Goal: Task Accomplishment & Management: Manage account settings

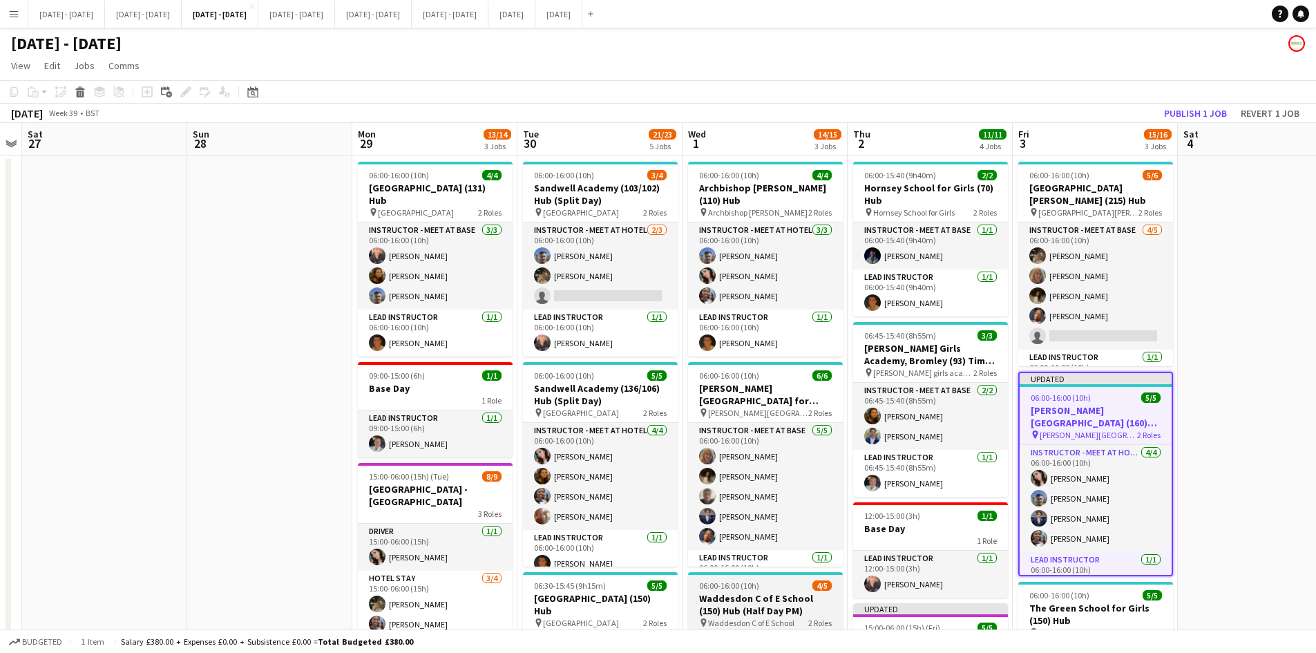
click at [776, 580] on div "06:00-16:00 (10h) 4/5" at bounding box center [765, 585] width 155 height 10
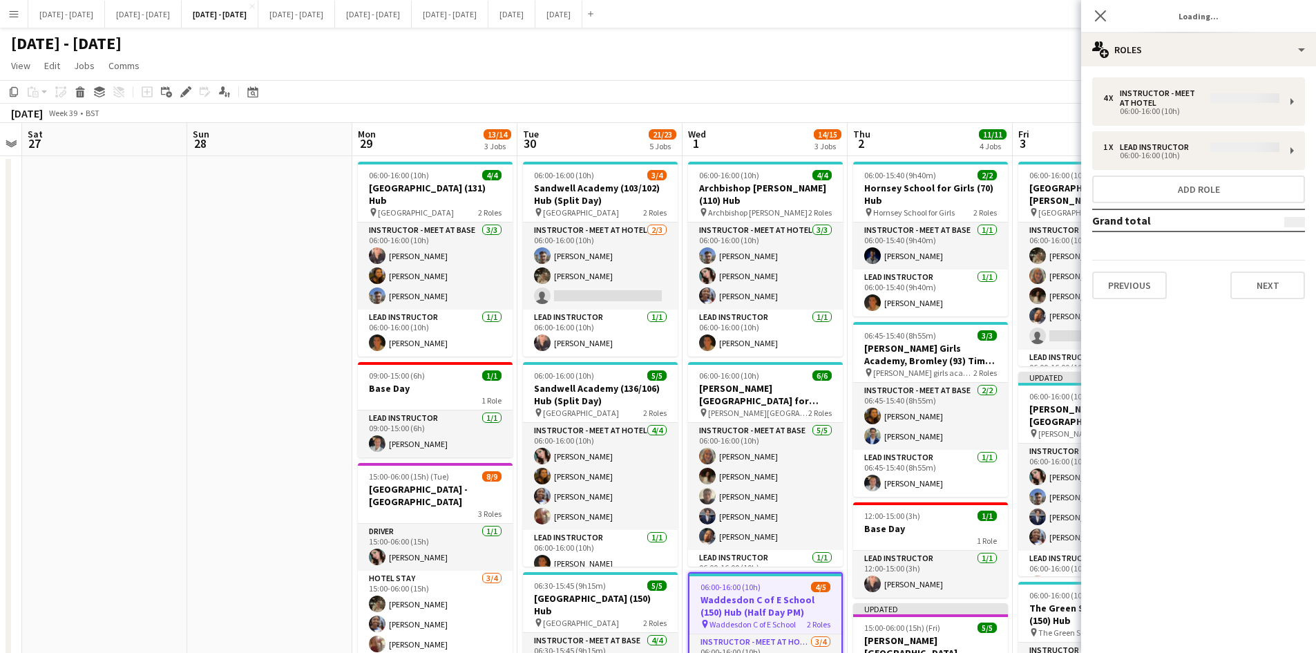
type input "**********"
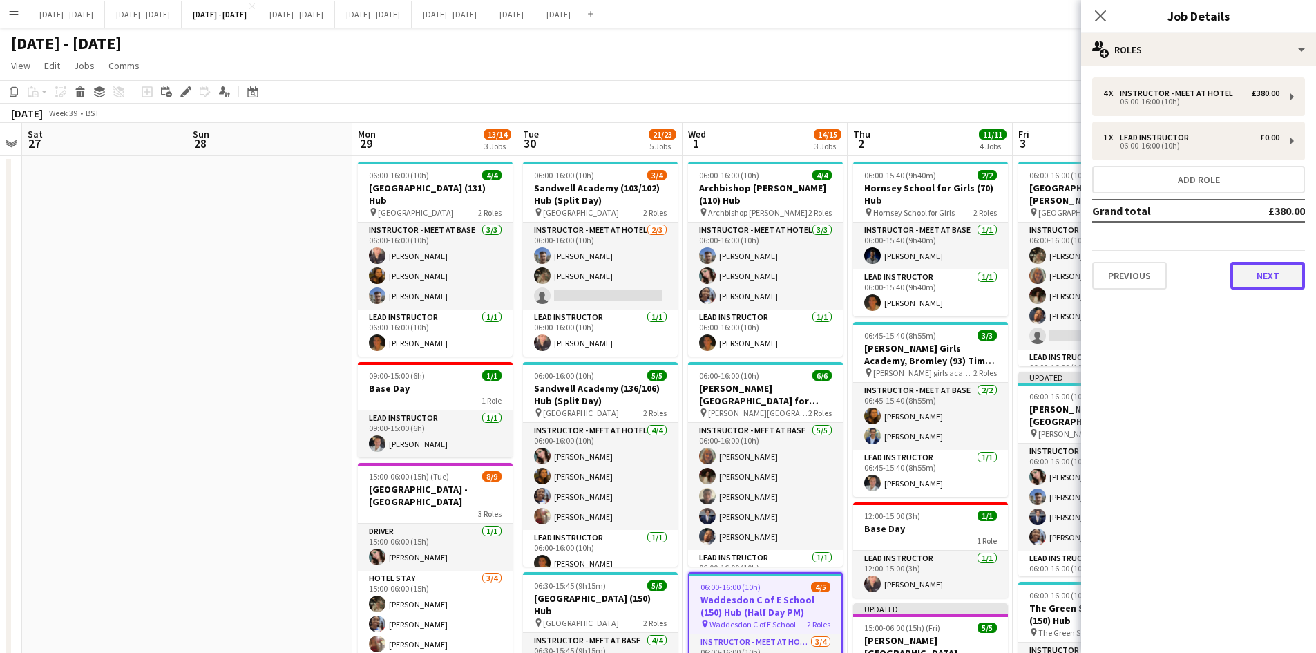
click at [1249, 273] on button "Next" at bounding box center [1267, 276] width 75 height 28
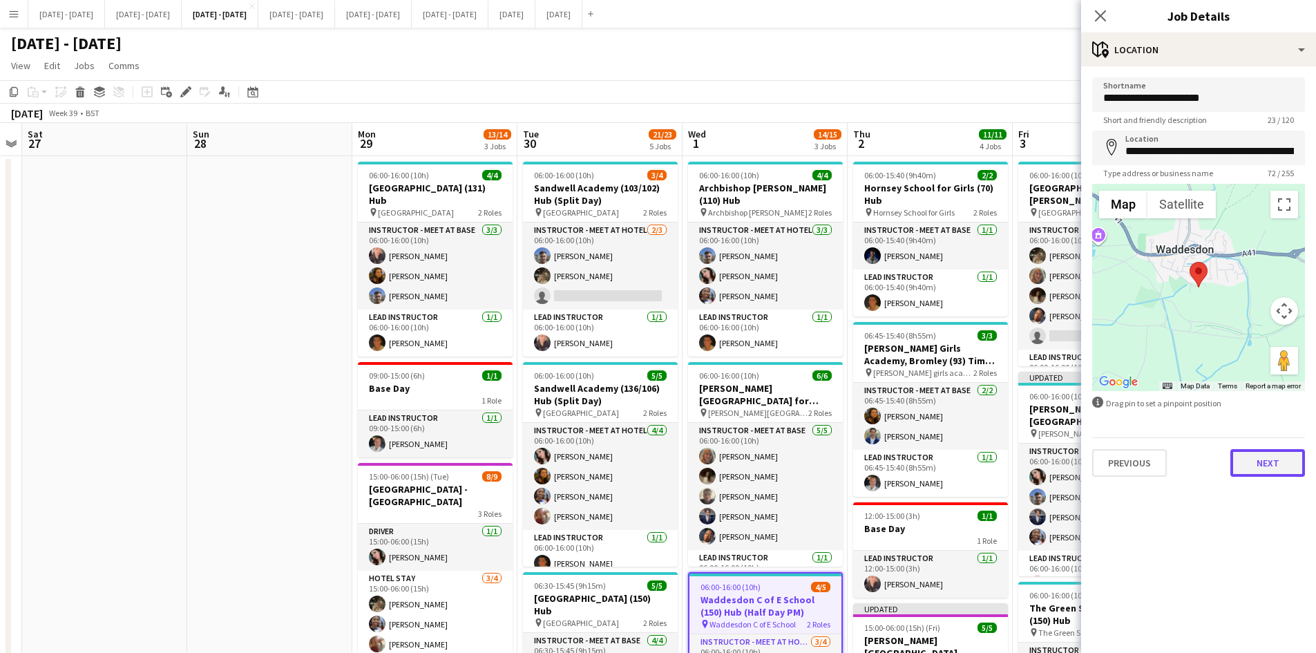
click at [1254, 464] on button "Next" at bounding box center [1267, 463] width 75 height 28
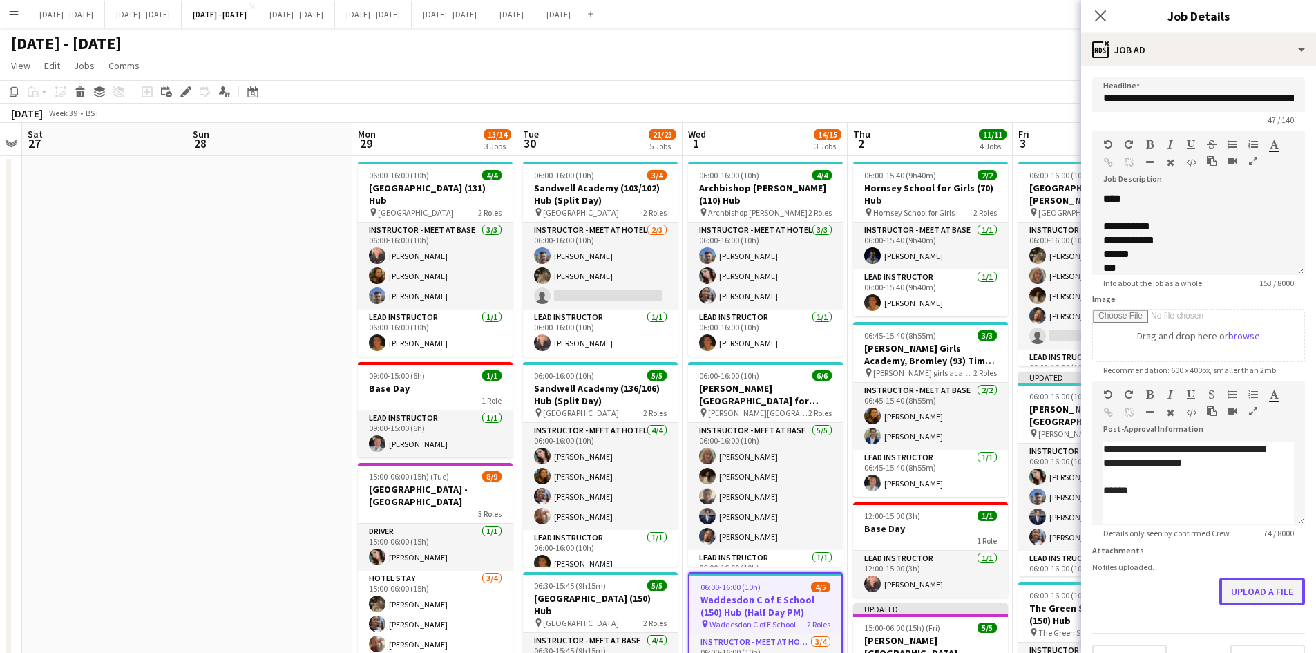
click at [1231, 635] on form "**********" at bounding box center [1198, 374] width 235 height 595
click at [1246, 592] on button "Upload a file" at bounding box center [1262, 591] width 86 height 28
click at [335, 17] on button "[DATE] - [DATE] Close" at bounding box center [296, 14] width 77 height 27
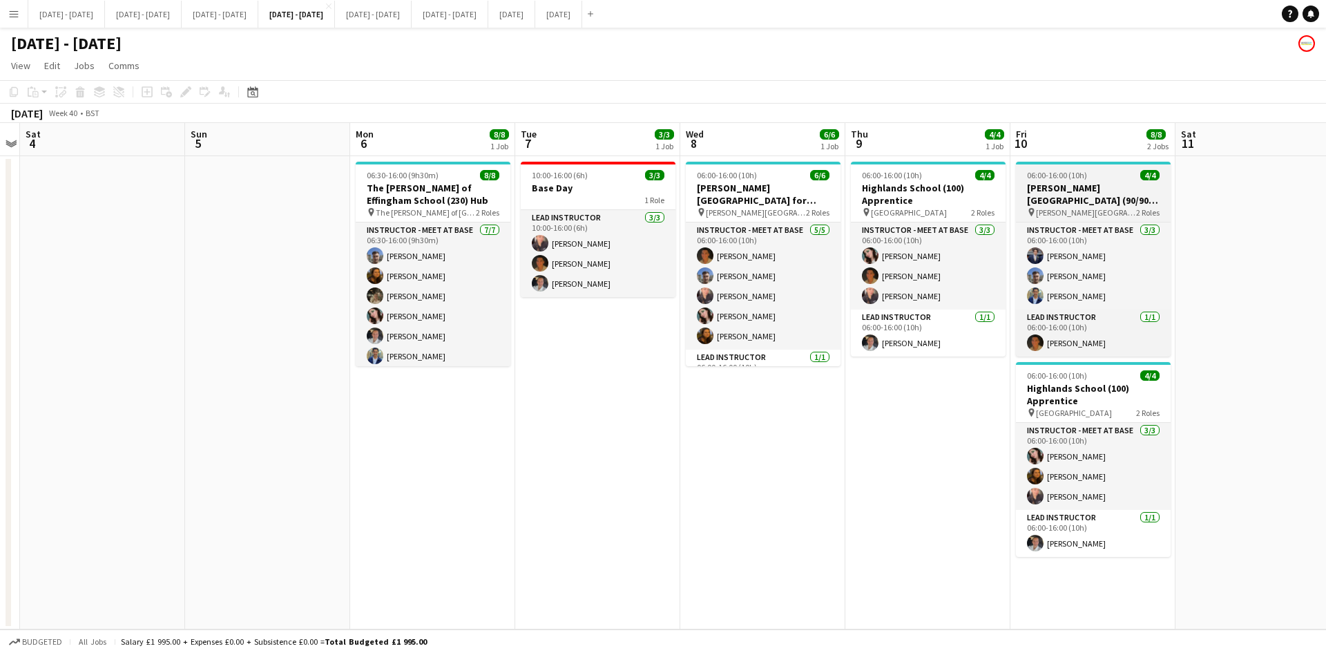
scroll to position [0, 475]
click at [1099, 171] on div "06:00-16:00 (10h) 4/4" at bounding box center [1094, 175] width 155 height 10
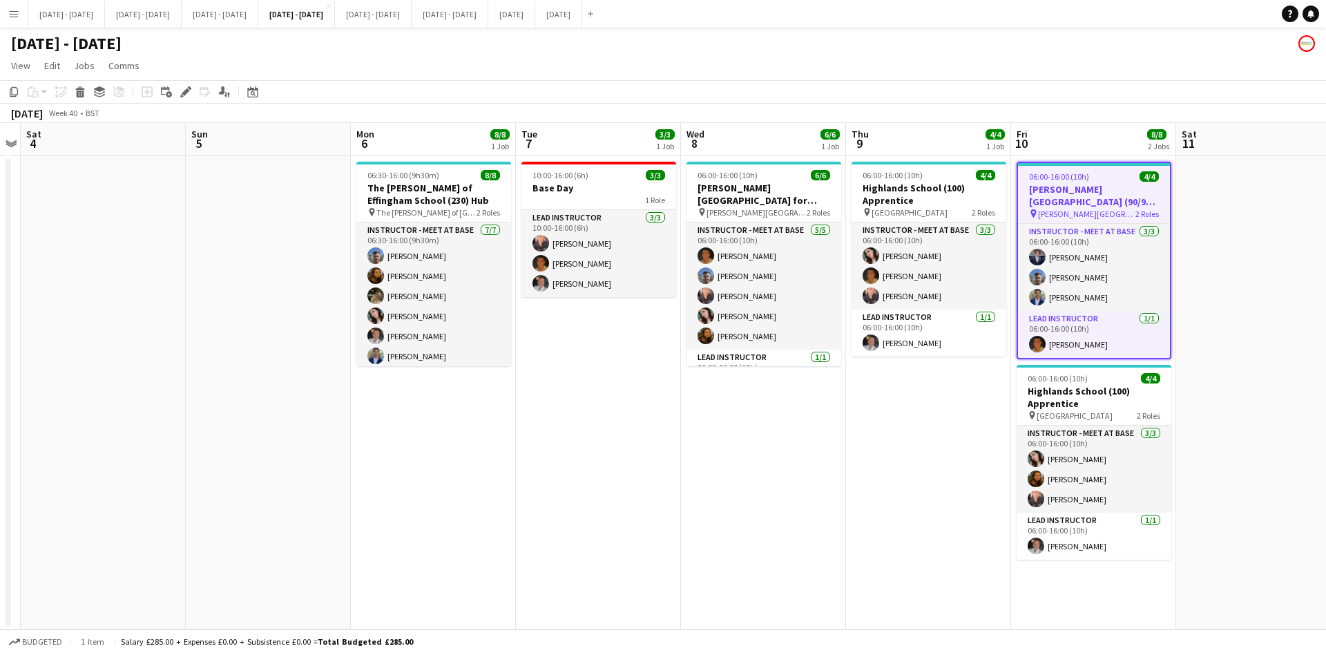
click at [1099, 171] on div "06:00-16:00 (10h) 4/4" at bounding box center [1094, 176] width 152 height 10
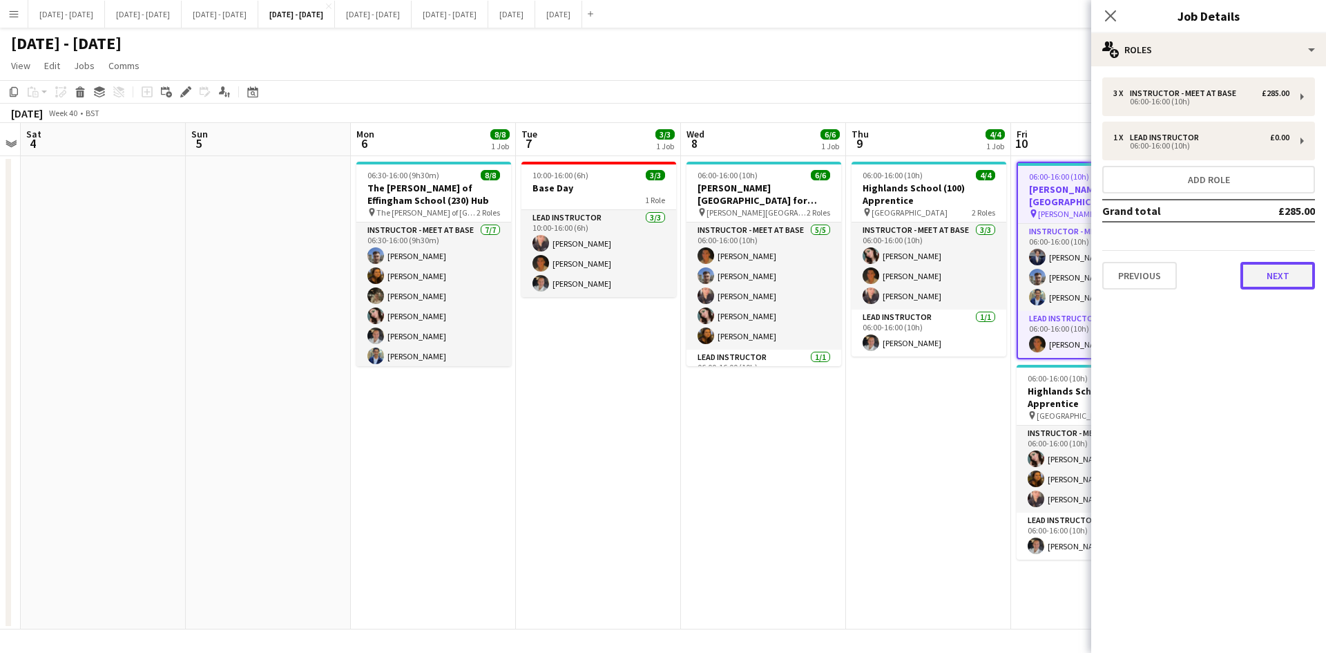
click at [1258, 276] on button "Next" at bounding box center [1277, 276] width 75 height 28
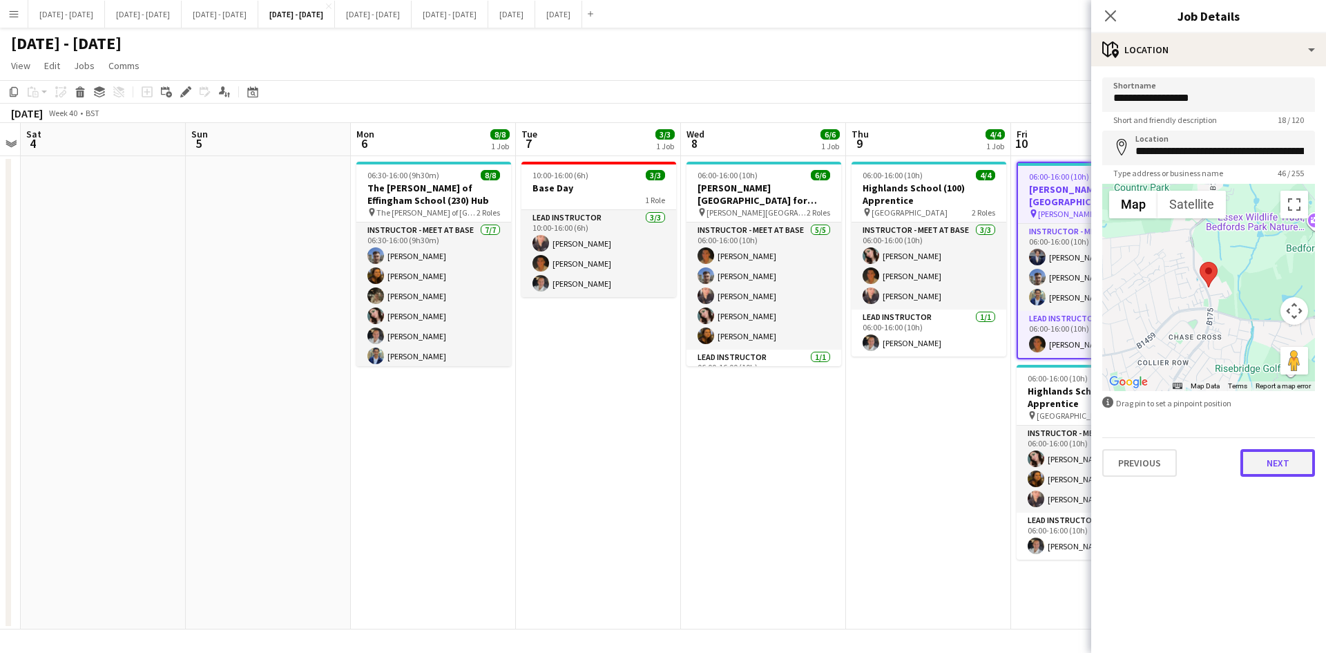
click at [1276, 464] on button "Next" at bounding box center [1277, 463] width 75 height 28
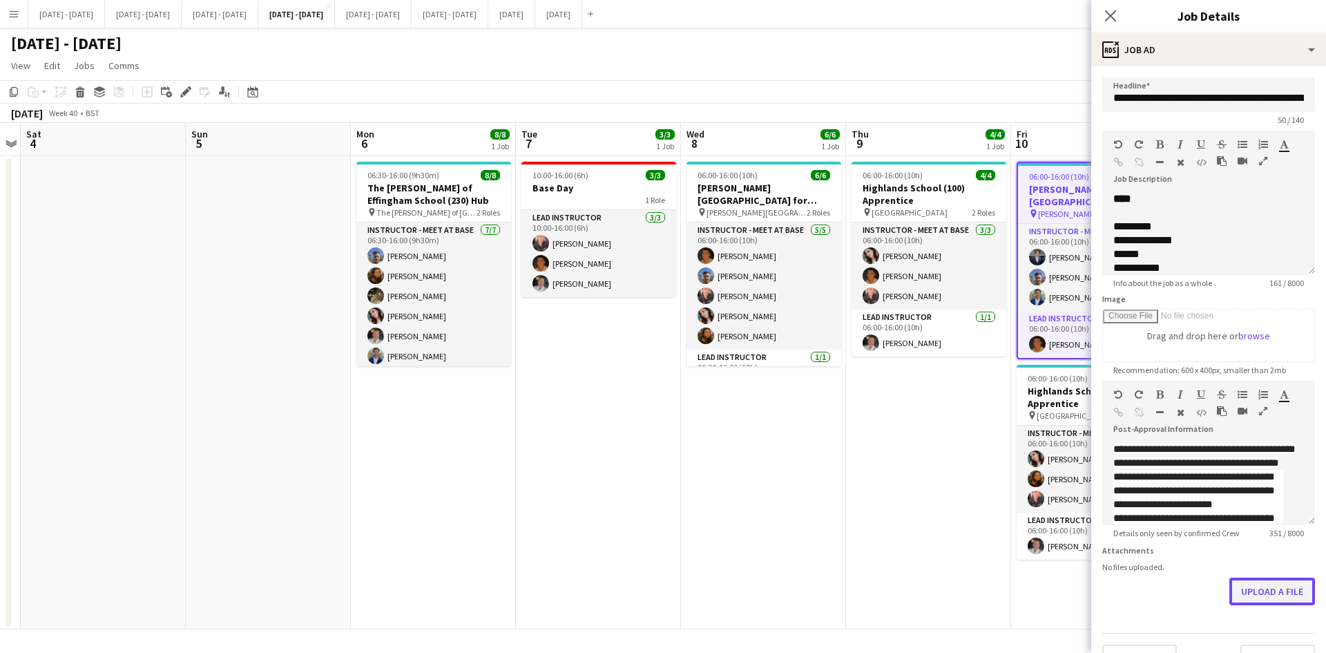
click at [1244, 635] on form "**********" at bounding box center [1208, 374] width 235 height 595
click at [1246, 602] on button "Upload a file" at bounding box center [1272, 591] width 86 height 28
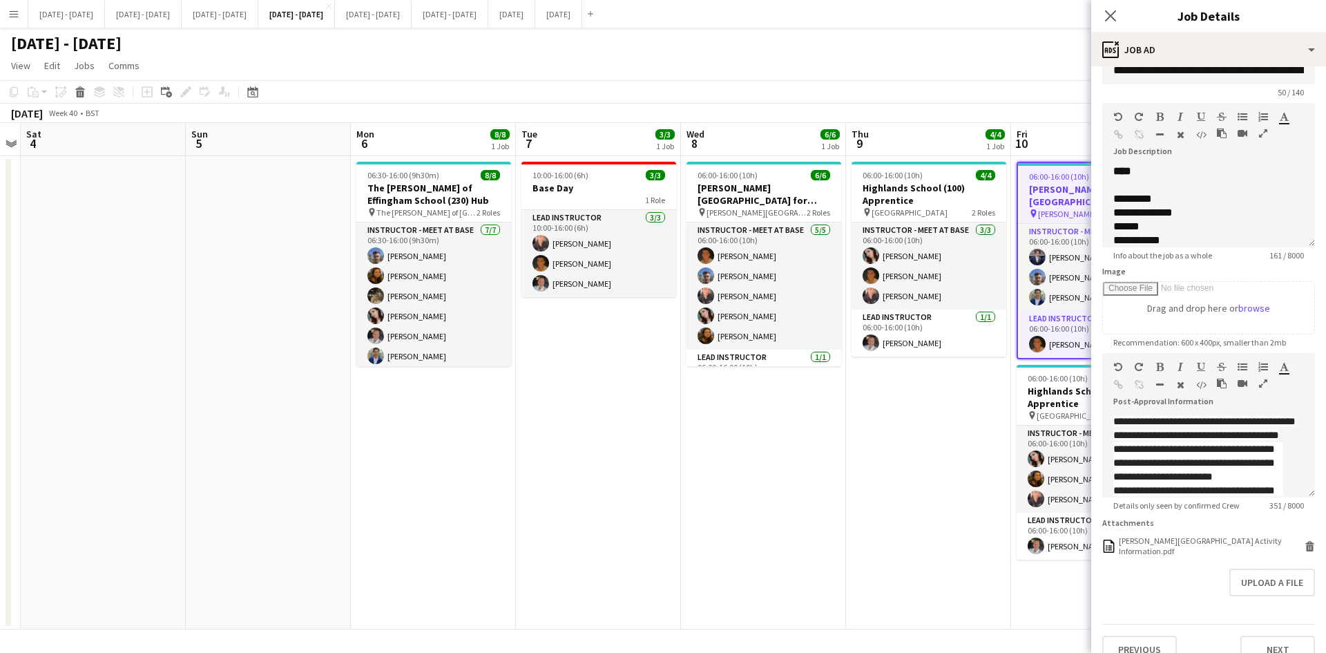
scroll to position [52, 0]
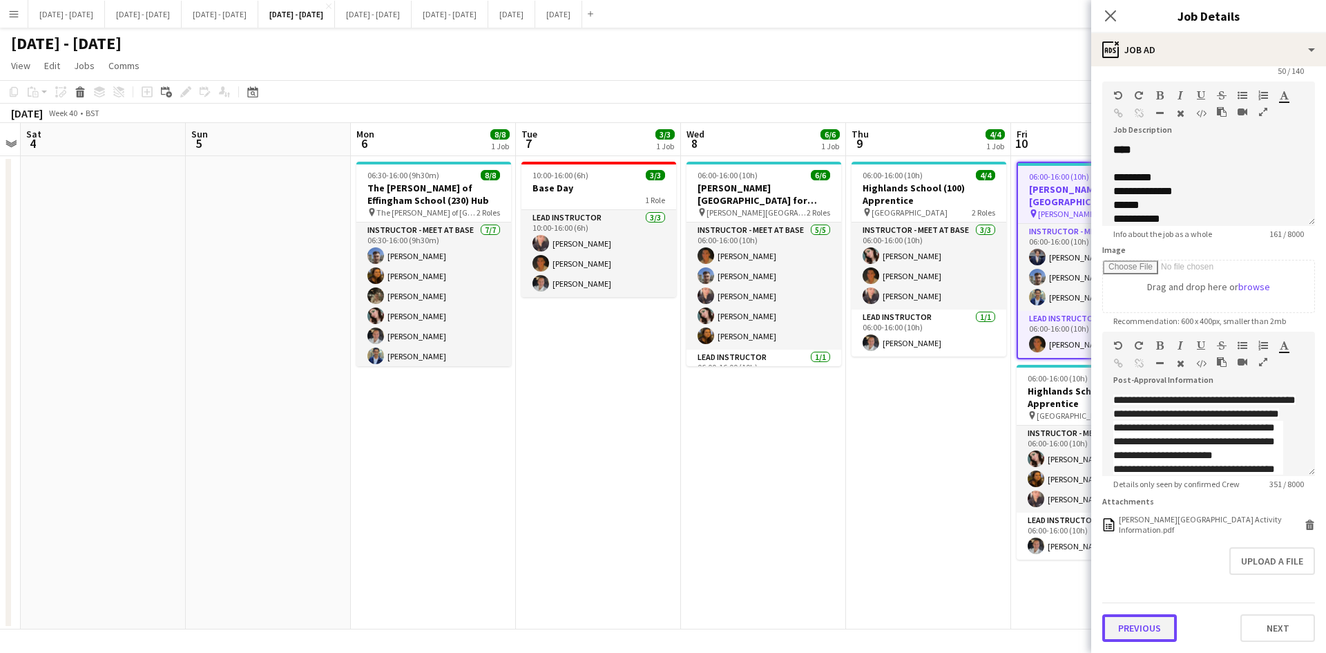
click at [1149, 629] on button "Previous" at bounding box center [1139, 628] width 75 height 28
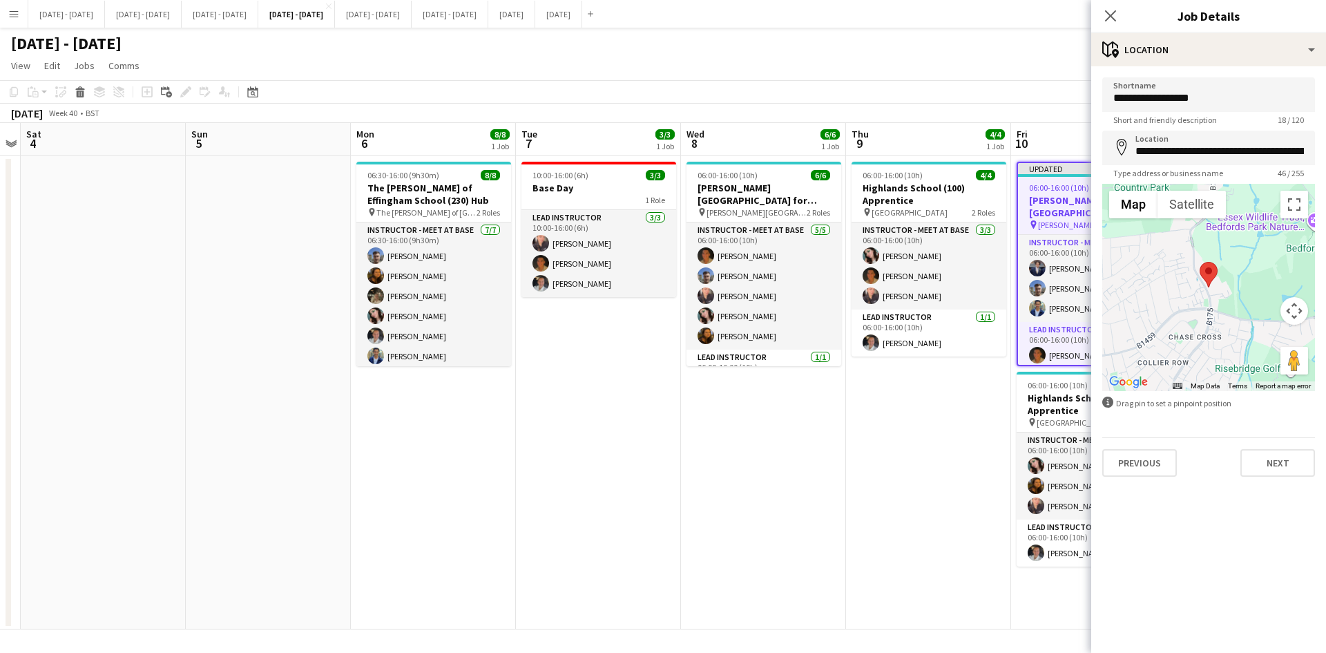
scroll to position [0, 0]
click at [1147, 465] on button "Previous" at bounding box center [1139, 463] width 75 height 28
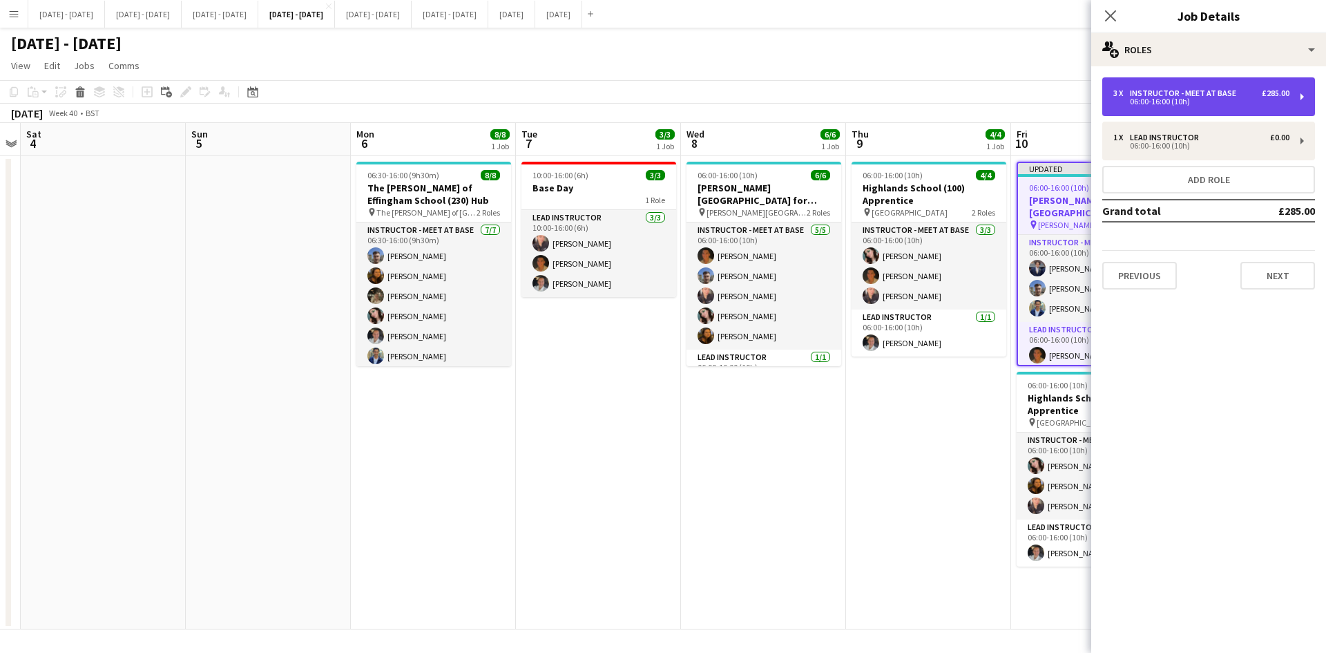
click at [1140, 102] on div "06:00-16:00 (10h)" at bounding box center [1201, 101] width 176 height 7
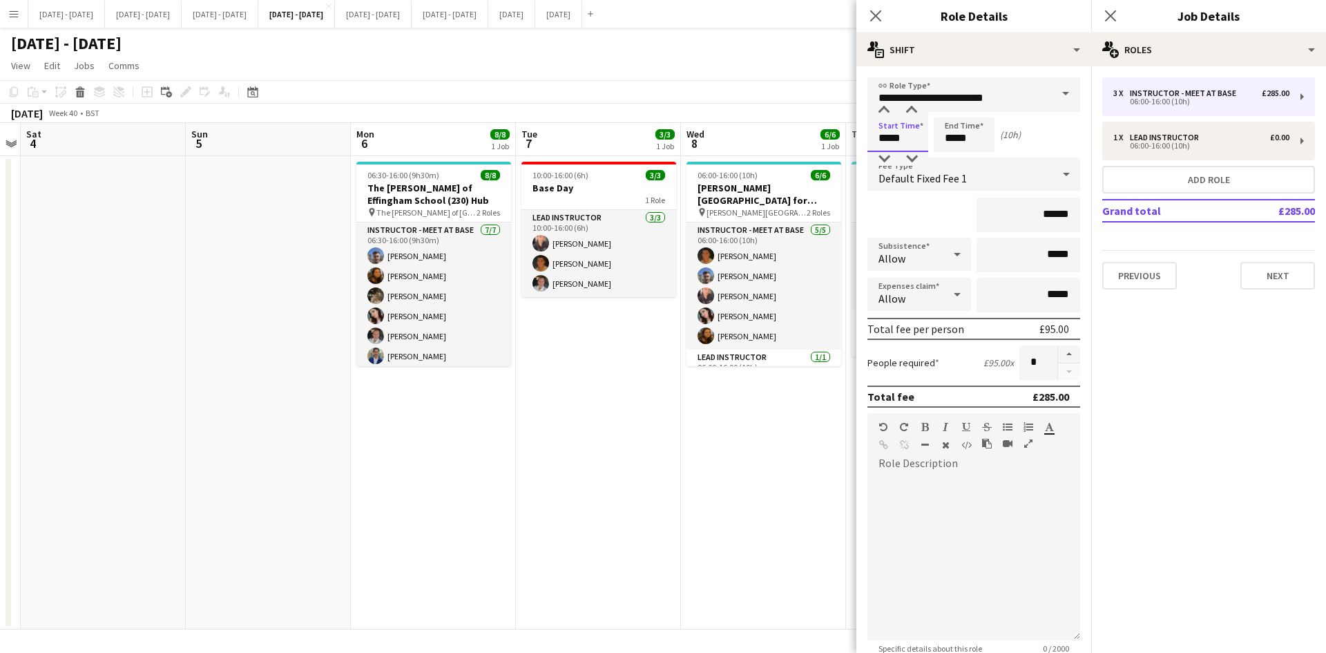
drag, startPoint x: 903, startPoint y: 137, endPoint x: 867, endPoint y: 147, distance: 37.2
click at [867, 147] on form "**********" at bounding box center [973, 437] width 235 height 720
type input "*****"
click at [875, 12] on icon "Close pop-in" at bounding box center [875, 15] width 13 height 13
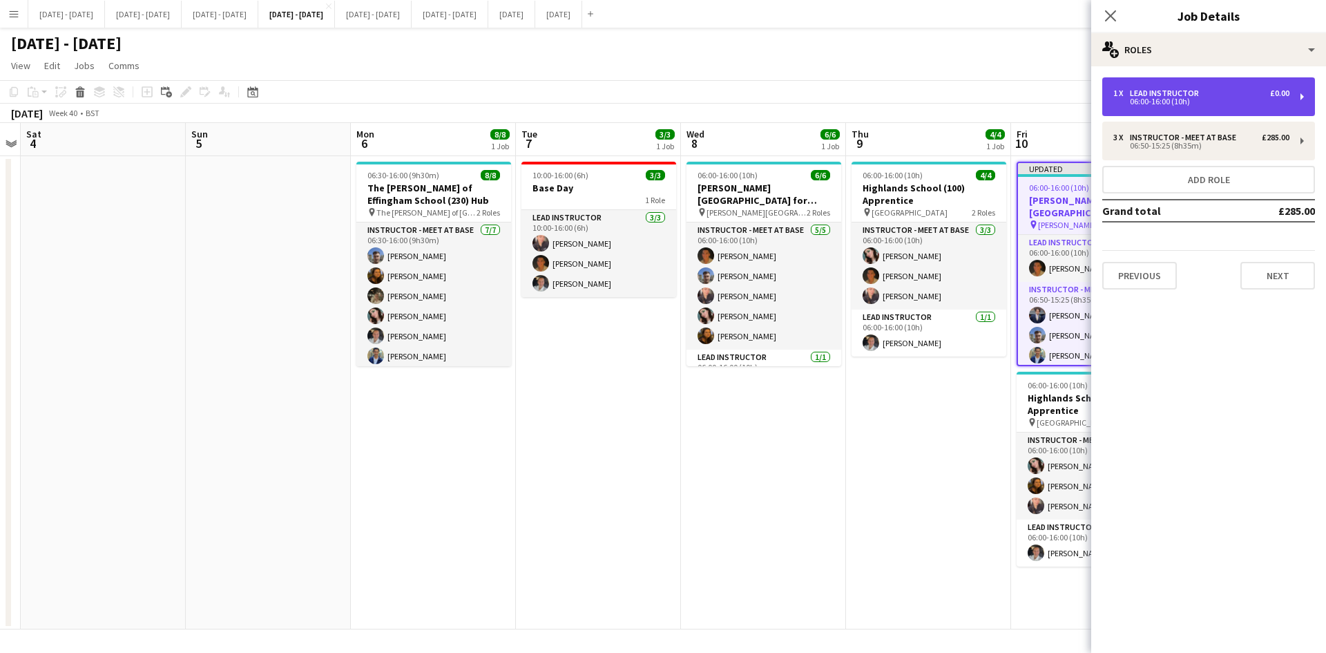
click at [1167, 98] on div "06:00-16:00 (10h)" at bounding box center [1201, 101] width 176 height 7
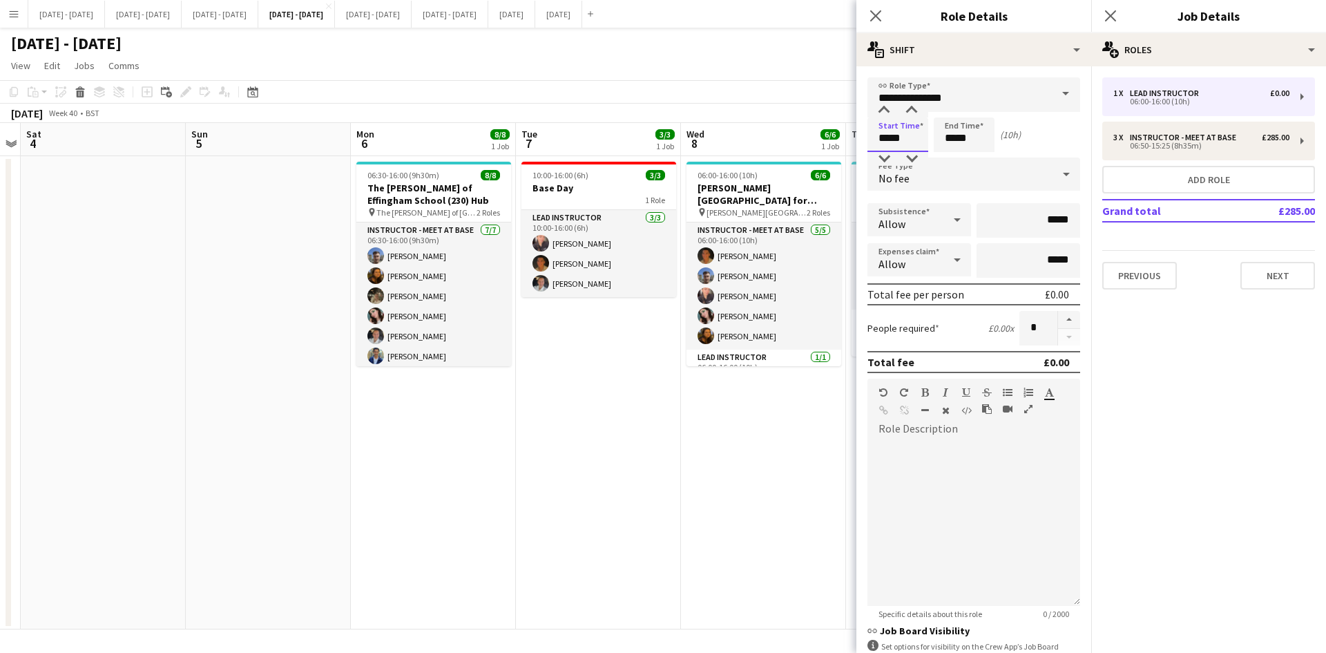
drag, startPoint x: 901, startPoint y: 140, endPoint x: 853, endPoint y: 149, distance: 48.4
click at [853, 149] on body "Menu Boards Boards Boards All jobs Status Workforce Workforce My Workforce Recr…" at bounding box center [663, 326] width 1326 height 653
type input "*****"
click at [876, 15] on icon at bounding box center [875, 15] width 13 height 13
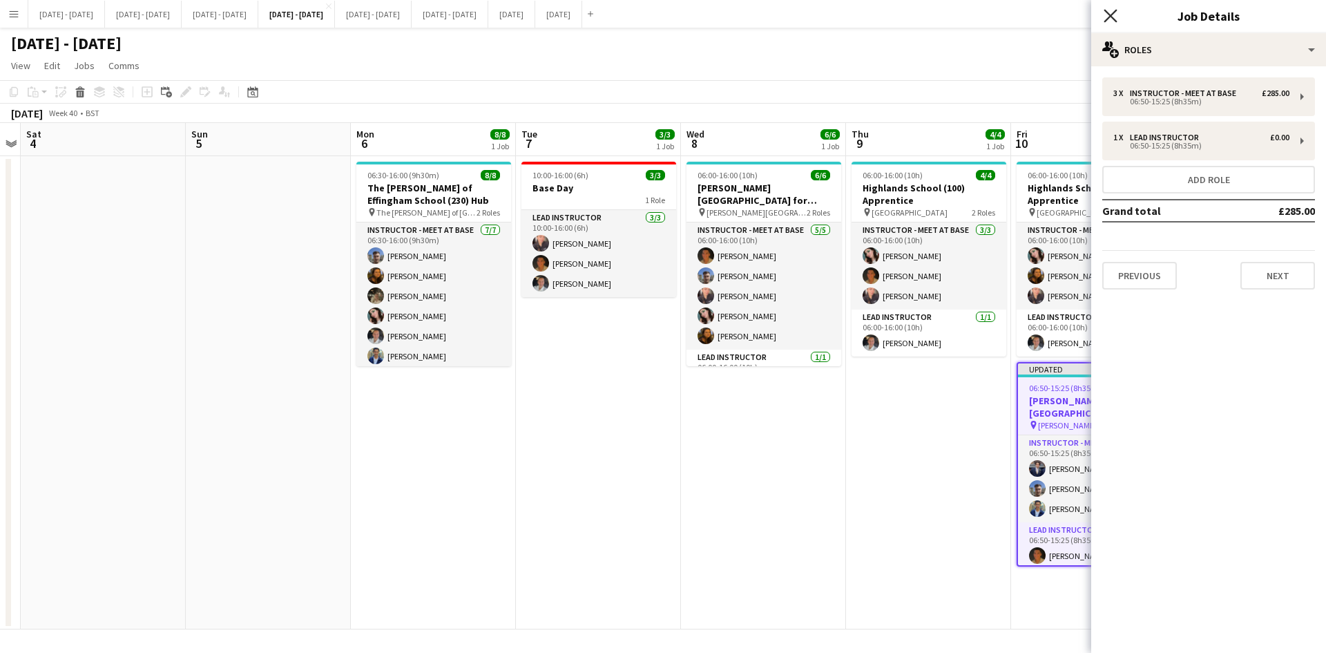
click at [1109, 15] on icon "Close pop-in" at bounding box center [1110, 15] width 13 height 13
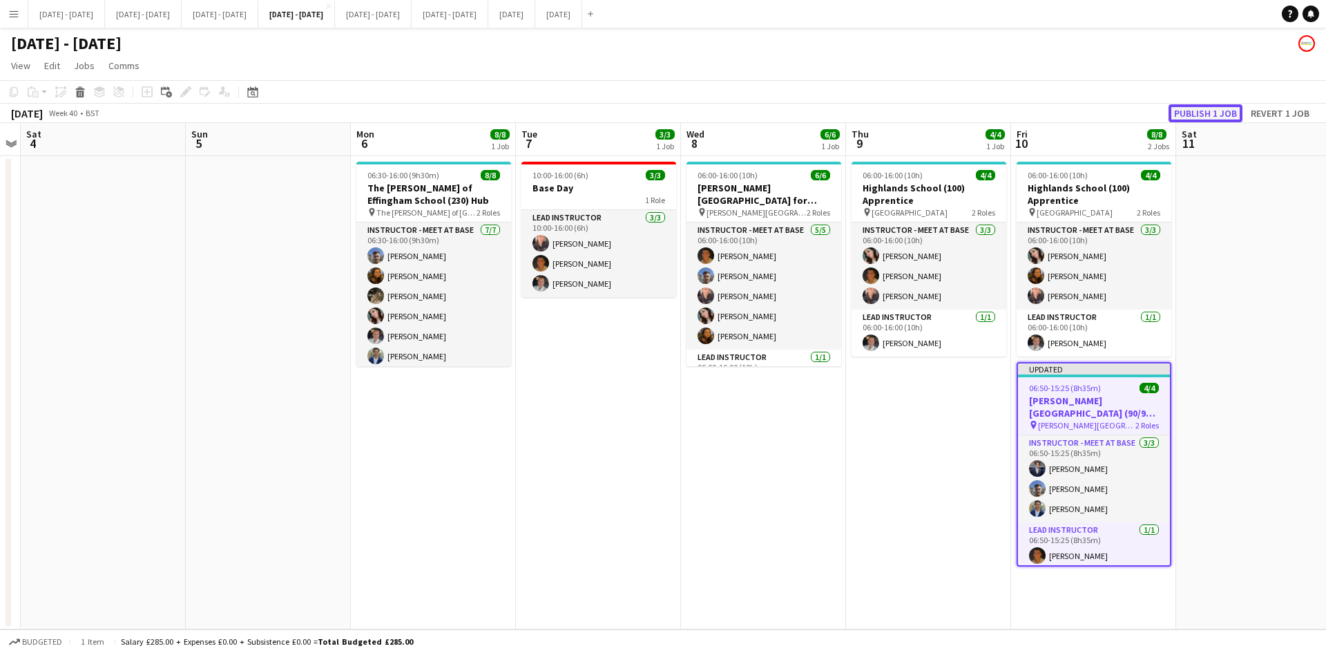
click at [1186, 113] on button "Publish 1 job" at bounding box center [1206, 113] width 74 height 18
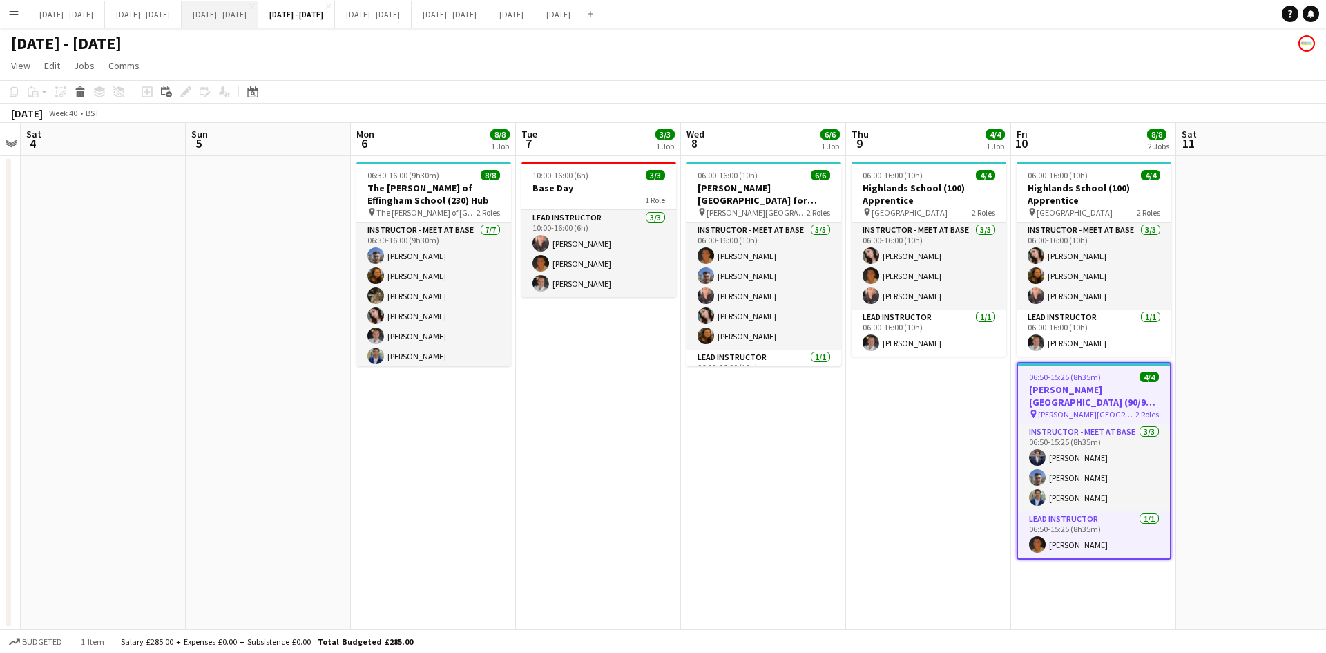
click at [252, 15] on button "[DATE] - [DATE] Close" at bounding box center [220, 14] width 77 height 27
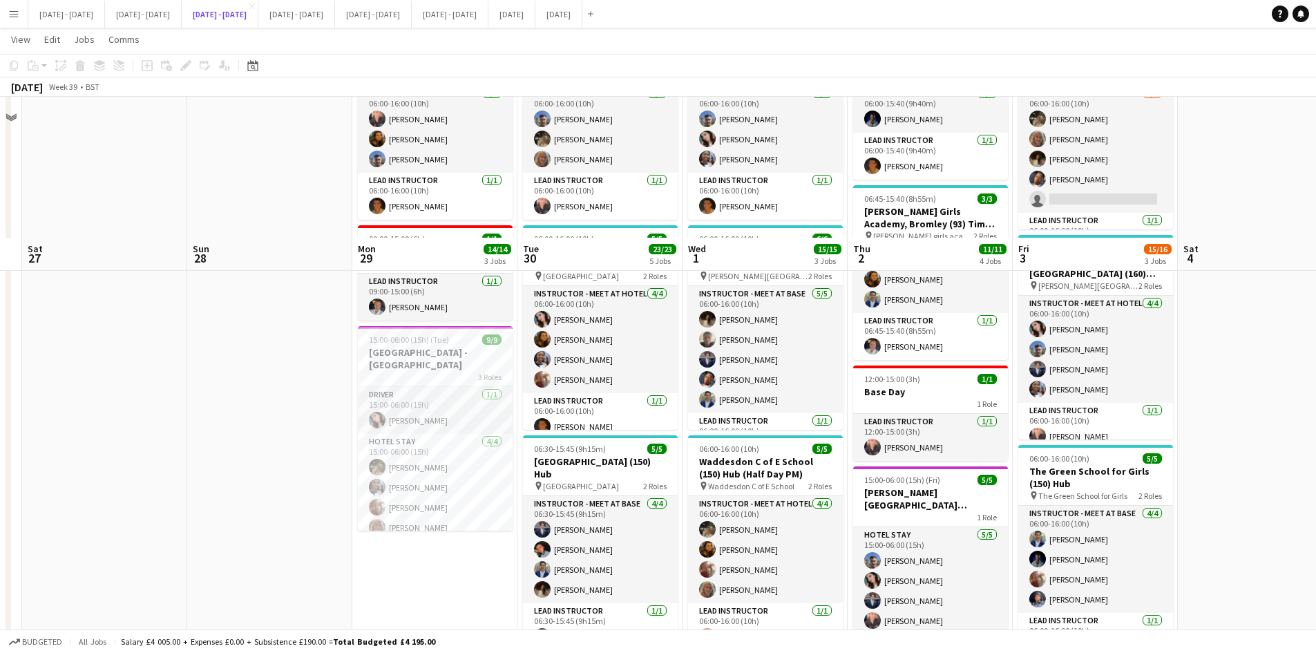
scroll to position [276, 0]
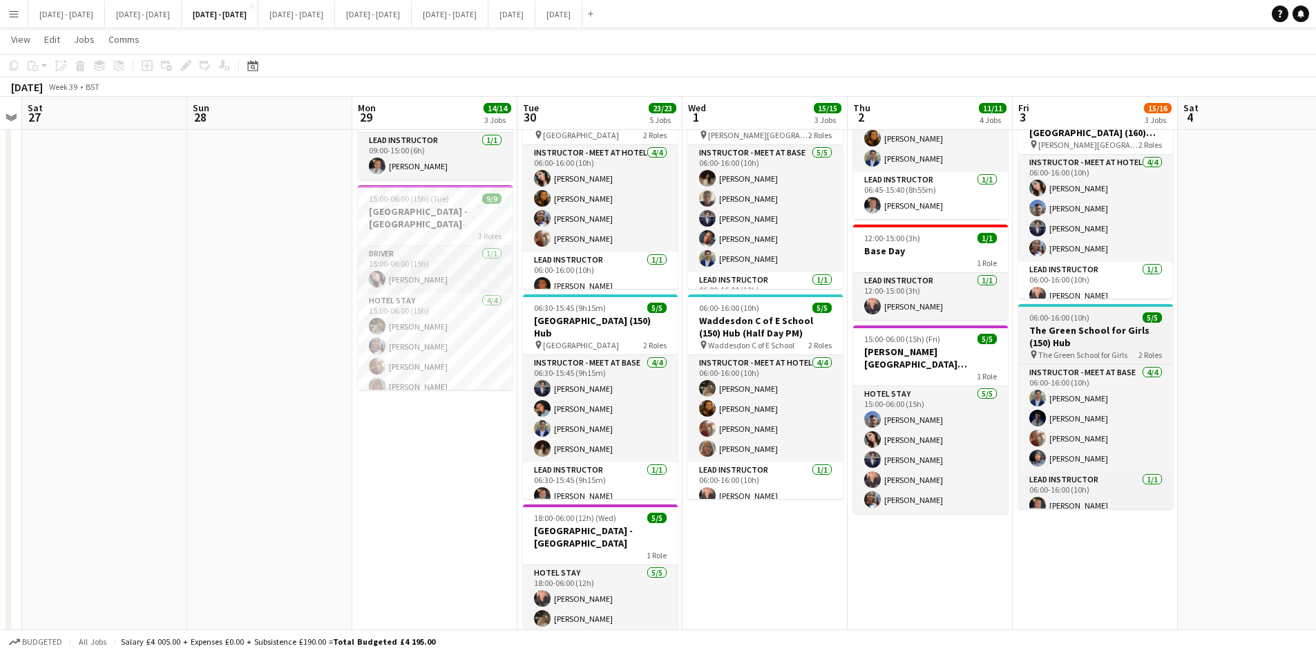
click at [1104, 306] on app-job-card "06:00-16:00 (10h) 5/5 The Green School for Girls (150) Hub pin The Green School…" at bounding box center [1095, 406] width 155 height 204
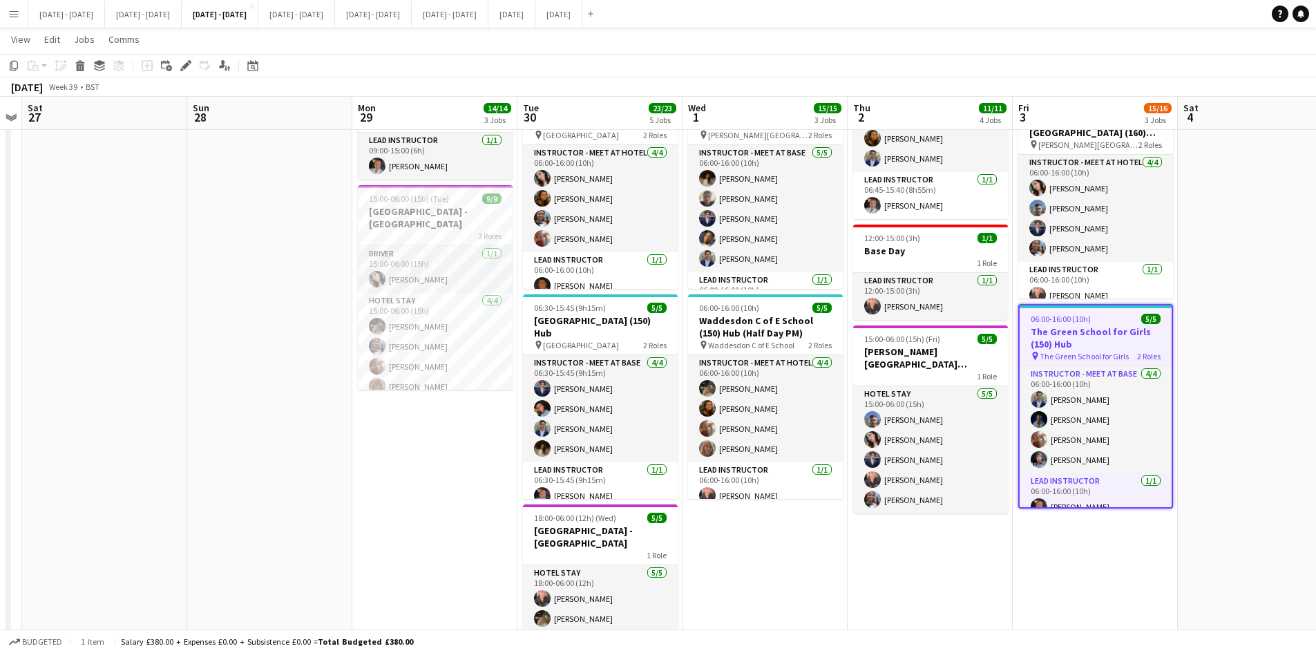
click at [1104, 306] on app-job-card "06:00-16:00 (10h) 5/5 The Green School for Girls (150) Hub pin The Green School…" at bounding box center [1095, 406] width 155 height 204
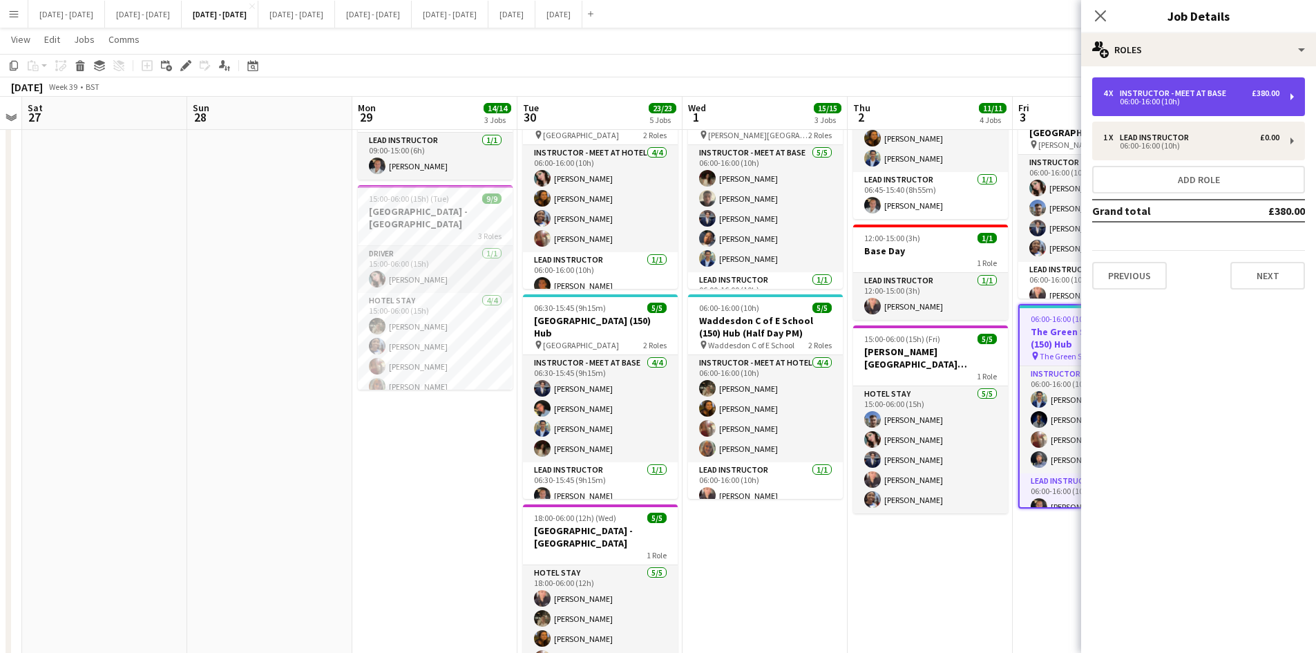
click at [1139, 95] on div "Instructor - Meet at Base" at bounding box center [1176, 93] width 112 height 10
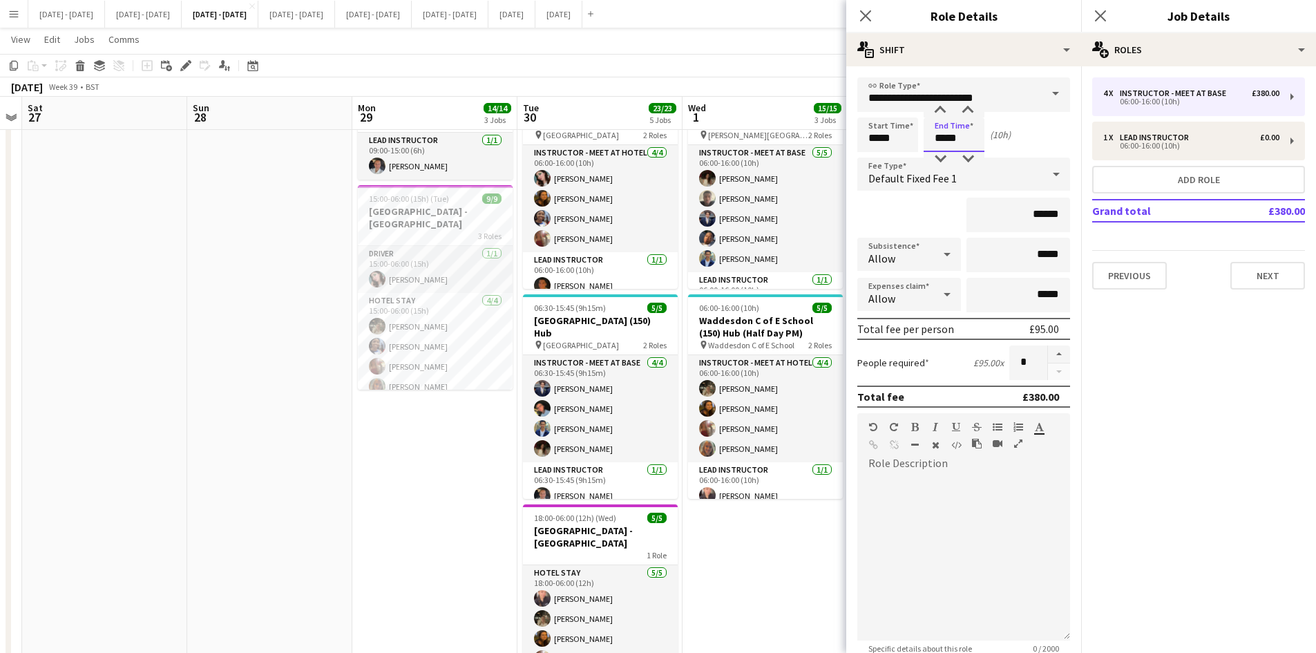
drag, startPoint x: 961, startPoint y: 146, endPoint x: 912, endPoint y: 147, distance: 49.7
click at [912, 147] on div "Start Time ***** End Time ***** (10h)" at bounding box center [963, 134] width 213 height 35
type input "*****"
click at [865, 15] on icon "Close pop-in" at bounding box center [865, 15] width 13 height 13
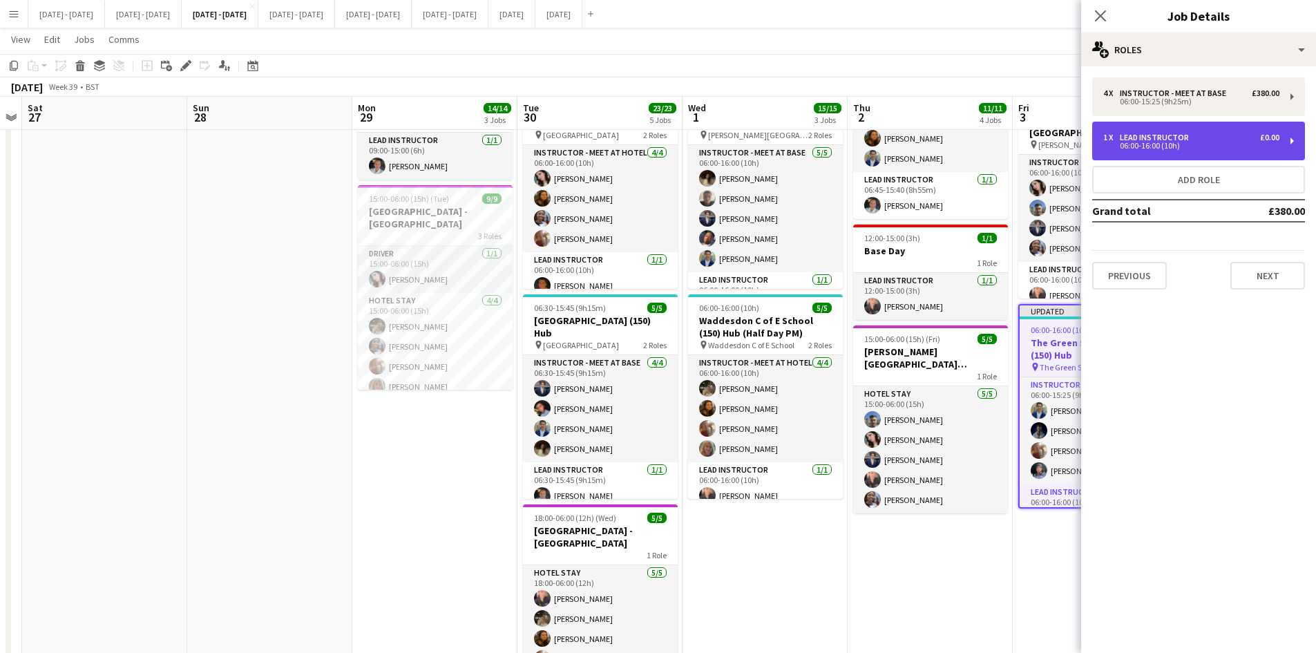
click at [1153, 146] on div "06:00-16:00 (10h)" at bounding box center [1191, 145] width 176 height 7
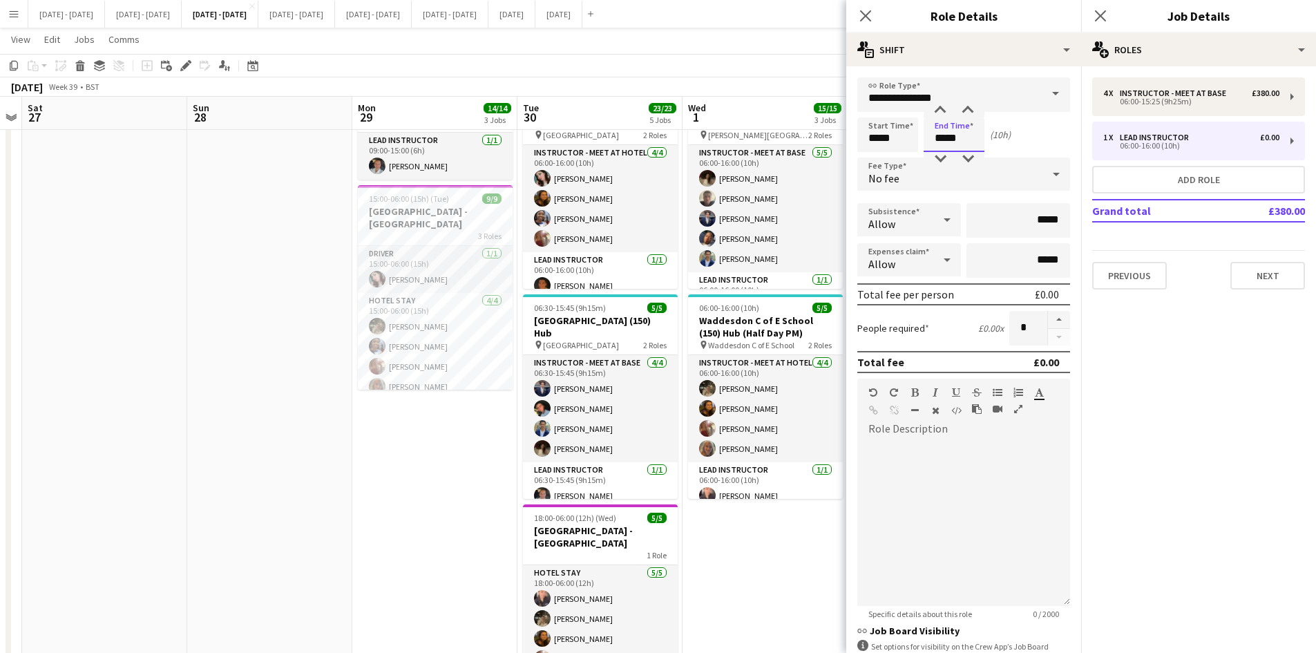
drag, startPoint x: 964, startPoint y: 130, endPoint x: 924, endPoint y: 137, distance: 40.1
click at [924, 137] on input "*****" at bounding box center [953, 134] width 61 height 35
type input "*****"
click at [865, 11] on icon "Close pop-in" at bounding box center [865, 15] width 13 height 13
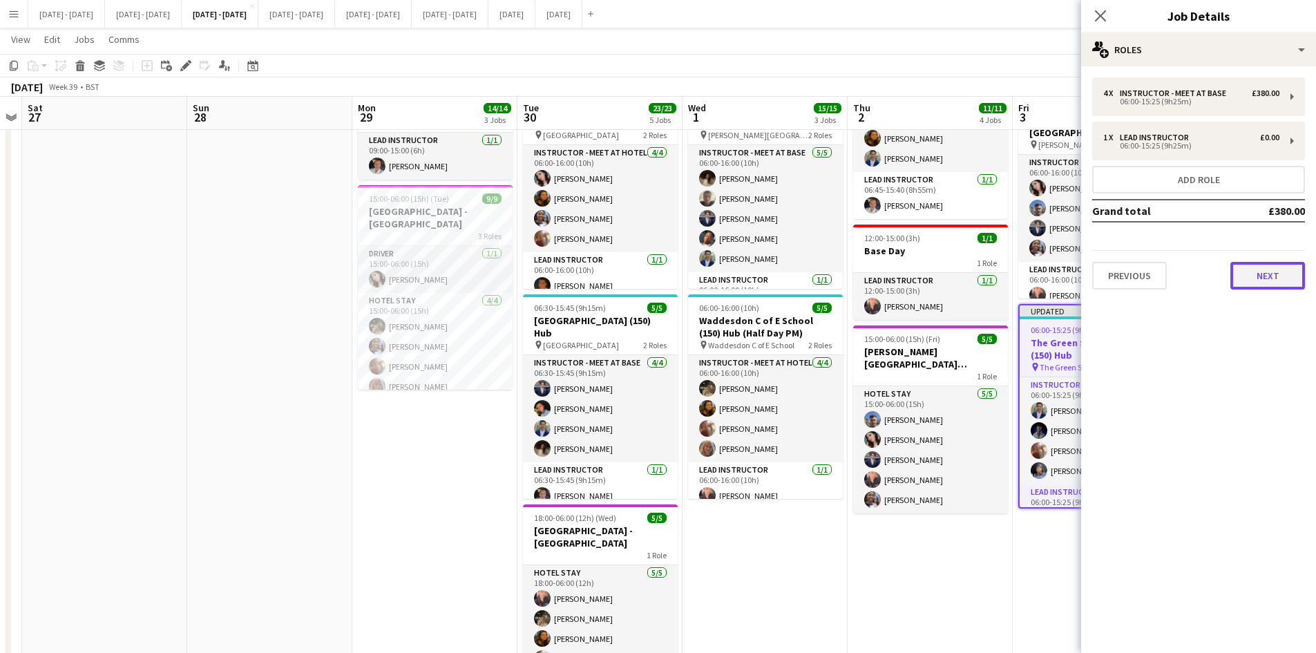
click at [1260, 283] on button "Next" at bounding box center [1267, 276] width 75 height 28
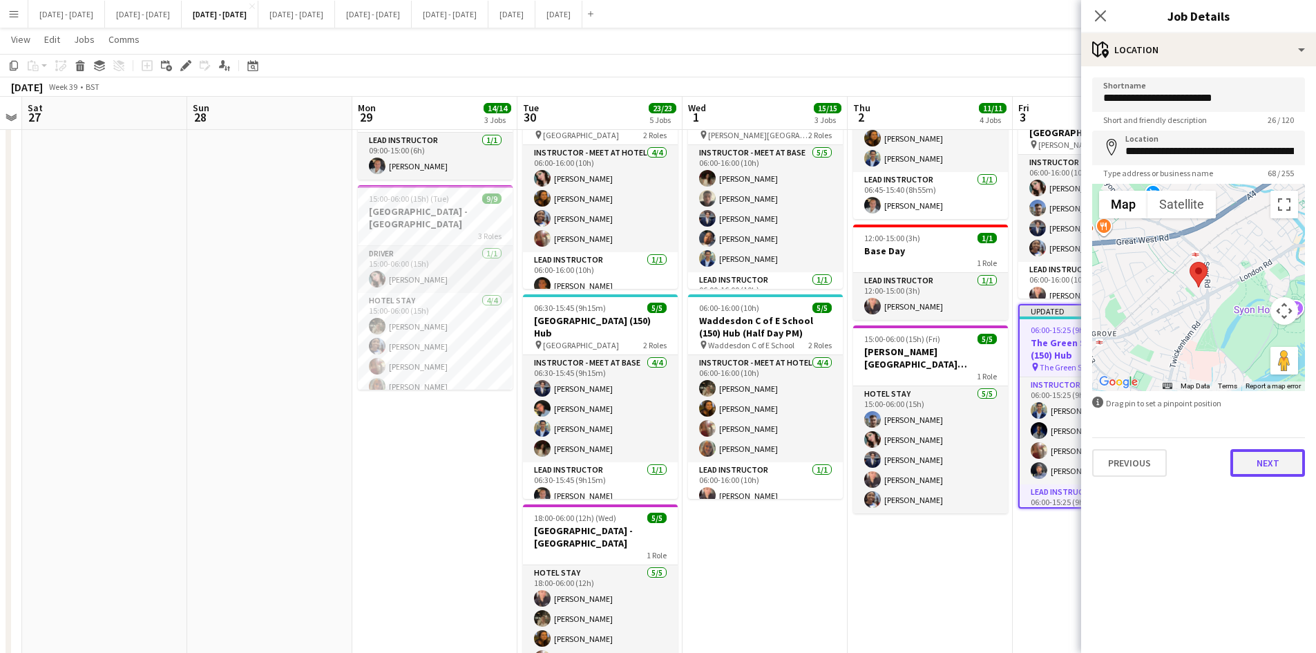
click at [1252, 465] on button "Next" at bounding box center [1267, 463] width 75 height 28
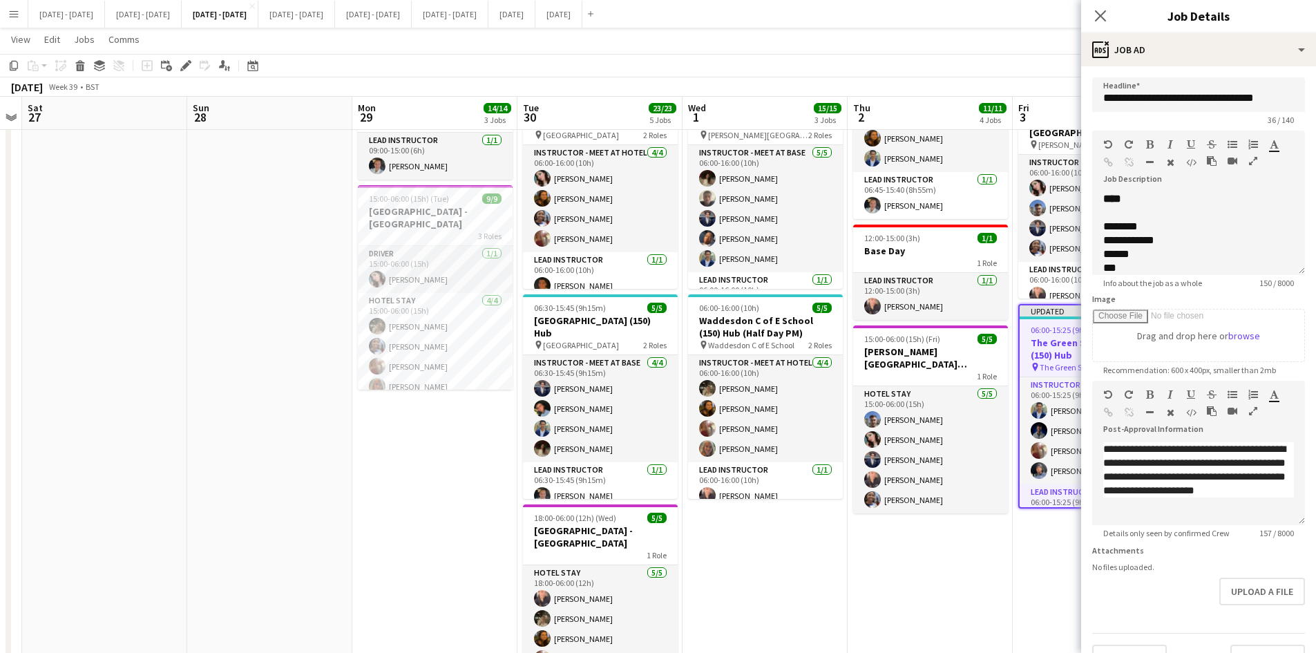
scroll to position [33, 0]
click at [1220, 596] on button "Upload a file" at bounding box center [1262, 591] width 86 height 28
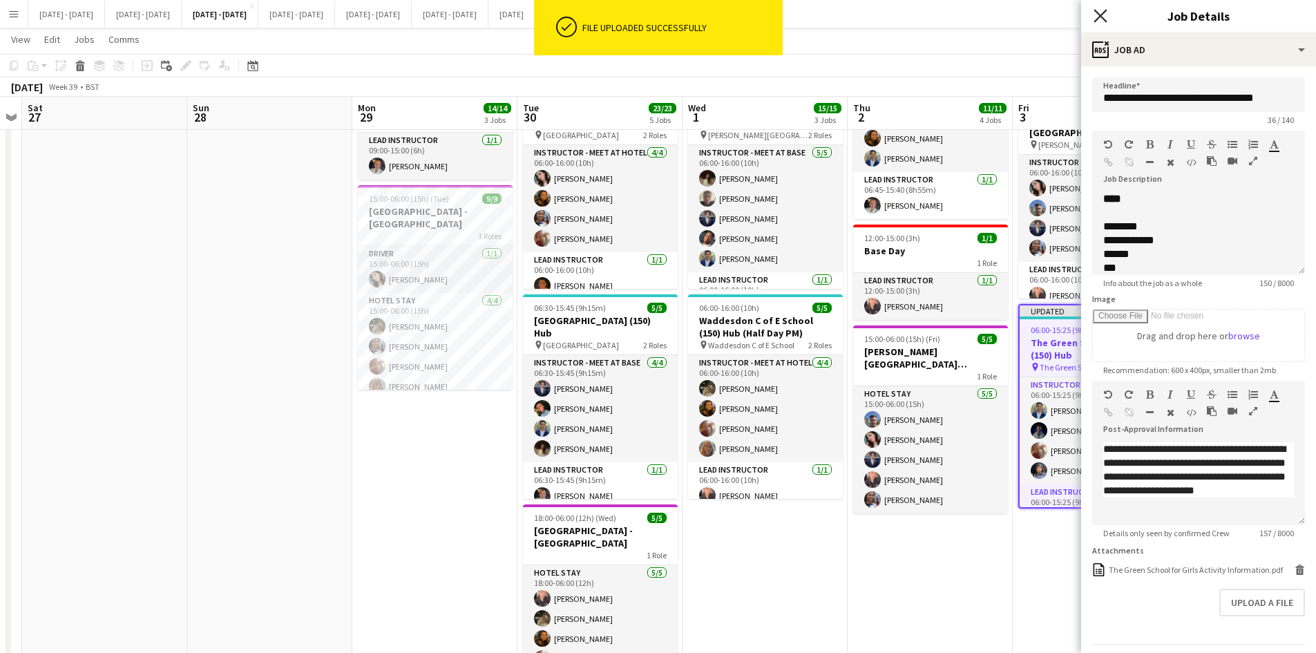
click at [1100, 15] on icon at bounding box center [1099, 15] width 13 height 13
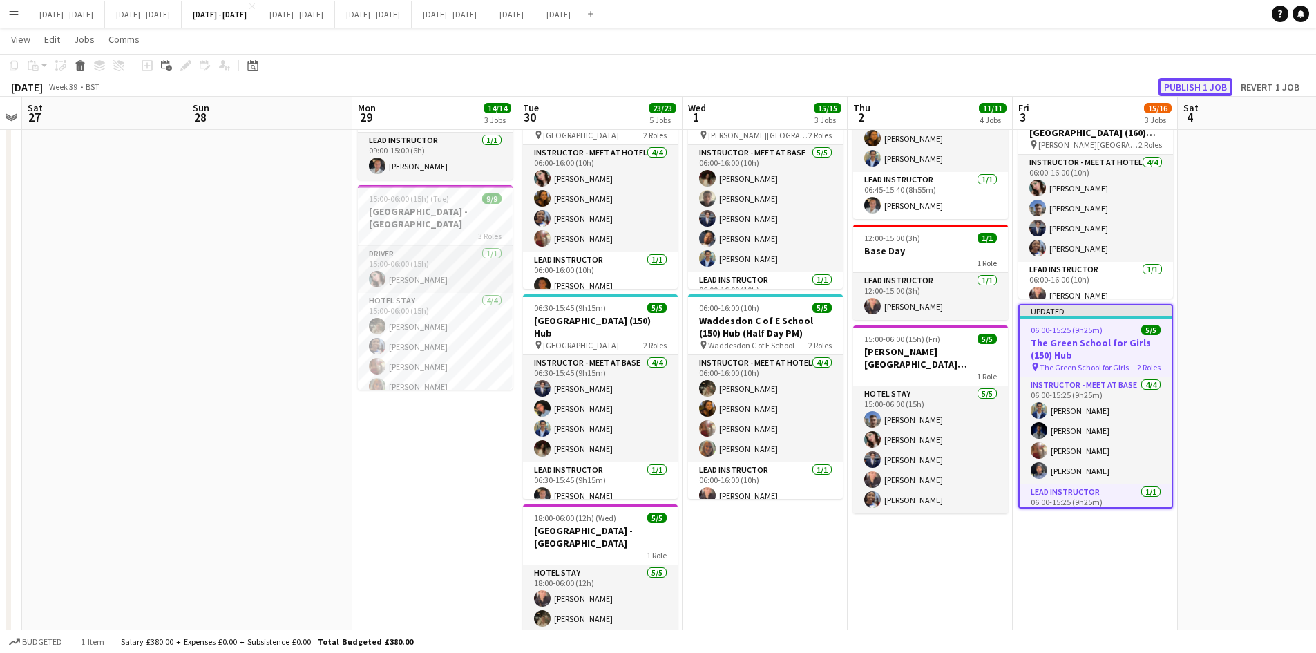
click at [1179, 86] on button "Publish 1 job" at bounding box center [1195, 87] width 74 height 18
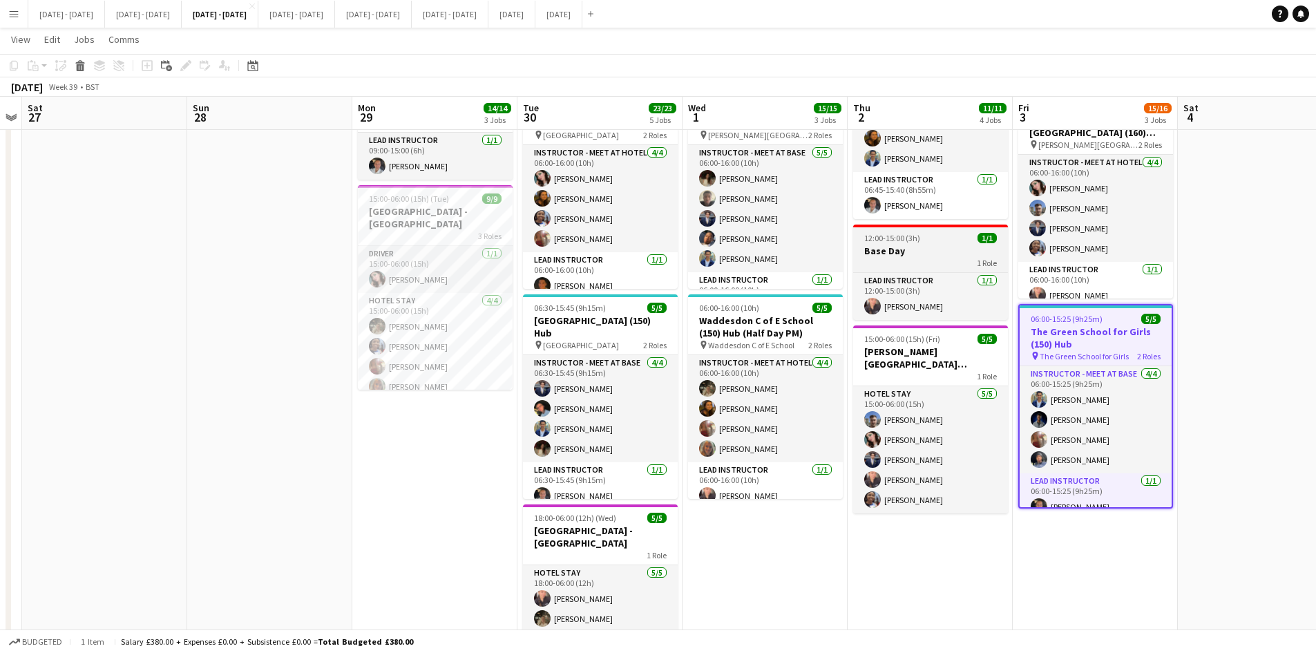
click at [943, 247] on h3 "Base Day" at bounding box center [930, 251] width 155 height 12
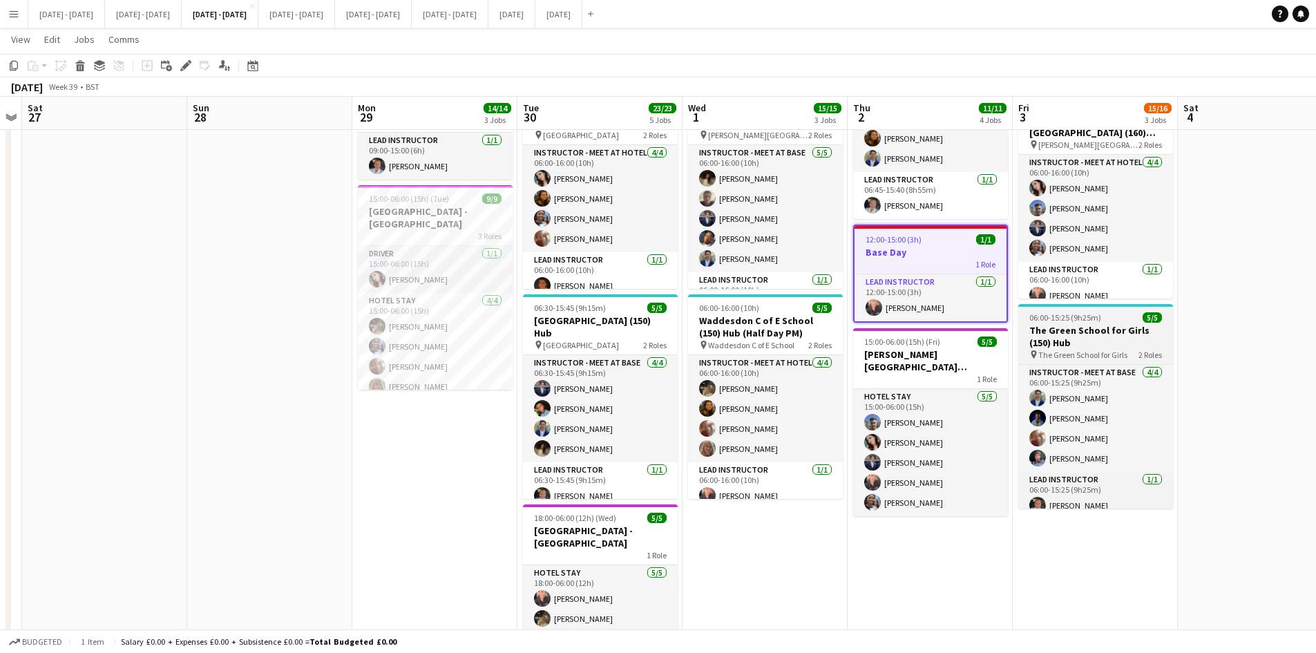
click at [1115, 312] on div "06:00-15:25 (9h25m) 5/5" at bounding box center [1095, 317] width 155 height 10
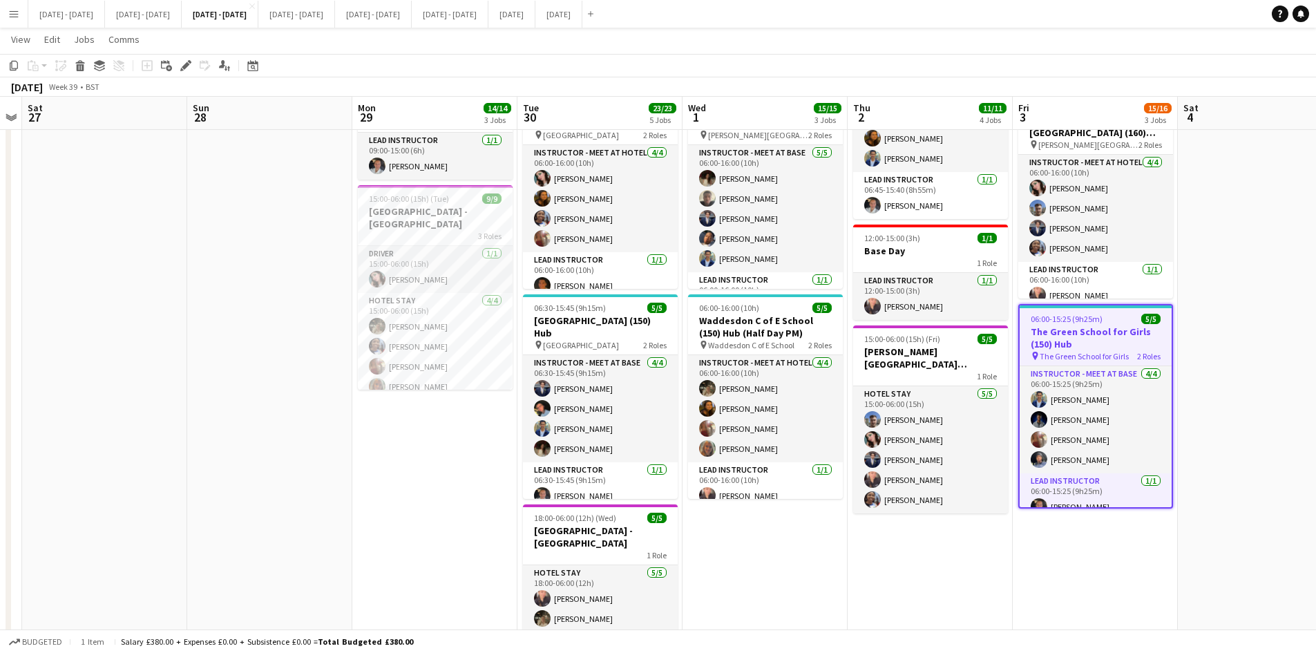
click at [1115, 311] on app-job-card "06:00-15:25 (9h25m) 5/5 The Green School for Girls (150) Hub pin The Green Scho…" at bounding box center [1095, 406] width 155 height 204
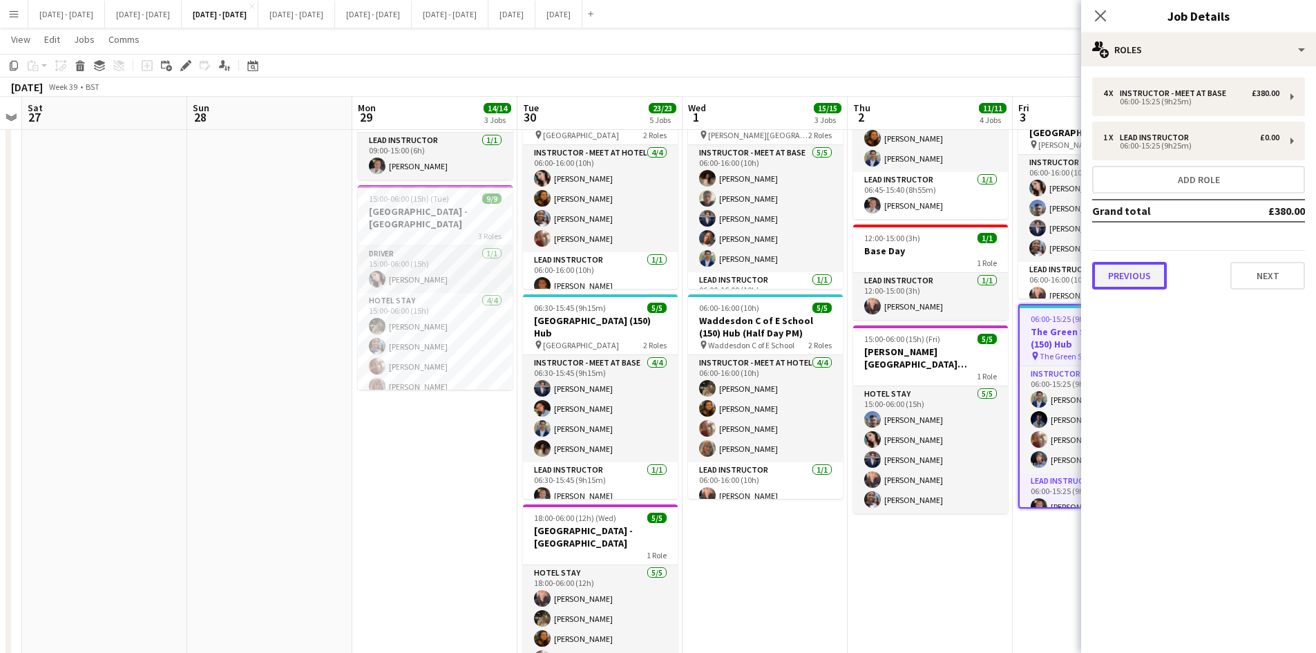
click at [1107, 275] on button "Previous" at bounding box center [1129, 276] width 75 height 28
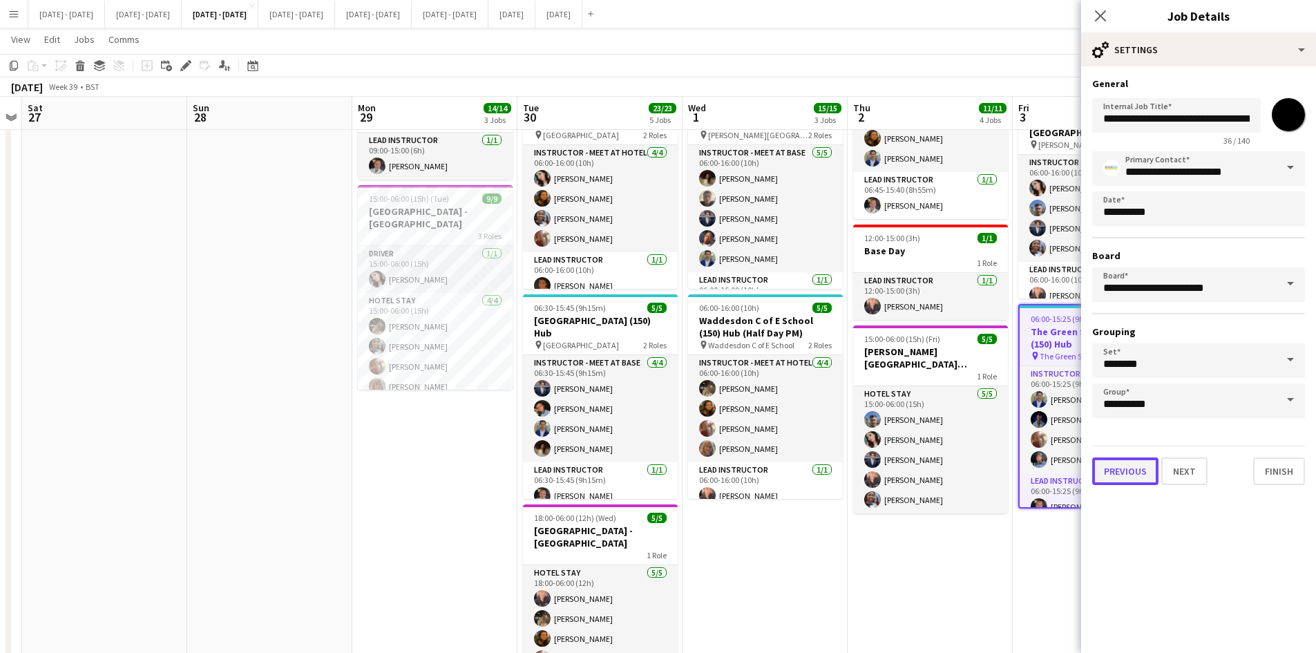
click at [1117, 475] on button "Previous" at bounding box center [1125, 471] width 66 height 28
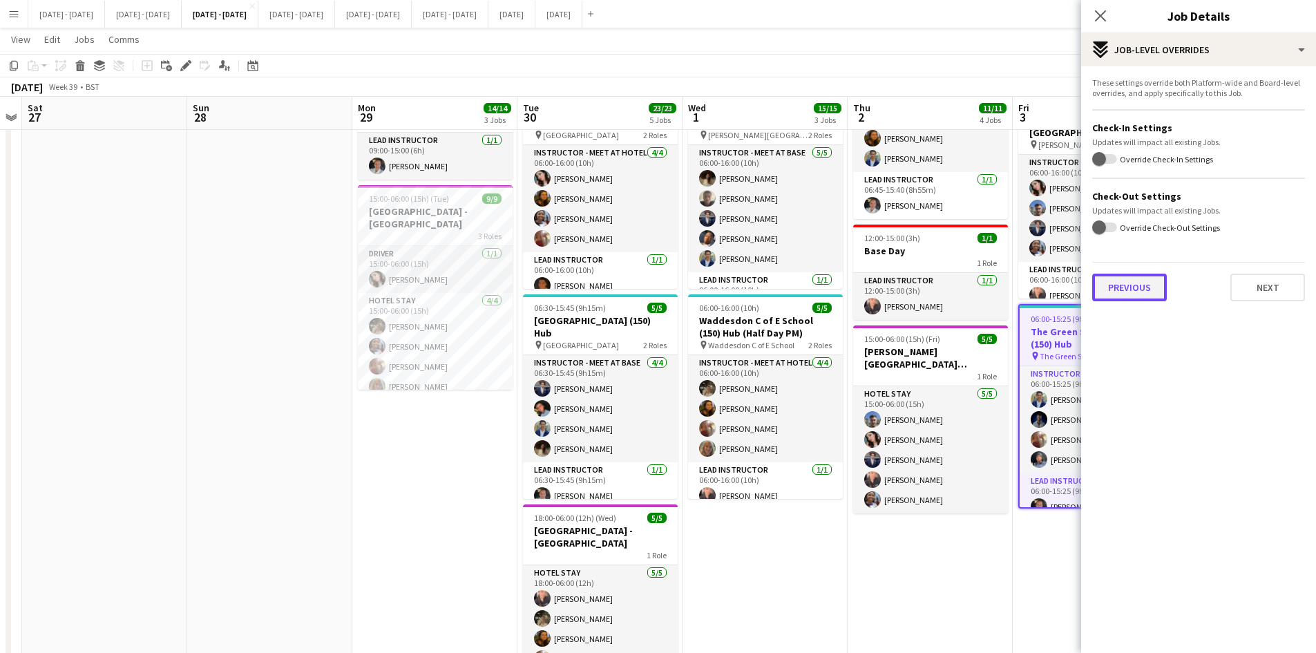
click at [1129, 287] on button "Previous" at bounding box center [1129, 288] width 75 height 28
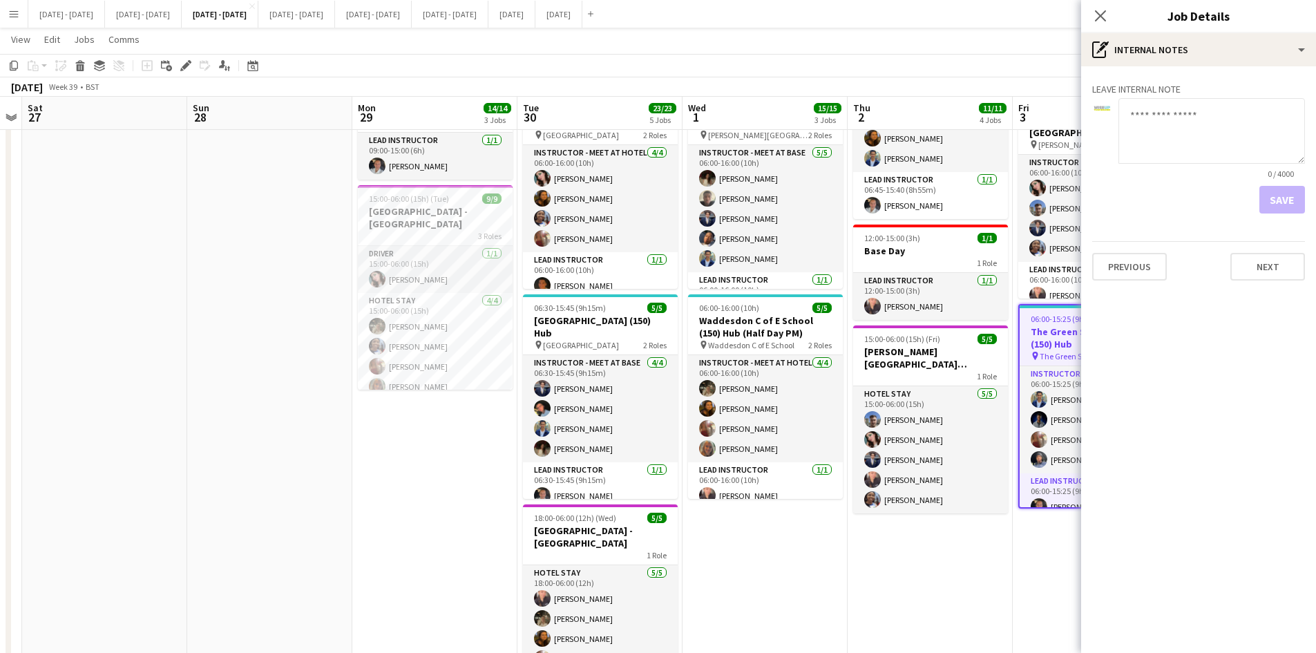
click at [1165, 105] on textarea at bounding box center [1211, 131] width 186 height 66
type textarea "**********"
click at [1284, 198] on button "Save" at bounding box center [1282, 200] width 46 height 28
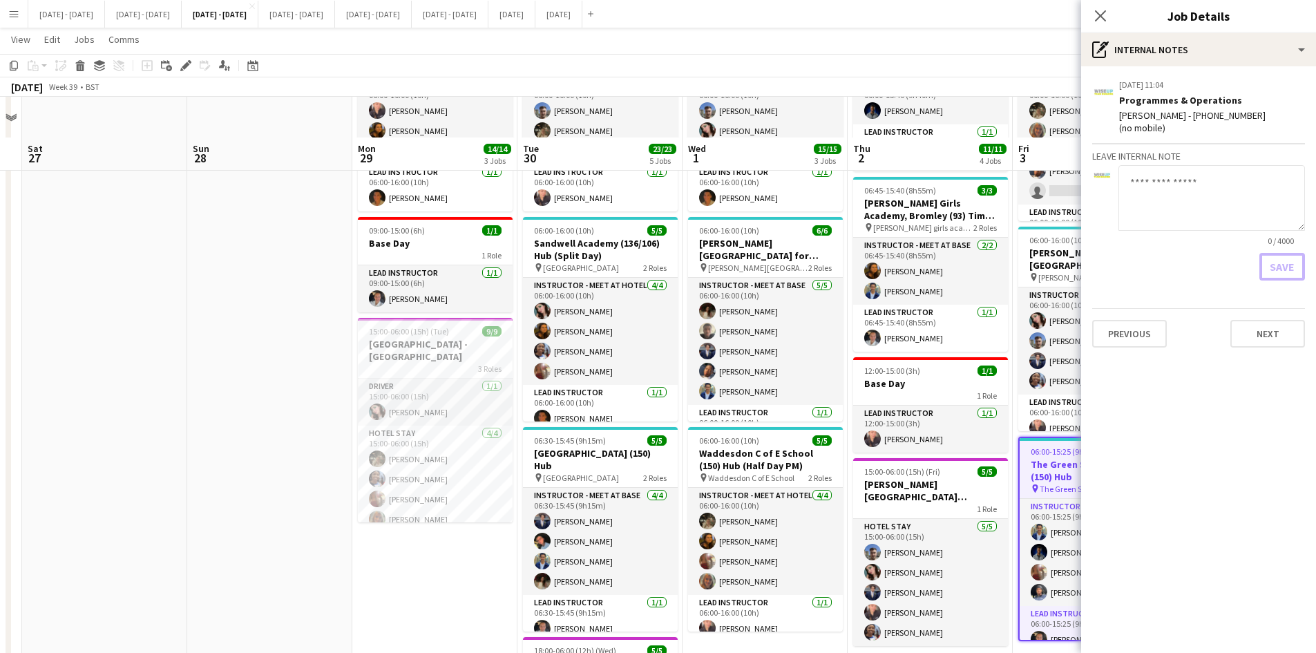
scroll to position [138, 0]
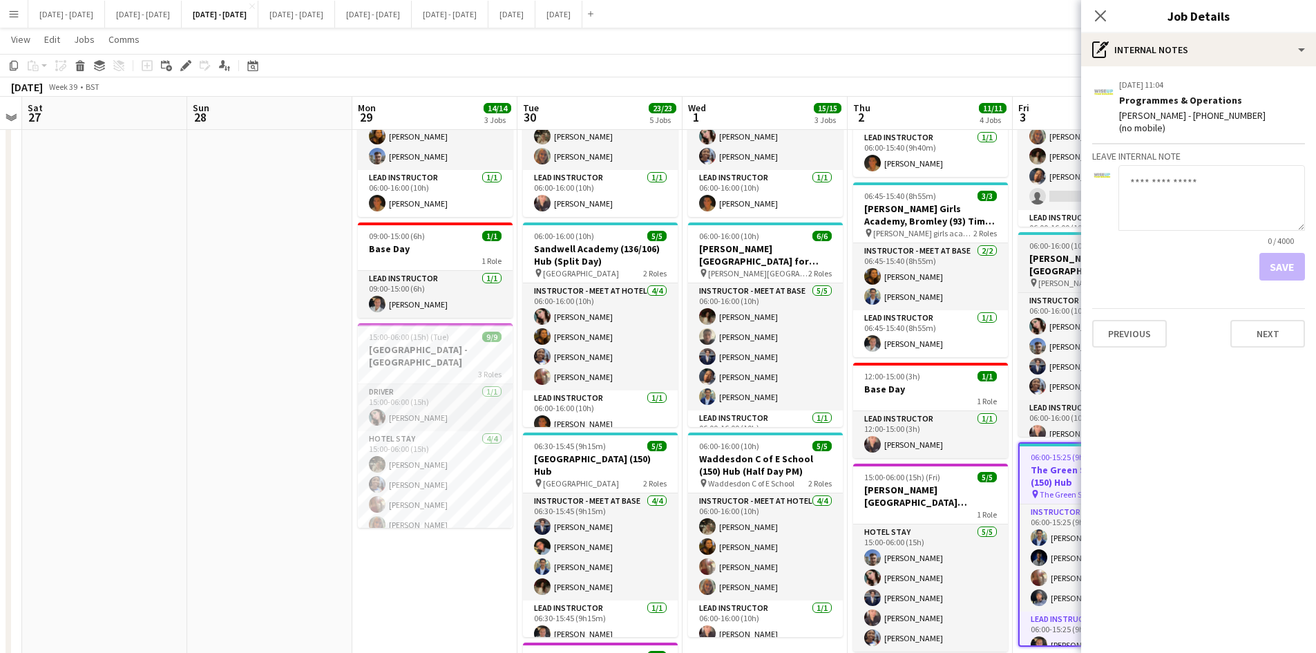
click at [1069, 240] on app-job-card "06:00-16:00 (10h) 5/5 [PERSON_NAME][GEOGRAPHIC_DATA] (160) Hub pin [PERSON_NAME…" at bounding box center [1095, 334] width 155 height 204
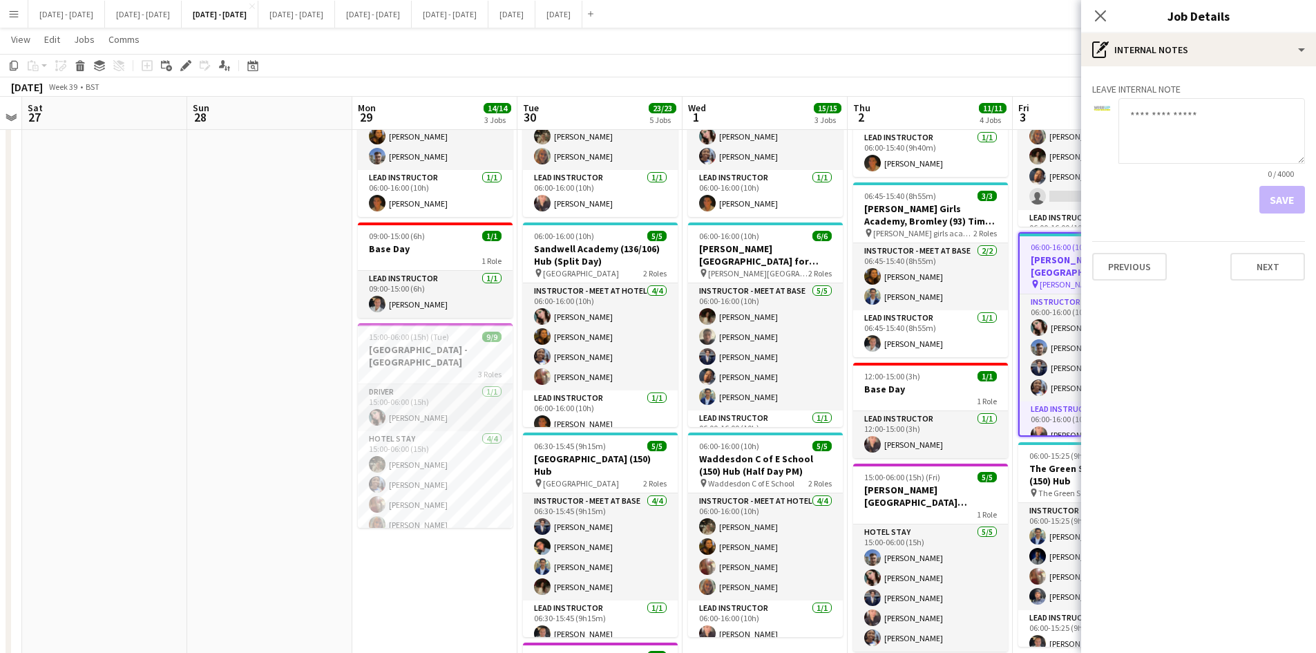
click at [1151, 121] on textarea at bounding box center [1211, 131] width 186 height 66
type textarea "**********"
click at [1282, 195] on button "Save" at bounding box center [1282, 200] width 46 height 28
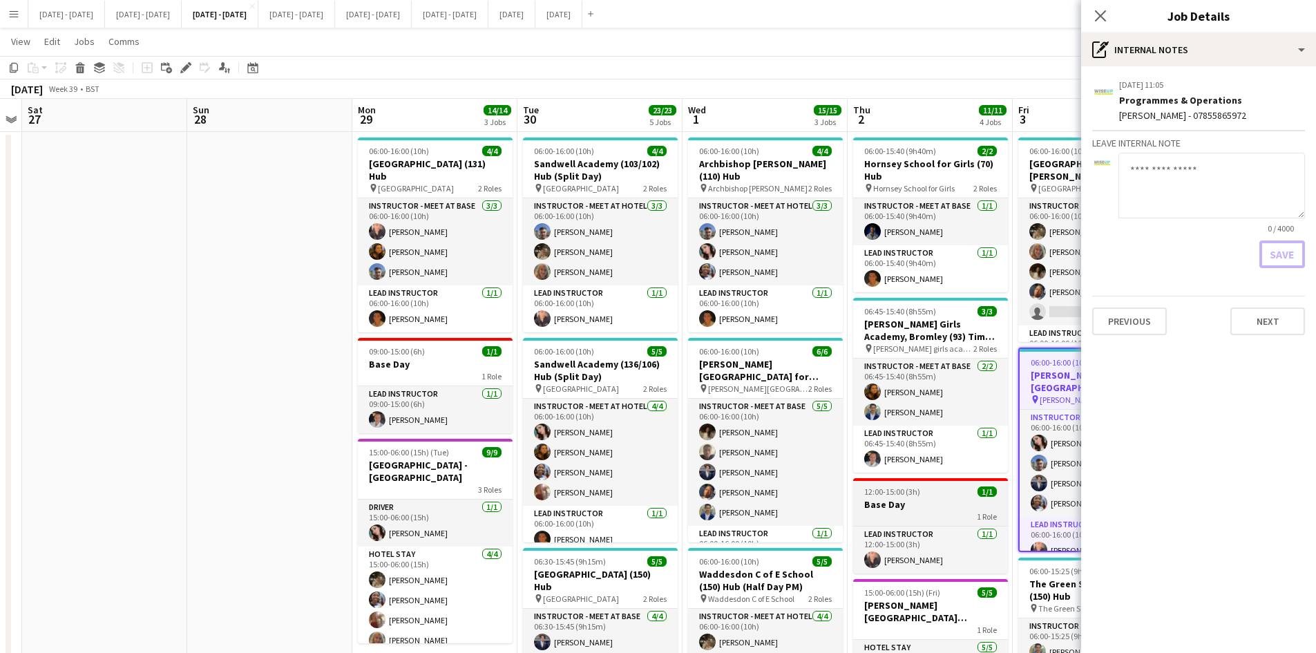
scroll to position [0, 0]
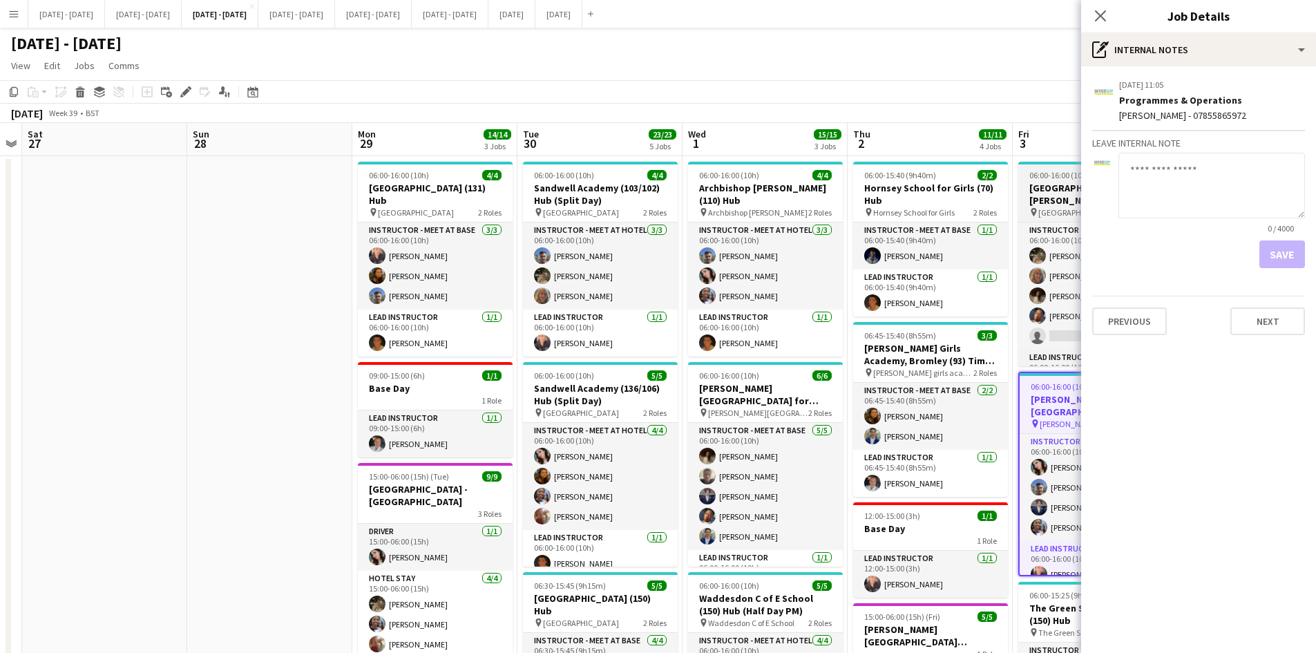
click at [1057, 169] on app-job-card "06:00-16:00 (10h) 5/6 [DEMOGRAPHIC_DATA][GEOGRAPHIC_DATA][PERSON_NAME] (215) Hu…" at bounding box center [1095, 264] width 155 height 204
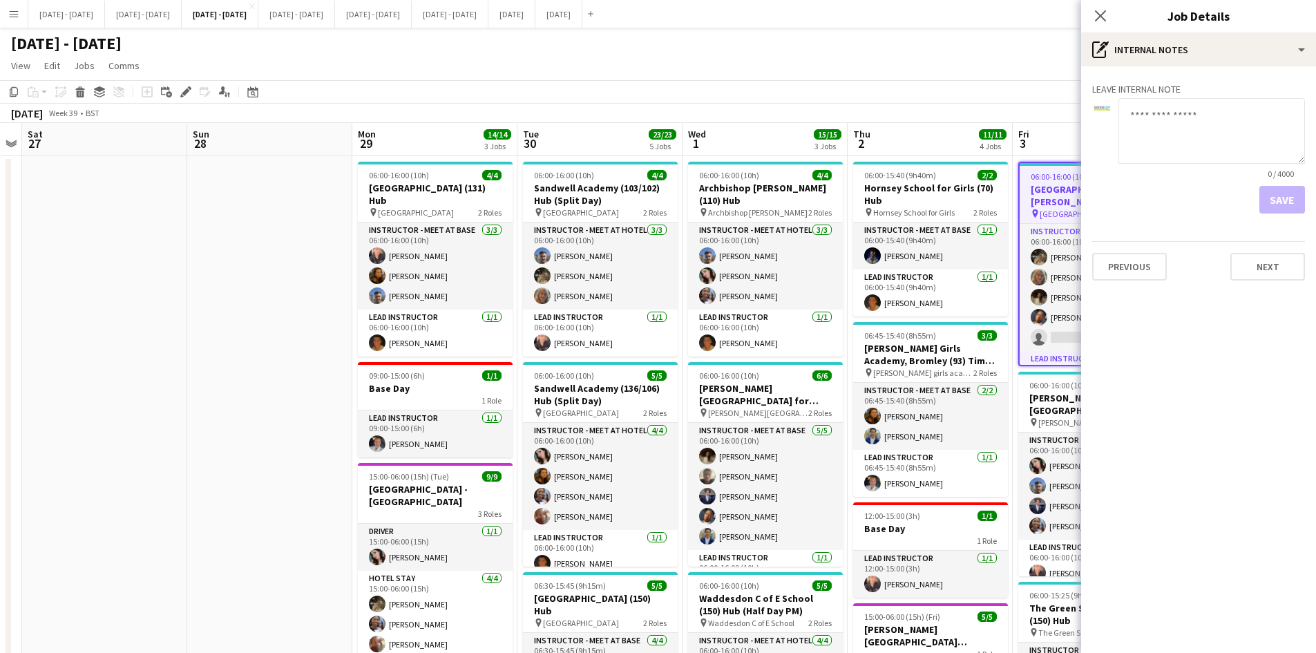
click at [1155, 112] on textarea at bounding box center [1211, 131] width 186 height 66
type textarea "**********"
click at [1283, 198] on button "Save" at bounding box center [1282, 200] width 46 height 28
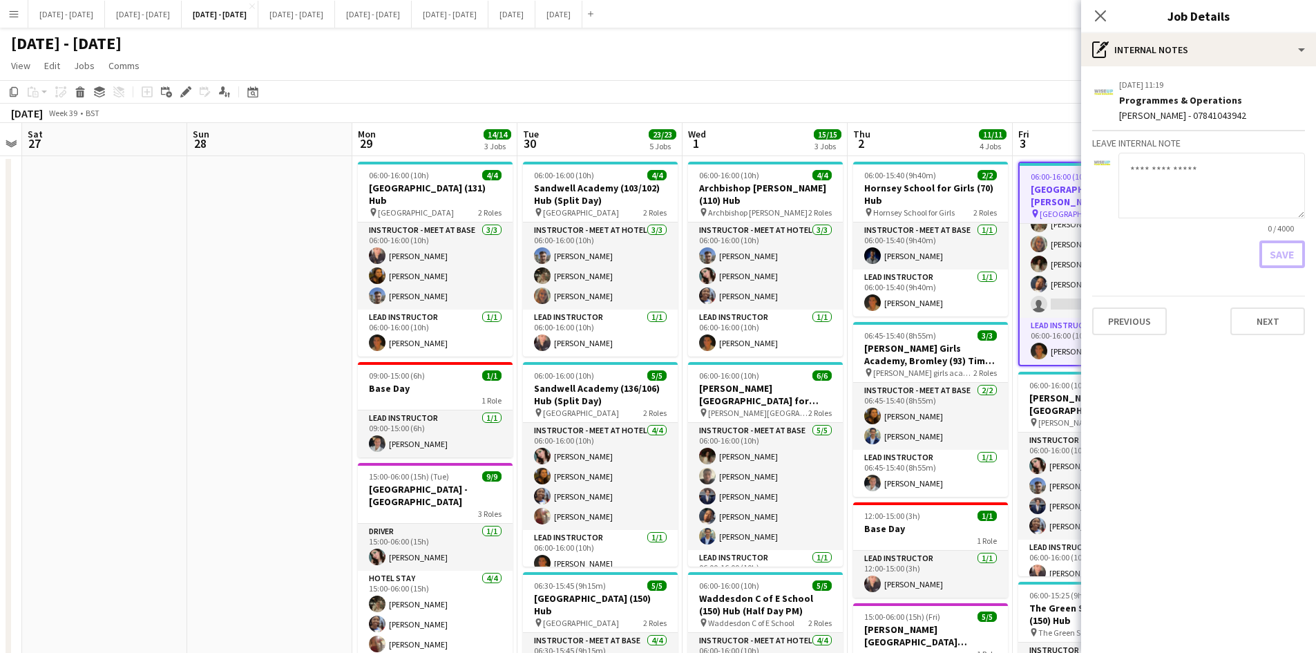
scroll to position [207, 0]
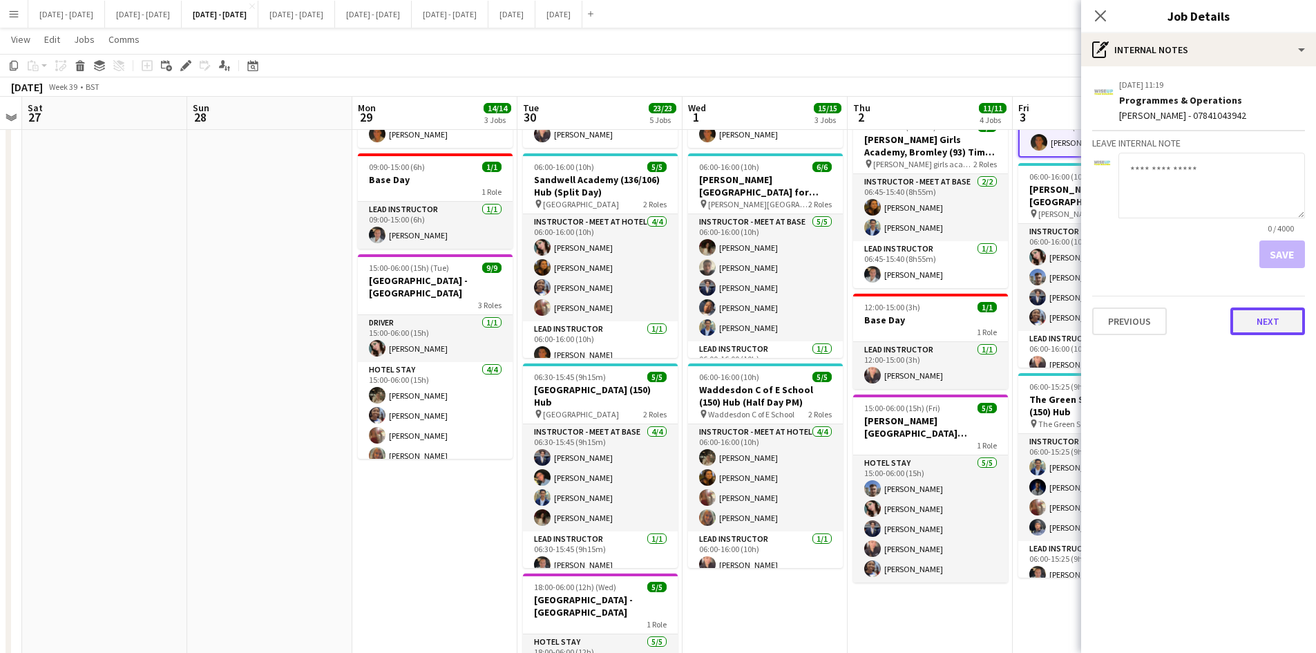
click at [1263, 322] on button "Next" at bounding box center [1267, 321] width 75 height 28
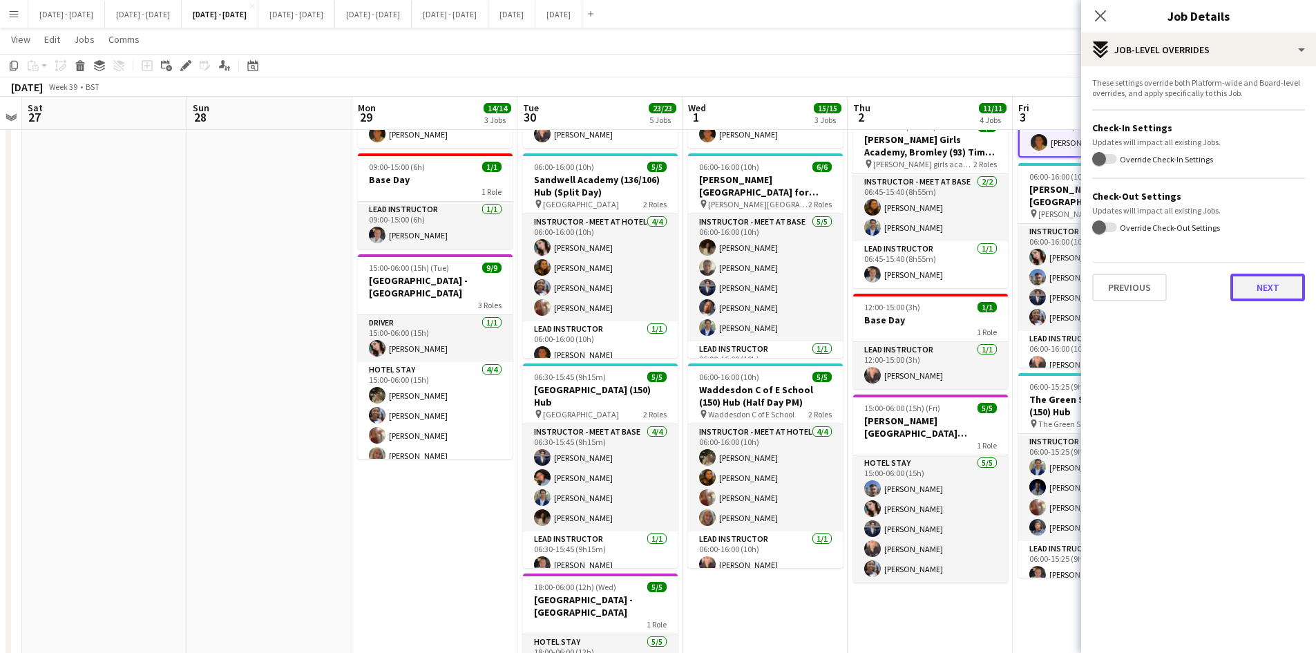
click at [1264, 292] on button "Next" at bounding box center [1267, 288] width 75 height 28
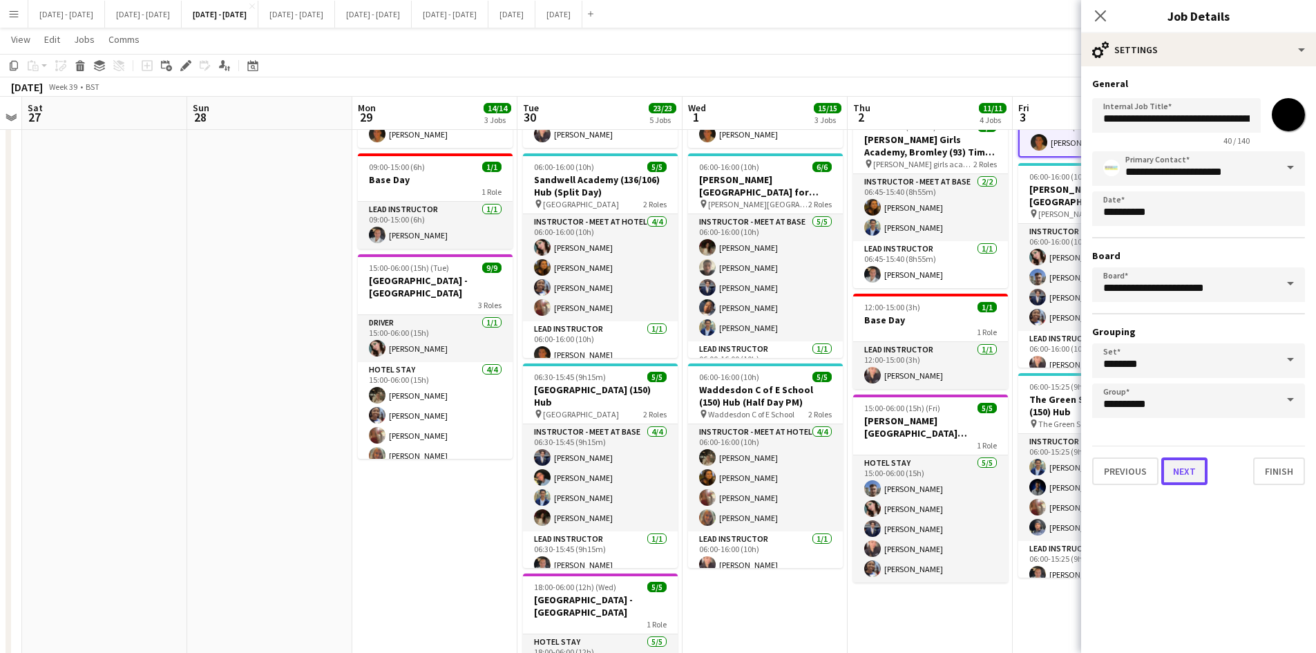
click at [1181, 475] on button "Next" at bounding box center [1184, 471] width 46 height 28
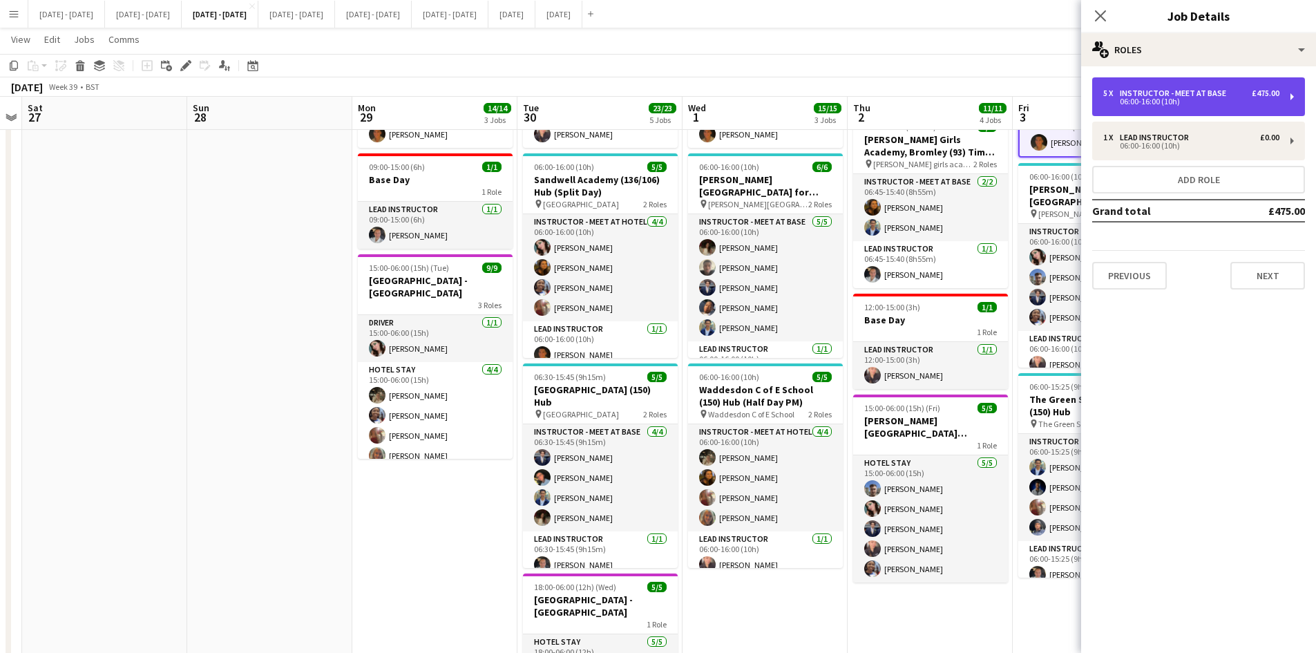
click at [1138, 100] on div "06:00-16:00 (10h)" at bounding box center [1191, 101] width 176 height 7
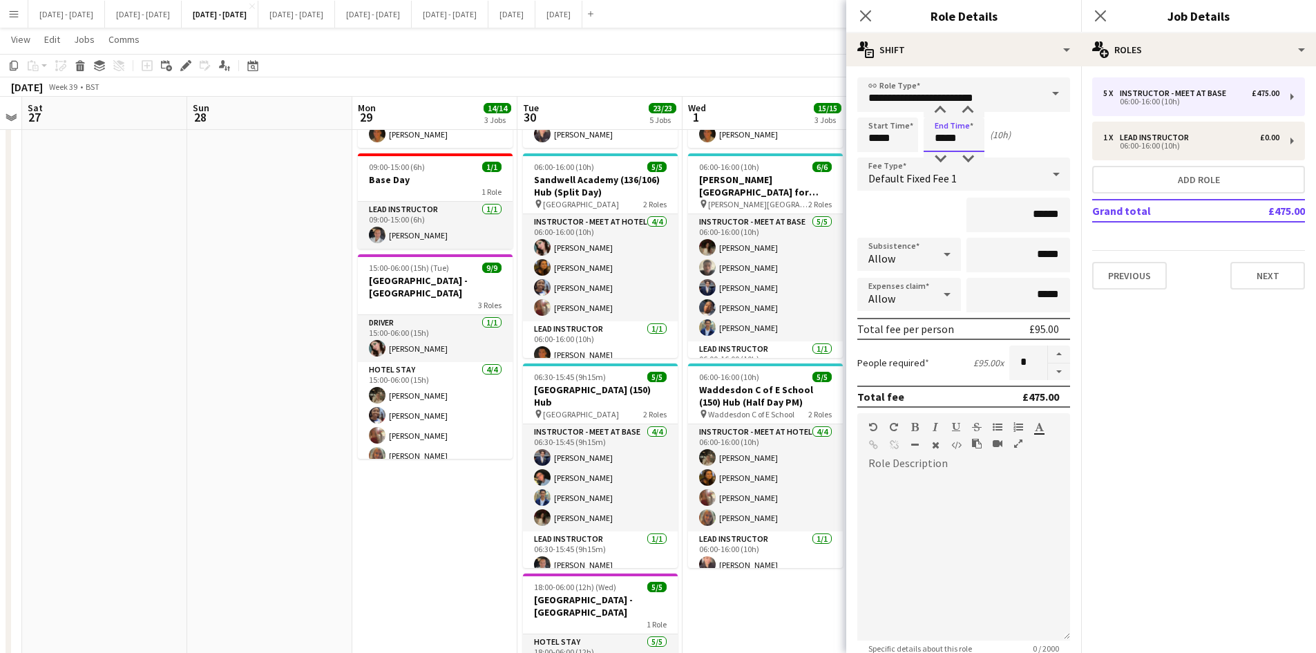
drag, startPoint x: 956, startPoint y: 141, endPoint x: 922, endPoint y: 148, distance: 34.5
click at [922, 148] on div "Start Time ***** End Time ***** (10h)" at bounding box center [963, 134] width 213 height 35
drag, startPoint x: 960, startPoint y: 140, endPoint x: 920, endPoint y: 149, distance: 40.9
click at [920, 149] on div "Start Time ***** End Time ***** (10h)" at bounding box center [963, 134] width 213 height 35
type input "*****"
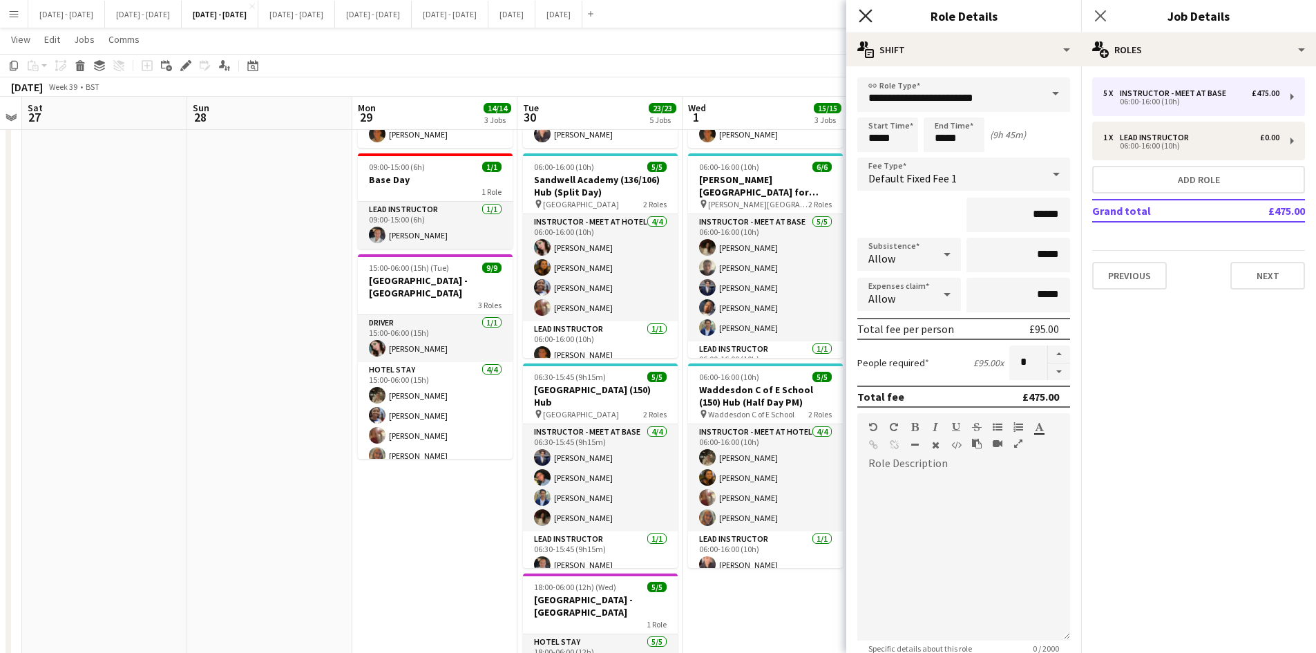
click at [865, 16] on icon at bounding box center [865, 15] width 13 height 13
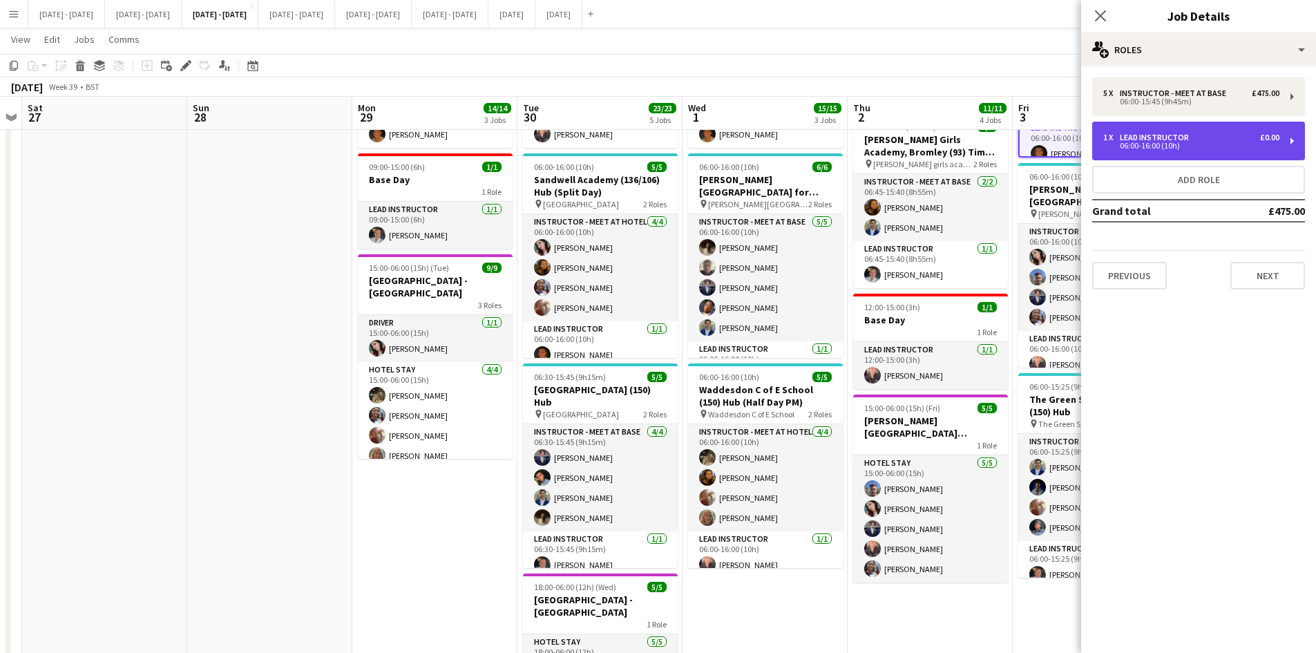
click at [1136, 146] on div "06:00-16:00 (10h)" at bounding box center [1191, 145] width 176 height 7
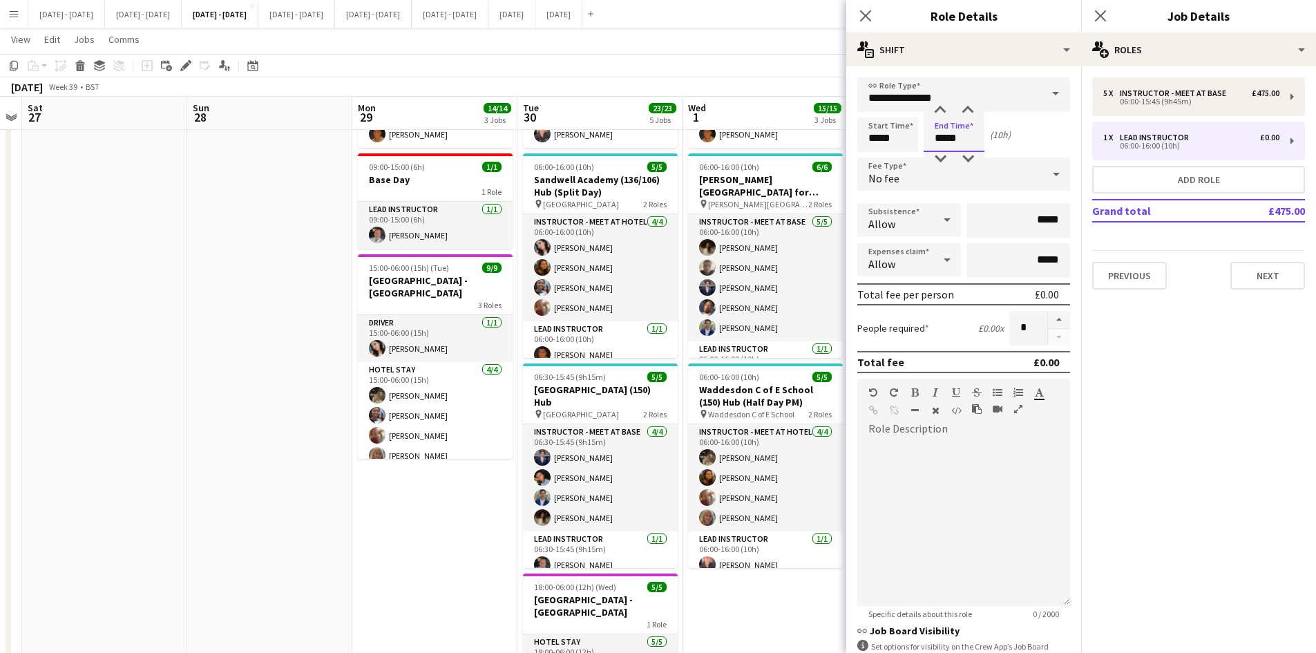
drag, startPoint x: 961, startPoint y: 138, endPoint x: 906, endPoint y: 142, distance: 56.1
click at [906, 142] on div "Start Time ***** End Time ***** (10h)" at bounding box center [963, 134] width 213 height 35
type input "*****"
click at [863, 13] on icon at bounding box center [865, 15] width 13 height 13
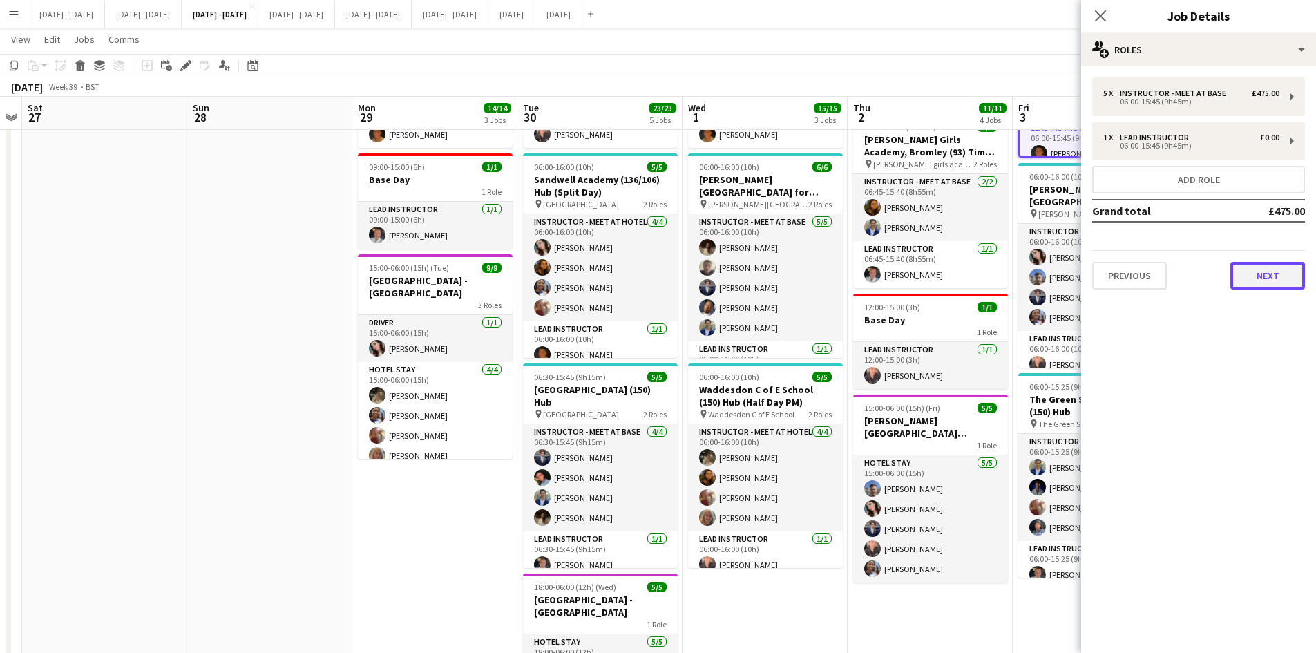
click at [1249, 279] on button "Next" at bounding box center [1267, 276] width 75 height 28
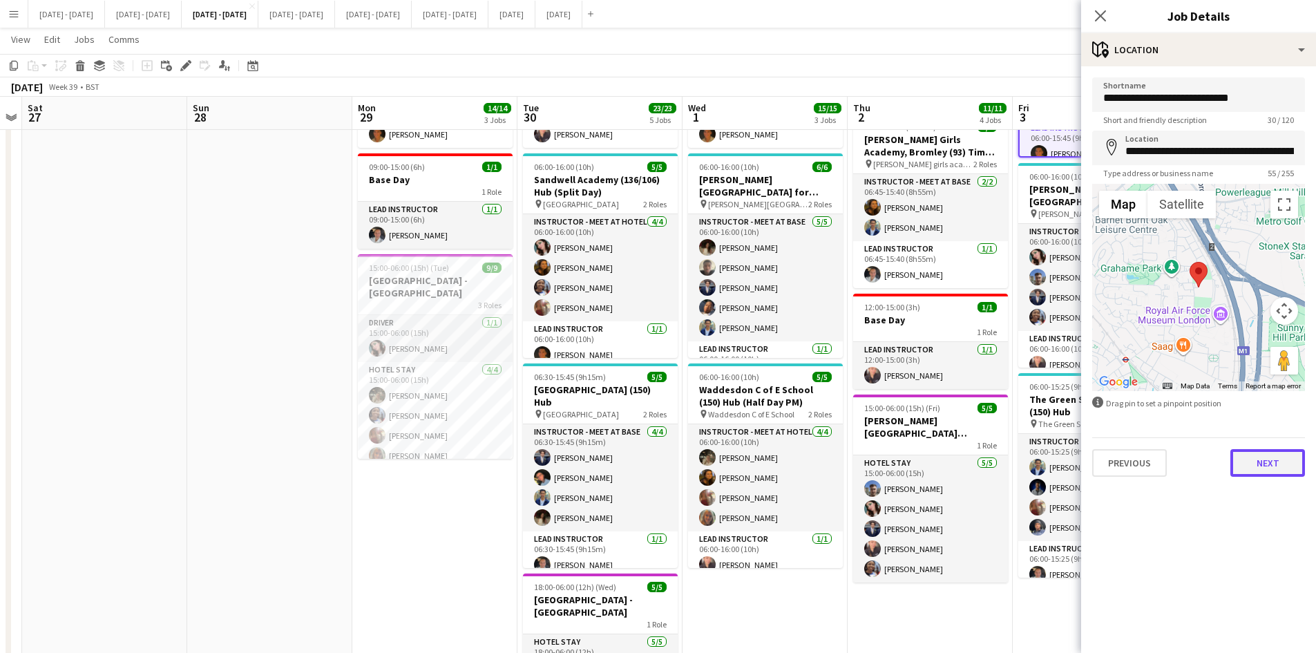
click at [1253, 461] on button "Next" at bounding box center [1267, 463] width 75 height 28
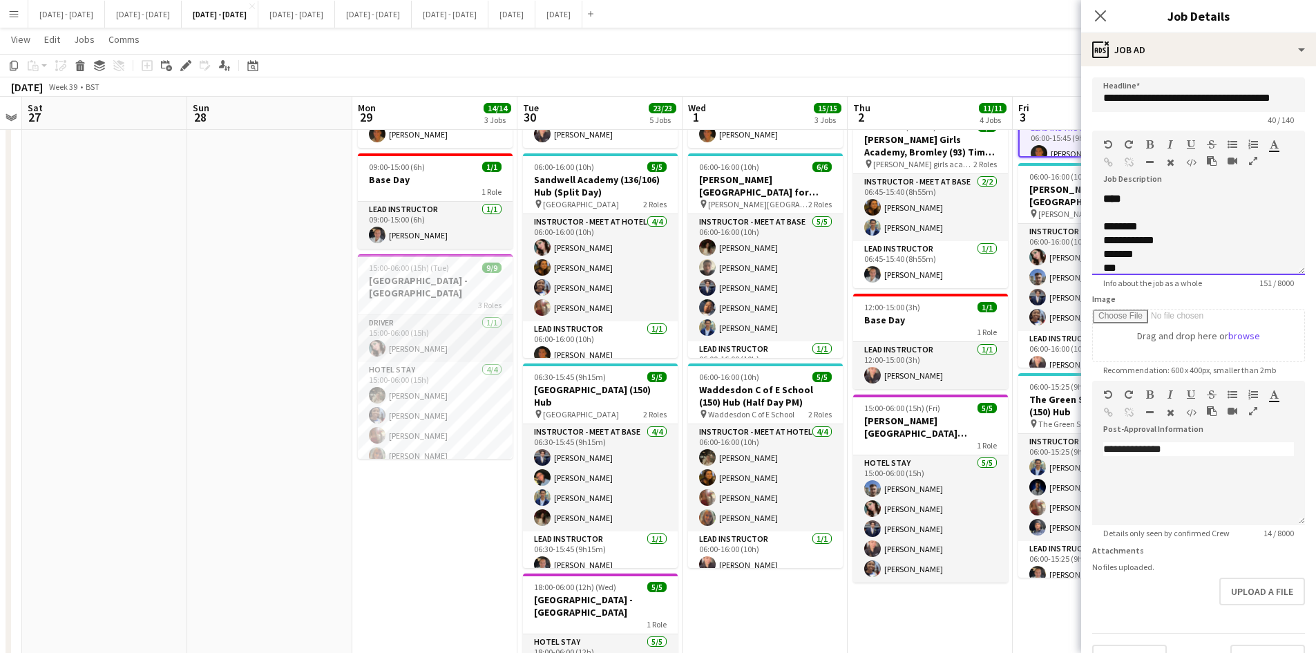
click at [1167, 247] on div "**********" at bounding box center [1183, 240] width 160 height 14
click at [1126, 261] on div "*******" at bounding box center [1183, 254] width 160 height 14
click at [1187, 212] on div "***" at bounding box center [1188, 213] width 170 height 14
click at [1185, 240] on div "**********" at bounding box center [1188, 247] width 170 height 28
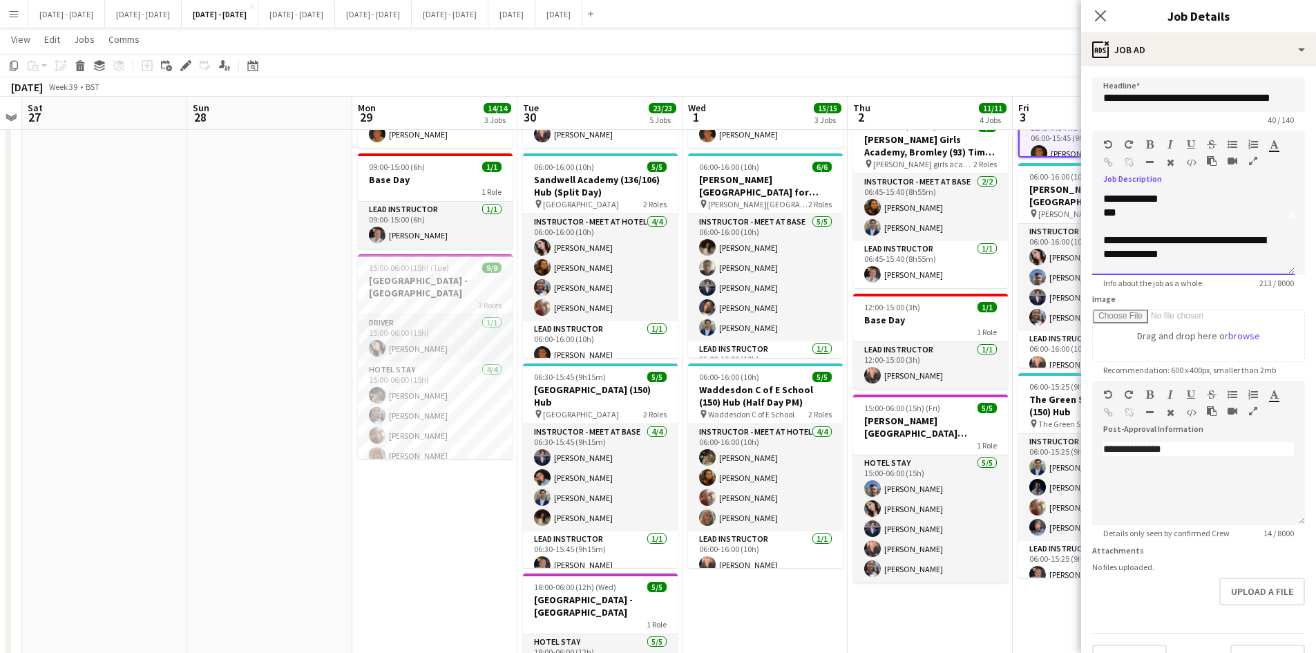
click at [1170, 236] on div "**********" at bounding box center [1188, 247] width 170 height 28
click at [1251, 262] on div at bounding box center [1193, 268] width 180 height 14
click at [1227, 252] on div "**********" at bounding box center [1188, 247] width 170 height 28
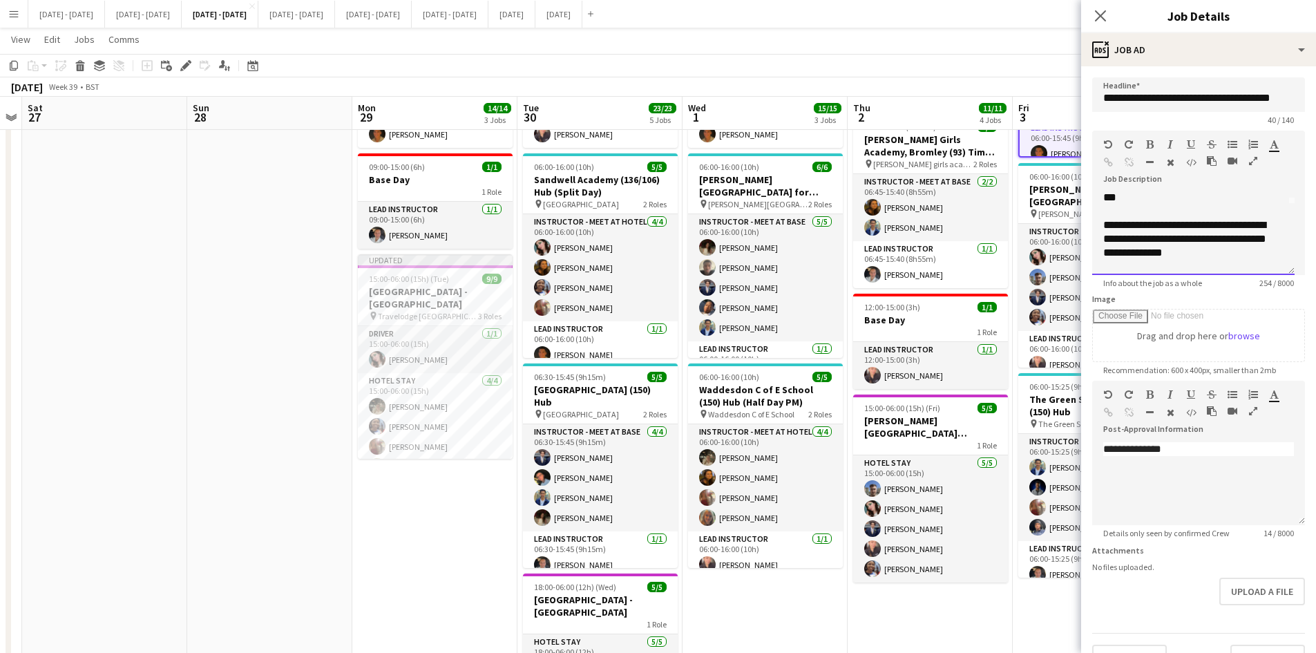
click at [1115, 237] on div "**********" at bounding box center [1188, 245] width 170 height 55
click at [1166, 281] on span "Info about the job as a whole" at bounding box center [1152, 283] width 121 height 10
click at [1135, 242] on div "**********" at bounding box center [1188, 218] width 170 height 55
click at [1218, 240] on div "**********" at bounding box center [1188, 218] width 170 height 55
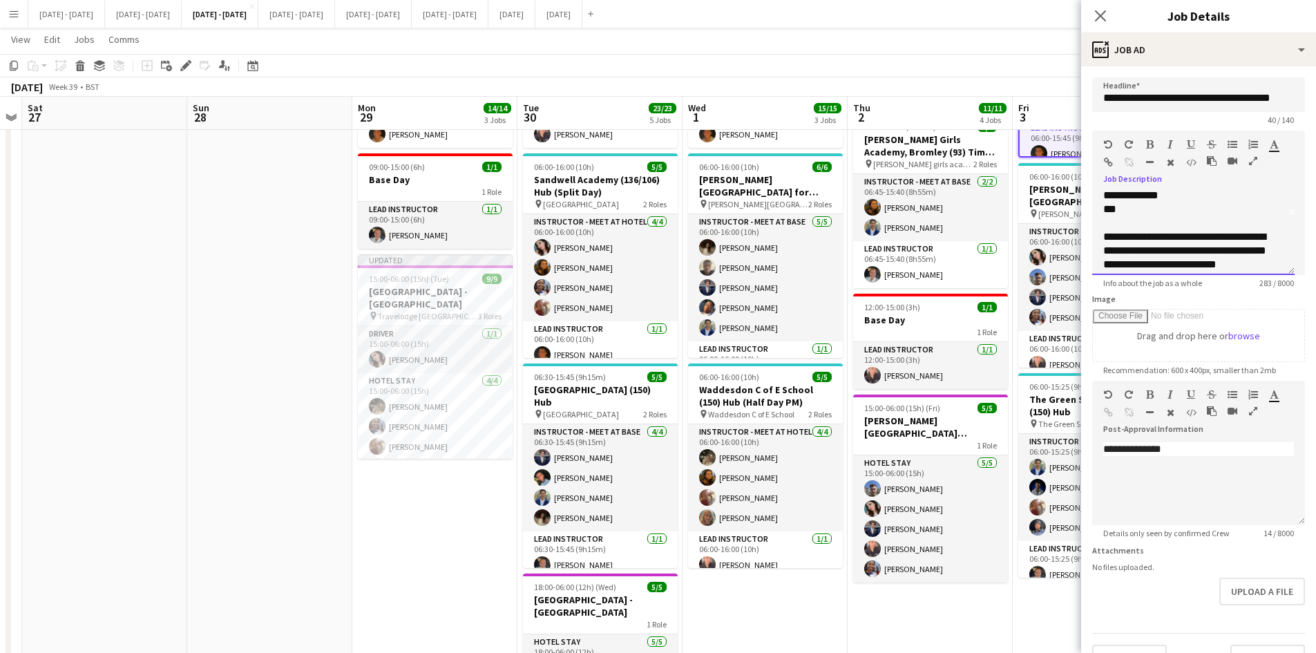
scroll to position [37, 0]
drag, startPoint x: 1171, startPoint y: 256, endPoint x: 1105, endPoint y: 255, distance: 66.3
click at [1105, 255] on div "**********" at bounding box center [1193, 233] width 202 height 83
click at [1151, 139] on button "button" at bounding box center [1149, 144] width 10 height 11
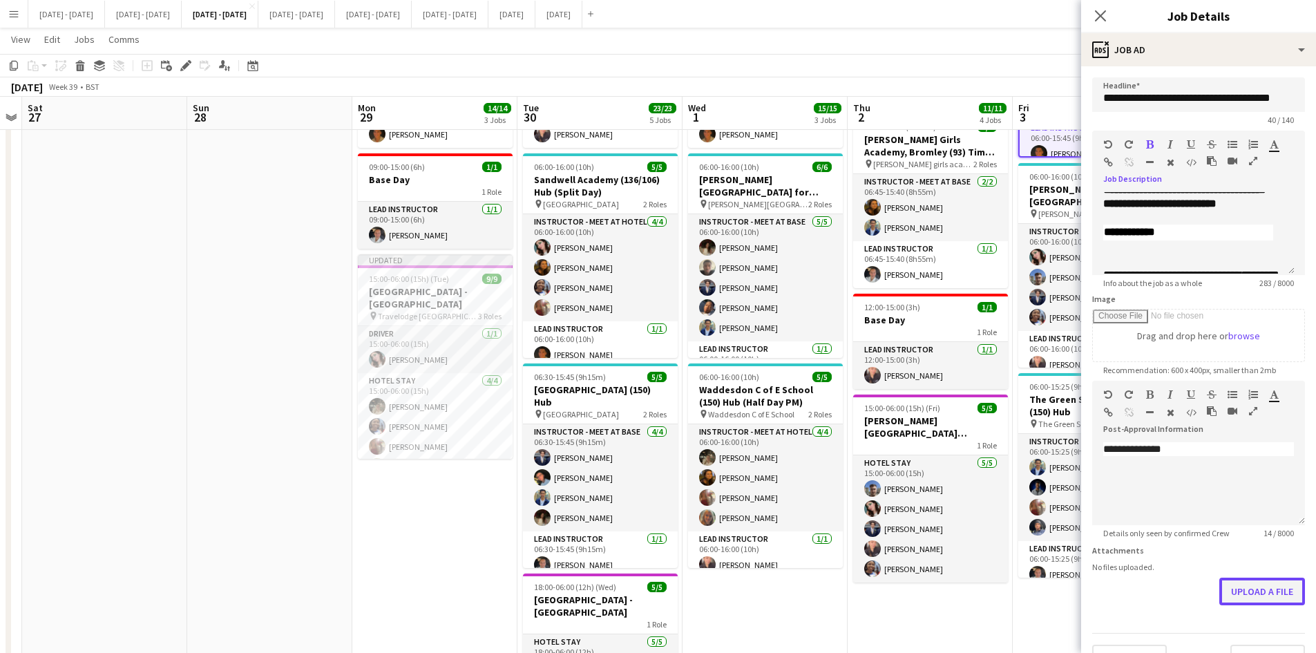
click at [1241, 593] on button "Upload a file" at bounding box center [1262, 591] width 86 height 28
click at [1099, 13] on icon "Close pop-in" at bounding box center [1099, 15] width 13 height 13
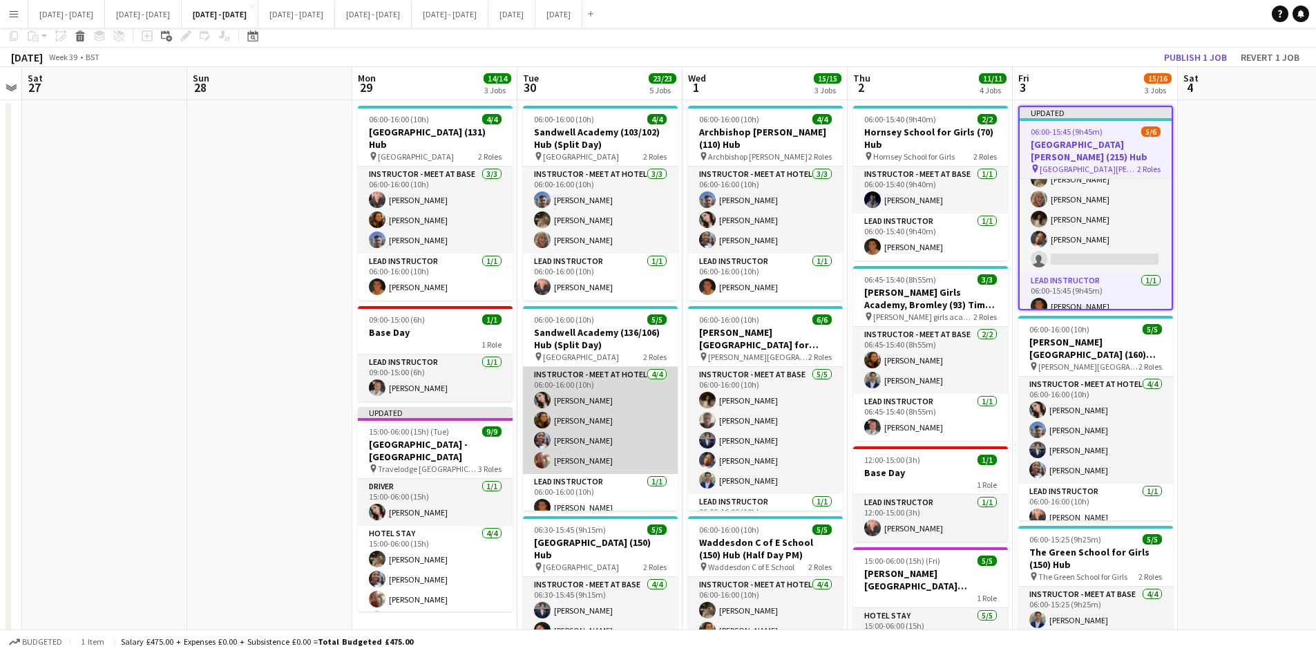
scroll to position [0, 0]
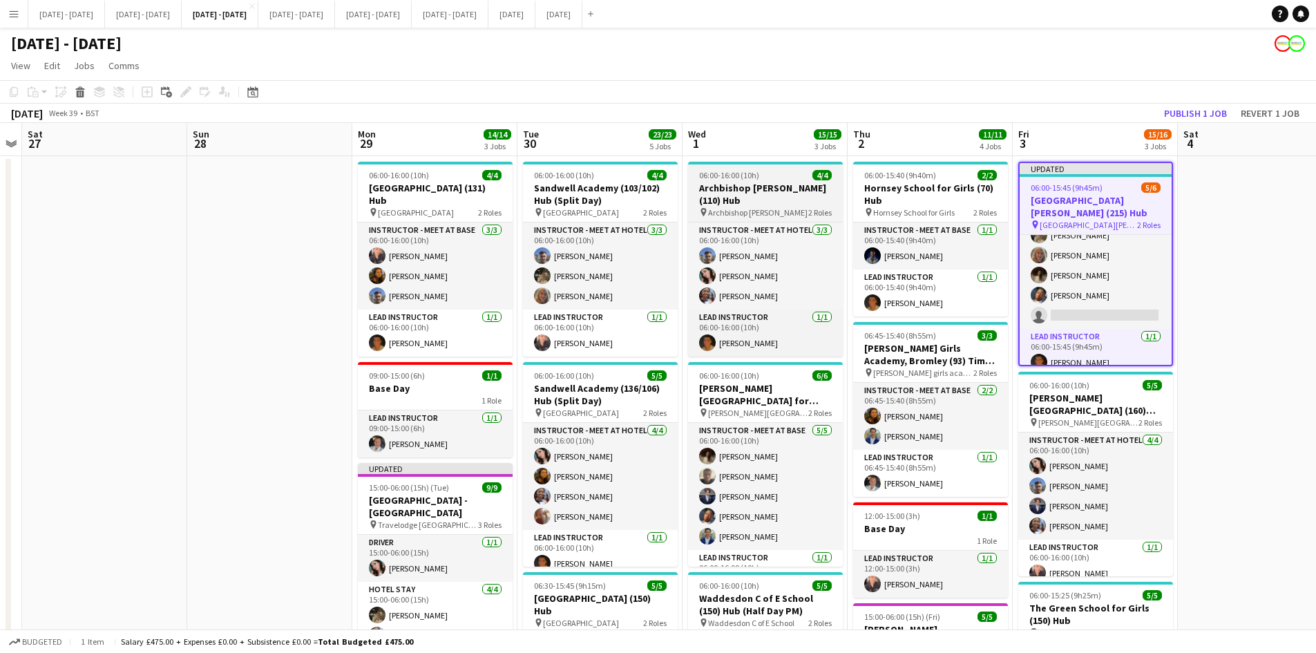
click at [778, 168] on app-job-card "06:00-16:00 (10h) 4/4 Archbishop [PERSON_NAME] (110) Hub pin Archbishop [PERSON…" at bounding box center [765, 259] width 155 height 195
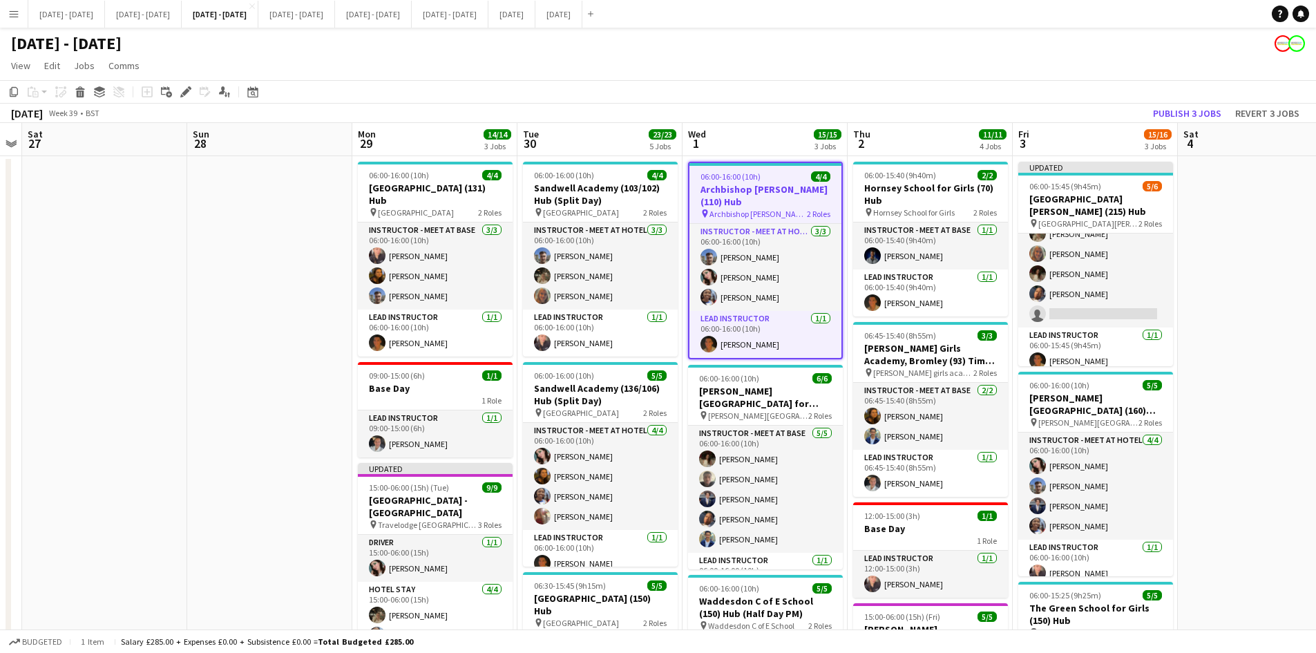
click at [778, 168] on app-job-card "06:00-16:00 (10h) 4/4 Archbishop [PERSON_NAME] (110) Hub pin Archbishop [PERSON…" at bounding box center [765, 261] width 155 height 198
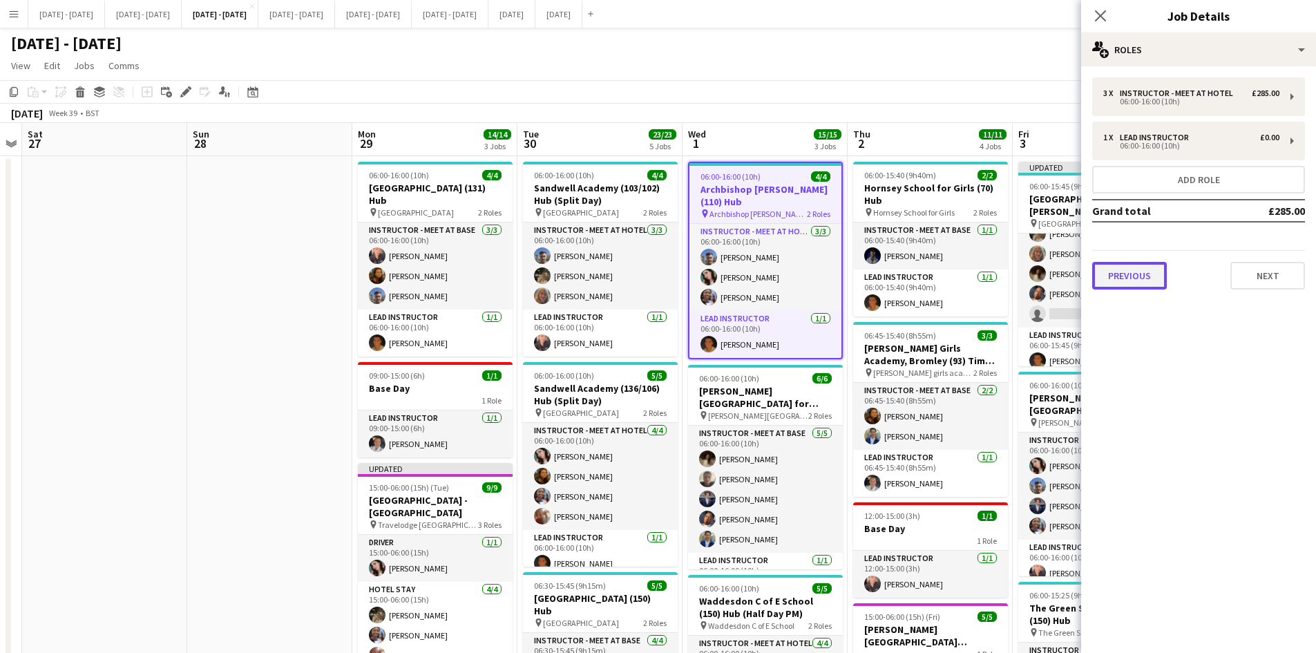
click at [1129, 271] on button "Previous" at bounding box center [1129, 276] width 75 height 28
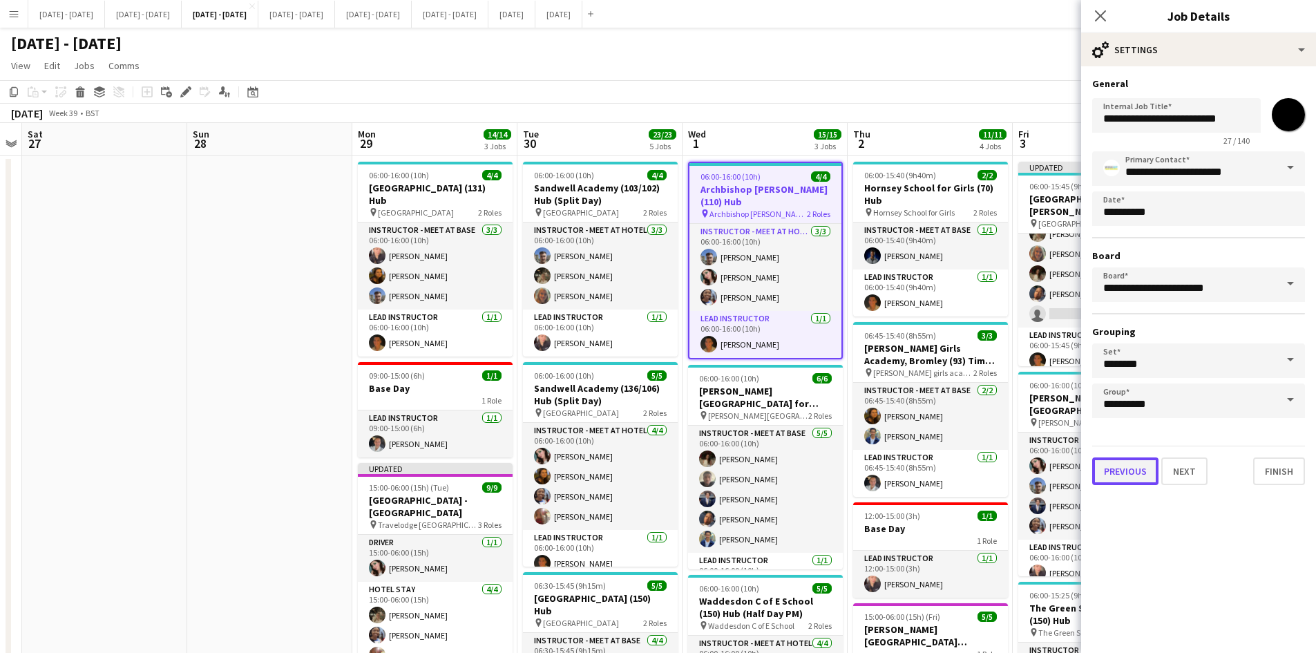
click at [1118, 466] on button "Previous" at bounding box center [1125, 471] width 66 height 28
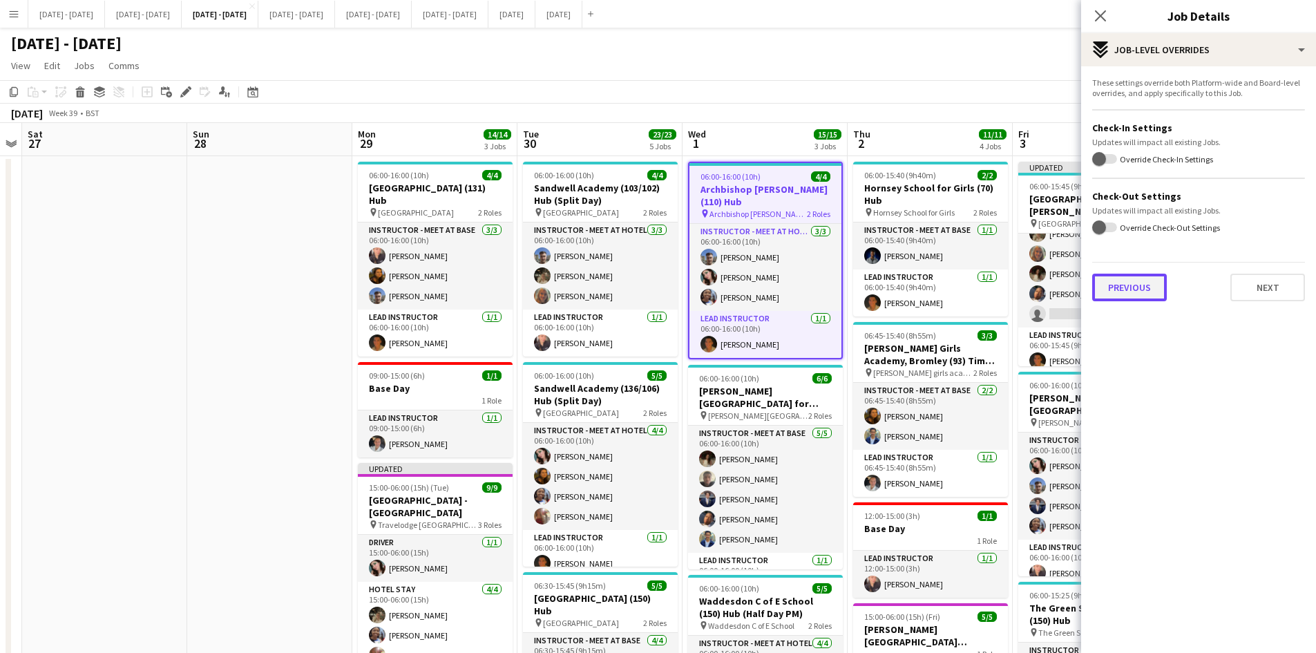
click at [1118, 287] on button "Previous" at bounding box center [1129, 288] width 75 height 28
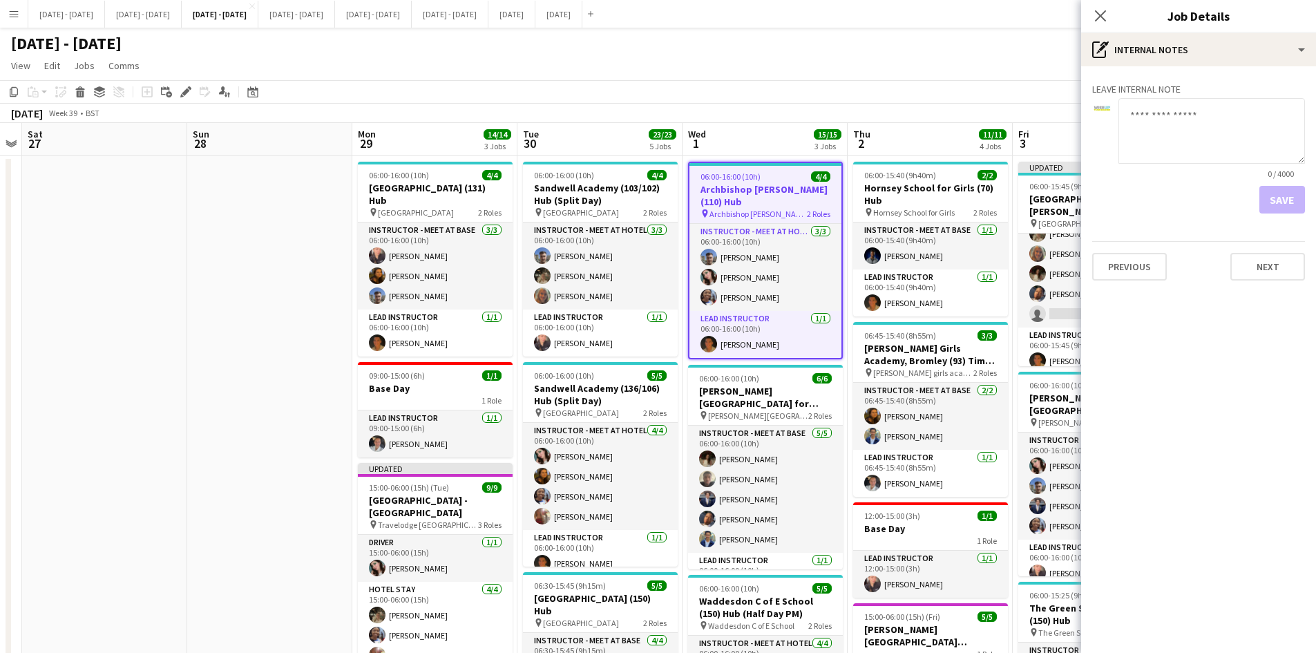
click at [1137, 114] on textarea at bounding box center [1211, 131] width 186 height 66
type textarea "*"
type textarea "**********"
click at [1280, 198] on button "Save" at bounding box center [1282, 200] width 46 height 28
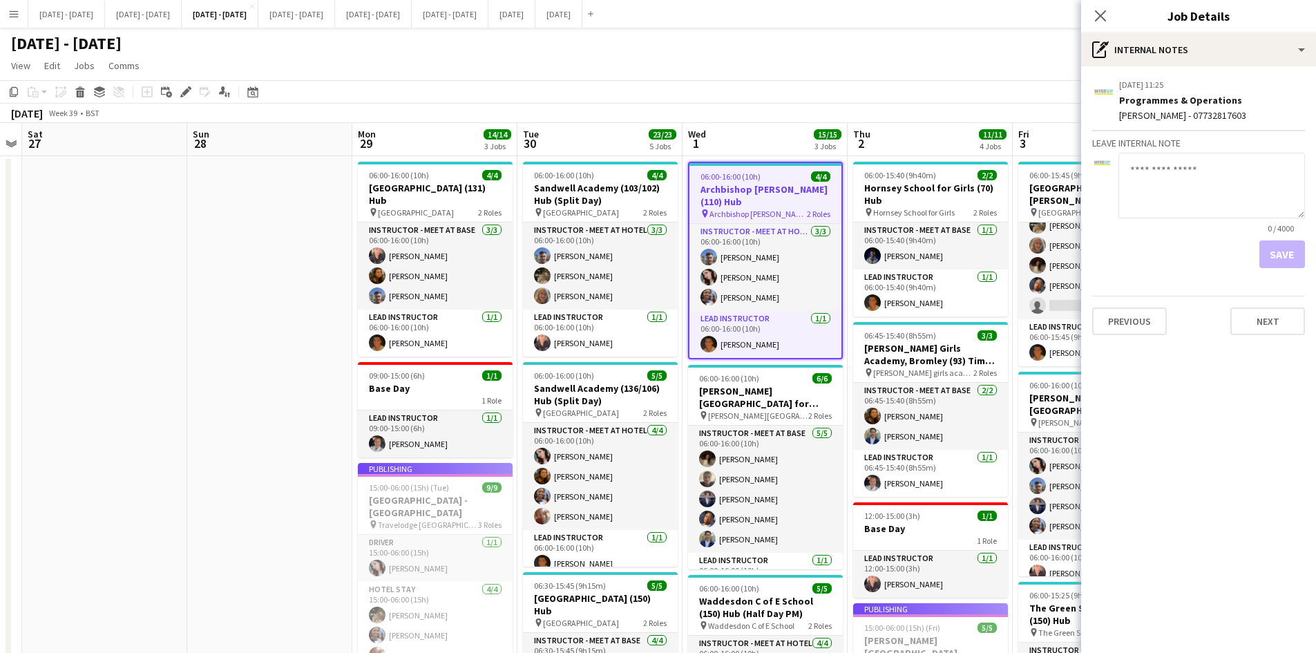
scroll to position [30, 0]
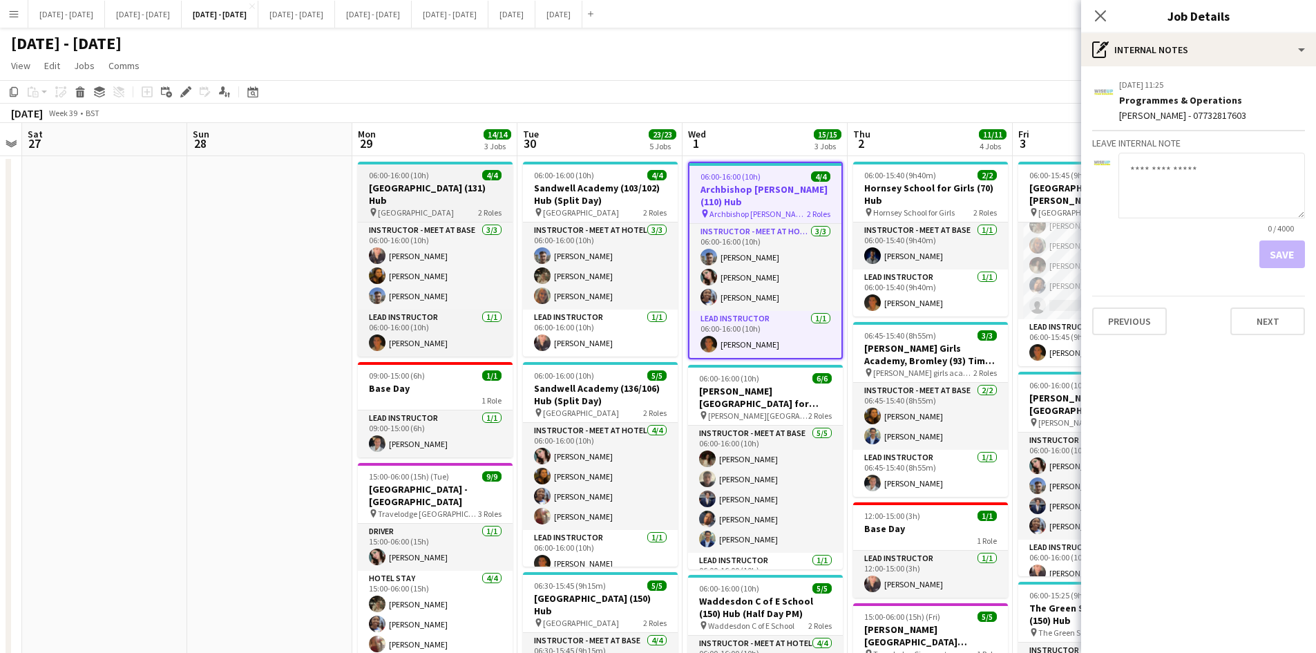
click at [438, 173] on div "06:00-16:00 (10h) 4/4" at bounding box center [435, 175] width 155 height 10
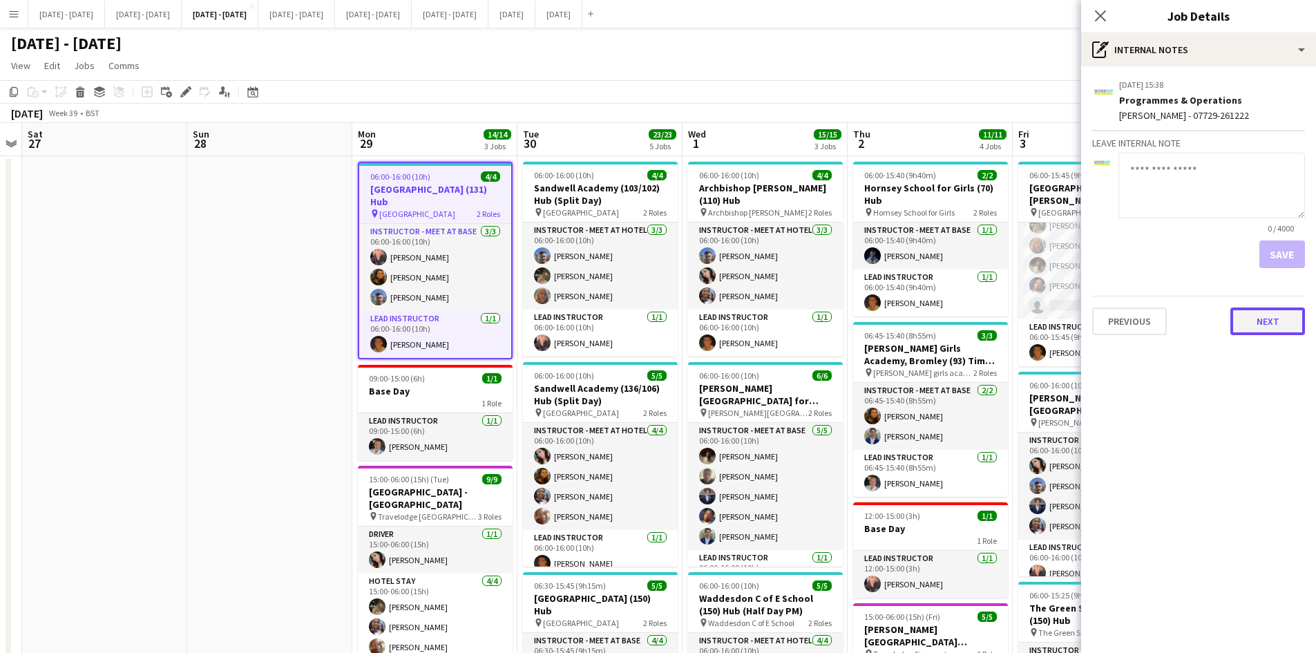
click at [1272, 323] on button "Next" at bounding box center [1267, 321] width 75 height 28
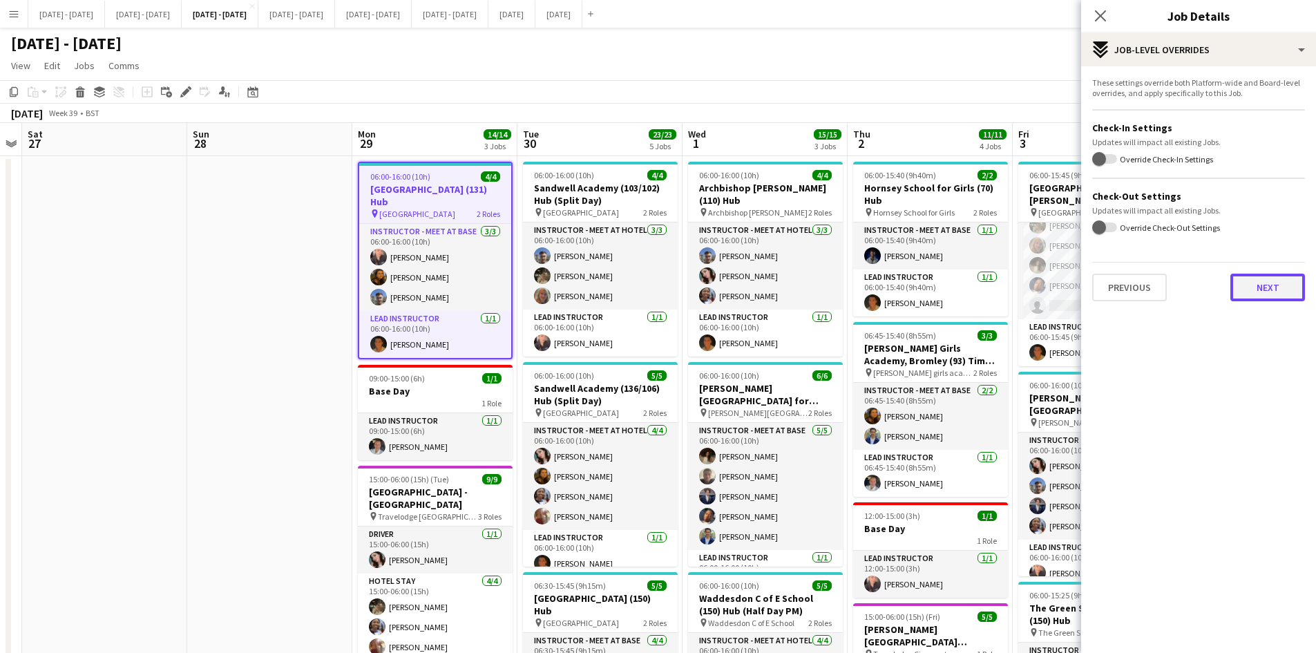
click at [1254, 287] on button "Next" at bounding box center [1267, 288] width 75 height 28
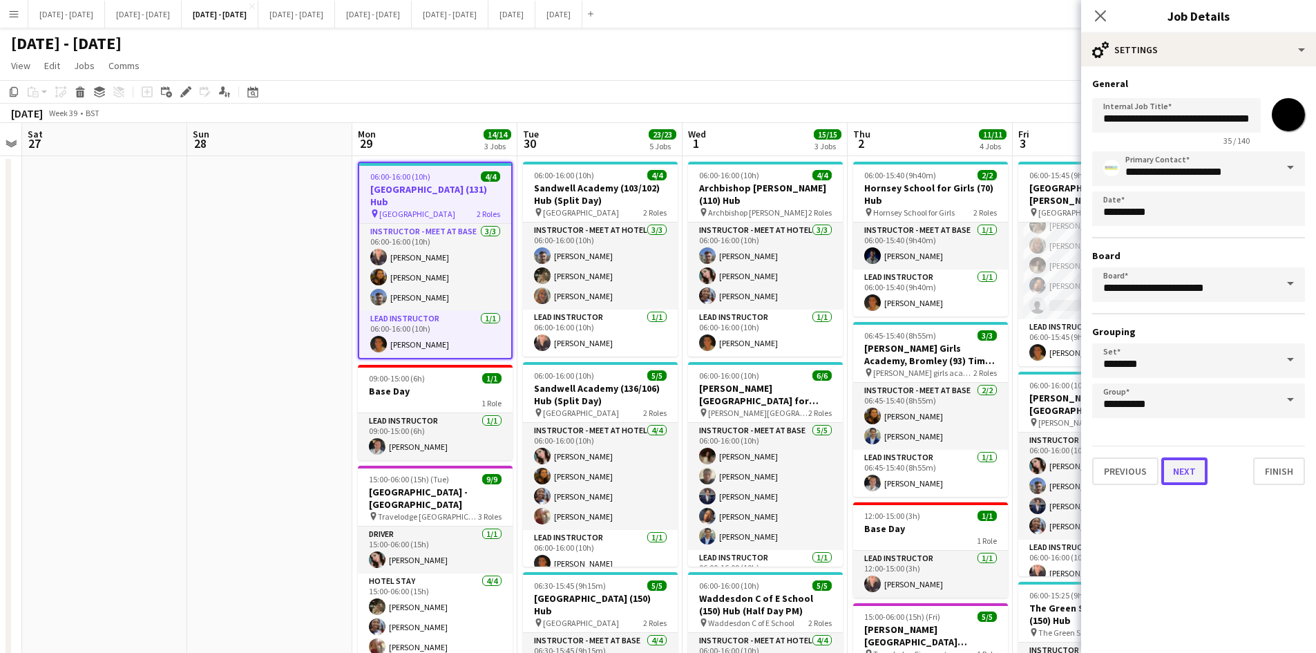
click at [1189, 468] on button "Next" at bounding box center [1184, 471] width 46 height 28
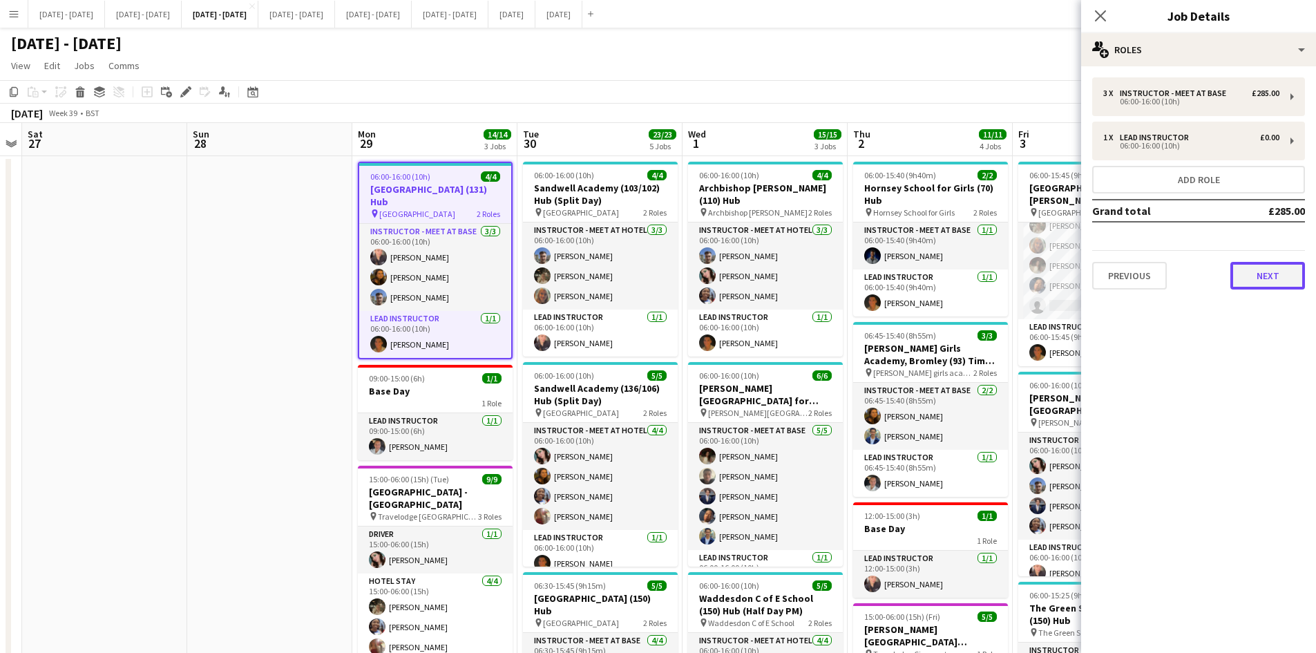
click at [1254, 279] on button "Next" at bounding box center [1267, 276] width 75 height 28
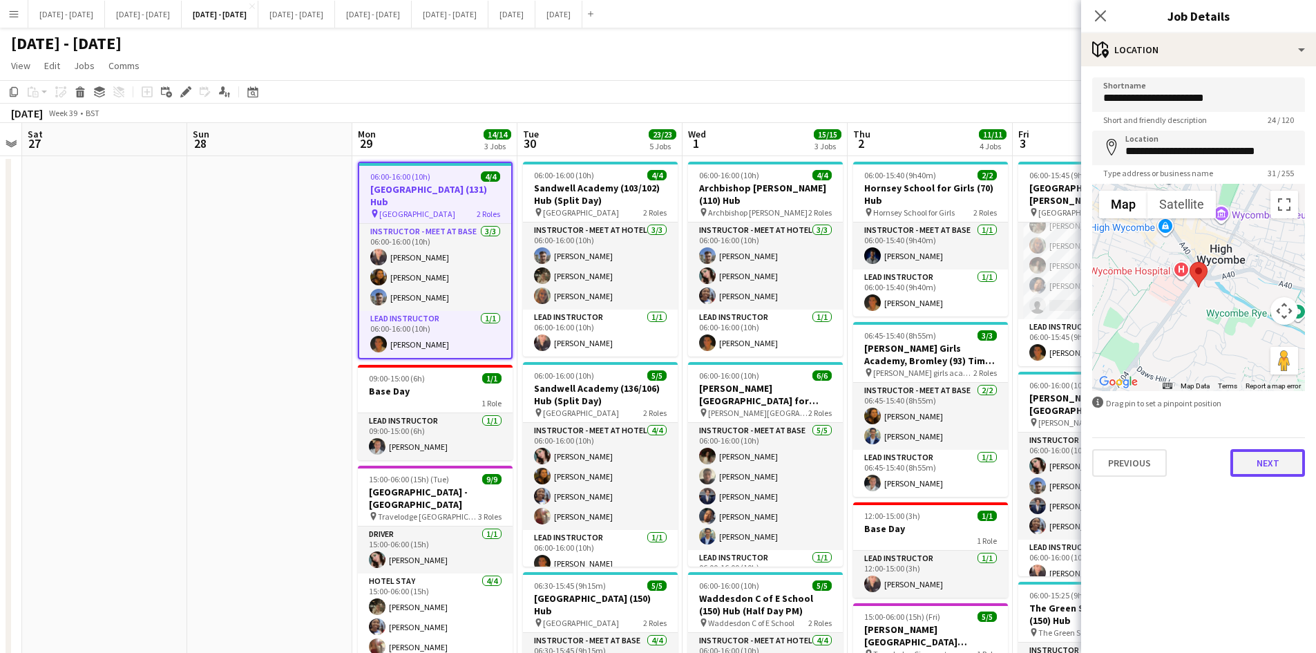
click at [1246, 461] on button "Next" at bounding box center [1267, 463] width 75 height 28
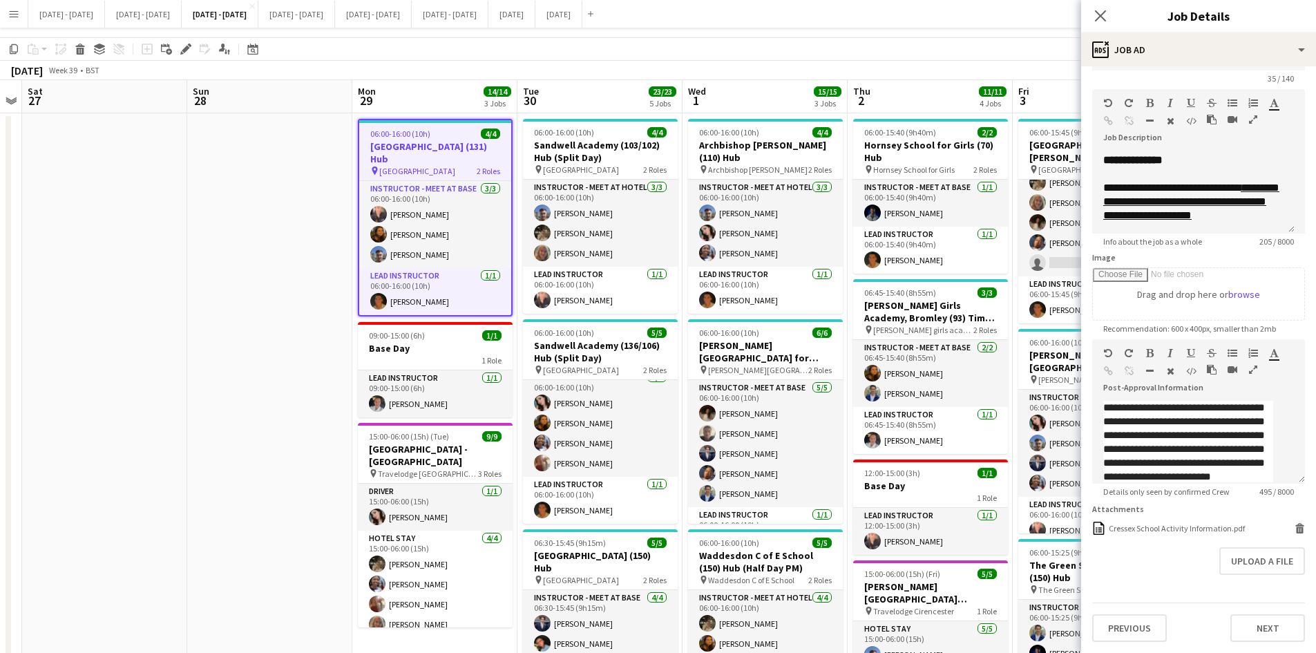
scroll to position [0, 0]
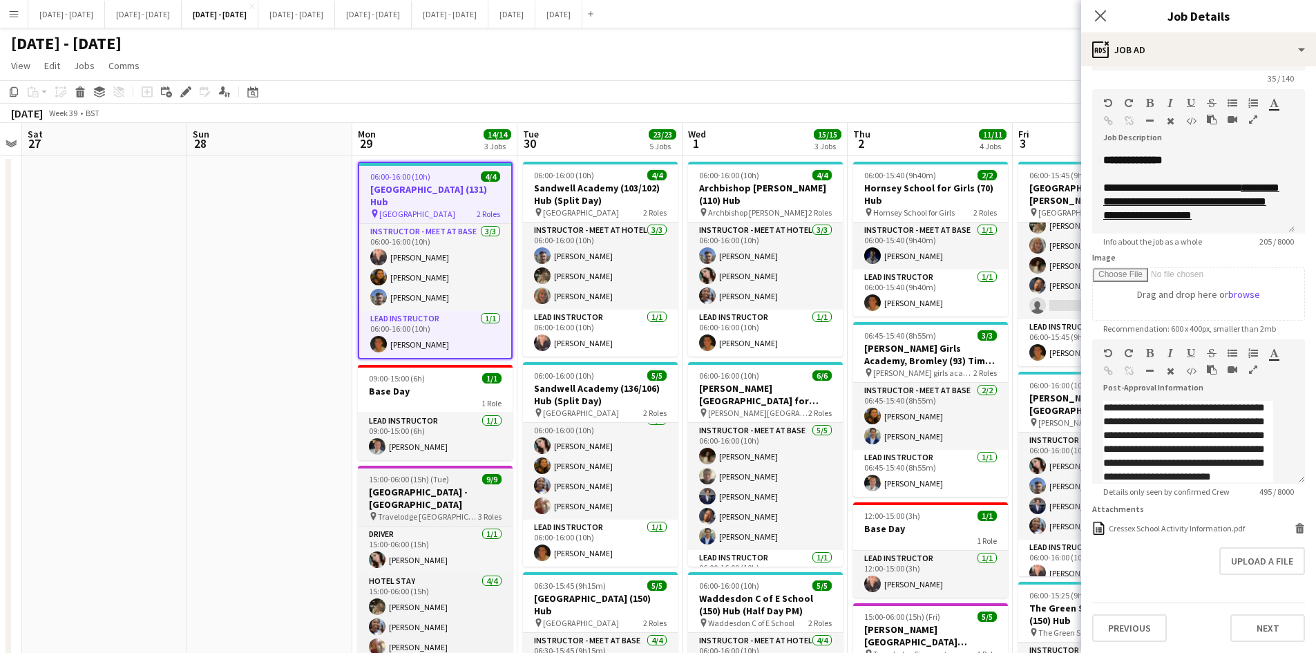
click at [452, 475] on div "15:00-06:00 (15h) (Tue) 9/9" at bounding box center [435, 479] width 155 height 10
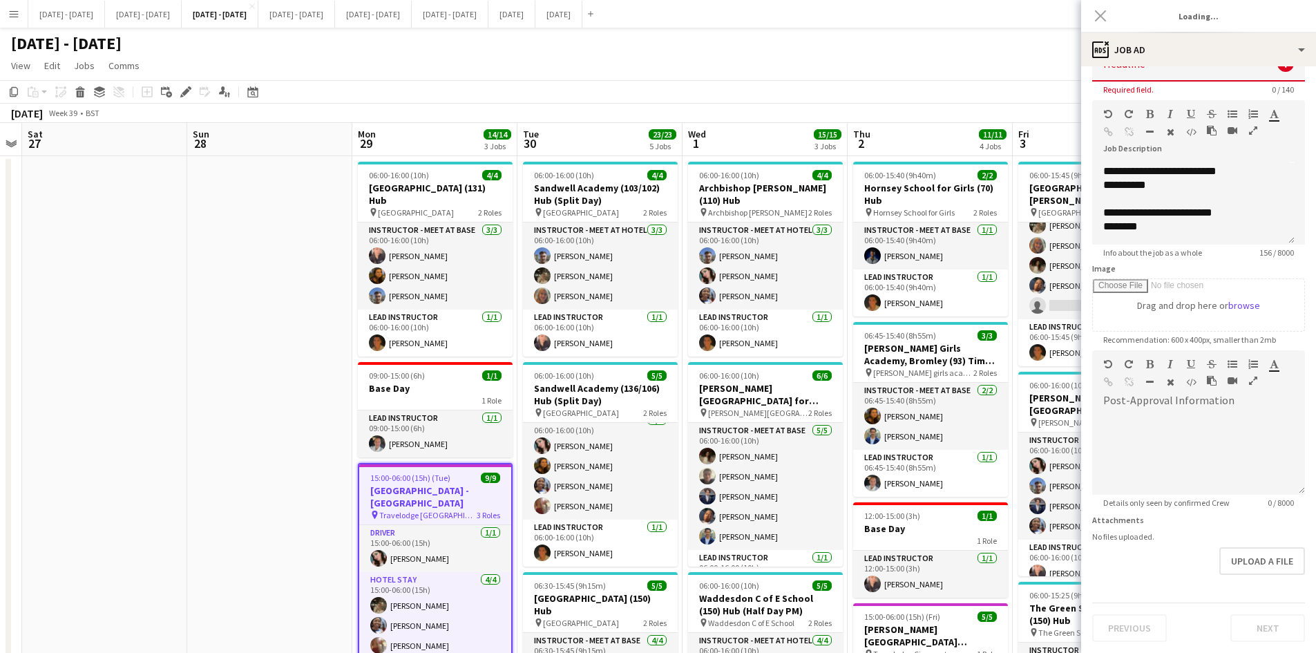
type input "**********"
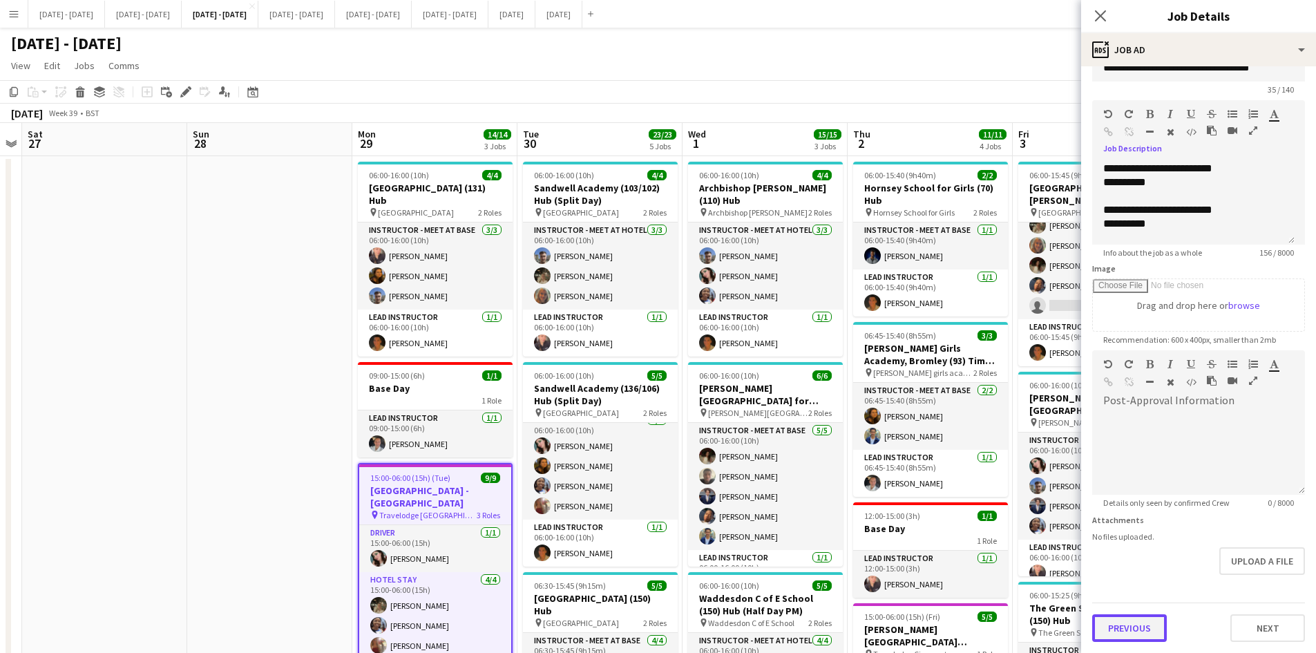
click at [1134, 624] on button "Previous" at bounding box center [1129, 628] width 75 height 28
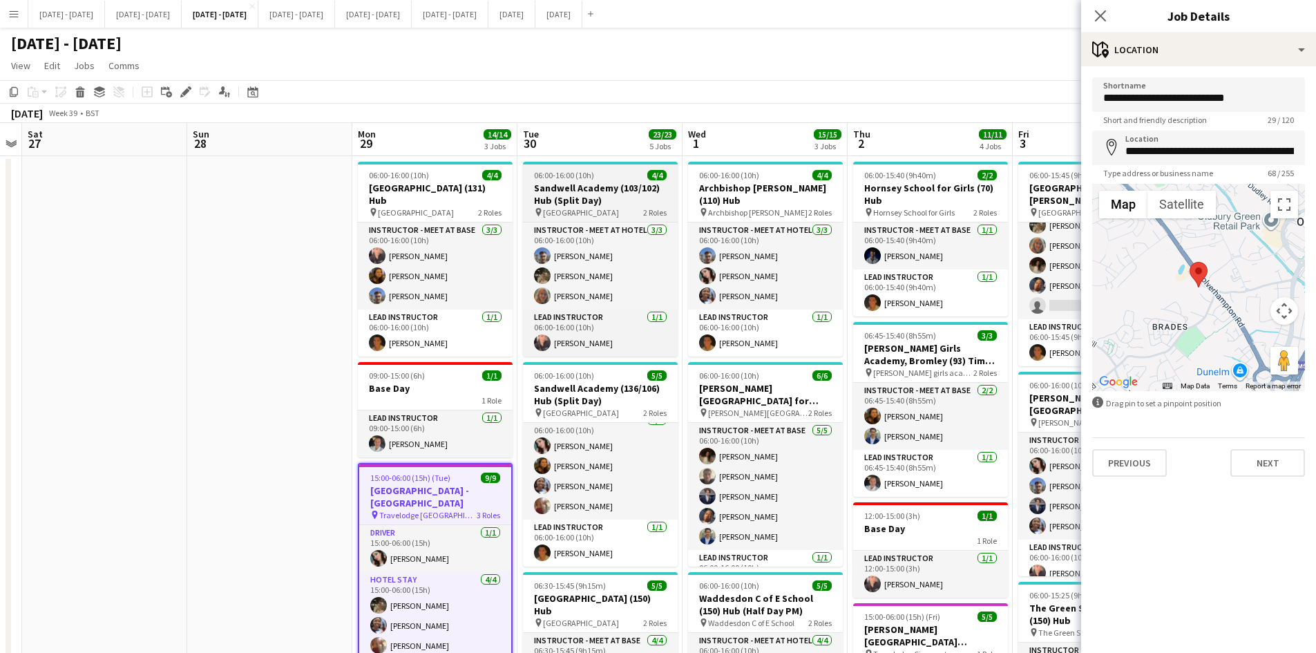
click at [608, 174] on div "06:00-16:00 (10h) 4/4" at bounding box center [600, 175] width 155 height 10
type input "**********"
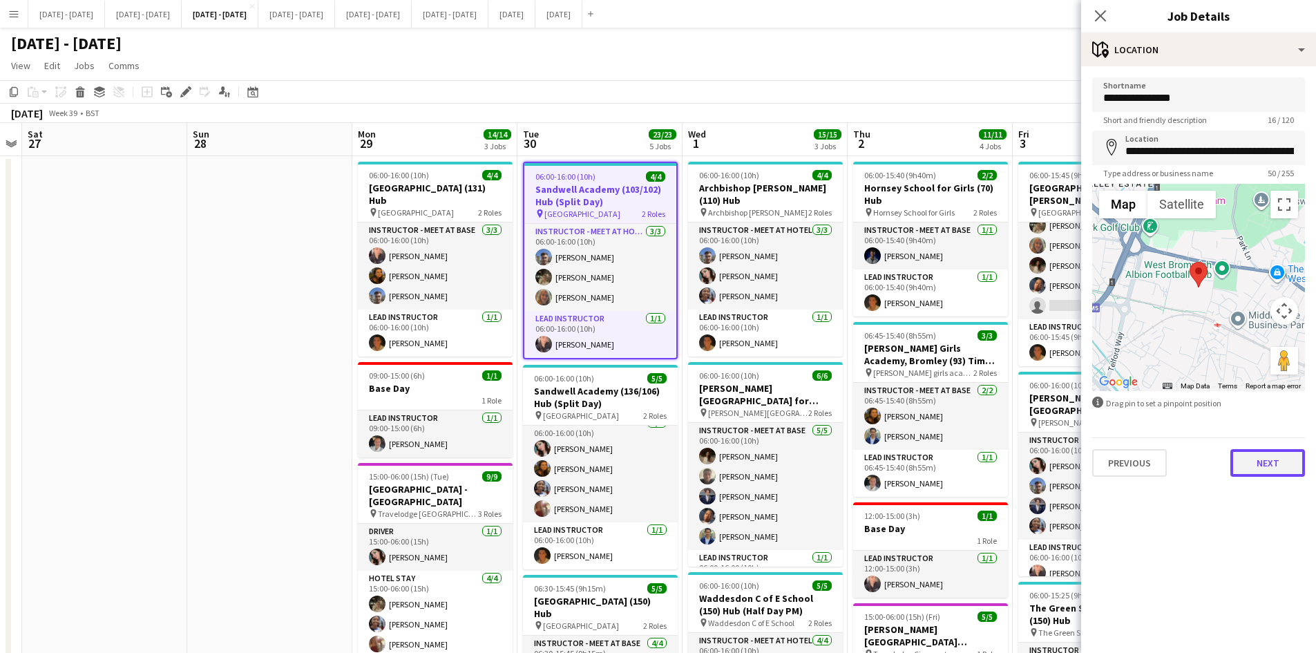
click at [1254, 461] on button "Next" at bounding box center [1267, 463] width 75 height 28
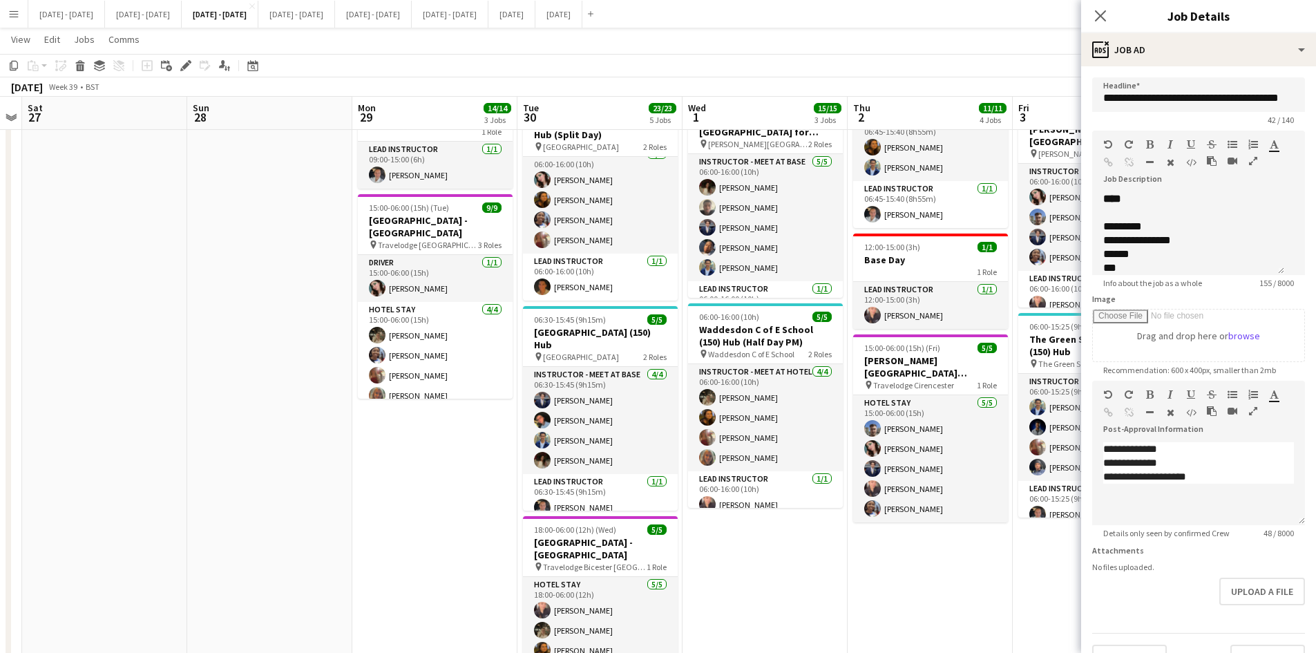
scroll to position [30, 0]
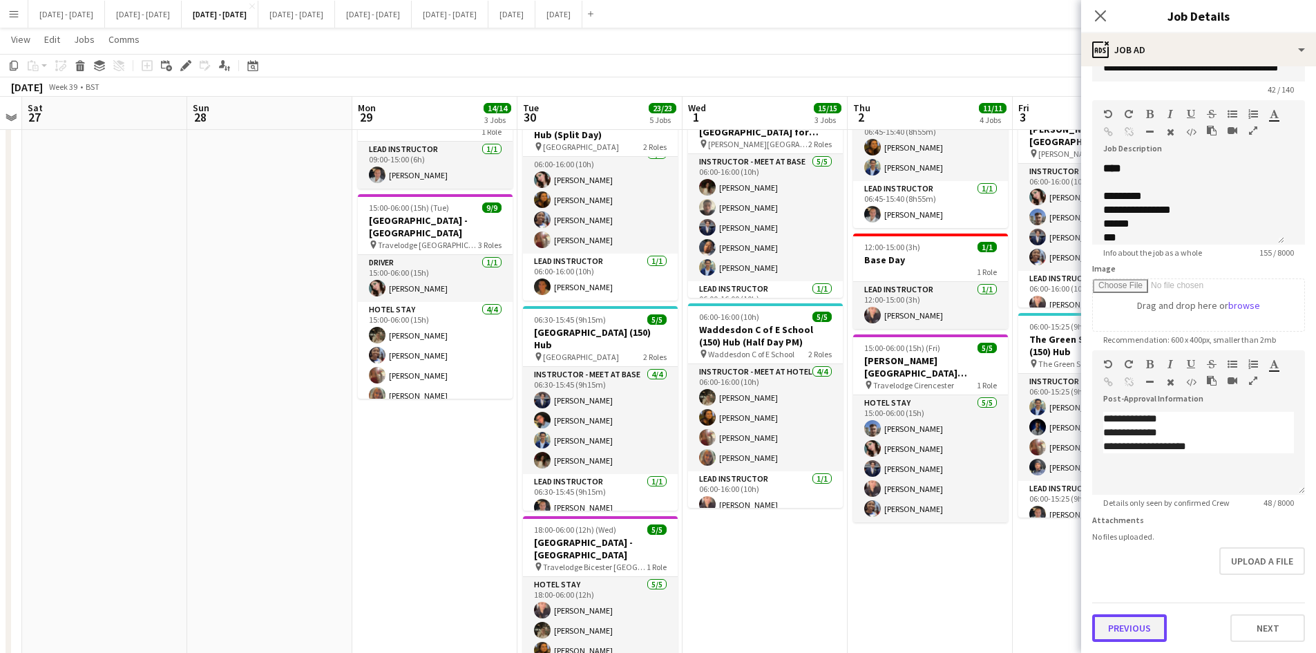
click at [1138, 626] on button "Previous" at bounding box center [1129, 628] width 75 height 28
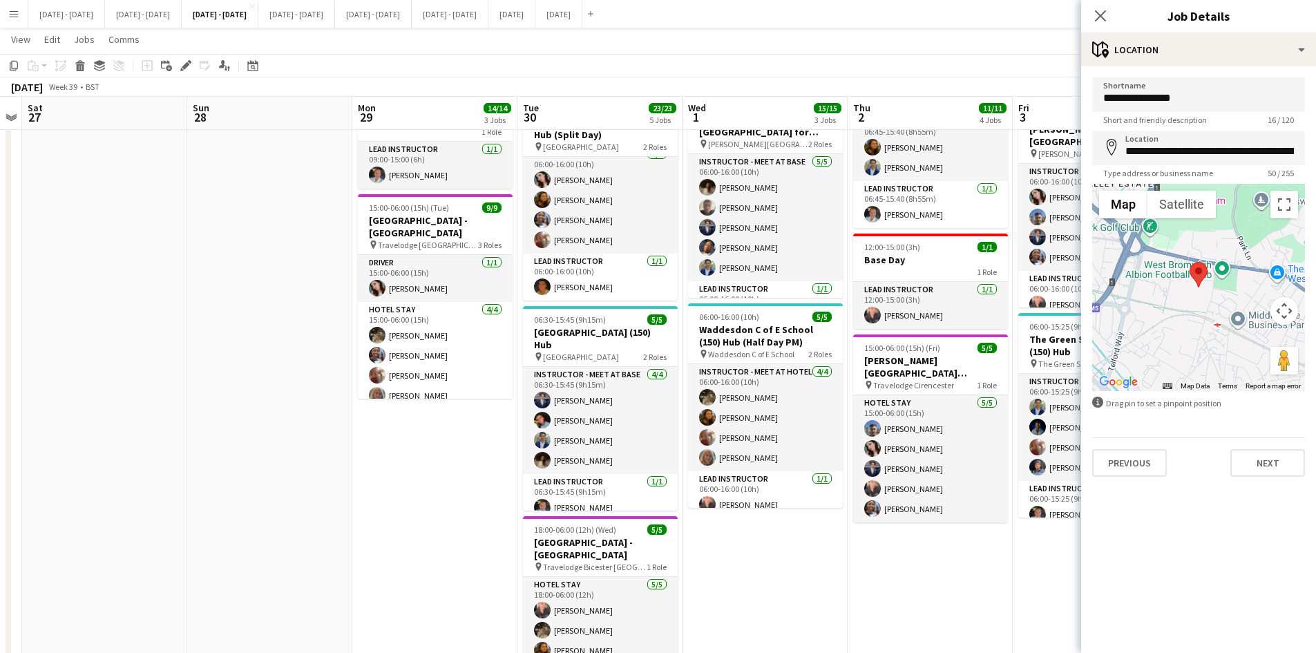
scroll to position [0, 0]
click at [1129, 461] on button "Previous" at bounding box center [1129, 463] width 75 height 28
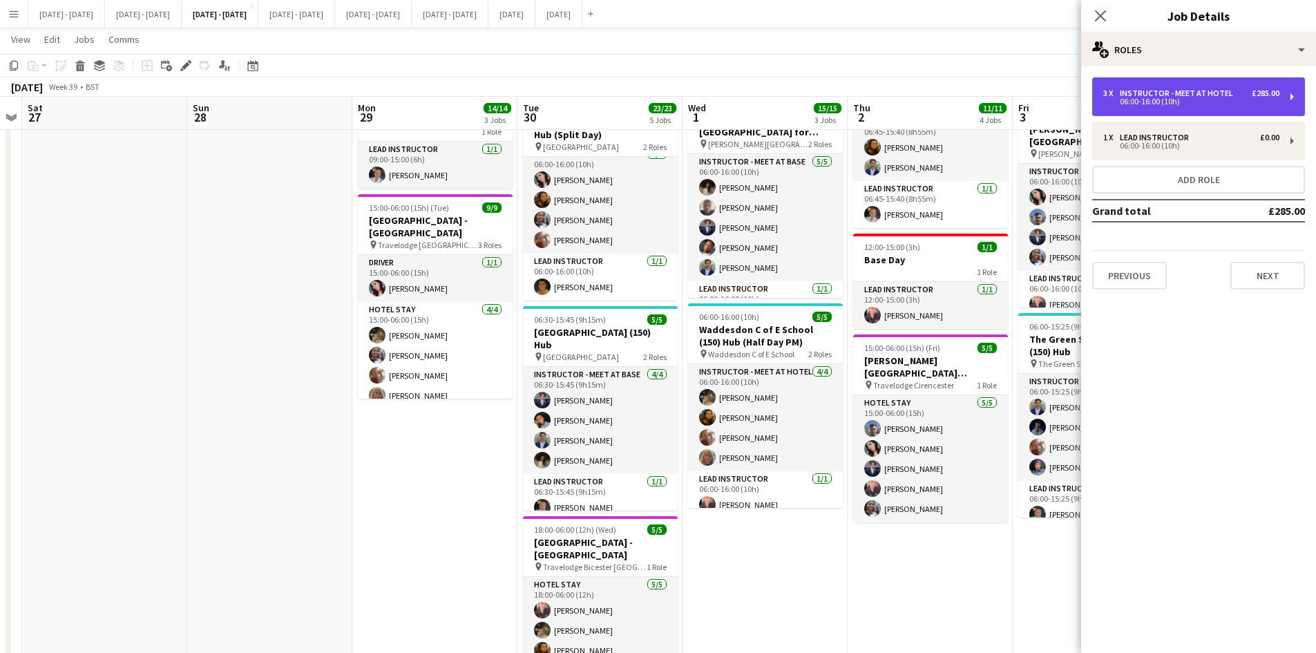
click at [1138, 98] on div "06:00-16:00 (10h)" at bounding box center [1191, 101] width 176 height 7
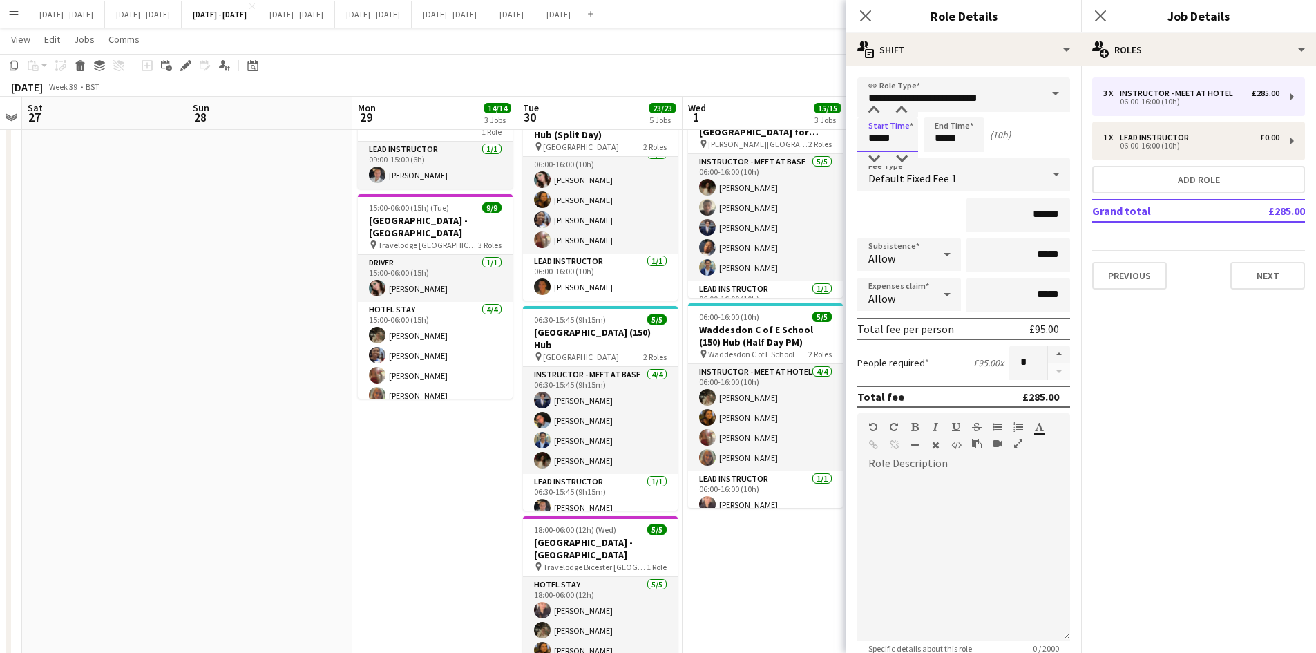
drag, startPoint x: 894, startPoint y: 142, endPoint x: 854, endPoint y: 142, distance: 40.8
click at [854, 142] on form "**********" at bounding box center [963, 437] width 235 height 720
type input "*****"
click at [865, 17] on icon at bounding box center [865, 15] width 13 height 13
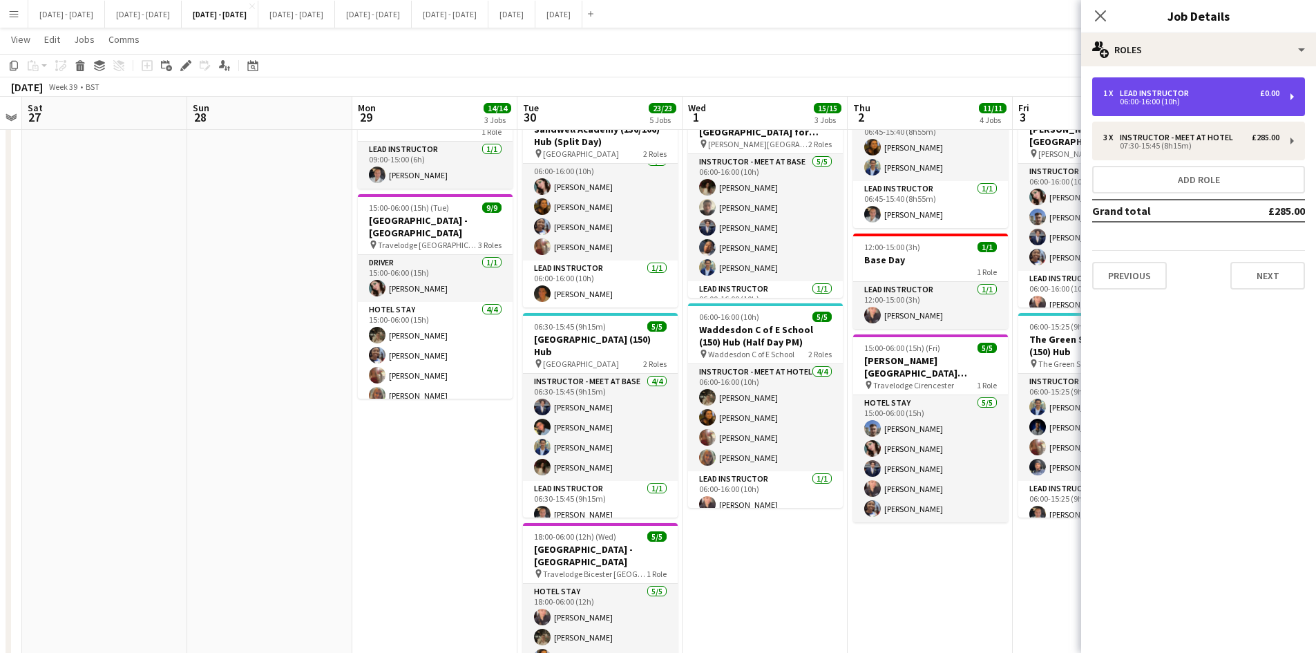
click at [1118, 101] on div "06:00-16:00 (10h)" at bounding box center [1191, 101] width 176 height 7
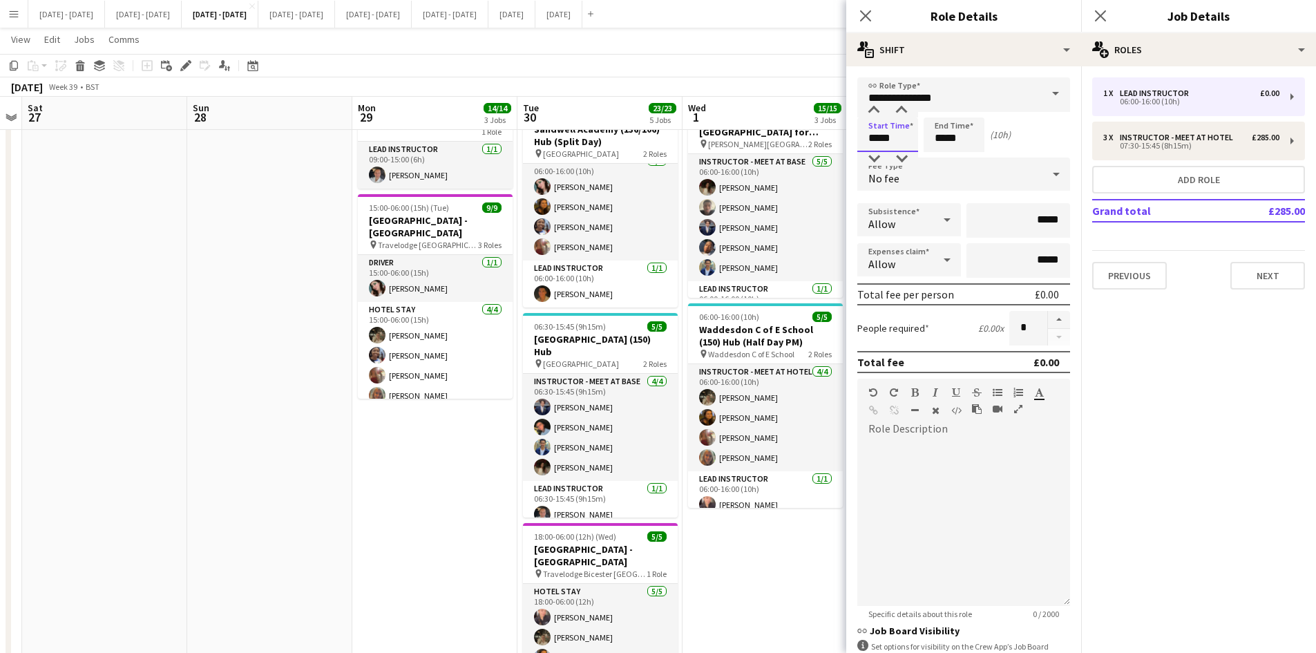
drag, startPoint x: 894, startPoint y: 136, endPoint x: 855, endPoint y: 145, distance: 40.4
click at [855, 145] on form "**********" at bounding box center [963, 419] width 235 height 685
type input "*****"
click at [864, 17] on icon at bounding box center [865, 15] width 13 height 13
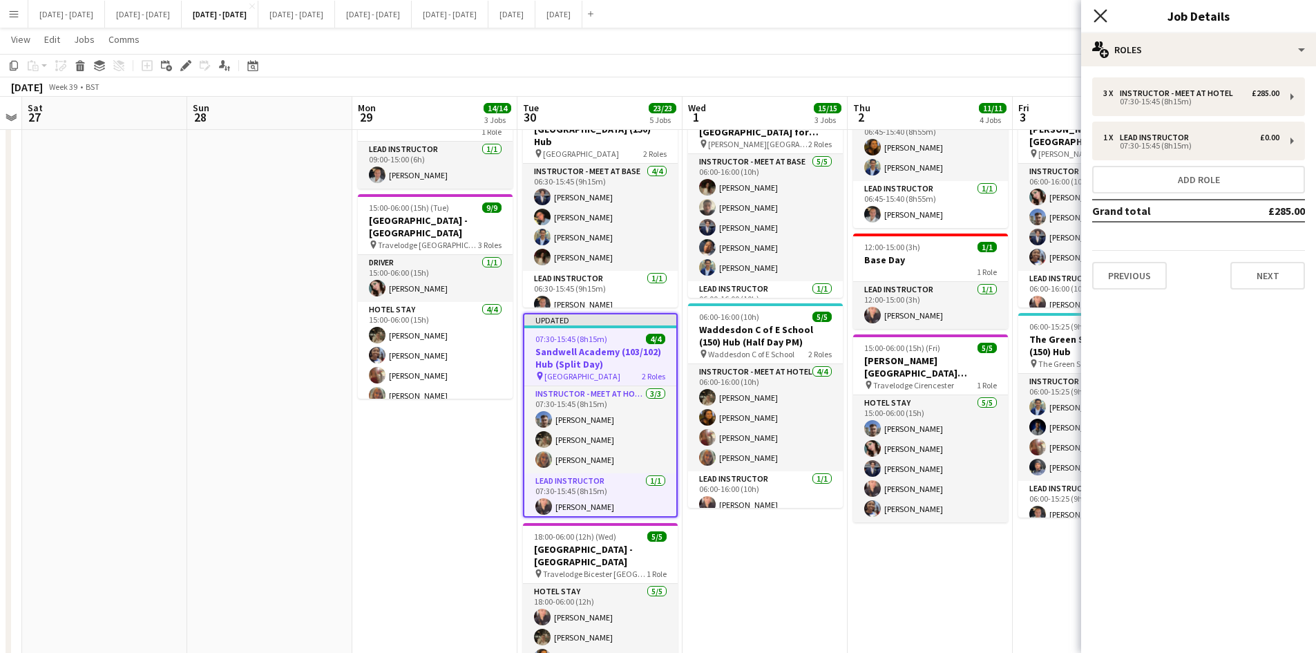
click at [1100, 15] on icon at bounding box center [1099, 15] width 13 height 13
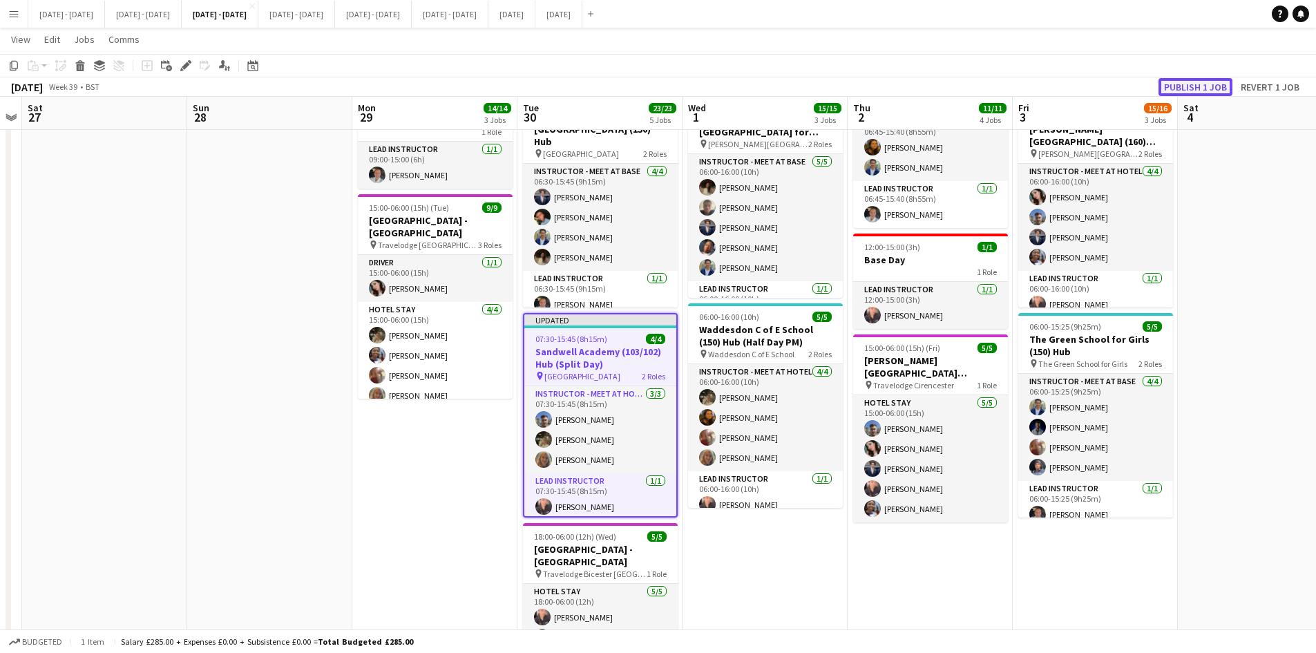
click at [1170, 83] on button "Publish 1 job" at bounding box center [1195, 87] width 74 height 18
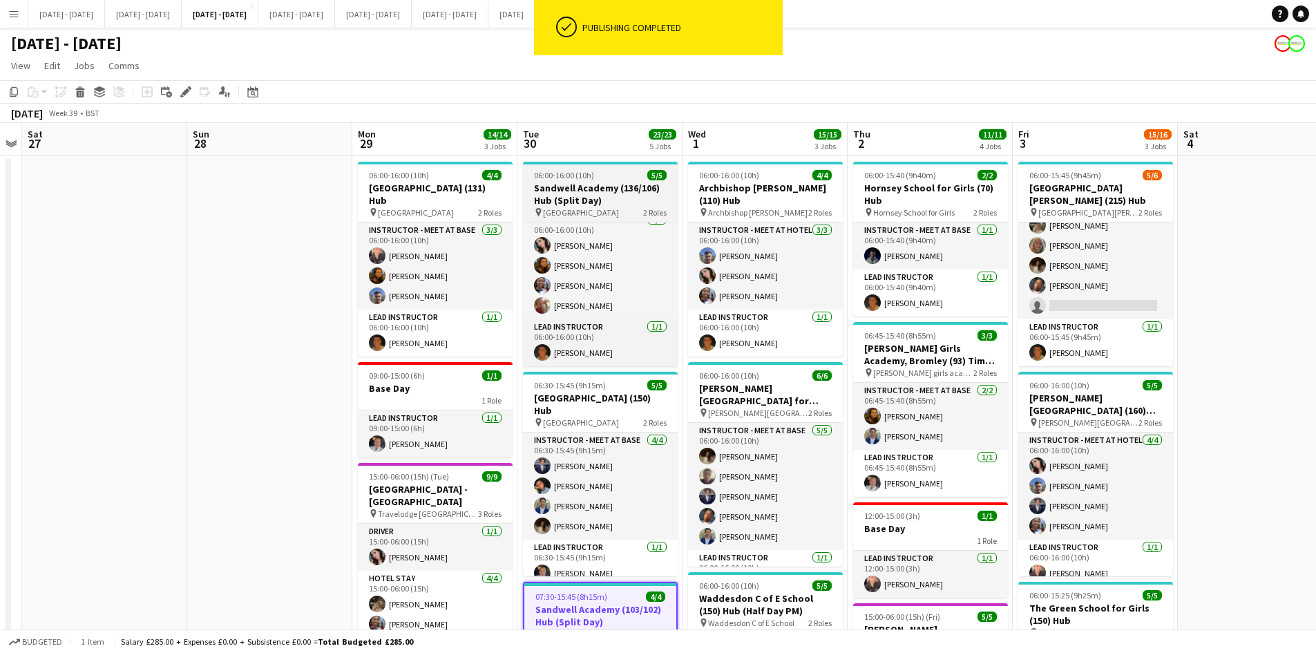
click at [606, 173] on div "06:00-16:00 (10h) 5/5" at bounding box center [600, 175] width 155 height 10
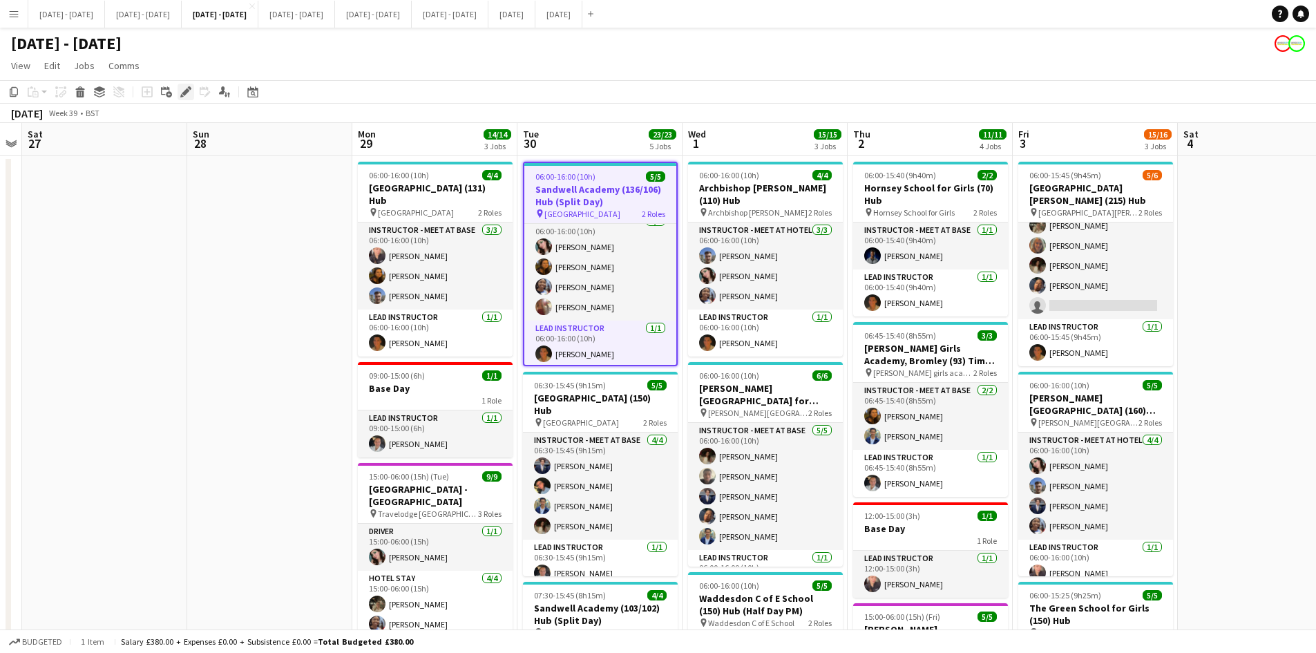
click at [186, 90] on icon at bounding box center [186, 92] width 8 height 8
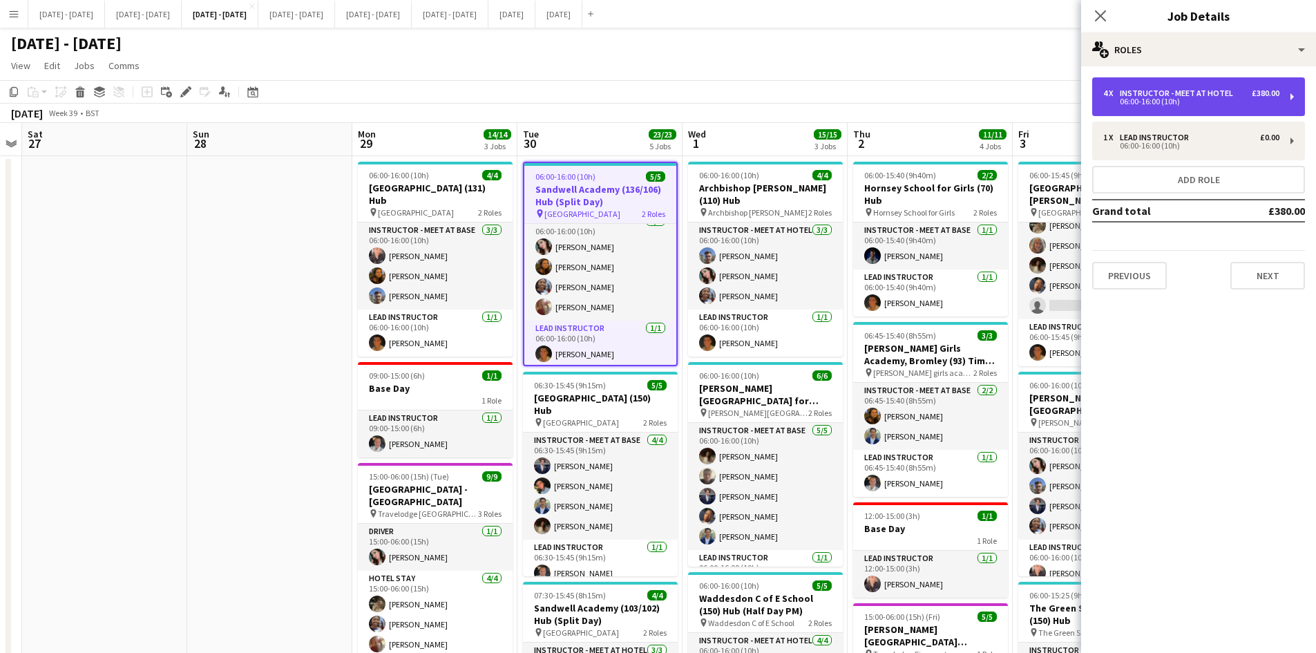
click at [1138, 101] on div "06:00-16:00 (10h)" at bounding box center [1191, 101] width 176 height 7
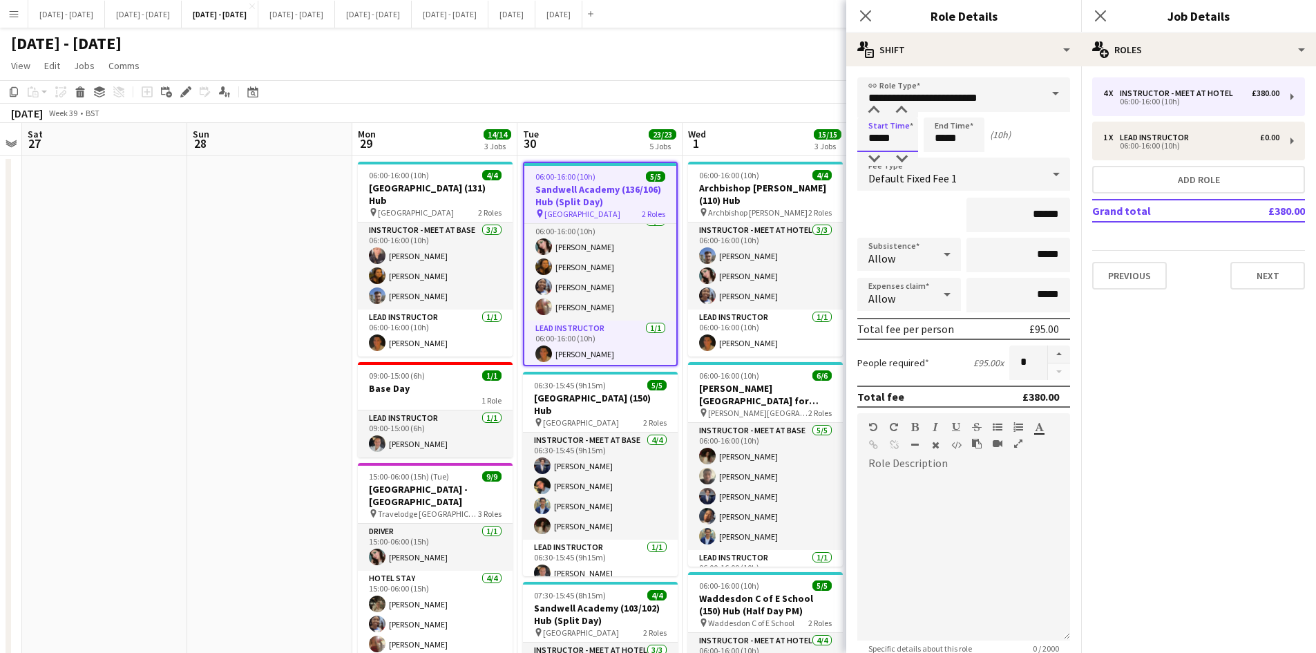
drag, startPoint x: 893, startPoint y: 135, endPoint x: 852, endPoint y: 144, distance: 42.6
click at [852, 144] on form "**********" at bounding box center [963, 437] width 235 height 720
type input "*****"
click at [863, 14] on icon at bounding box center [865, 15] width 13 height 13
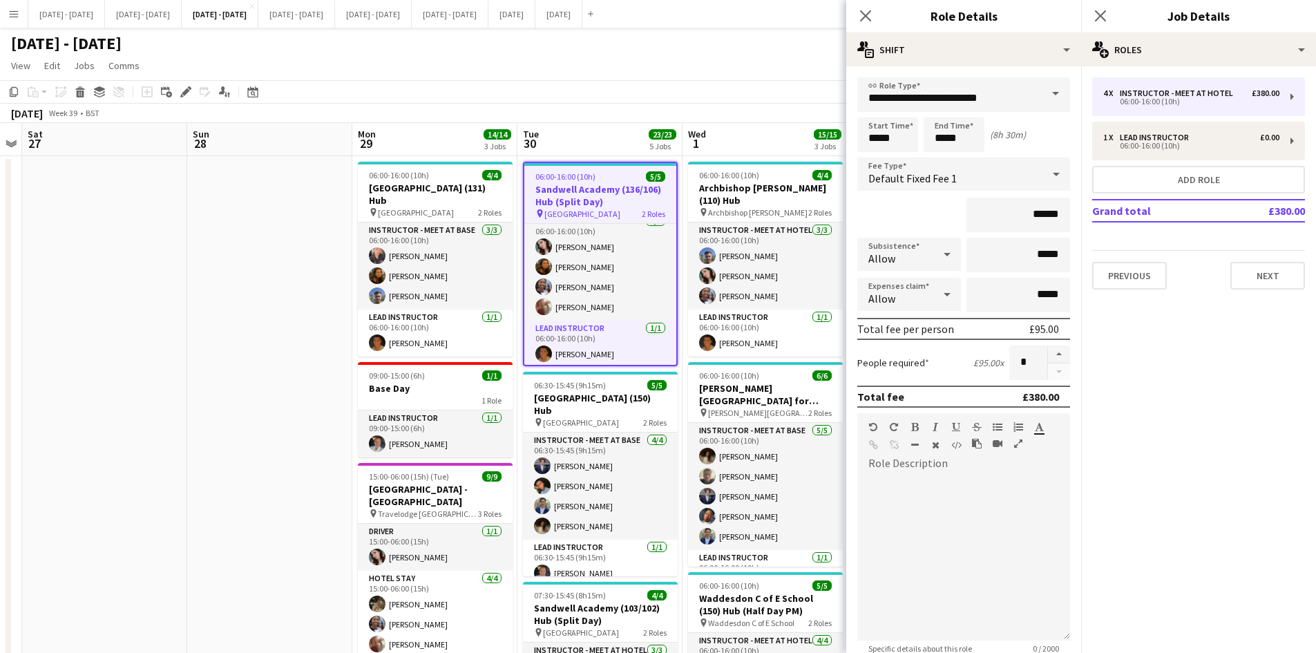
scroll to position [24, 0]
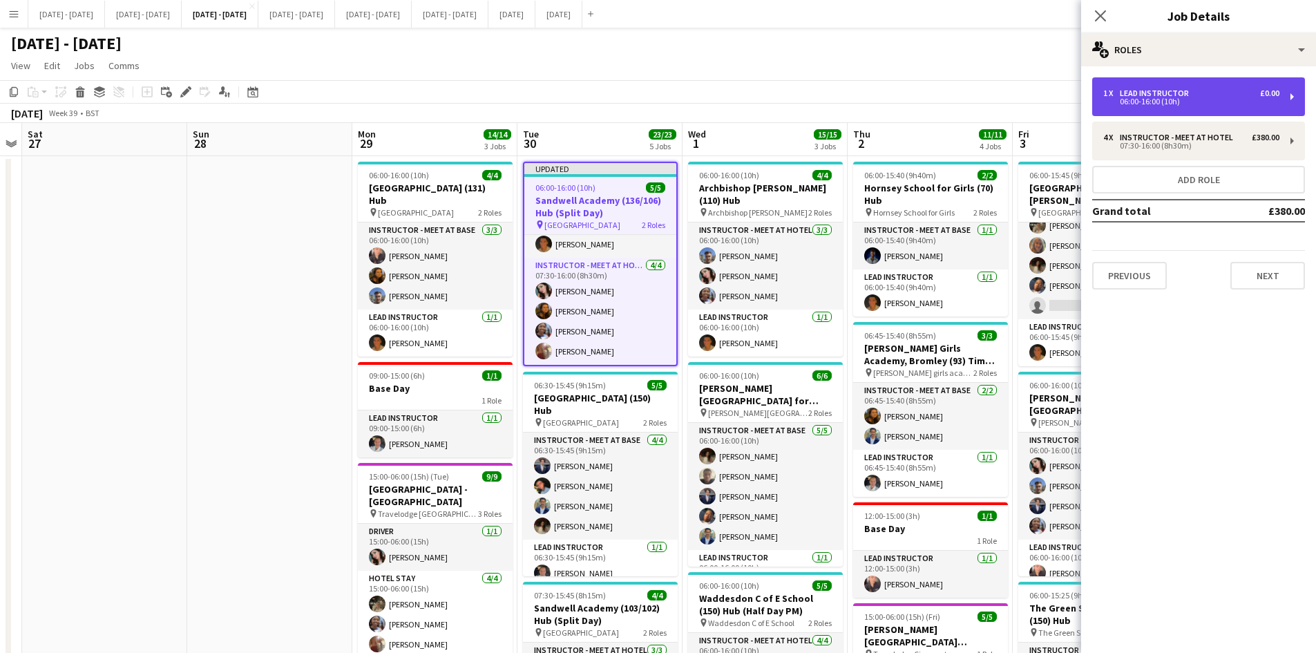
click at [1139, 92] on div "Lead Instructor" at bounding box center [1157, 93] width 75 height 10
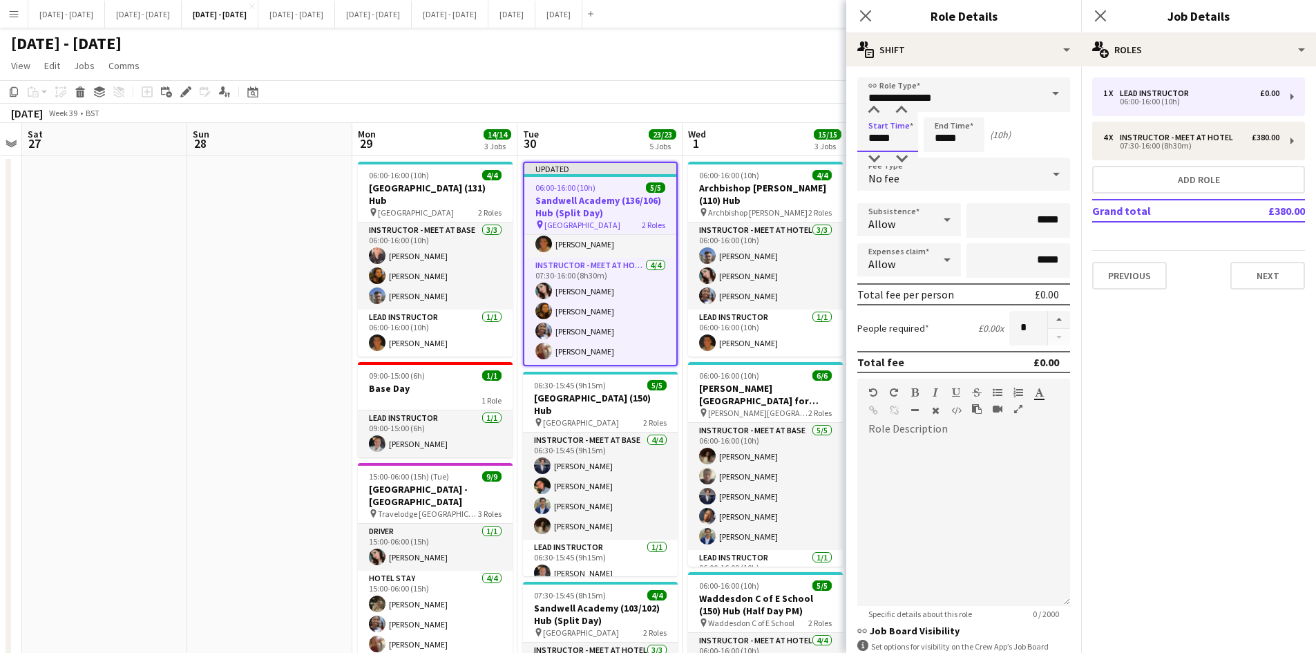
drag, startPoint x: 899, startPoint y: 142, endPoint x: 858, endPoint y: 150, distance: 42.1
click at [858, 150] on input "*****" at bounding box center [887, 134] width 61 height 35
type input "*****"
click at [865, 11] on icon "Close pop-in" at bounding box center [865, 15] width 13 height 13
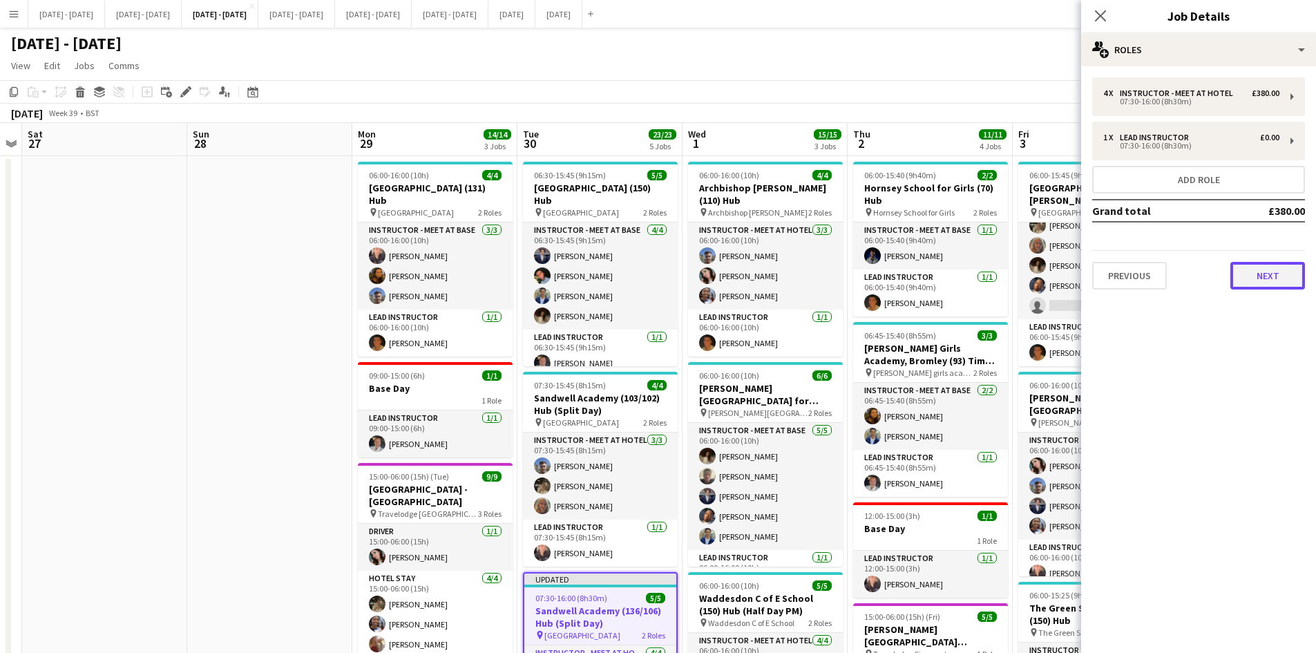
click at [1268, 281] on button "Next" at bounding box center [1267, 276] width 75 height 28
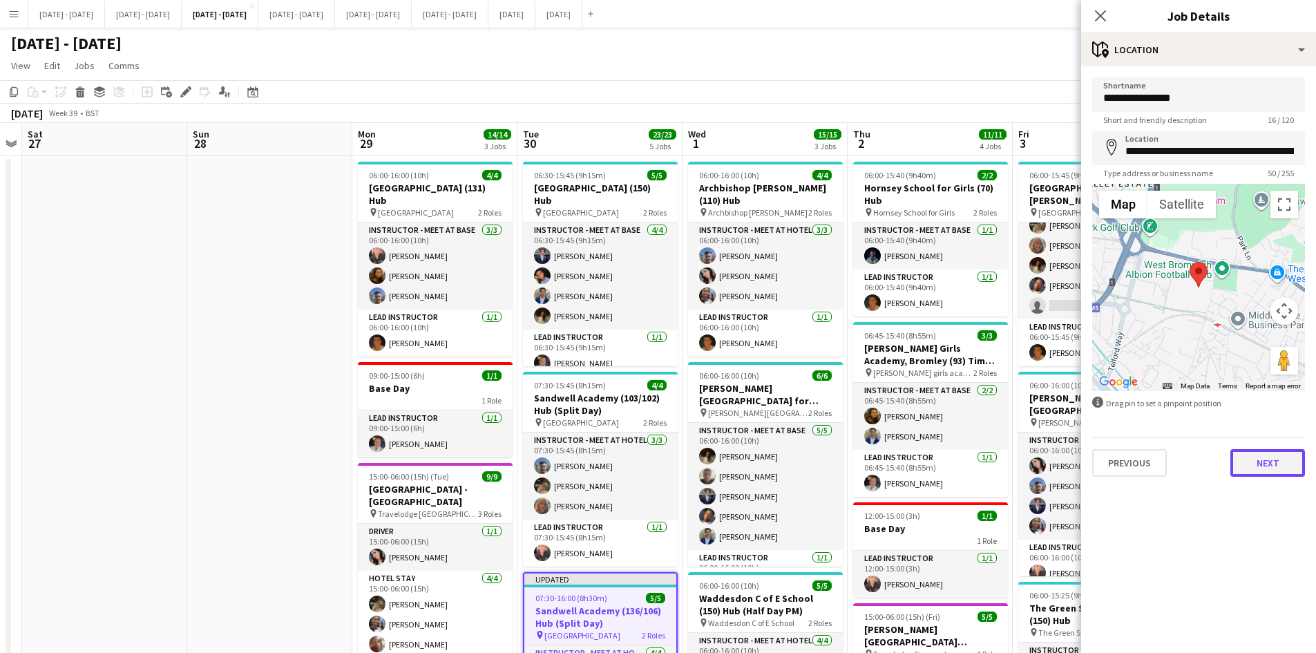
click at [1271, 460] on button "Next" at bounding box center [1267, 463] width 75 height 28
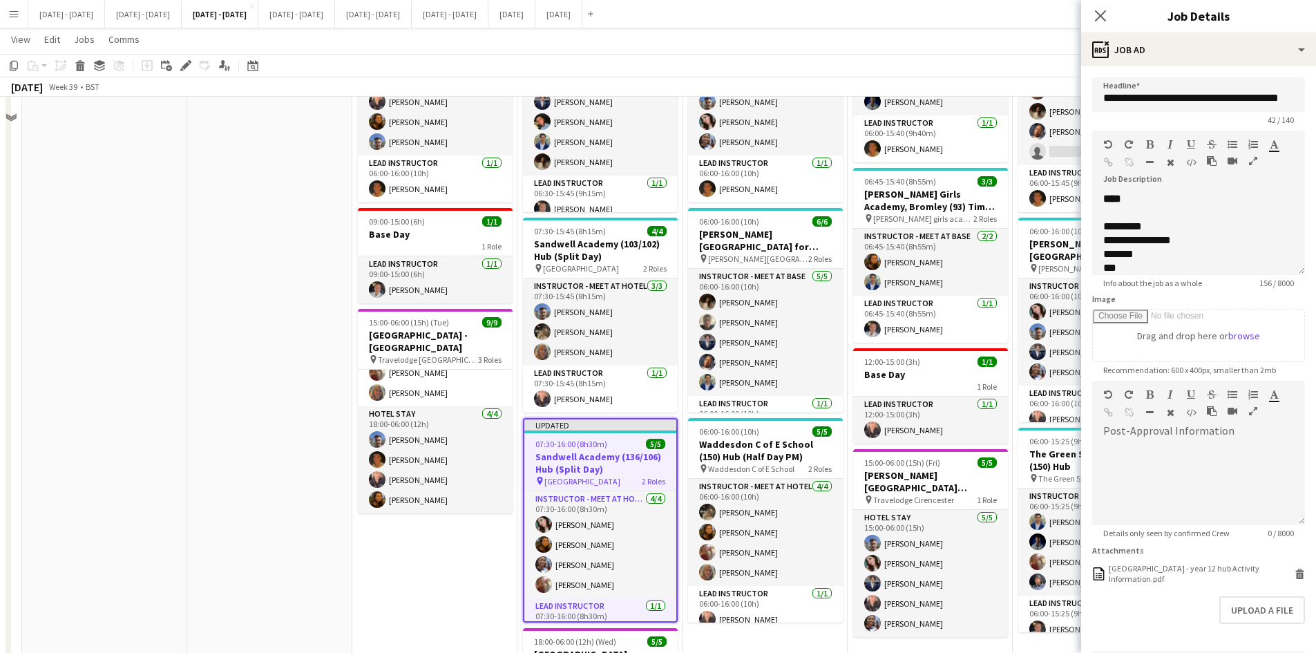
scroll to position [0, 0]
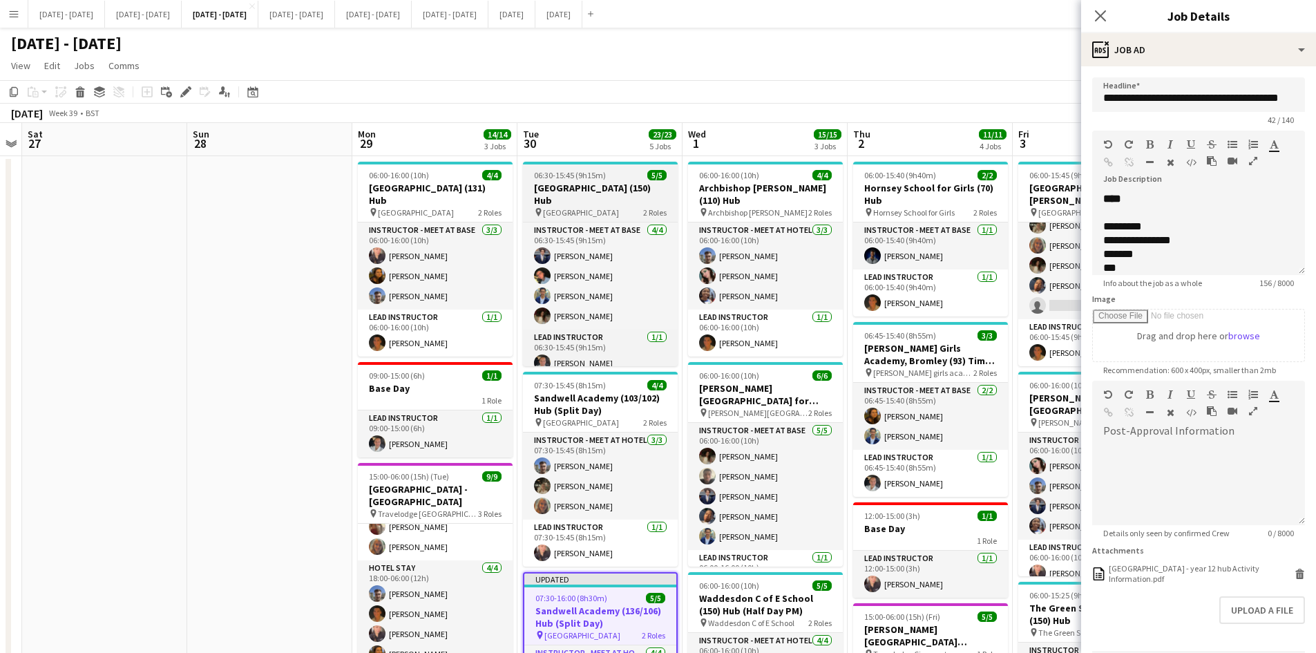
click at [624, 173] on div "06:30-15:45 (9h15m) 5/5" at bounding box center [600, 175] width 155 height 10
type input "**********"
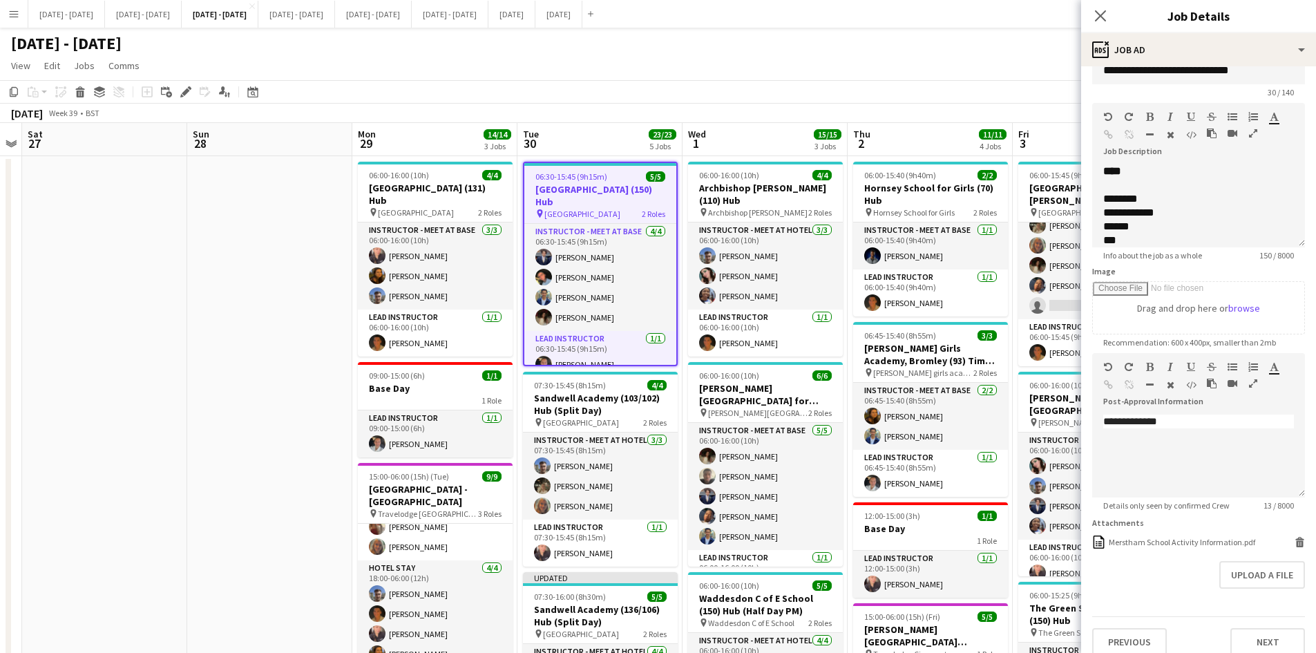
scroll to position [41, 0]
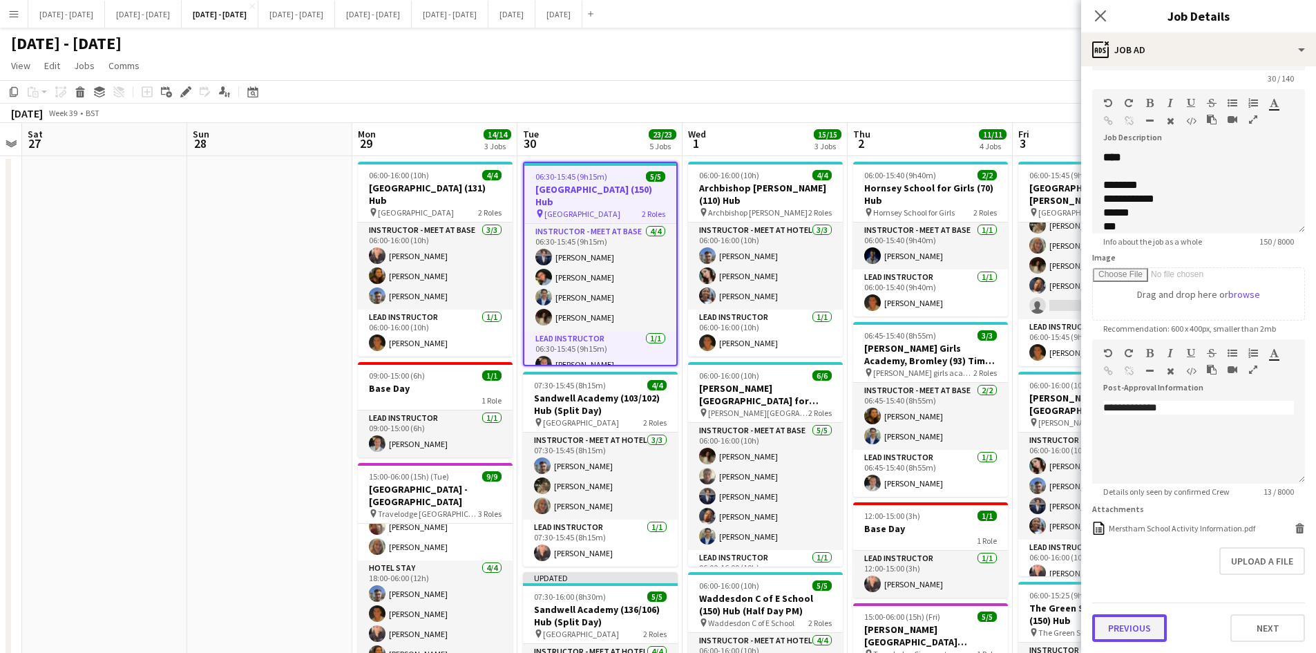
click at [1121, 628] on button "Previous" at bounding box center [1129, 628] width 75 height 28
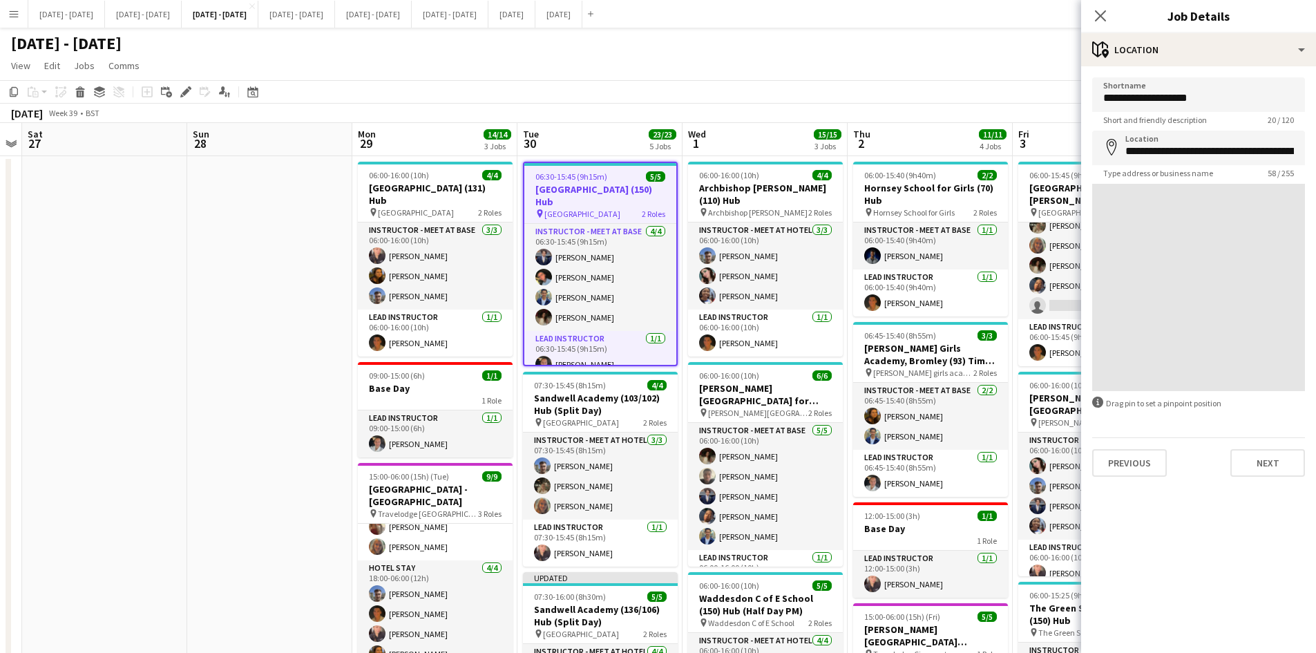
scroll to position [0, 0]
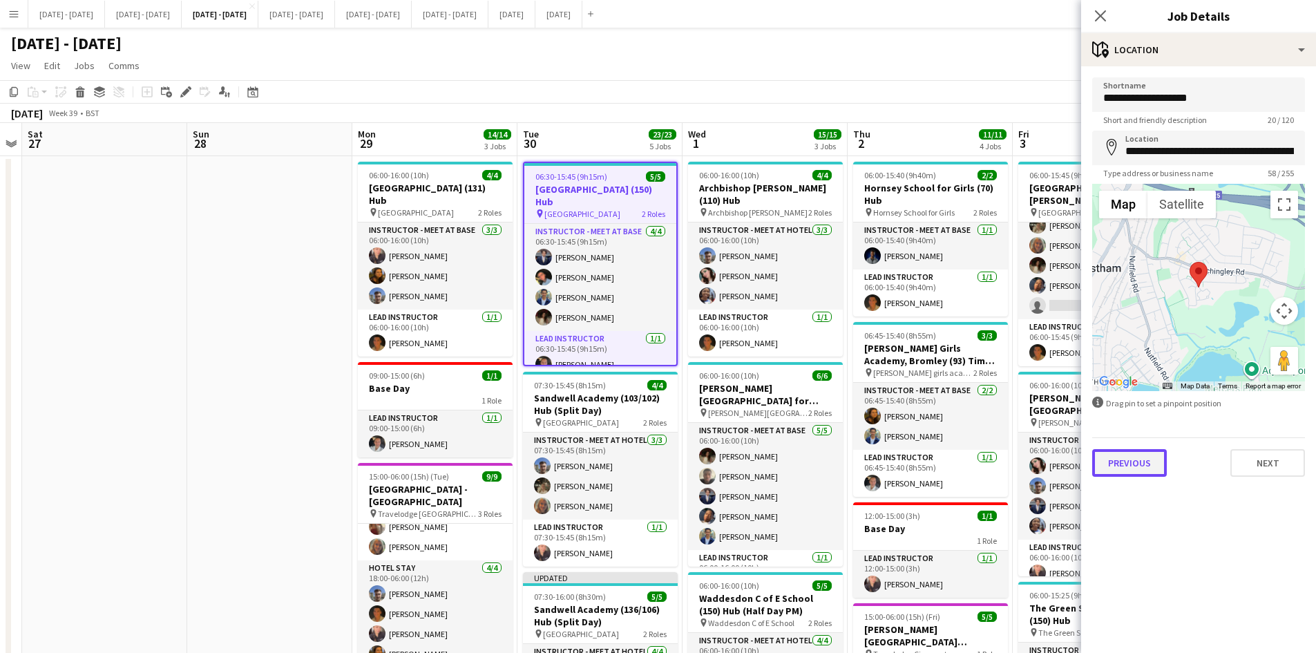
click at [1126, 462] on button "Previous" at bounding box center [1129, 463] width 75 height 28
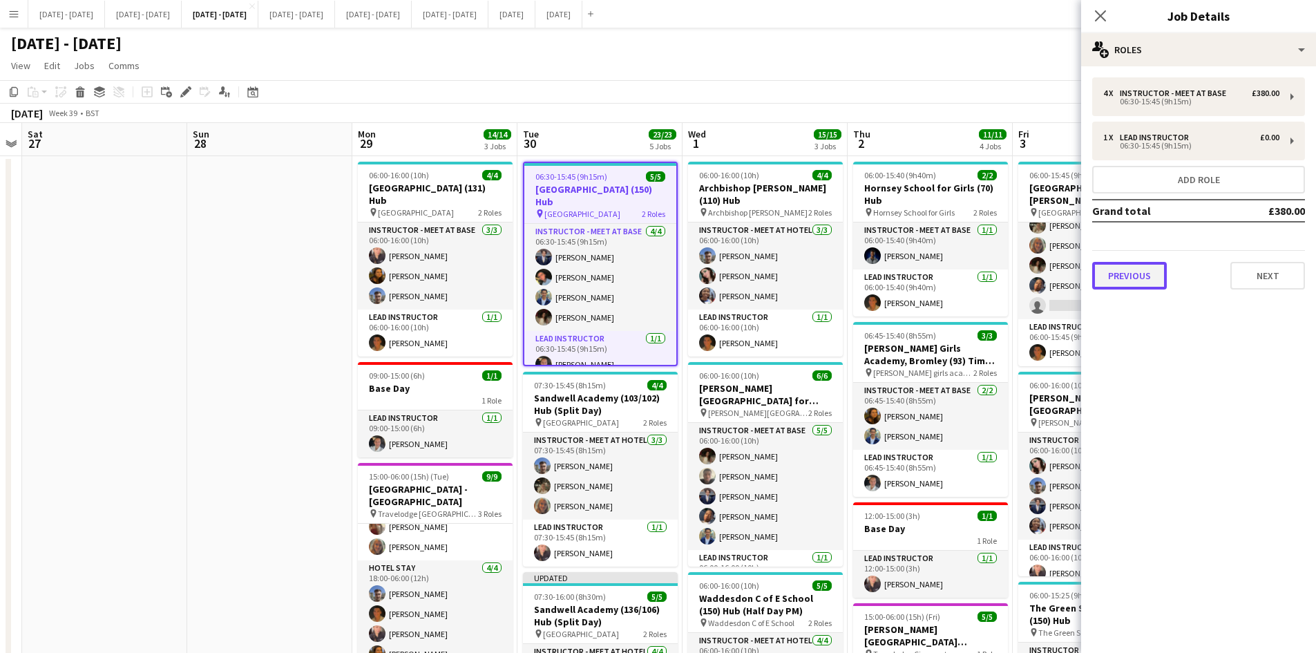
click at [1138, 274] on button "Previous" at bounding box center [1129, 276] width 75 height 28
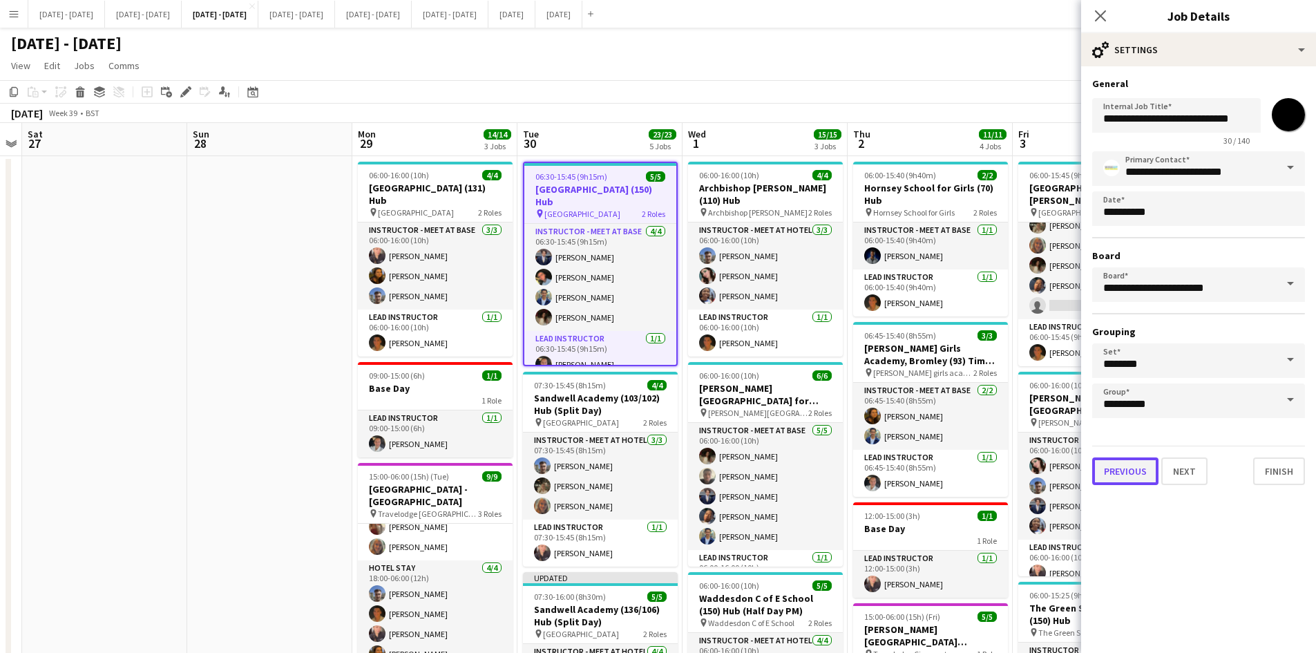
click at [1121, 468] on button "Previous" at bounding box center [1125, 471] width 66 height 28
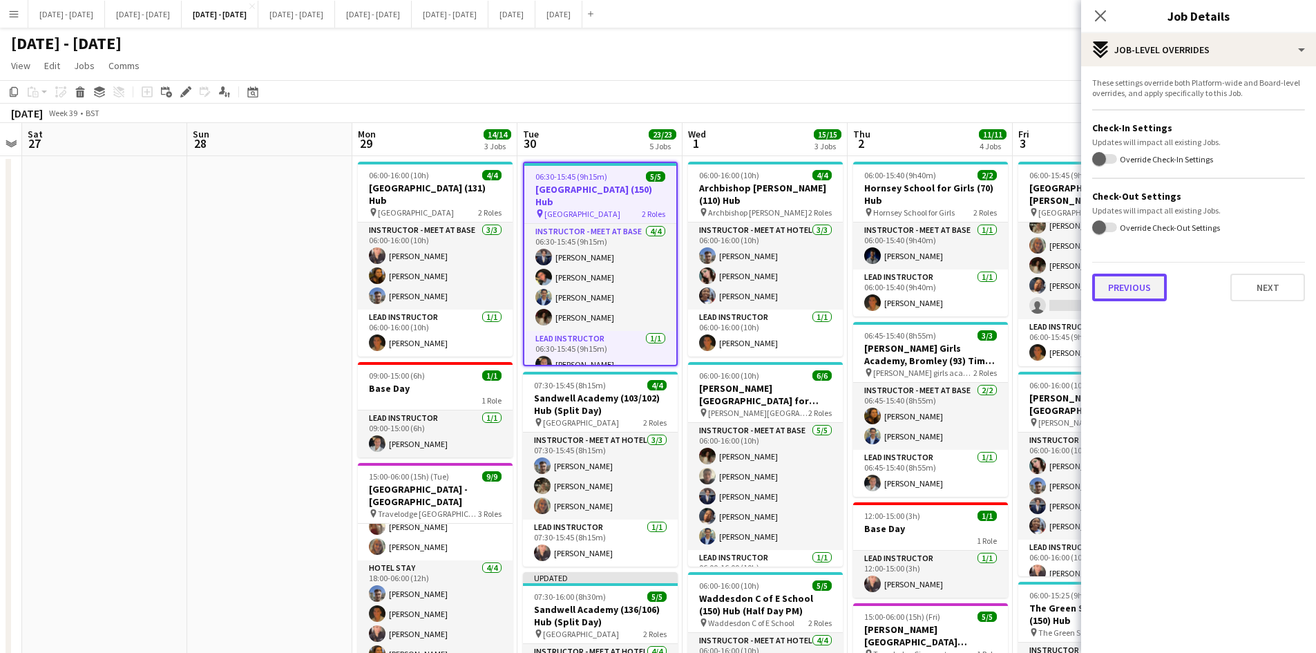
click at [1106, 287] on button "Previous" at bounding box center [1129, 288] width 75 height 28
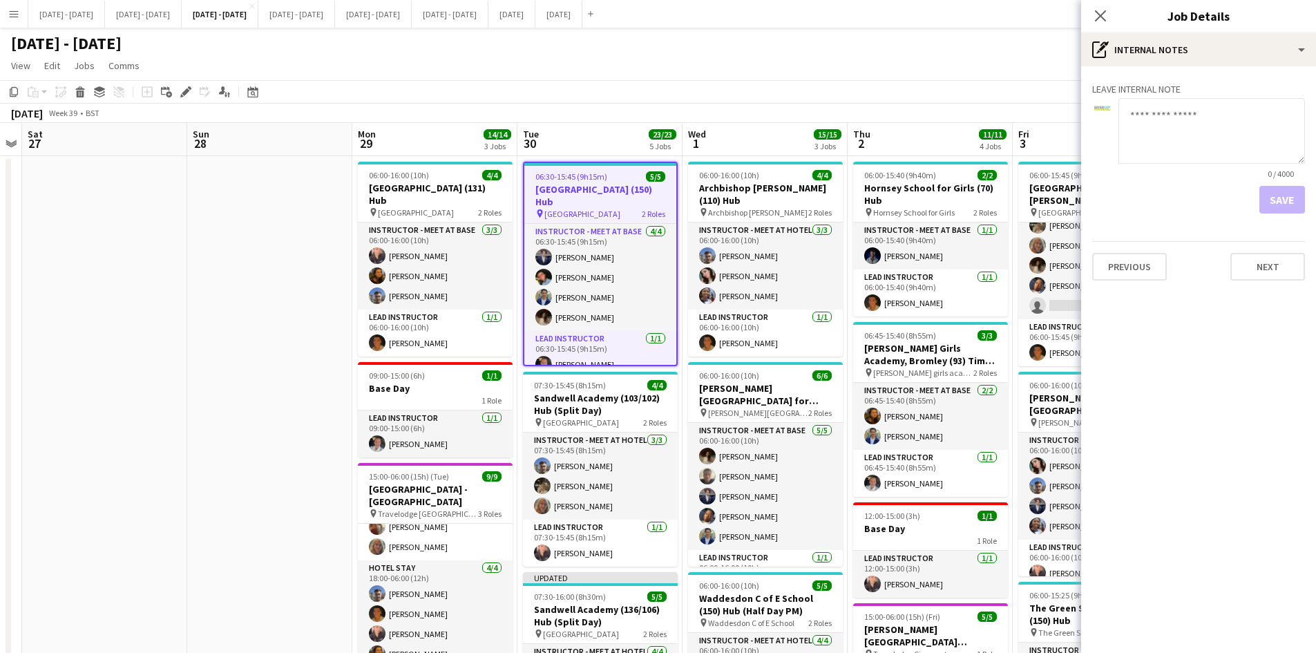
click at [1134, 137] on textarea at bounding box center [1211, 131] width 186 height 66
type textarea "**********"
click at [1278, 202] on button "Save" at bounding box center [1282, 200] width 46 height 28
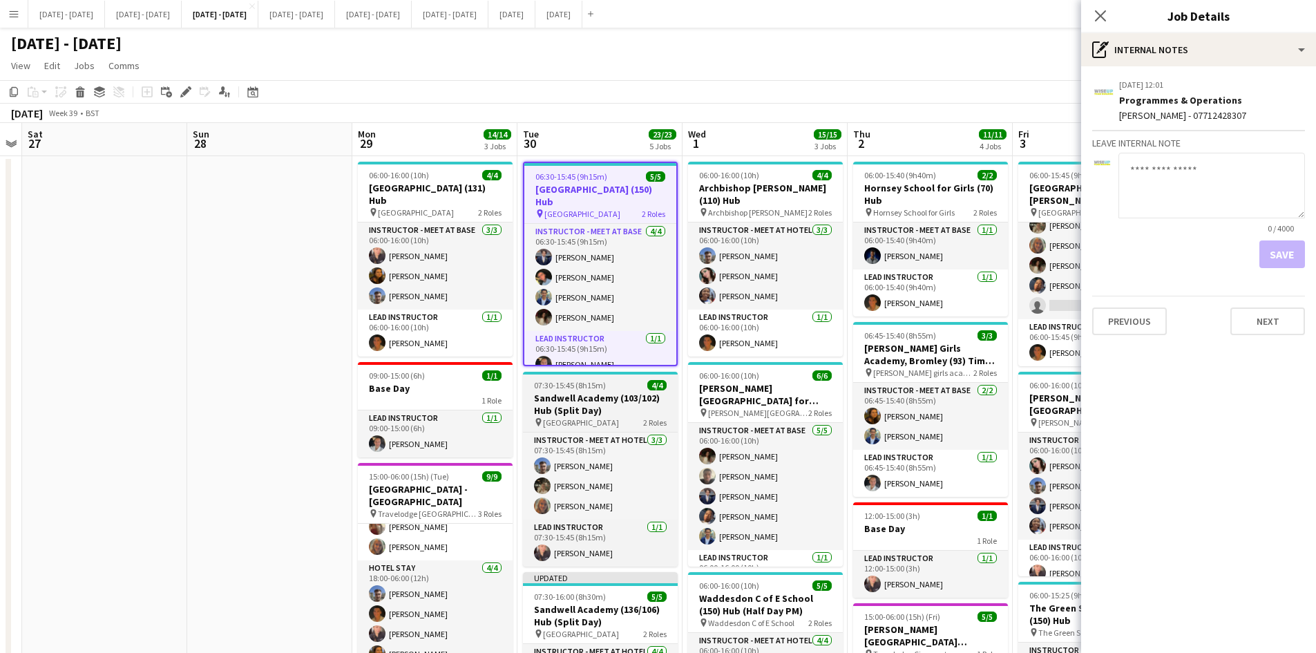
click at [617, 382] on div "07:30-15:45 (8h15m) 4/4" at bounding box center [600, 385] width 155 height 10
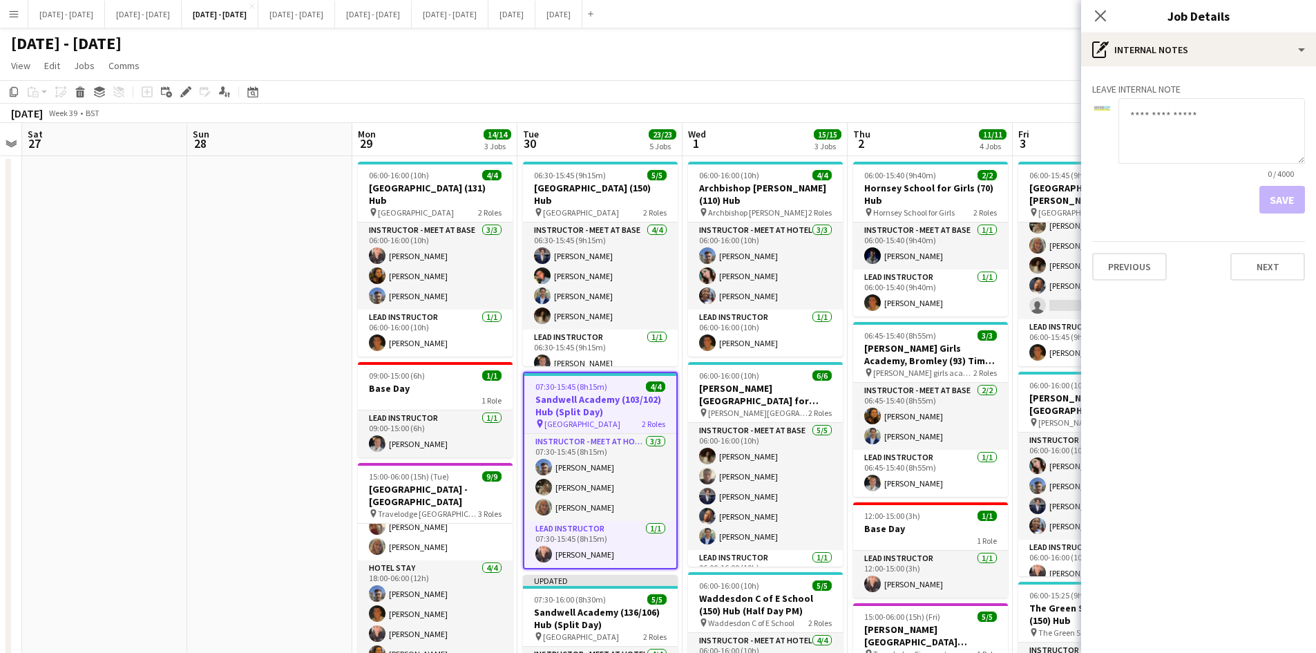
click at [1113, 125] on div "0 / 4000" at bounding box center [1198, 139] width 213 height 82
click at [1142, 107] on textarea at bounding box center [1211, 131] width 186 height 66
type textarea "**********"
click at [1271, 202] on button "Save" at bounding box center [1282, 200] width 46 height 28
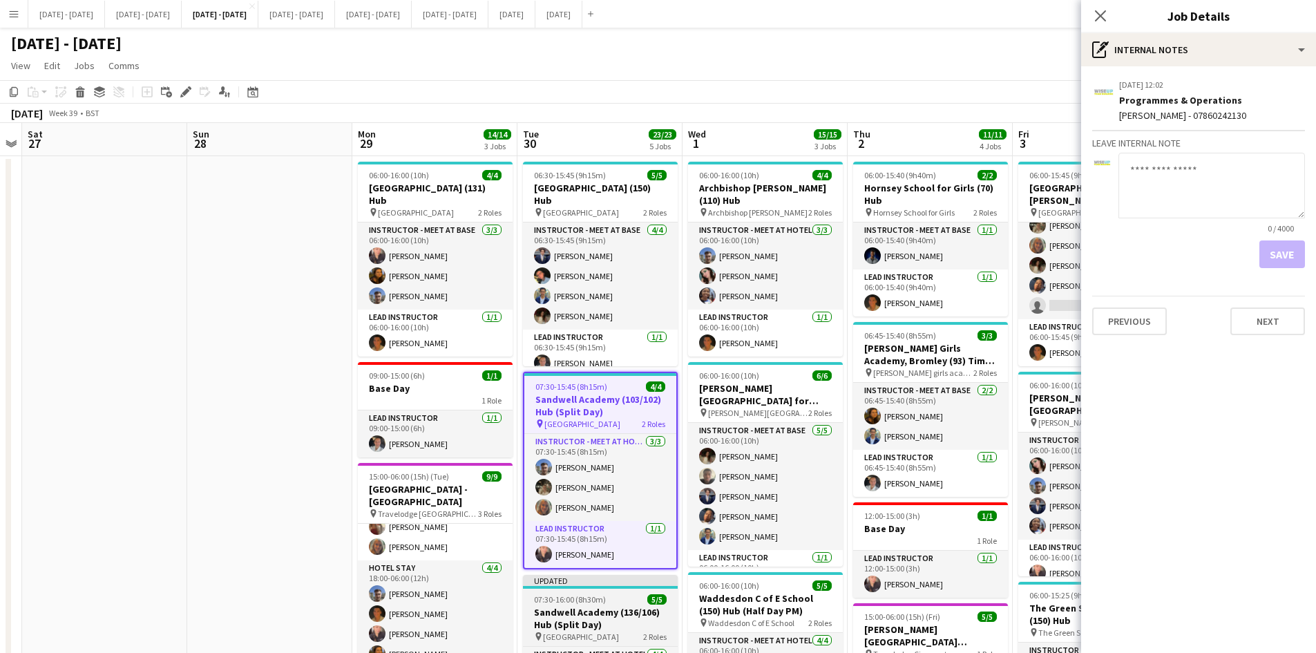
click at [619, 600] on div "07:30-16:00 (8h30m) 5/5" at bounding box center [600, 599] width 155 height 10
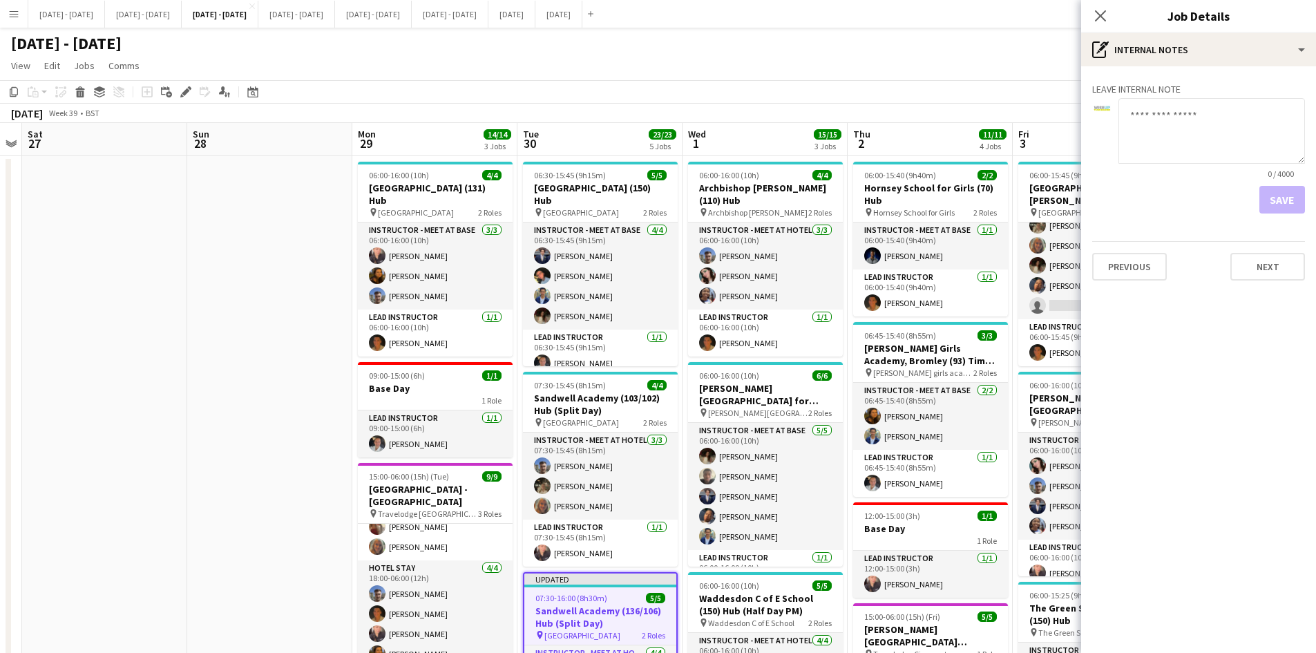
click at [1133, 108] on textarea at bounding box center [1211, 131] width 186 height 66
type textarea "*"
type textarea "**********"
click at [1280, 198] on button "Save" at bounding box center [1282, 200] width 46 height 28
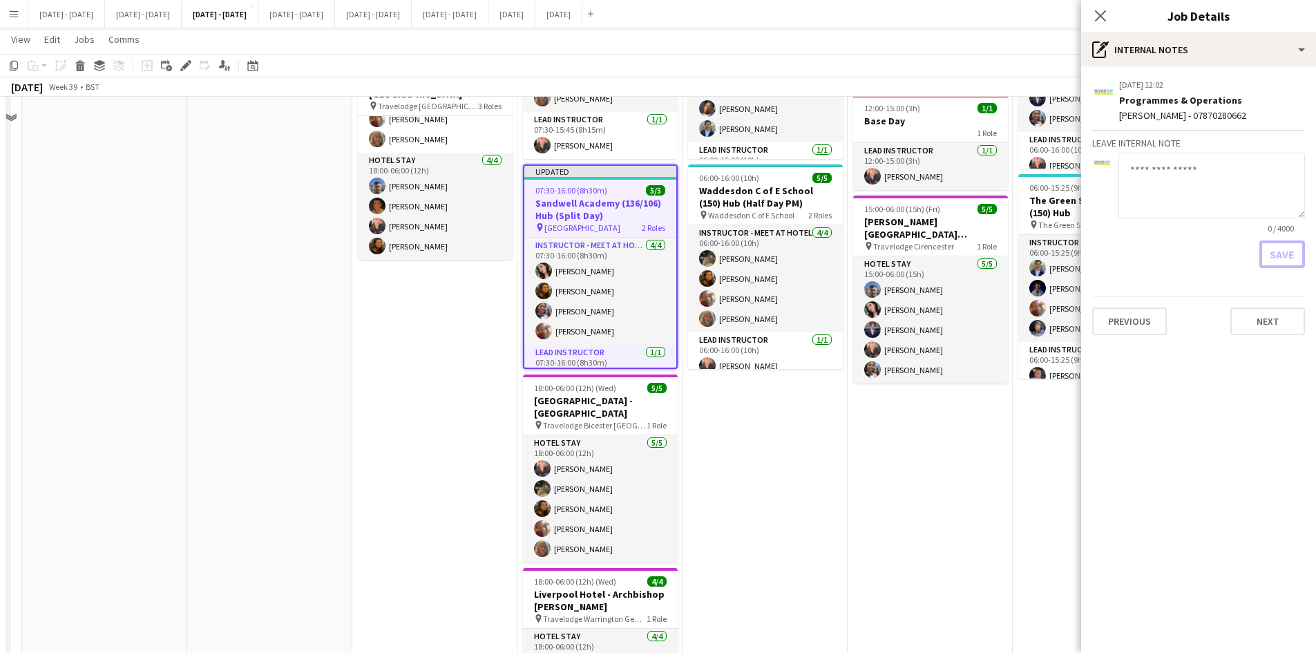
scroll to position [336, 0]
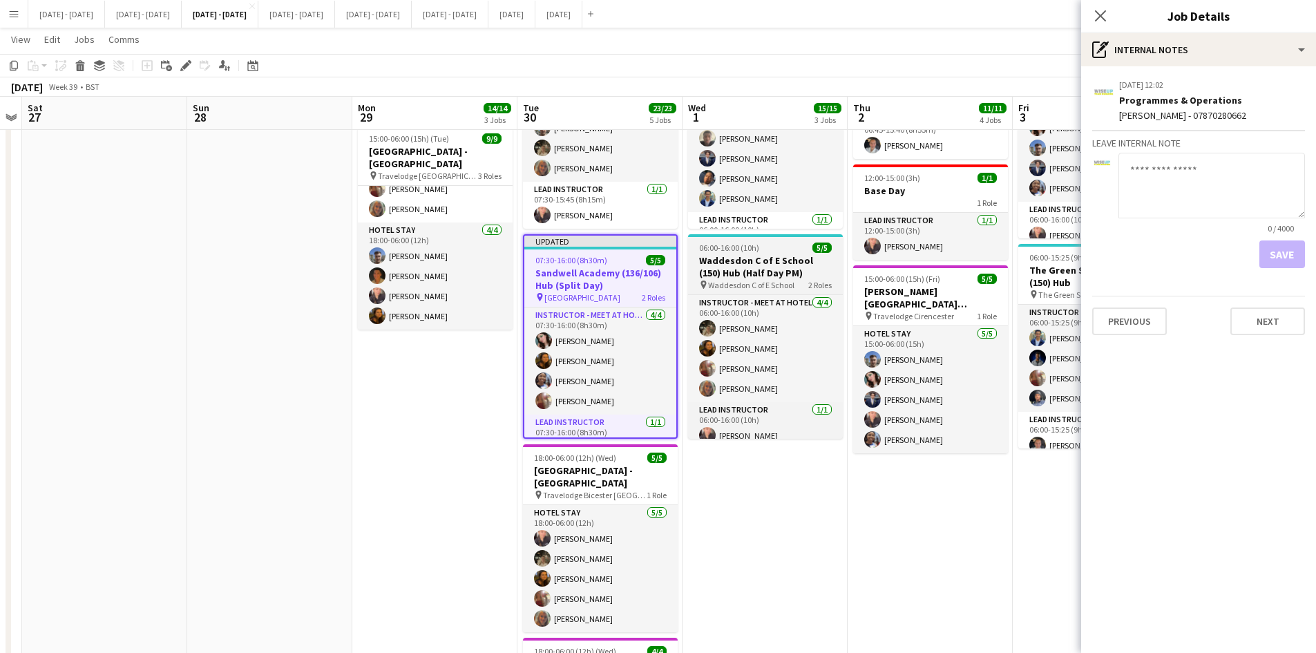
click at [778, 242] on div "06:00-16:00 (10h) 5/5" at bounding box center [765, 247] width 155 height 10
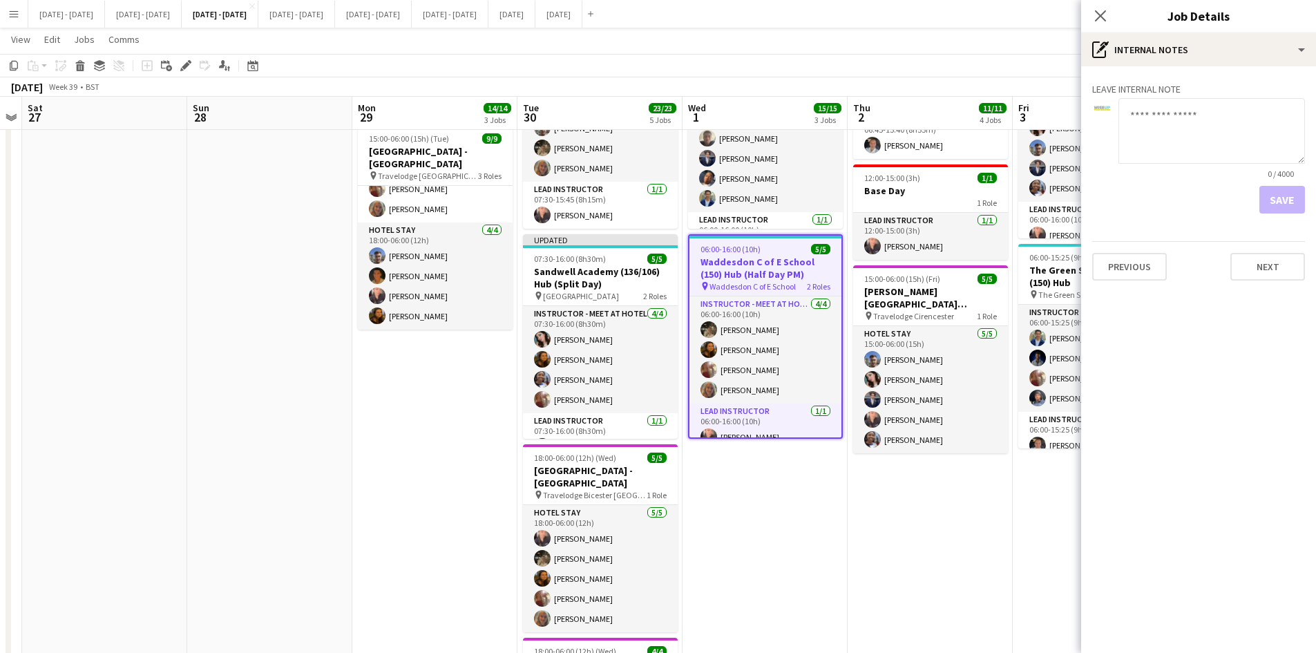
click at [1133, 117] on textarea at bounding box center [1211, 131] width 186 height 66
type textarea "**********"
click at [1272, 195] on button "Save" at bounding box center [1282, 200] width 46 height 28
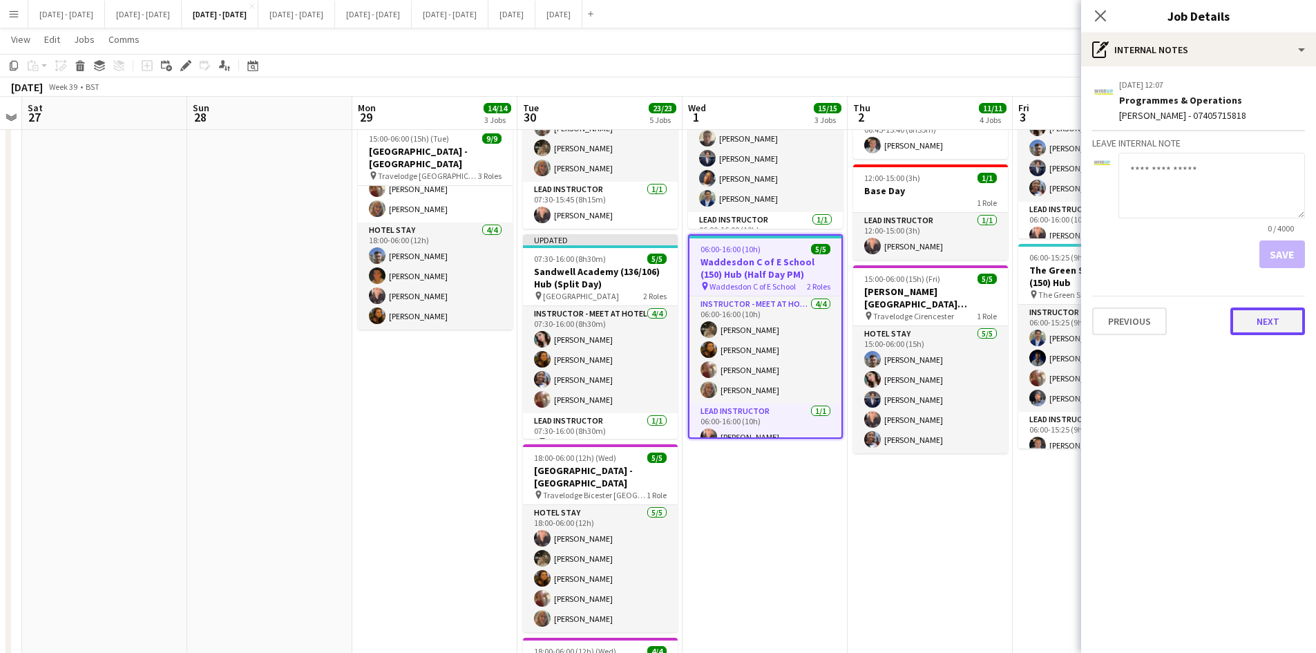
click at [1261, 320] on button "Next" at bounding box center [1267, 321] width 75 height 28
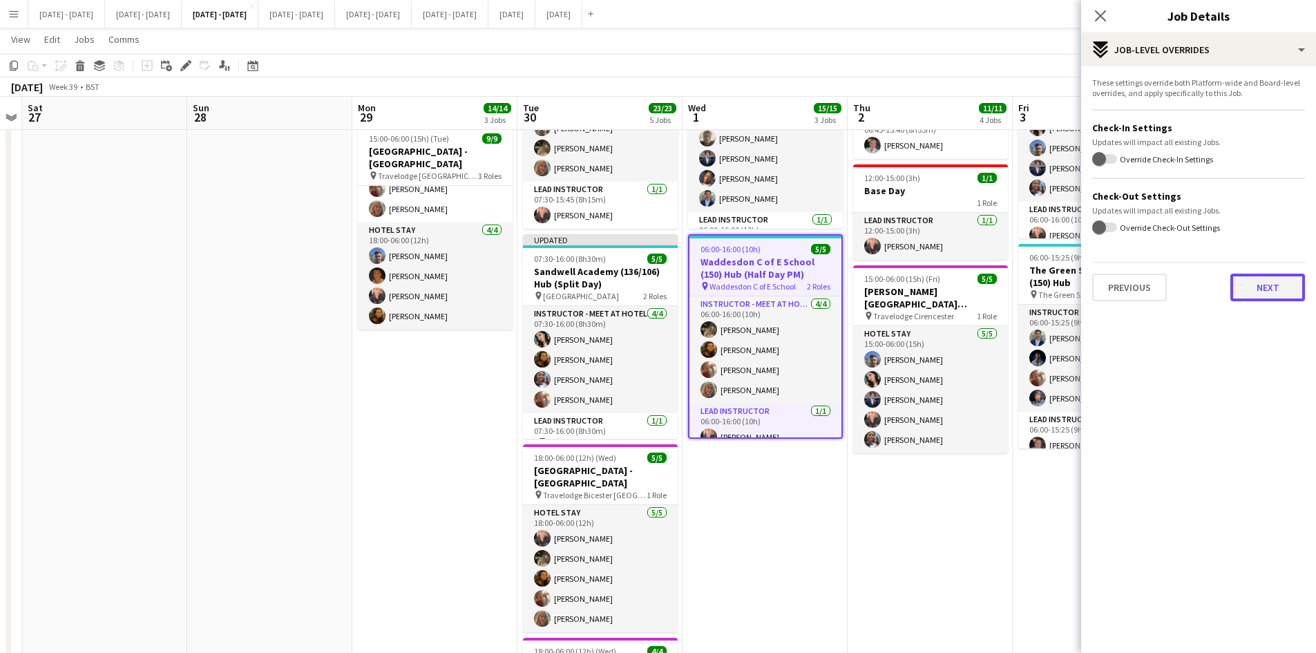
click at [1259, 289] on button "Next" at bounding box center [1267, 288] width 75 height 28
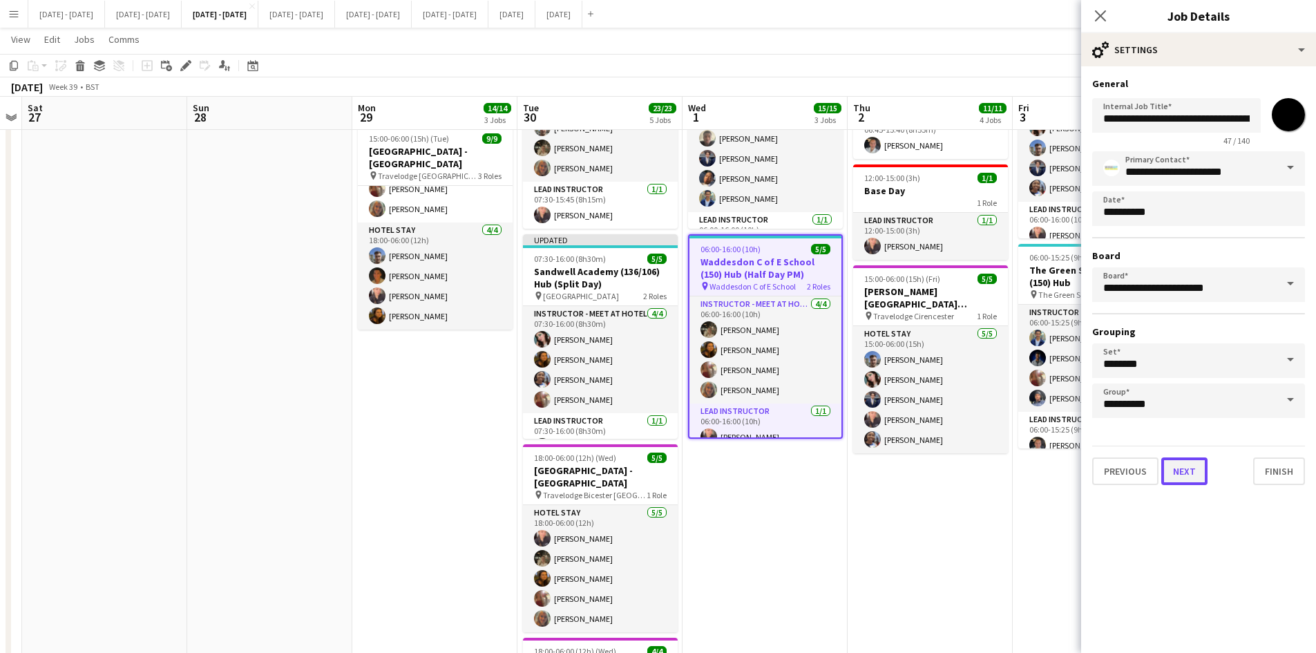
click at [1190, 473] on button "Next" at bounding box center [1184, 471] width 46 height 28
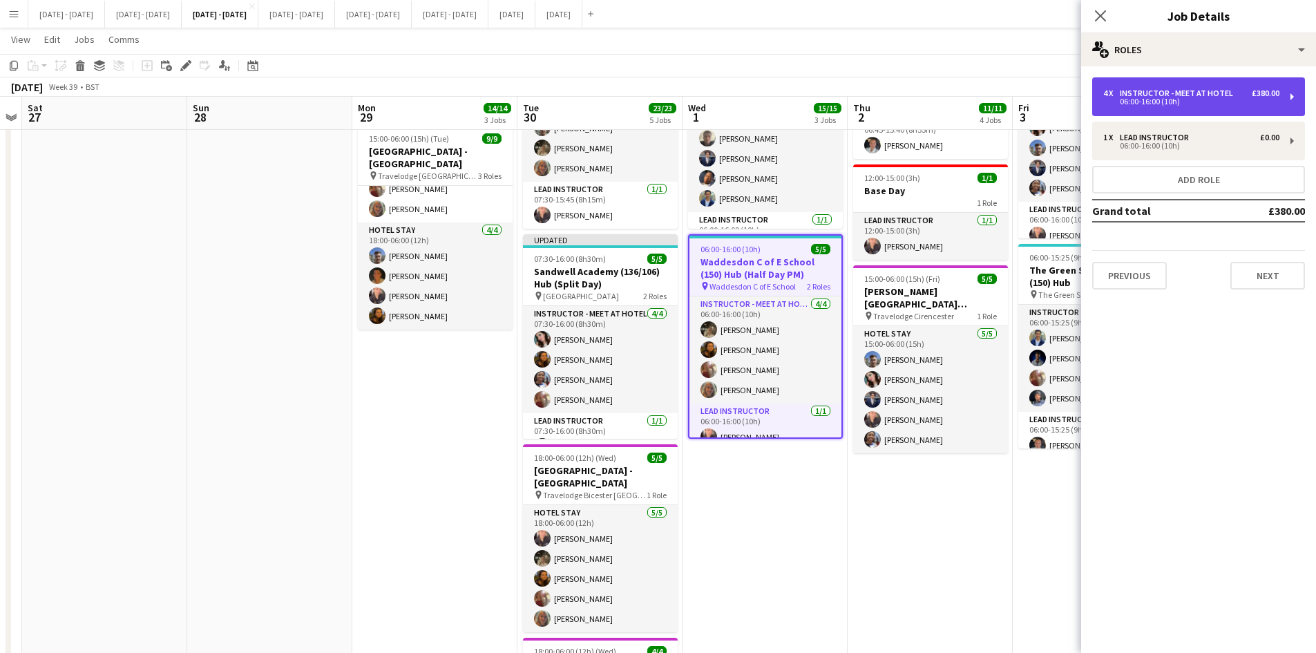
click at [1132, 95] on div "Instructor - Meet at Hotel" at bounding box center [1179, 93] width 119 height 10
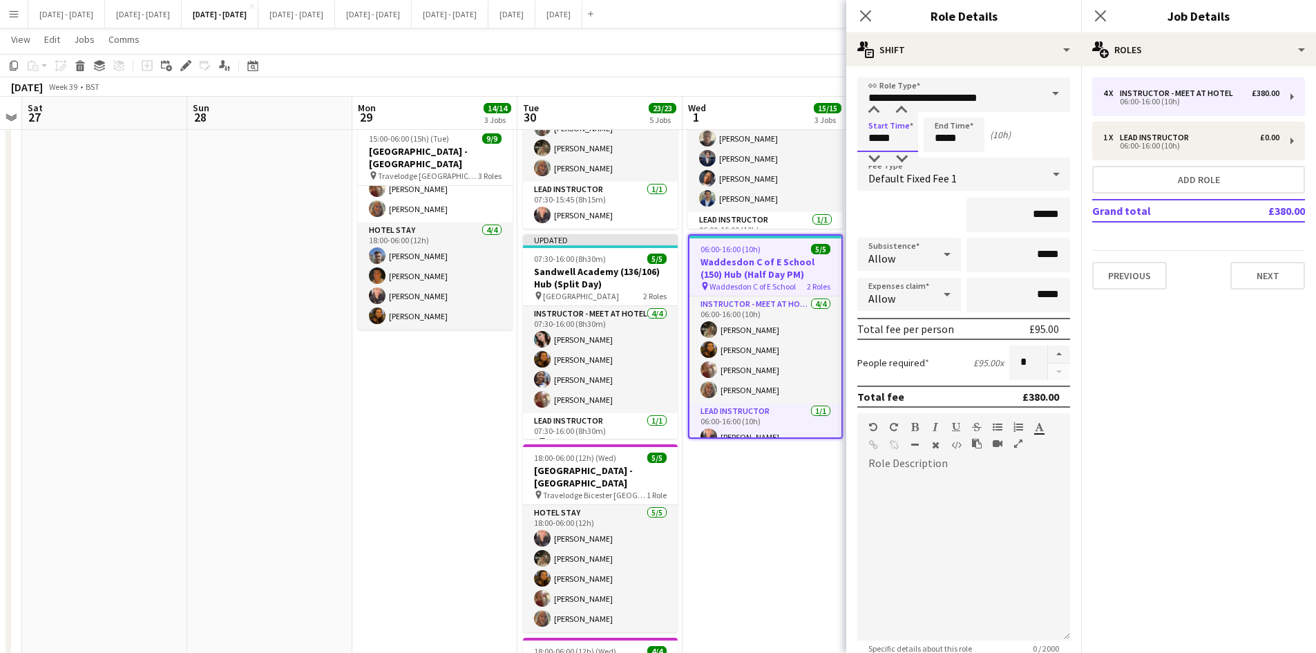
drag, startPoint x: 890, startPoint y: 134, endPoint x: 855, endPoint y: 144, distance: 36.5
click at [855, 144] on form "**********" at bounding box center [963, 437] width 235 height 720
type input "*****"
click at [865, 16] on icon at bounding box center [865, 15] width 13 height 13
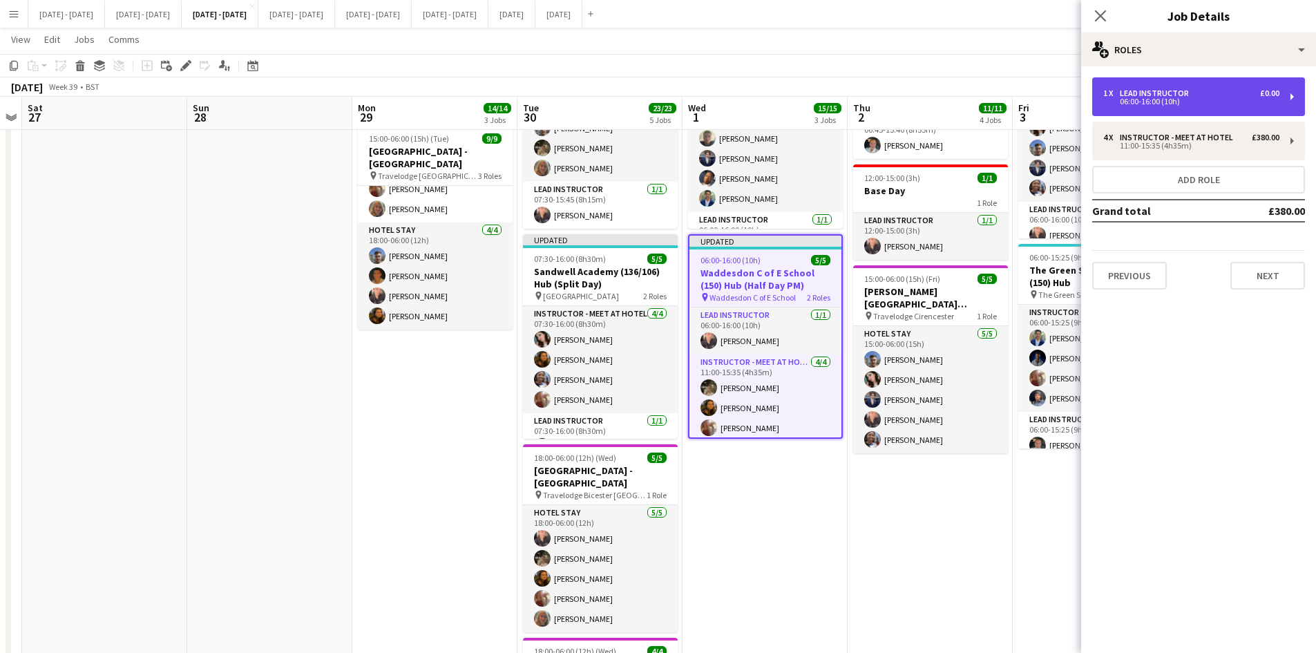
click at [1127, 98] on div "06:00-16:00 (10h)" at bounding box center [1191, 101] width 176 height 7
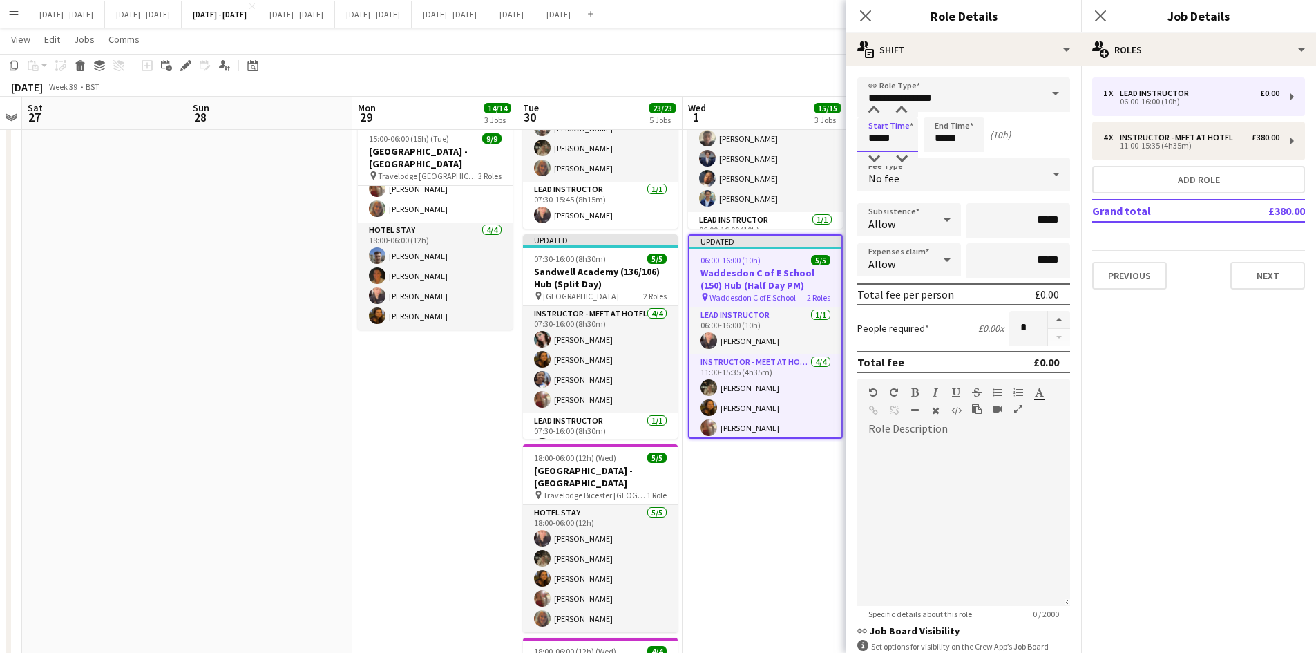
drag, startPoint x: 897, startPoint y: 135, endPoint x: 857, endPoint y: 148, distance: 41.5
click at [857, 148] on input "*****" at bounding box center [887, 134] width 61 height 35
type input "*****"
click at [862, 17] on icon "Close pop-in" at bounding box center [865, 15] width 13 height 13
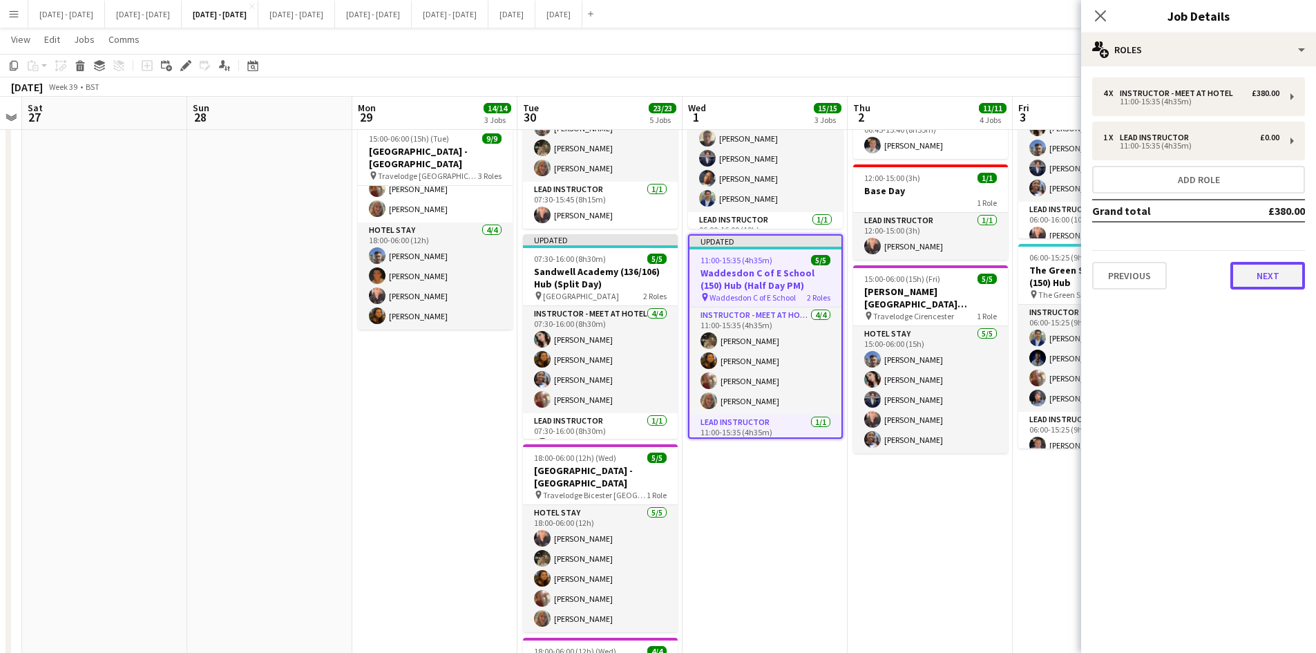
click at [1260, 274] on button "Next" at bounding box center [1267, 276] width 75 height 28
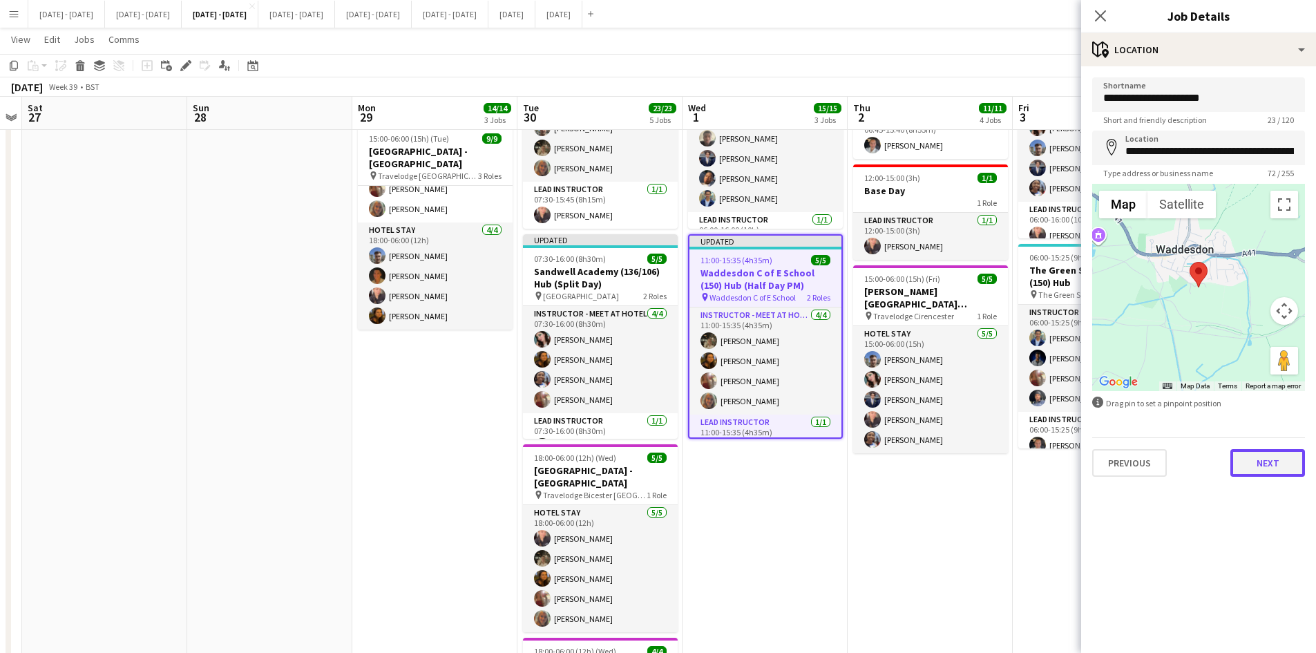
click at [1262, 467] on button "Next" at bounding box center [1267, 463] width 75 height 28
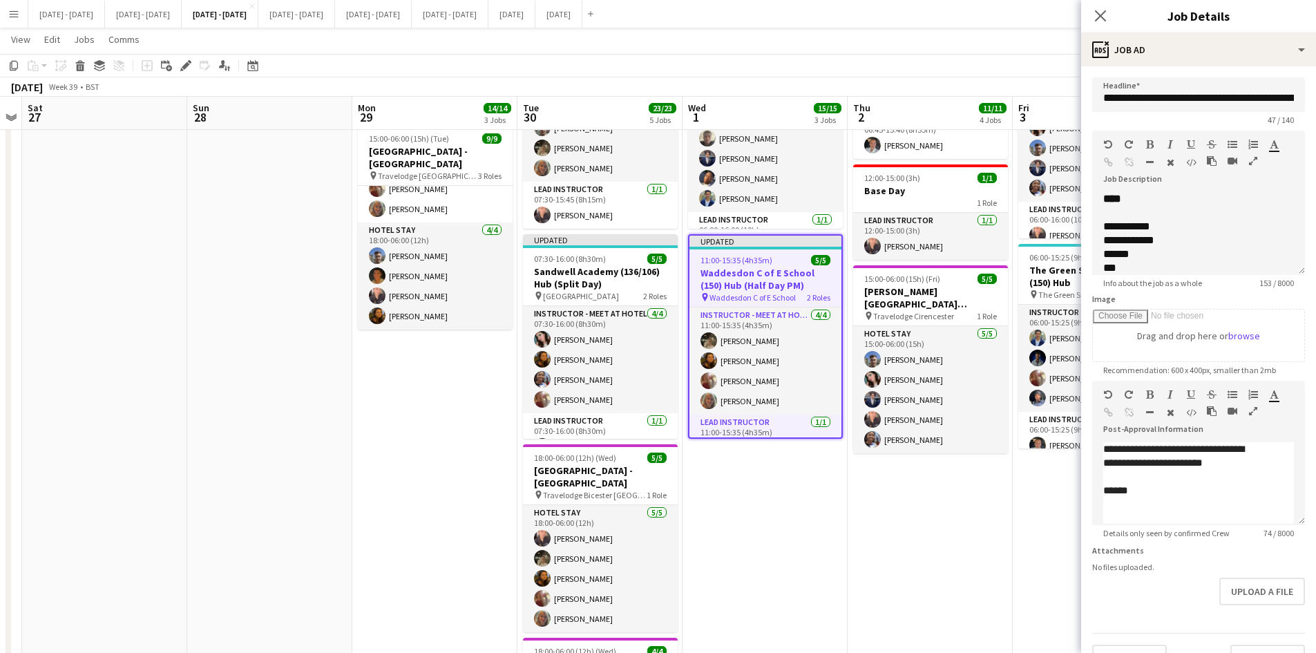
scroll to position [44, 0]
click at [1223, 586] on button "Upload a file" at bounding box center [1262, 591] width 86 height 28
click at [1097, 12] on icon at bounding box center [1099, 15] width 13 height 13
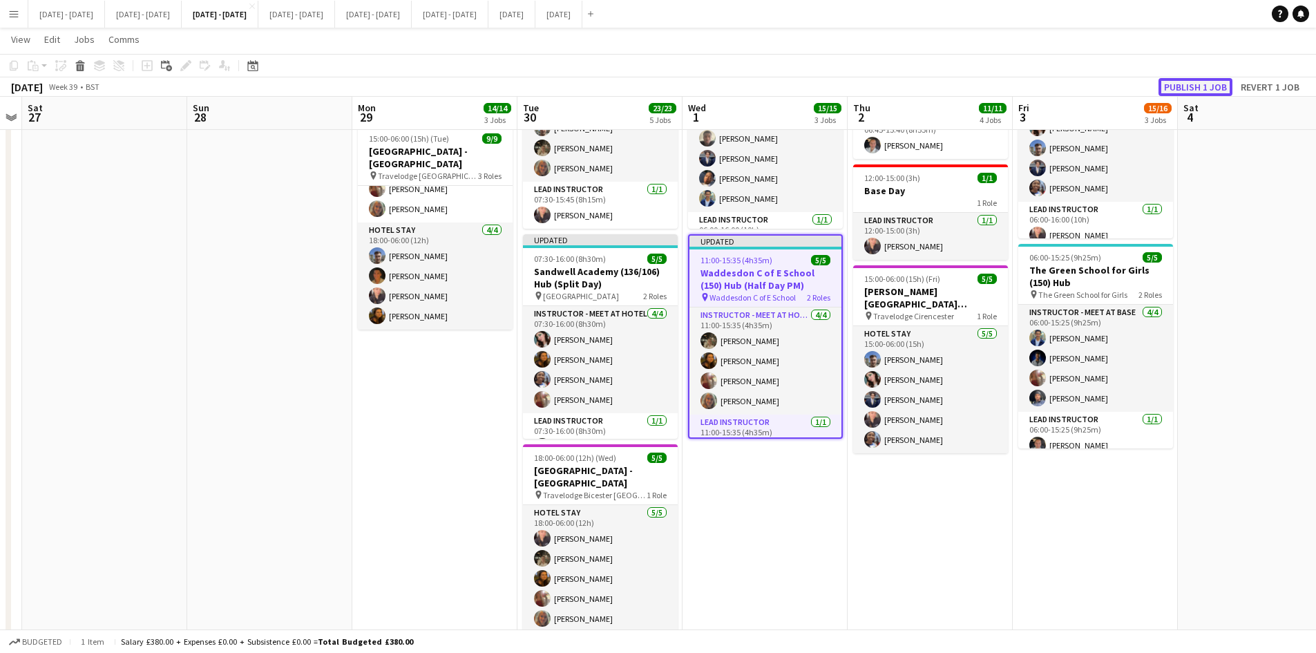
click at [1177, 81] on button "Publish 1 job" at bounding box center [1195, 87] width 74 height 18
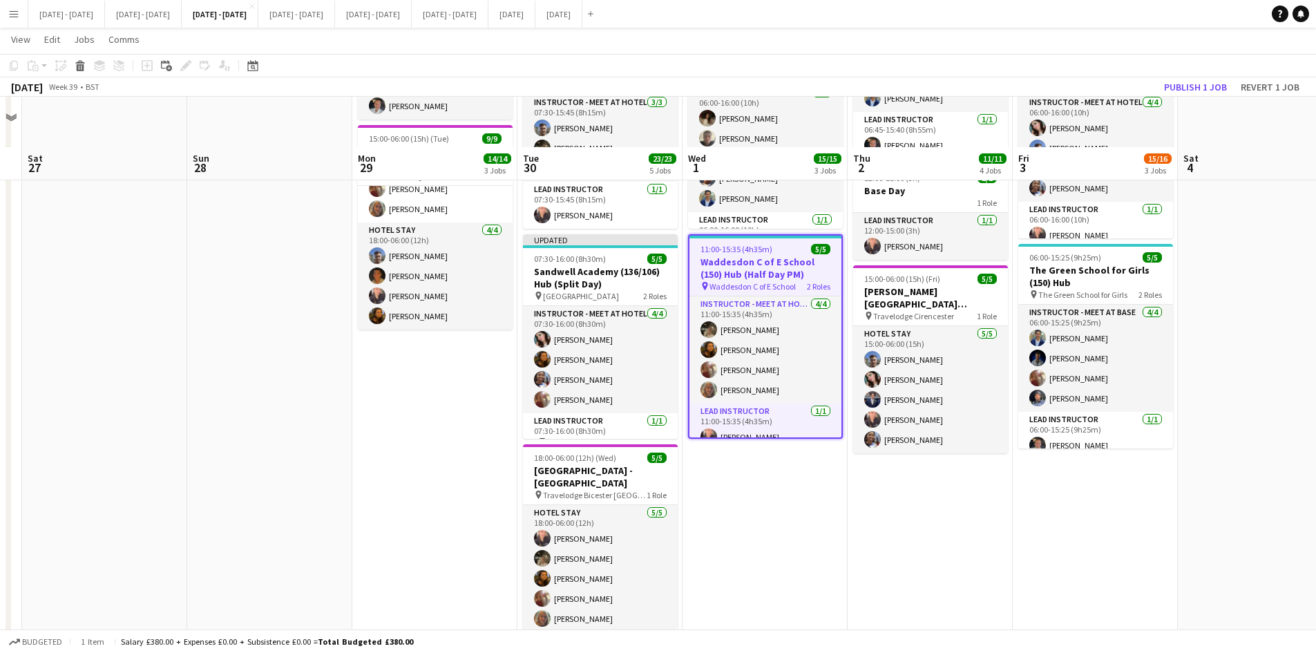
scroll to position [544, 0]
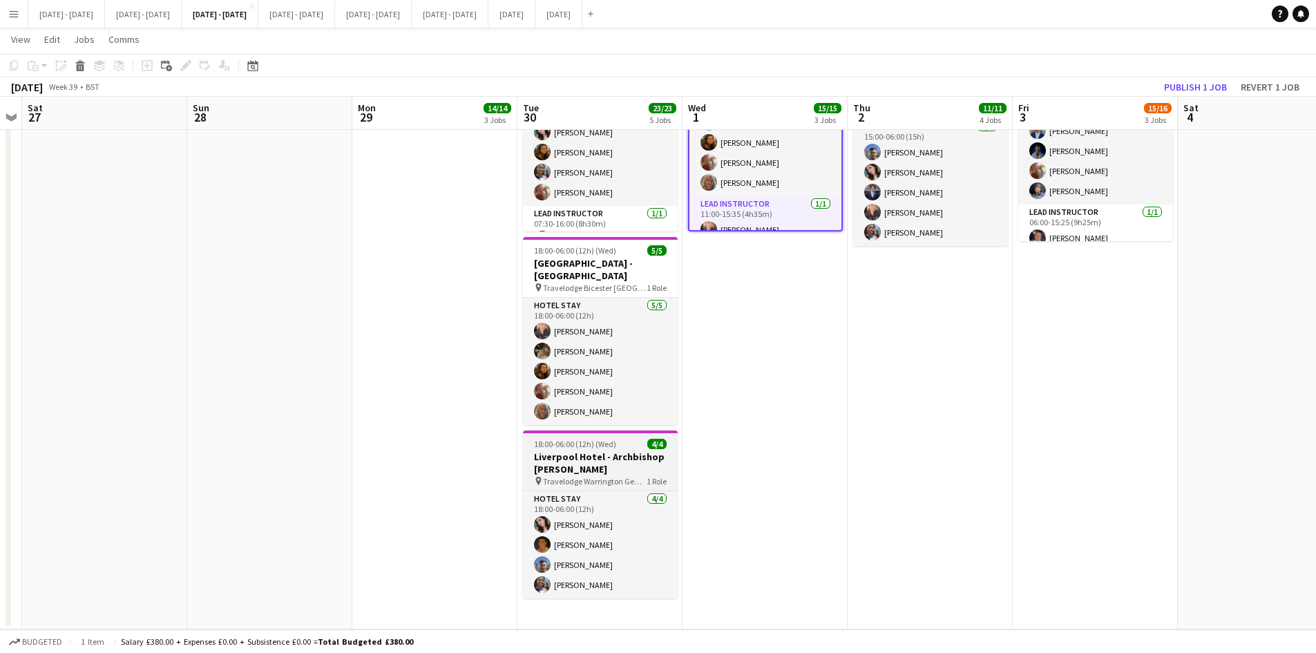
click at [632, 448] on div "18:00-06:00 (12h) (Wed) 4/4" at bounding box center [600, 444] width 155 height 10
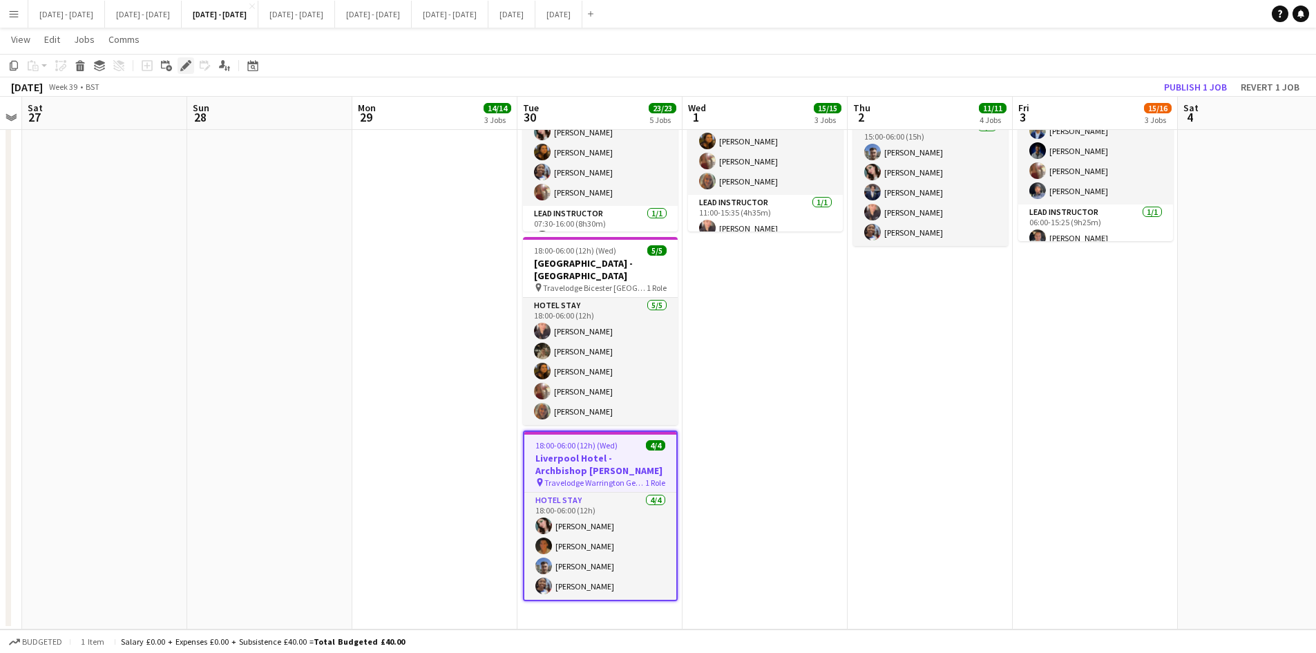
click at [191, 60] on icon "Edit" at bounding box center [185, 65] width 11 height 11
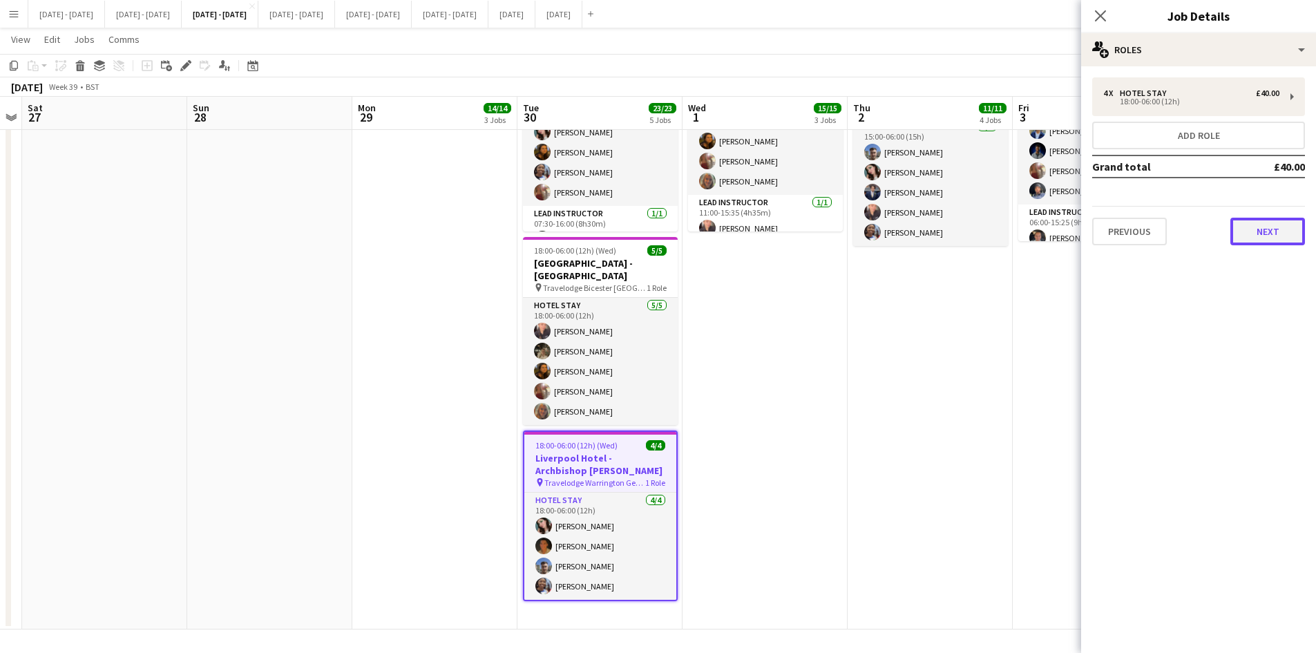
click at [1265, 230] on button "Next" at bounding box center [1267, 232] width 75 height 28
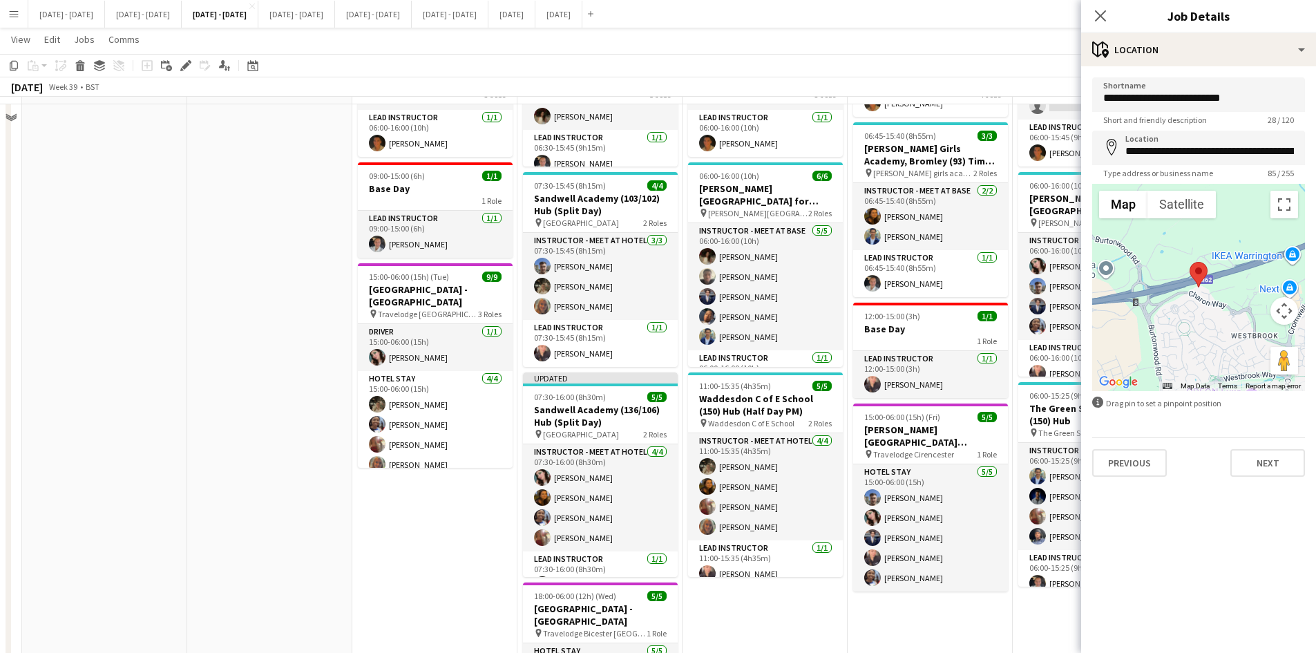
scroll to position [0, 0]
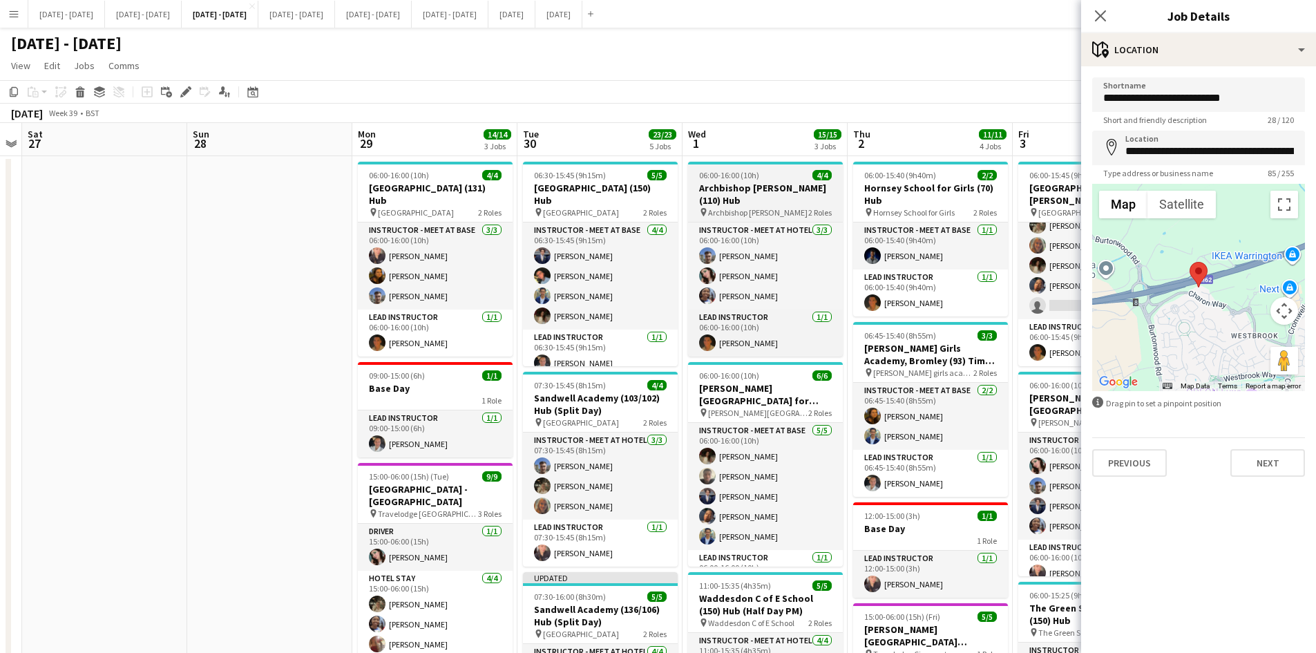
click at [773, 176] on div "06:00-16:00 (10h) 4/4" at bounding box center [765, 175] width 155 height 10
type input "**********"
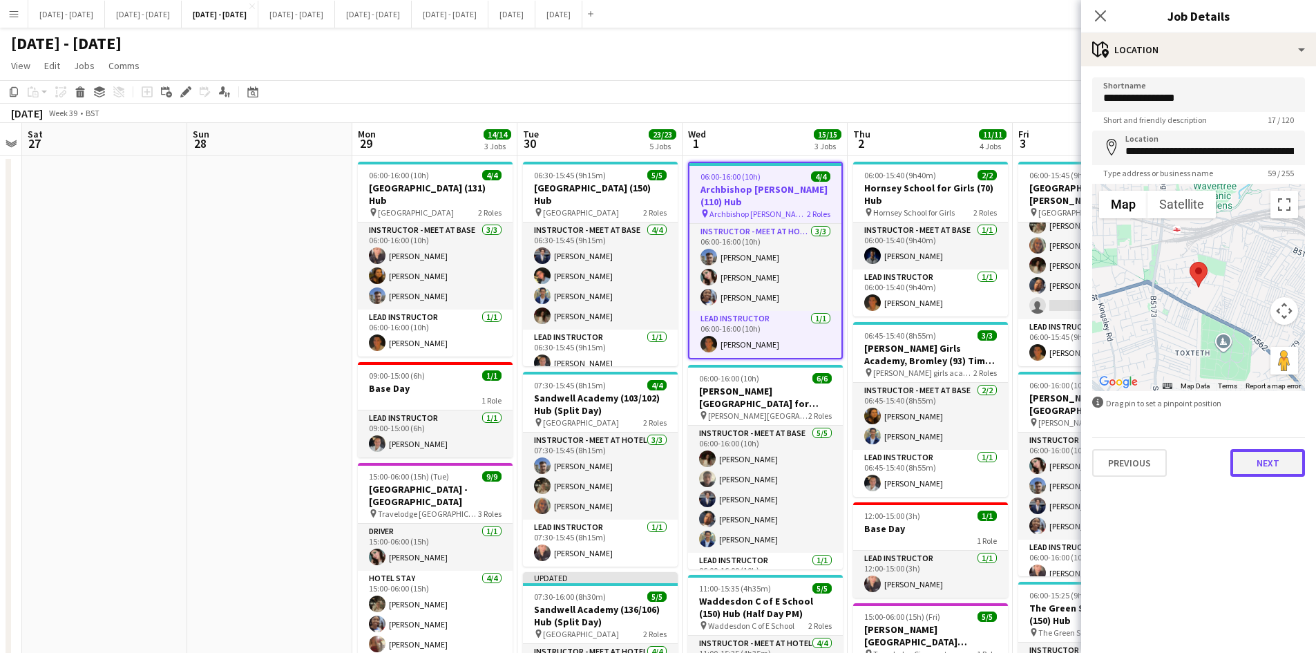
click at [1267, 466] on button "Next" at bounding box center [1267, 463] width 75 height 28
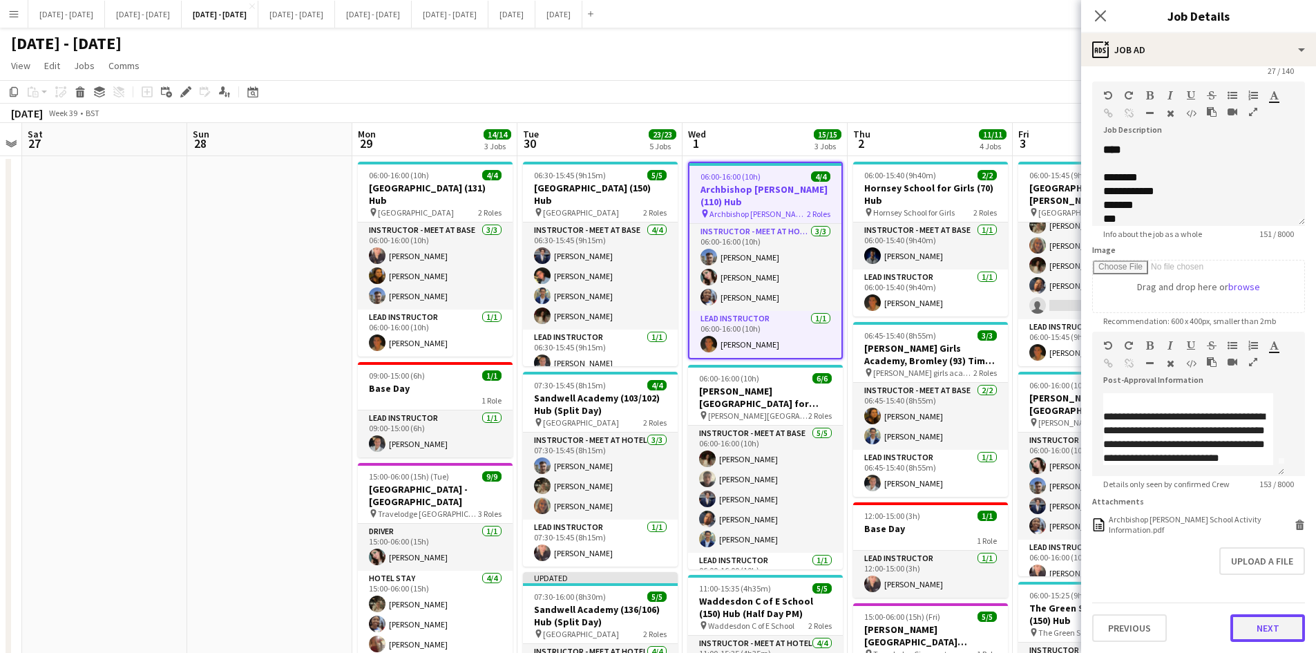
click at [1238, 622] on button "Next" at bounding box center [1267, 628] width 75 height 28
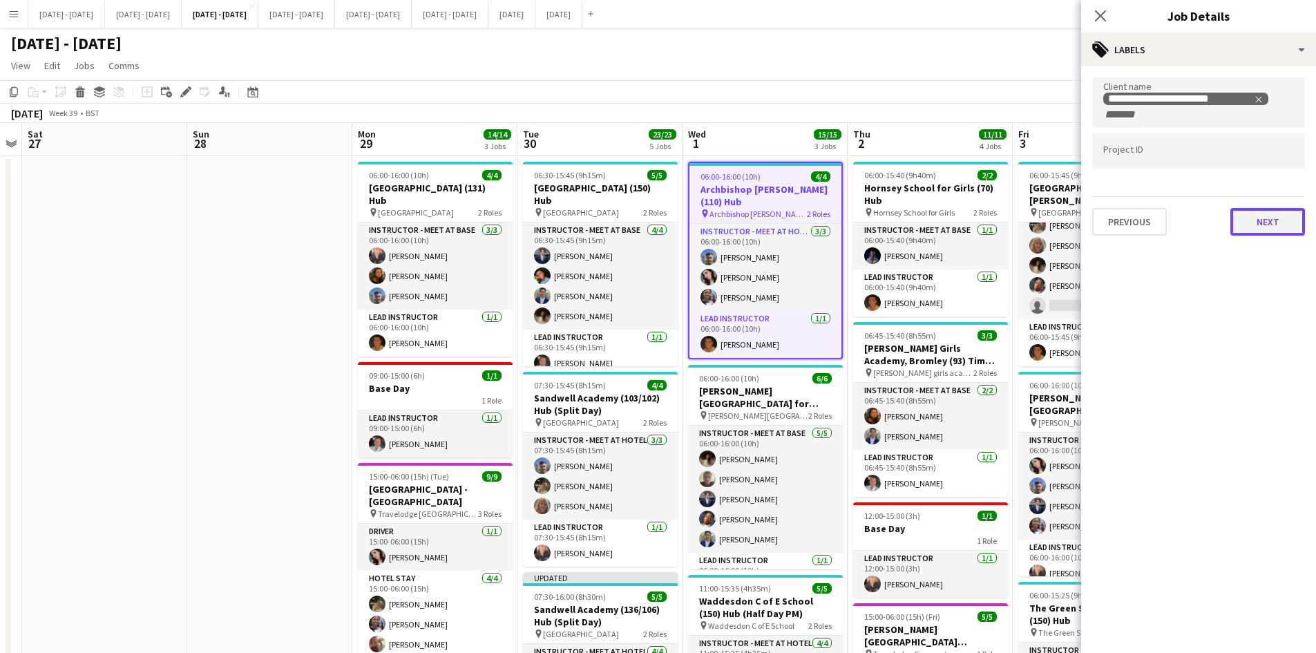
click at [1245, 222] on button "Next" at bounding box center [1267, 222] width 75 height 28
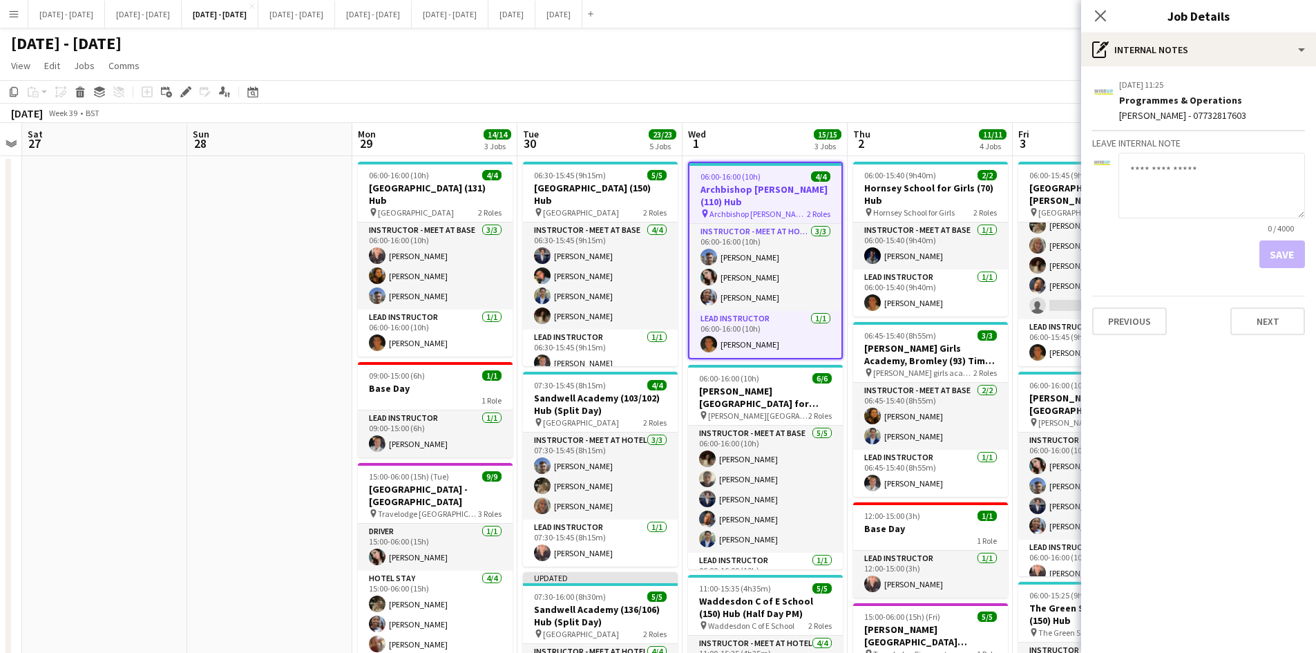
click at [1155, 185] on textarea at bounding box center [1211, 186] width 186 height 66
click at [1260, 322] on button "Next" at bounding box center [1267, 321] width 75 height 28
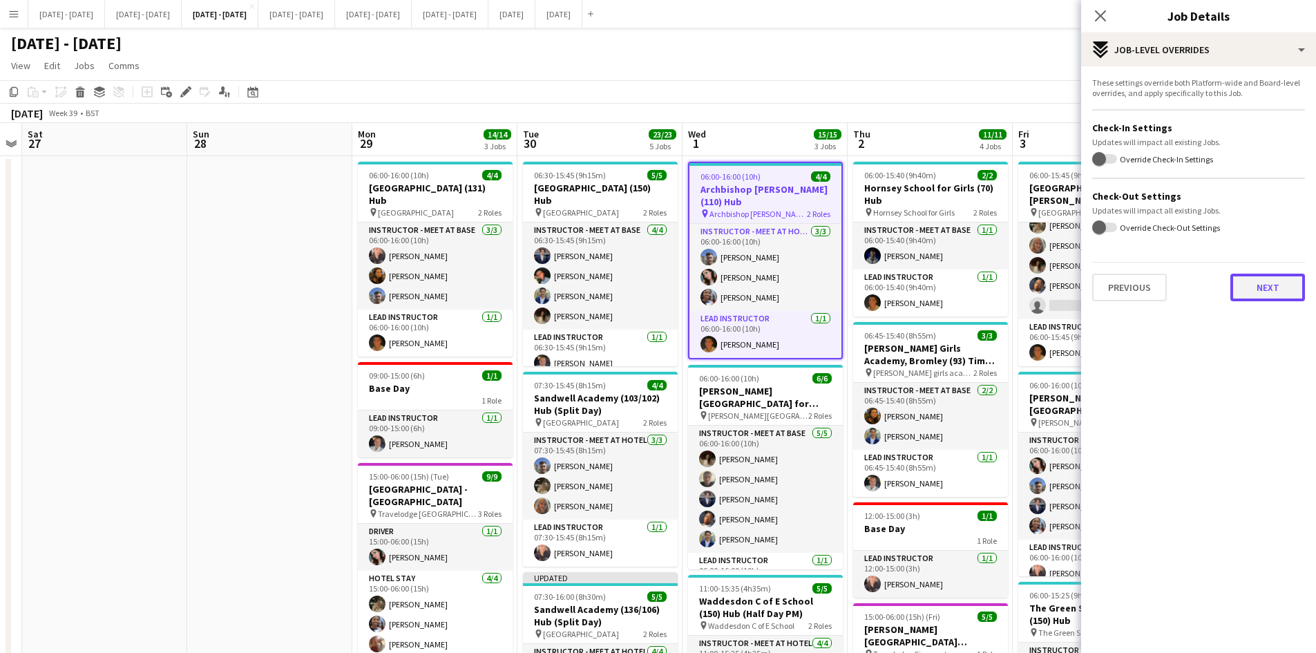
click at [1270, 294] on button "Next" at bounding box center [1267, 288] width 75 height 28
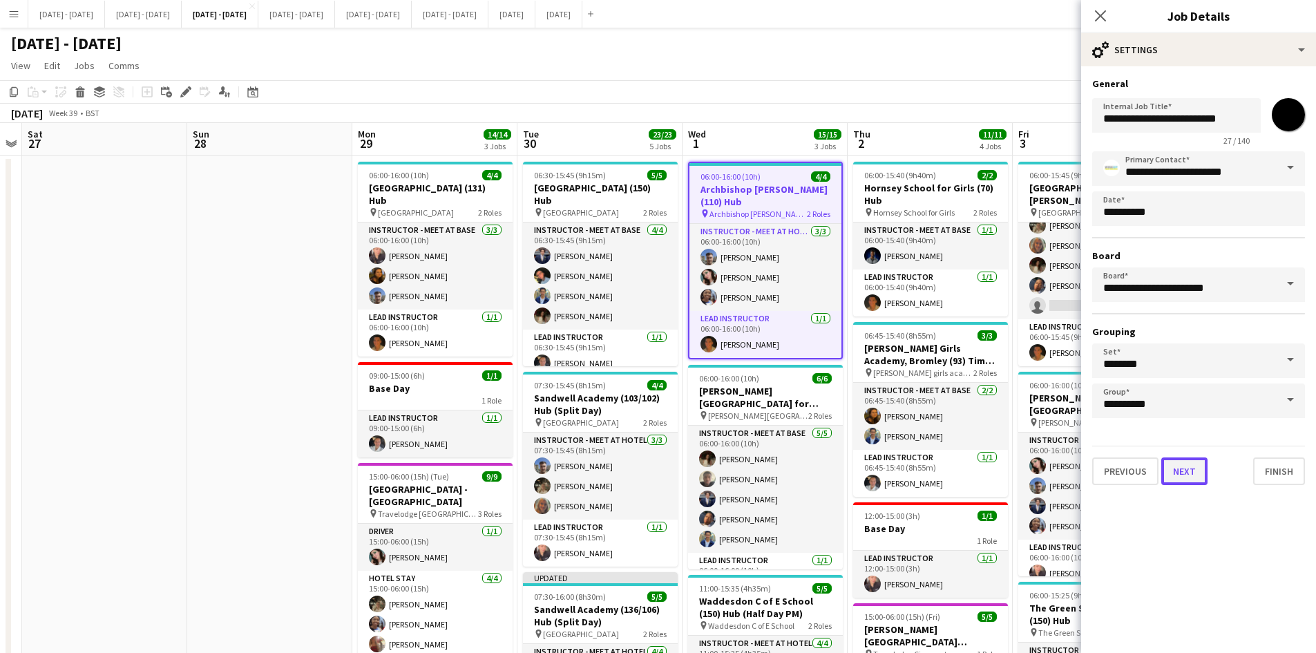
click at [1189, 478] on button "Next" at bounding box center [1184, 471] width 46 height 28
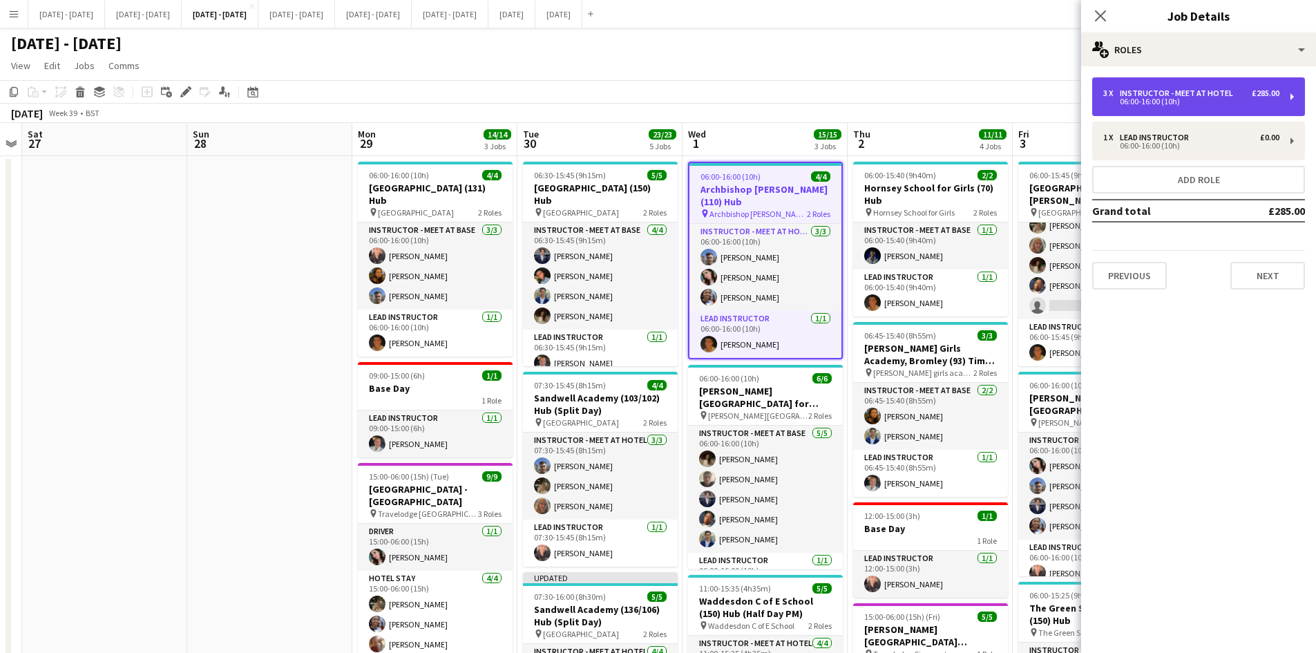
click at [1150, 99] on div "06:00-16:00 (10h)" at bounding box center [1191, 101] width 176 height 7
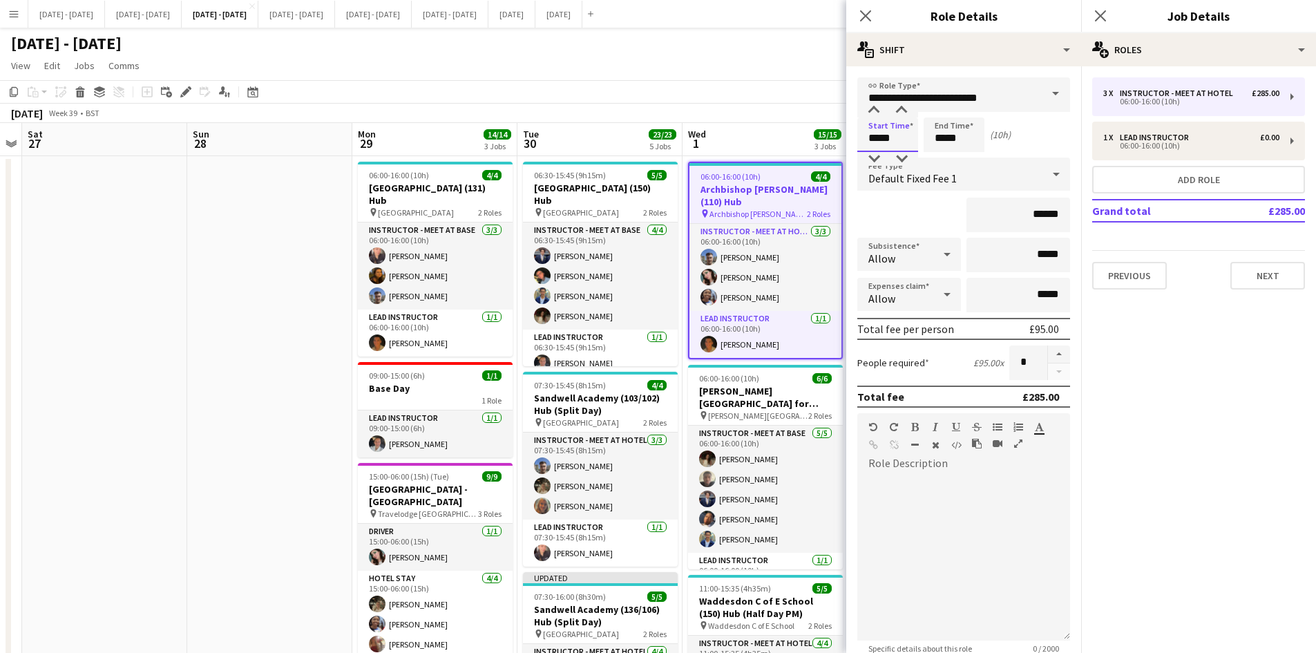
drag, startPoint x: 893, startPoint y: 135, endPoint x: 841, endPoint y: 144, distance: 53.3
click at [841, 144] on body "Menu Boards Boards Boards All jobs Status Workforce Workforce My Workforce Recr…" at bounding box center [658, 599] width 1316 height 1198
type input "*****"
click at [863, 15] on icon "Close pop-in" at bounding box center [865, 15] width 13 height 13
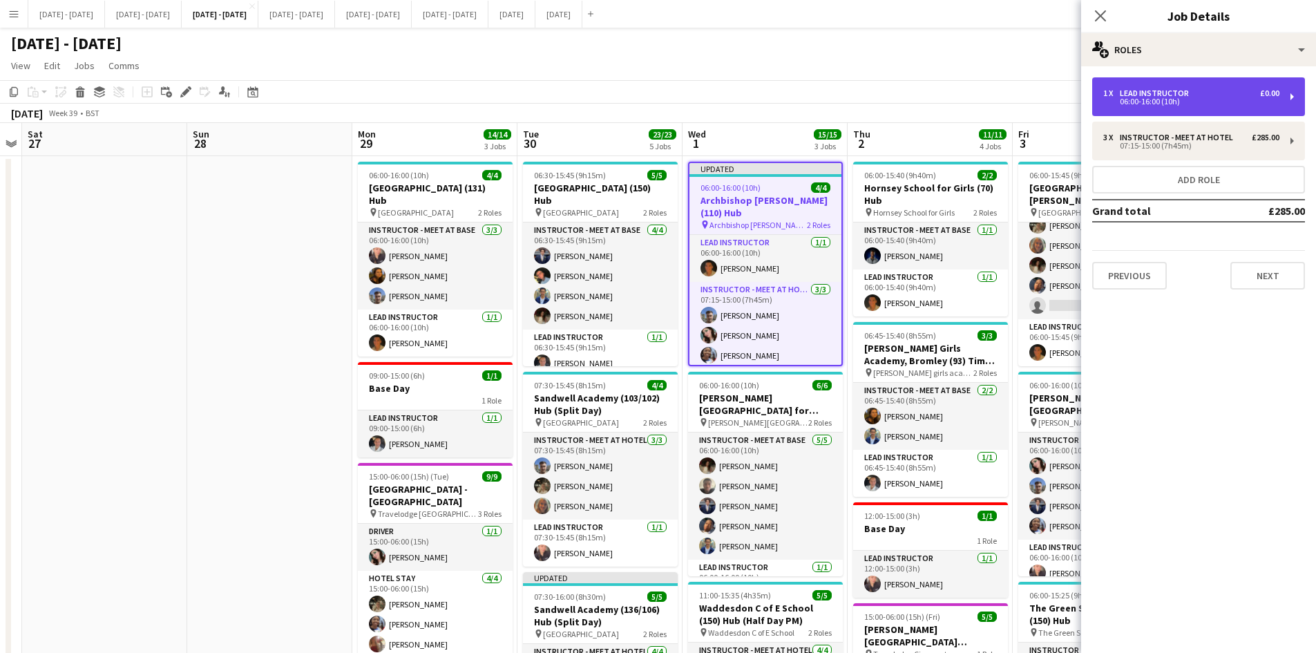
click at [1125, 98] on div "06:00-16:00 (10h)" at bounding box center [1191, 101] width 176 height 7
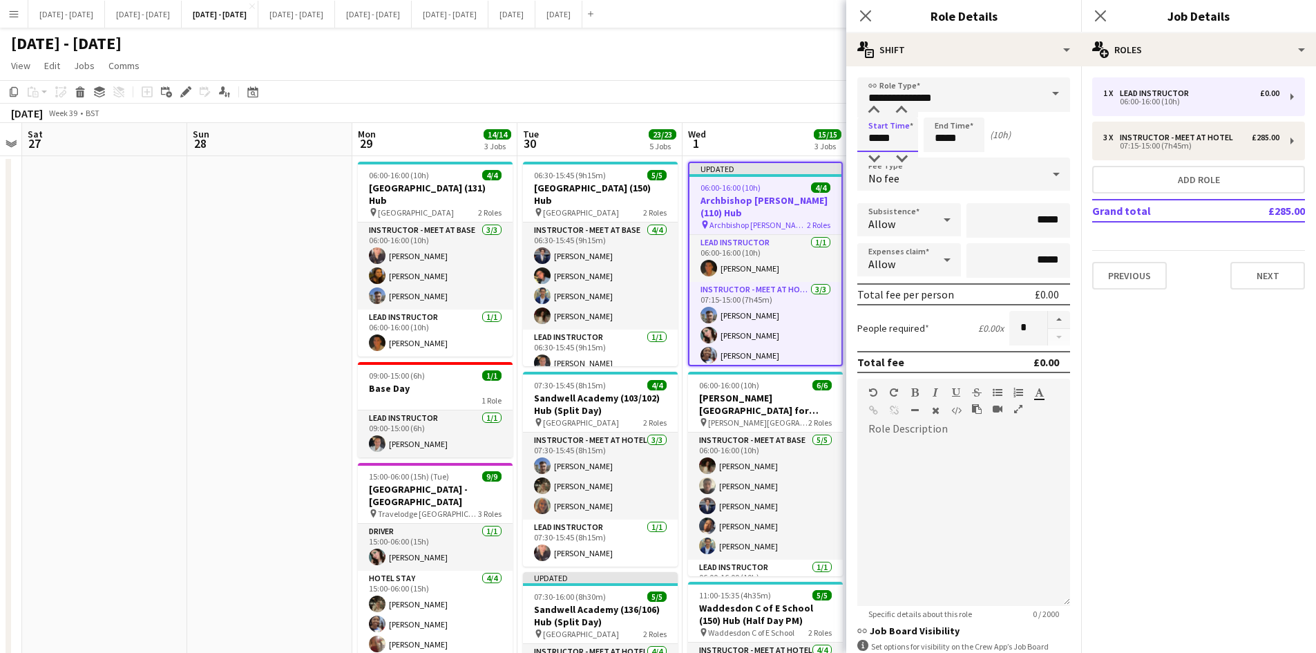
drag, startPoint x: 892, startPoint y: 137, endPoint x: 847, endPoint y: 143, distance: 45.2
click at [847, 143] on form "**********" at bounding box center [963, 419] width 235 height 685
type input "*****"
click at [863, 17] on icon "Close pop-in" at bounding box center [865, 15] width 13 height 13
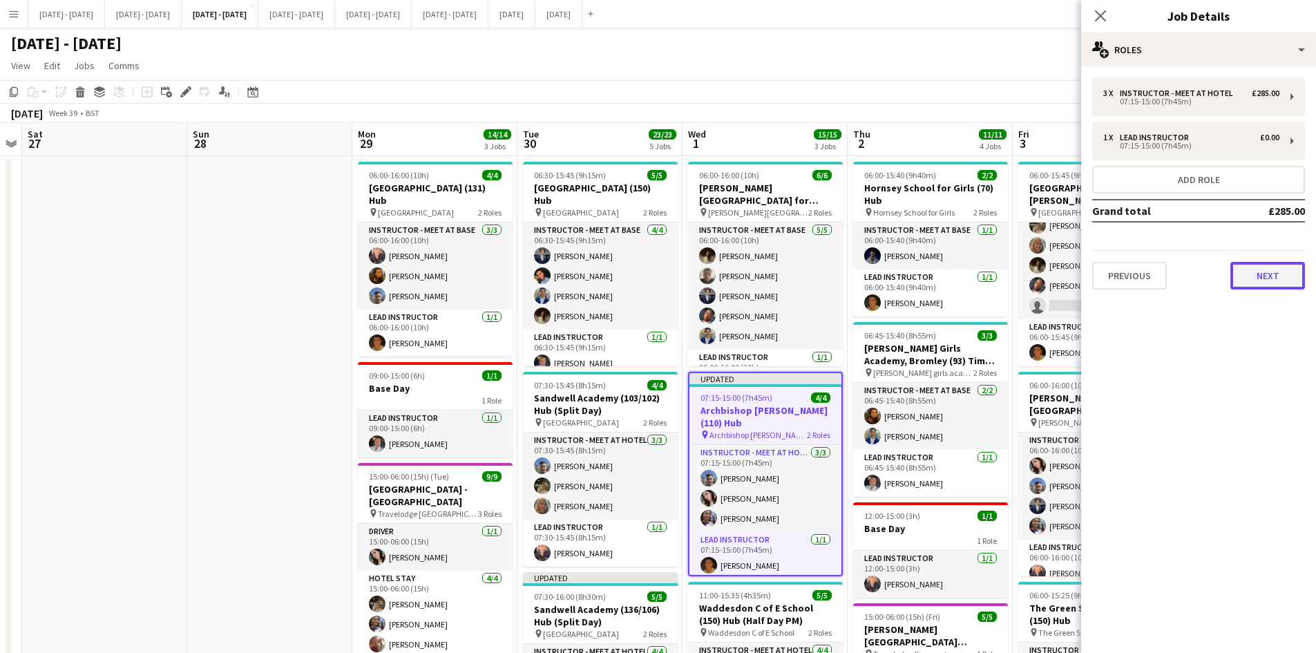
click at [1256, 274] on button "Next" at bounding box center [1267, 276] width 75 height 28
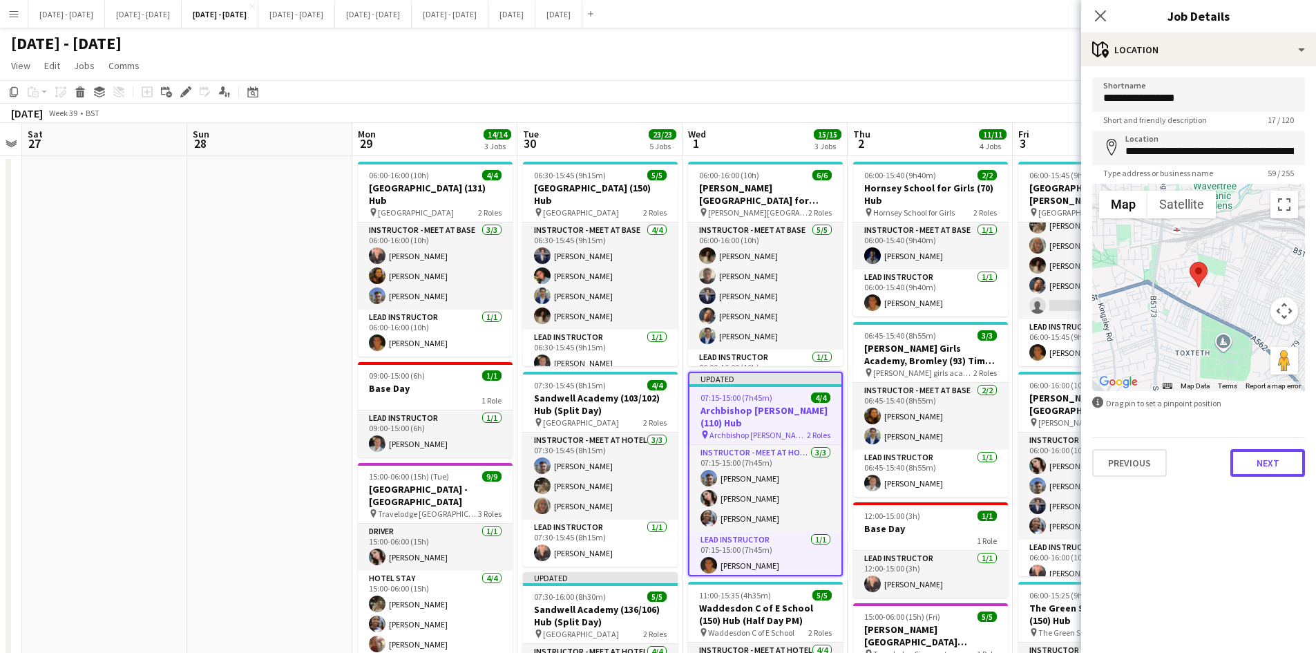
click at [1258, 470] on button "Next" at bounding box center [1267, 463] width 75 height 28
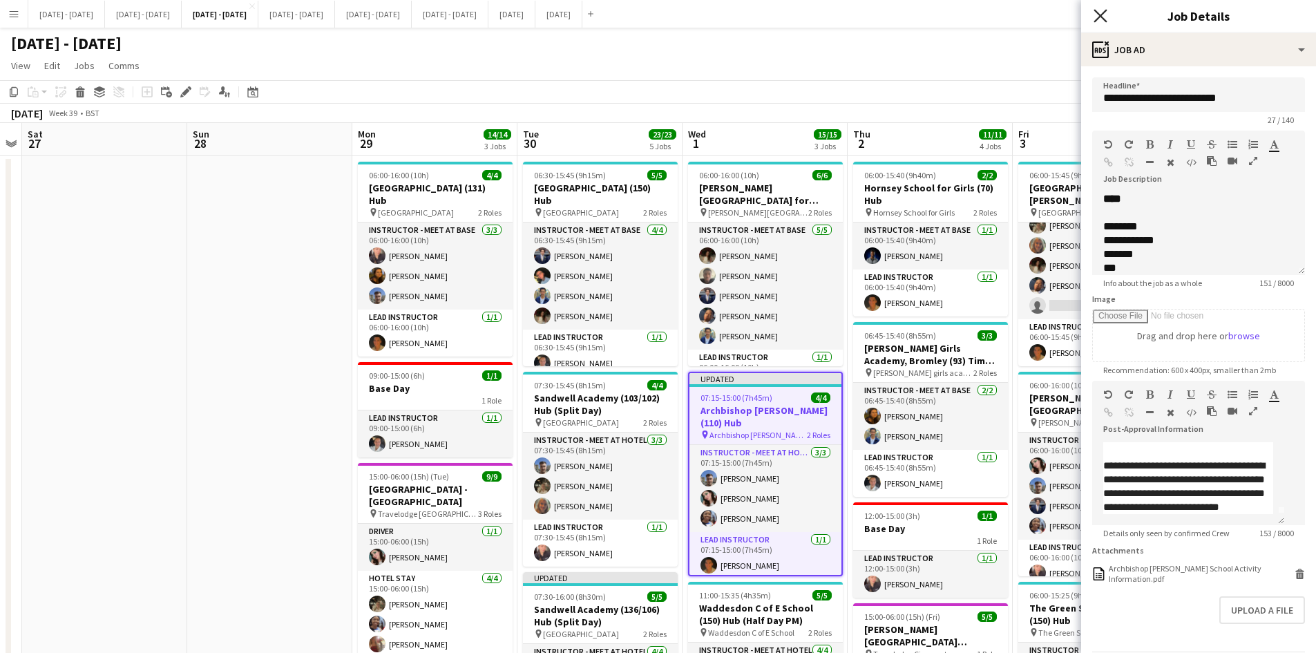
click at [1100, 15] on icon at bounding box center [1099, 15] width 13 height 13
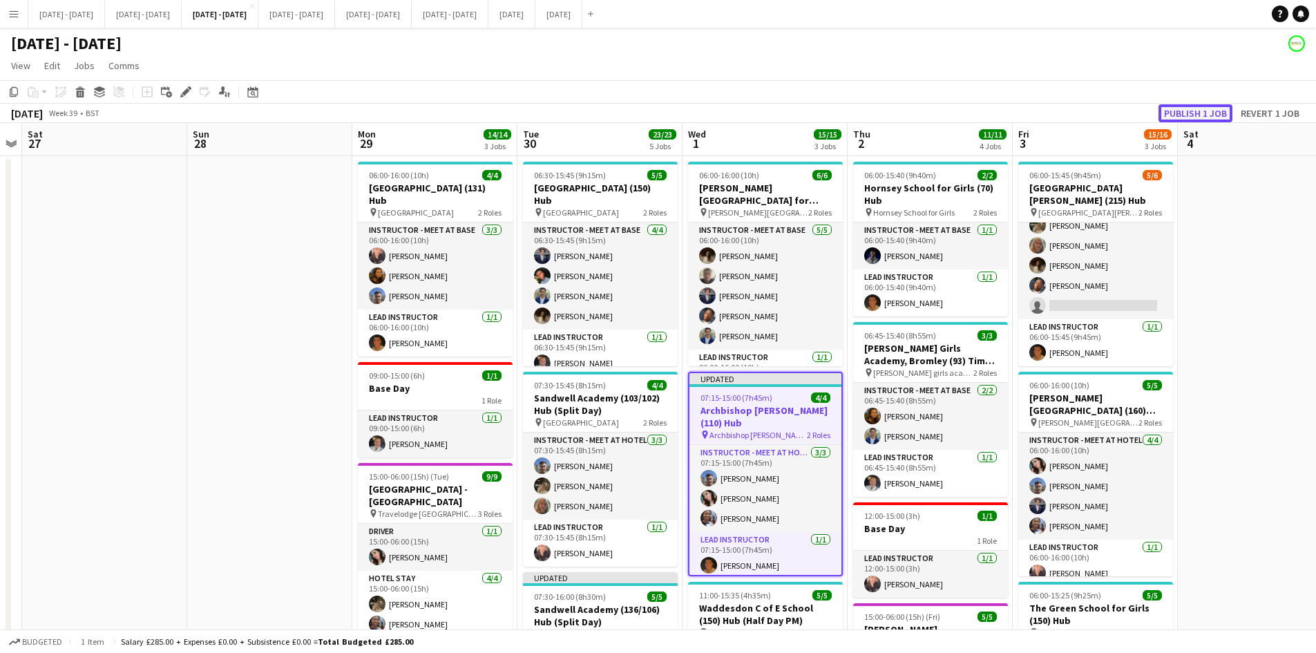
click at [1175, 111] on button "Publish 1 job" at bounding box center [1195, 113] width 74 height 18
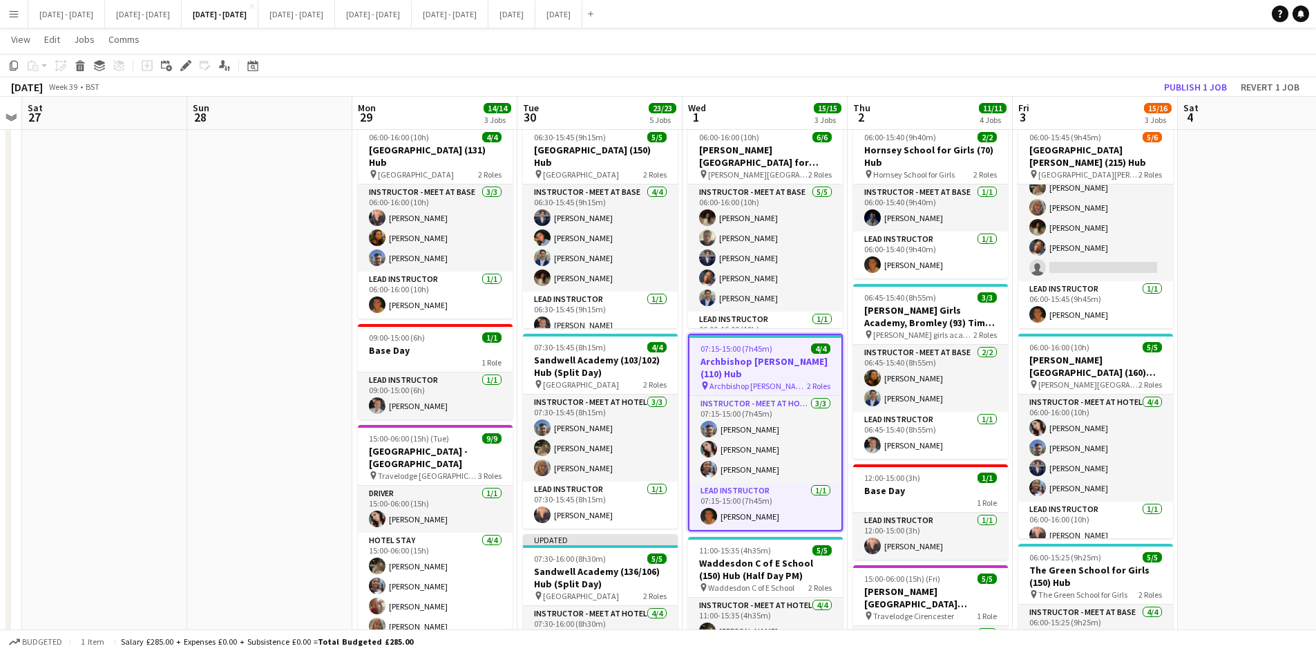
scroll to position [138, 0]
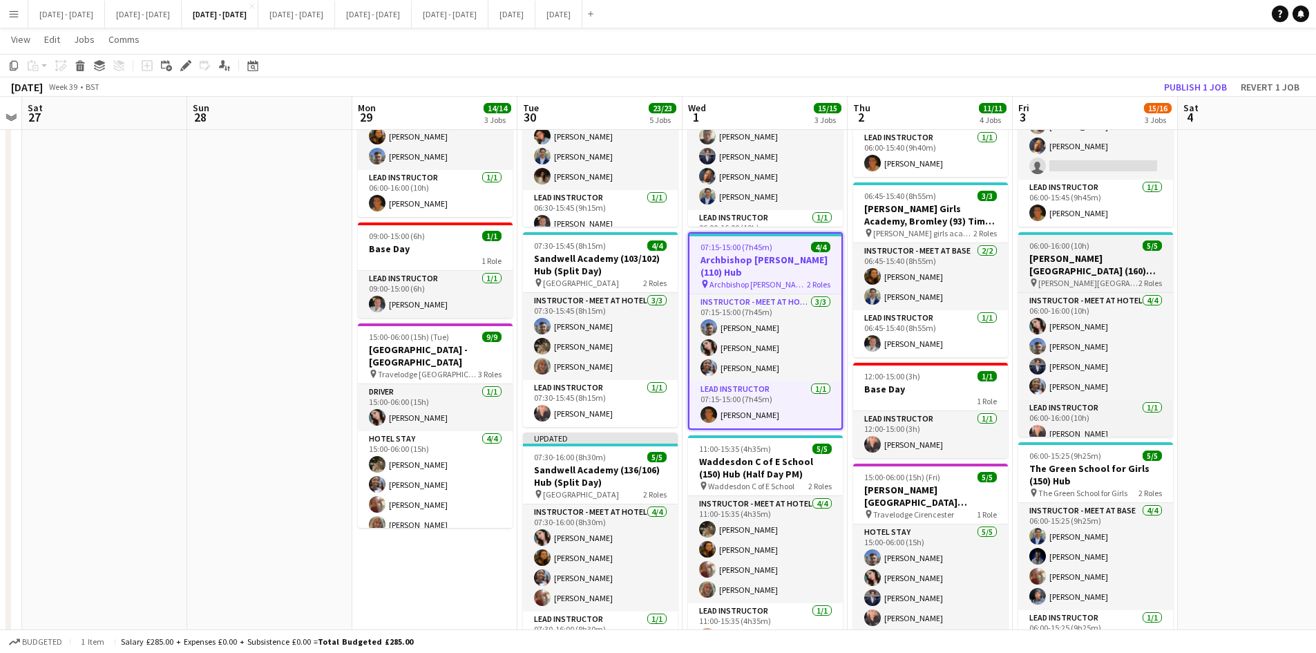
click at [1104, 241] on div "06:00-16:00 (10h) 5/5" at bounding box center [1095, 245] width 155 height 10
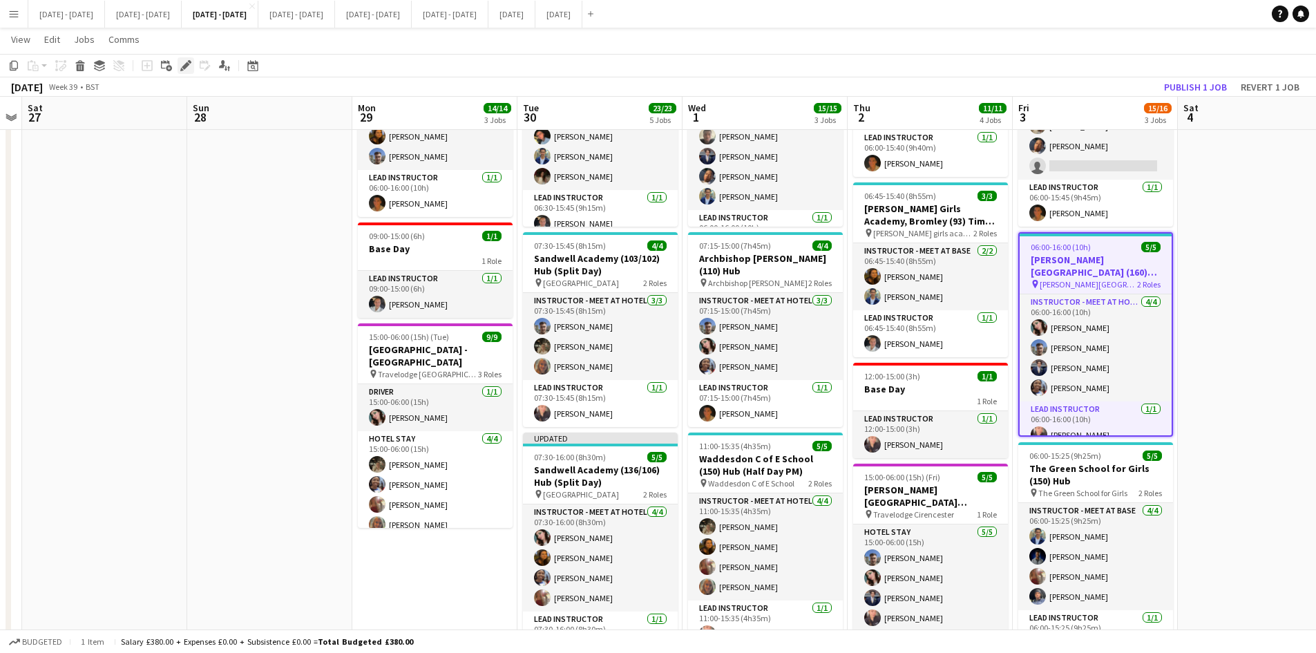
click at [184, 66] on icon at bounding box center [186, 66] width 8 height 8
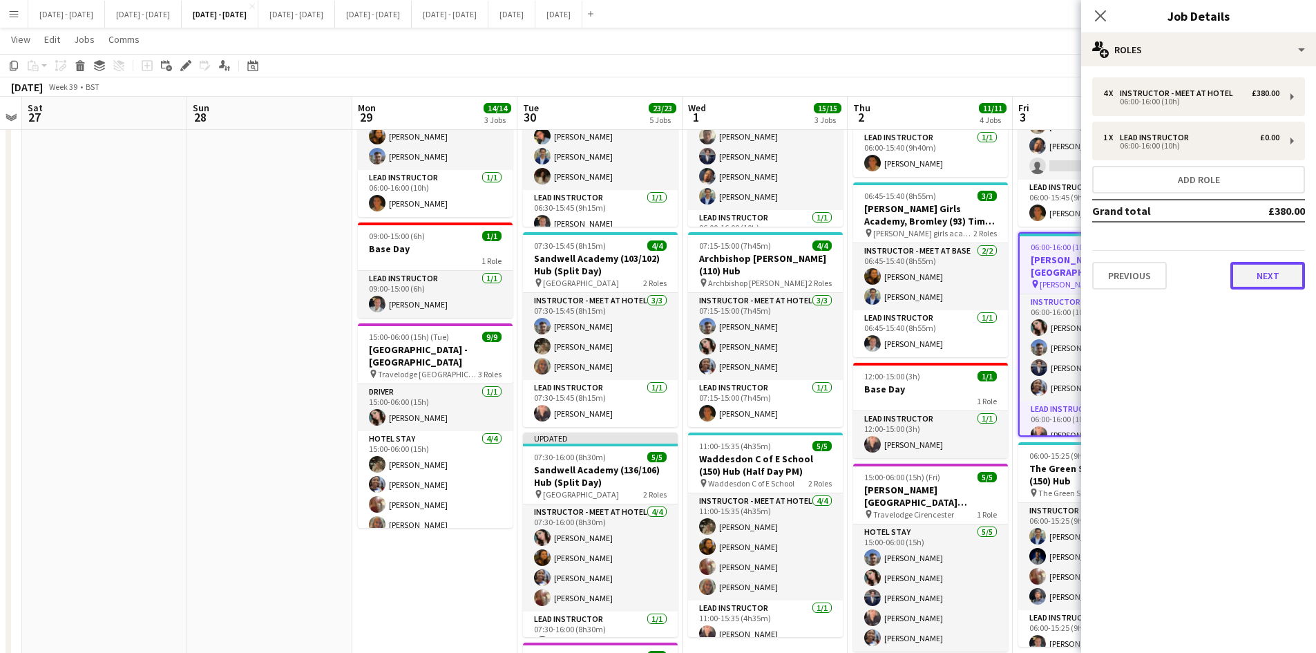
click at [1252, 279] on button "Next" at bounding box center [1267, 276] width 75 height 28
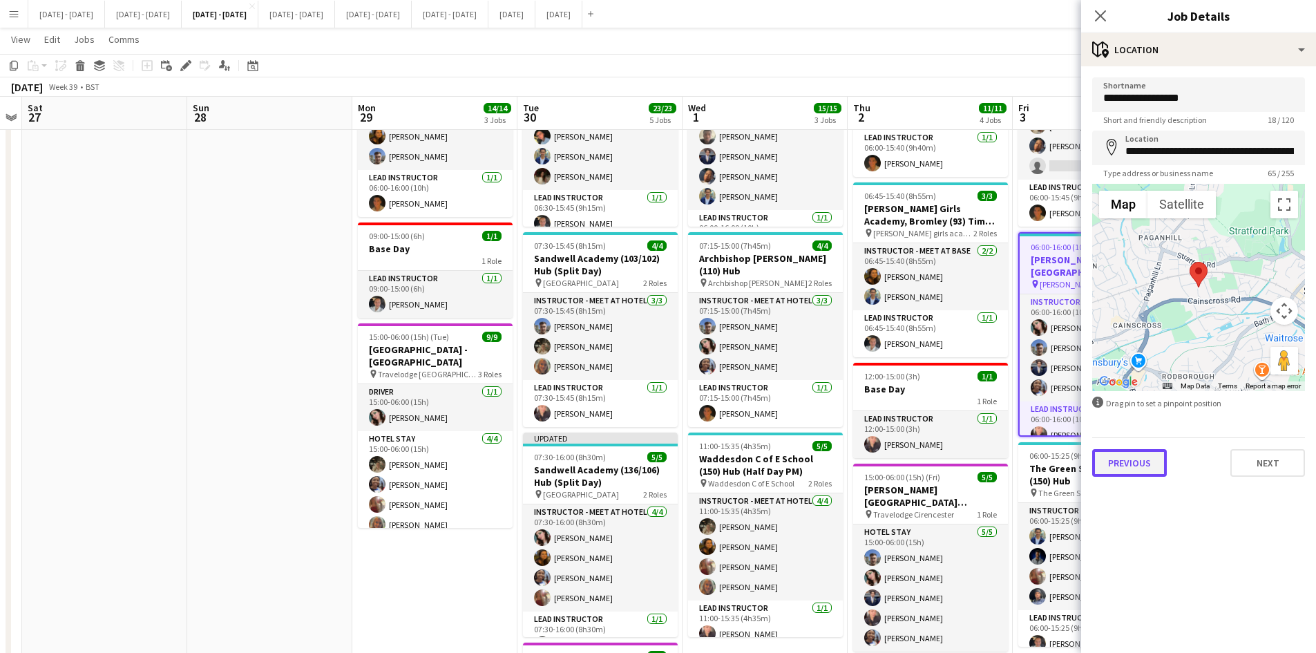
click at [1133, 463] on button "Previous" at bounding box center [1129, 463] width 75 height 28
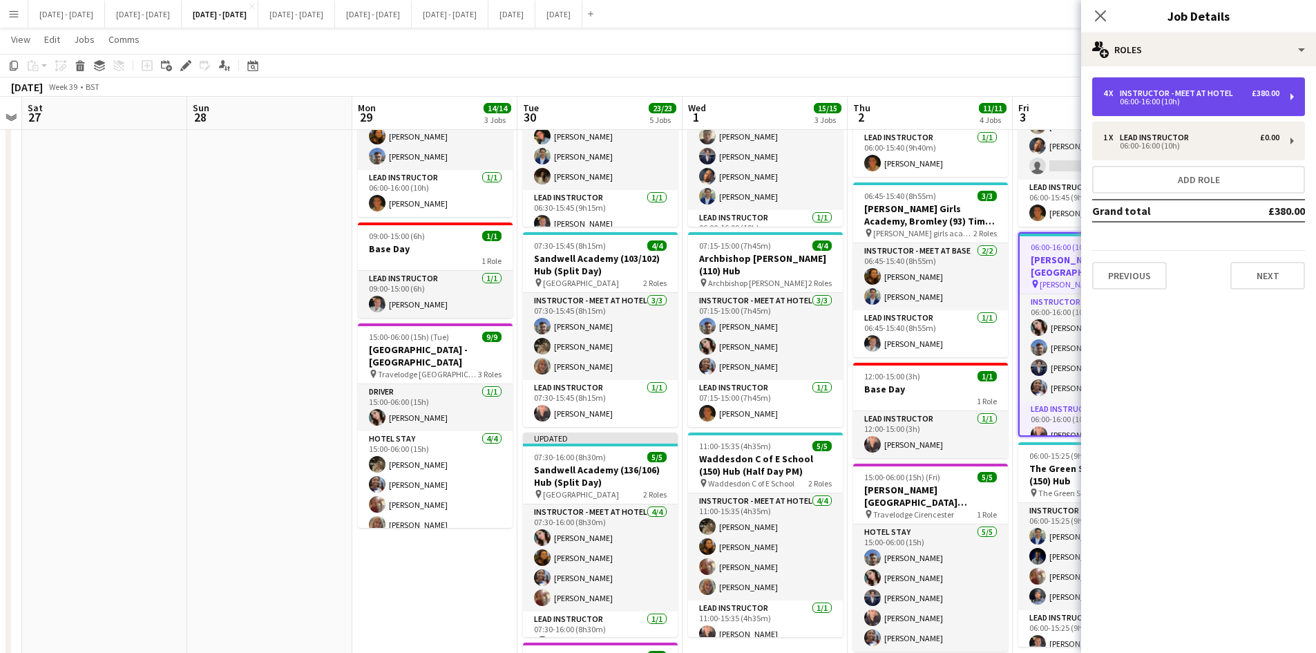
click at [1145, 99] on div "06:00-16:00 (10h)" at bounding box center [1191, 101] width 176 height 7
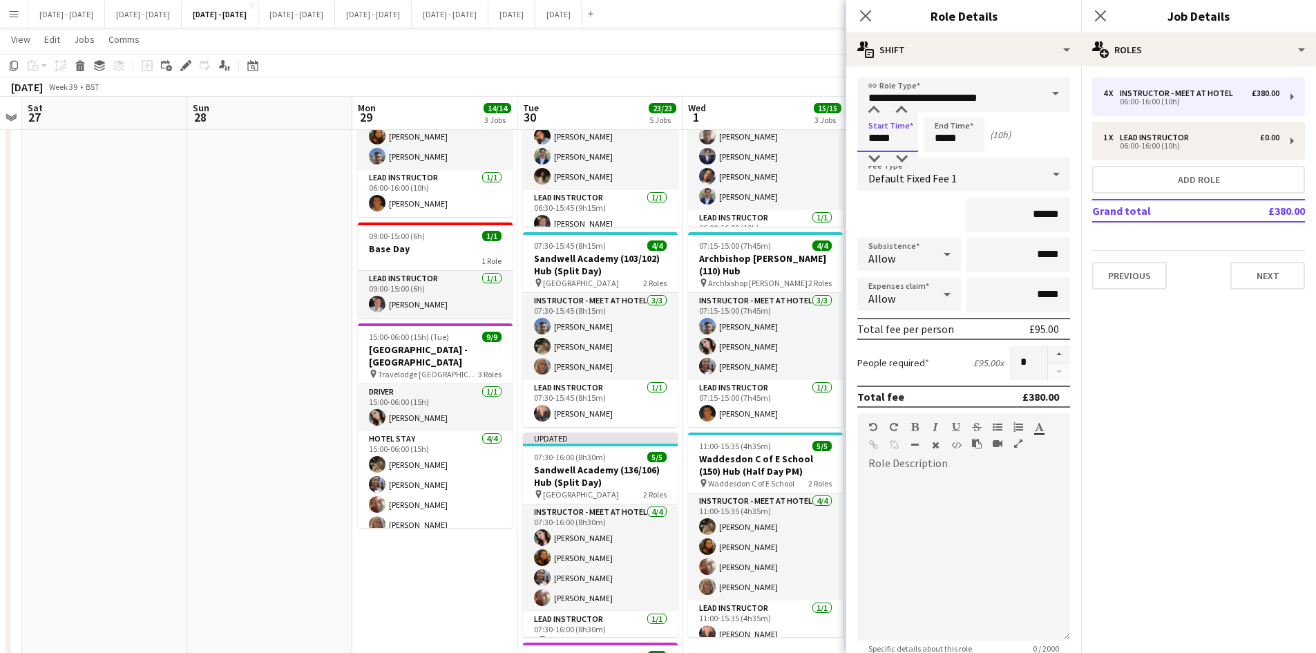
drag, startPoint x: 909, startPoint y: 149, endPoint x: 865, endPoint y: 150, distance: 43.5
click at [865, 150] on input "*****" at bounding box center [887, 134] width 61 height 35
type input "*****"
click at [866, 10] on icon "Close pop-in" at bounding box center [865, 15] width 13 height 13
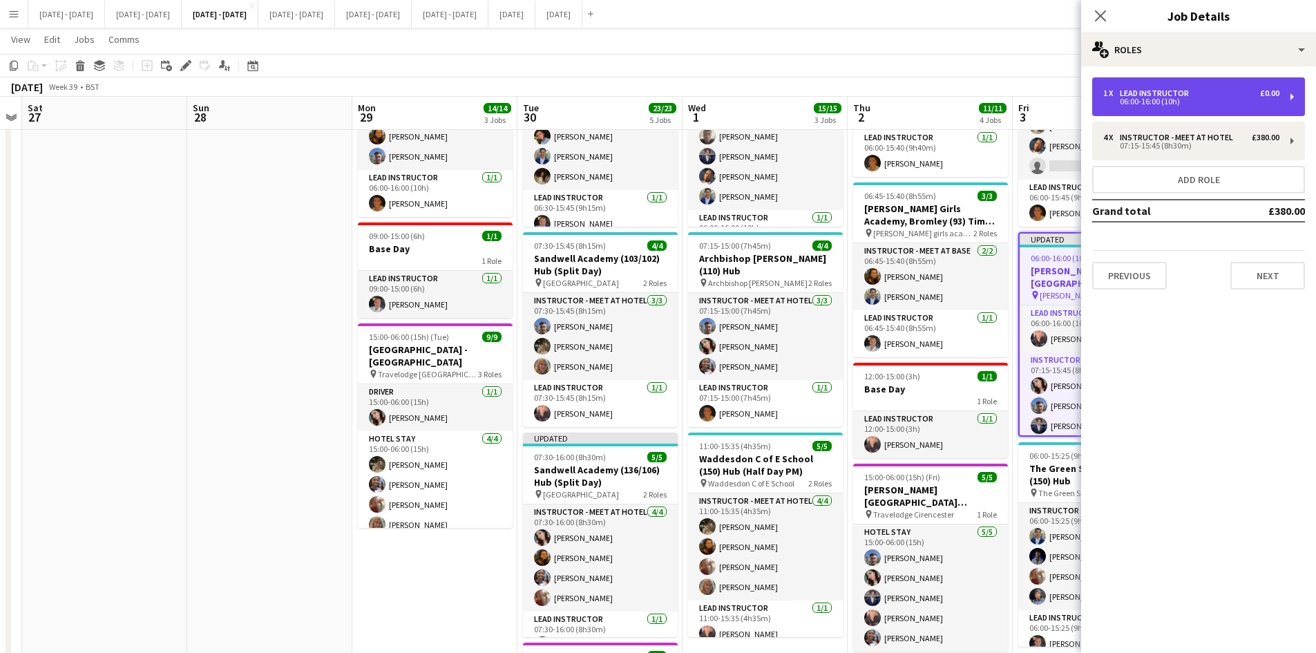
click at [1124, 95] on div "Lead Instructor" at bounding box center [1157, 93] width 75 height 10
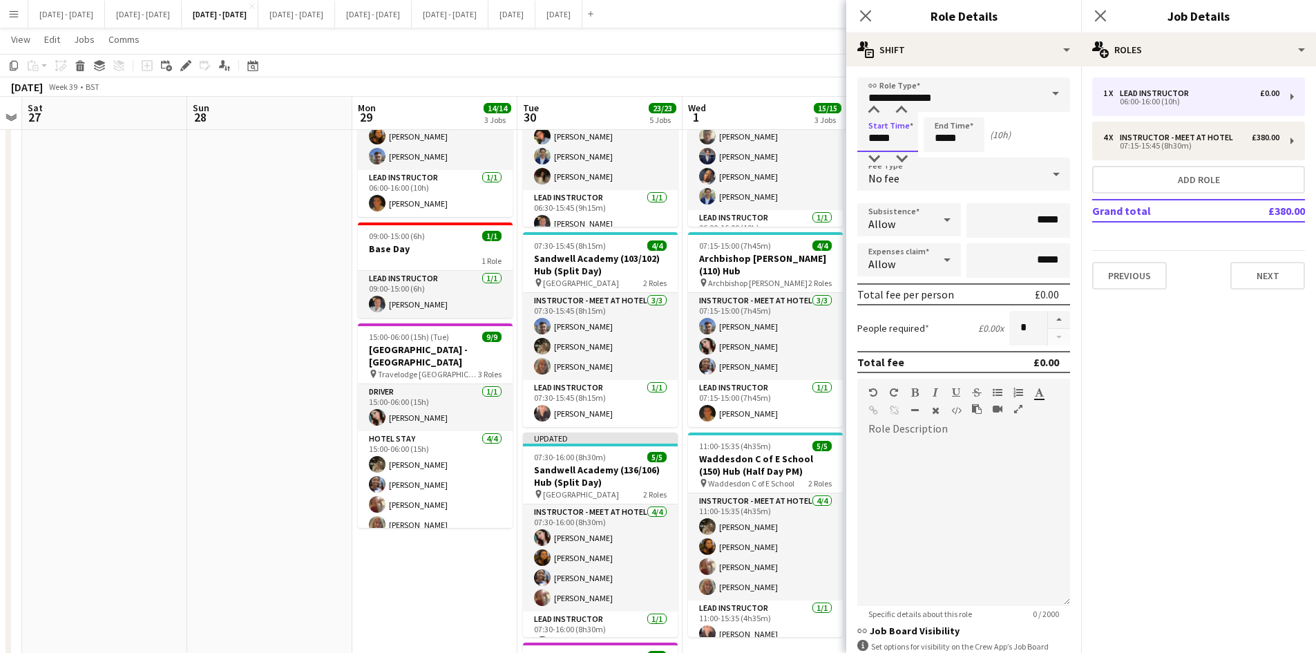
drag, startPoint x: 892, startPoint y: 137, endPoint x: 865, endPoint y: 144, distance: 28.3
click at [865, 144] on input "*****" at bounding box center [887, 134] width 61 height 35
type input "*****"
click at [864, 18] on icon at bounding box center [865, 15] width 13 height 13
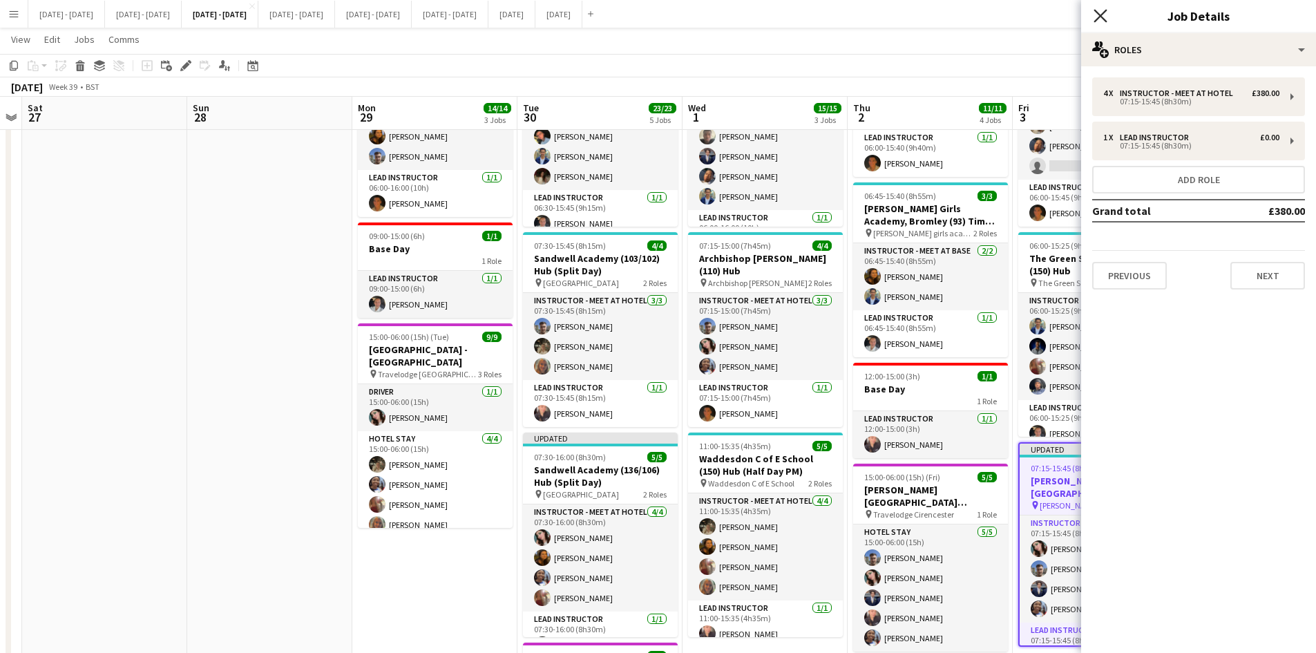
click at [1099, 15] on icon at bounding box center [1099, 15] width 13 height 13
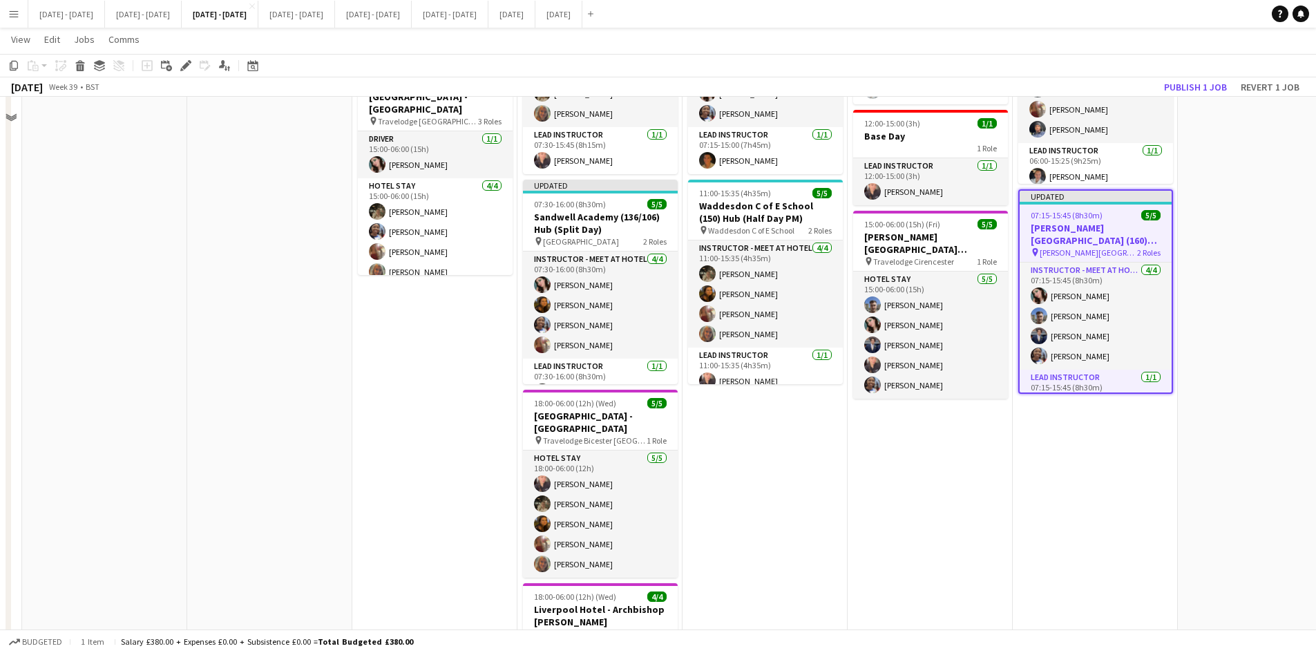
scroll to position [414, 0]
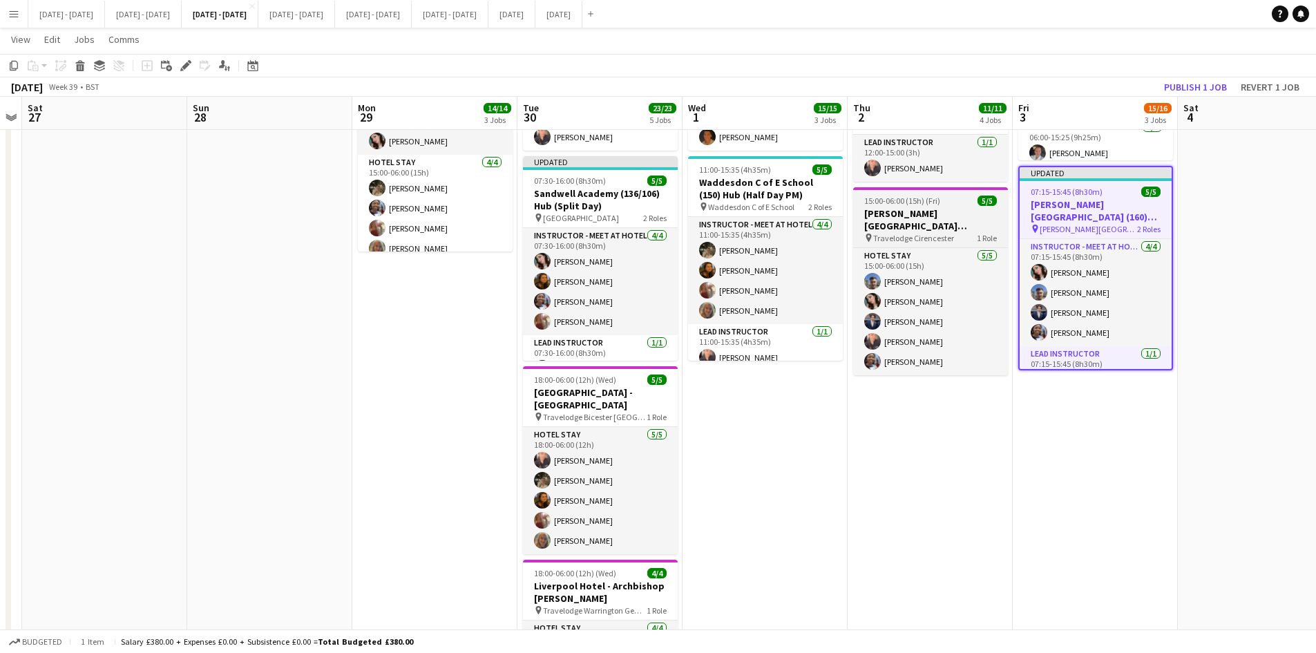
click at [954, 198] on div "15:00-06:00 (15h) (Fri) 5/5" at bounding box center [930, 200] width 155 height 10
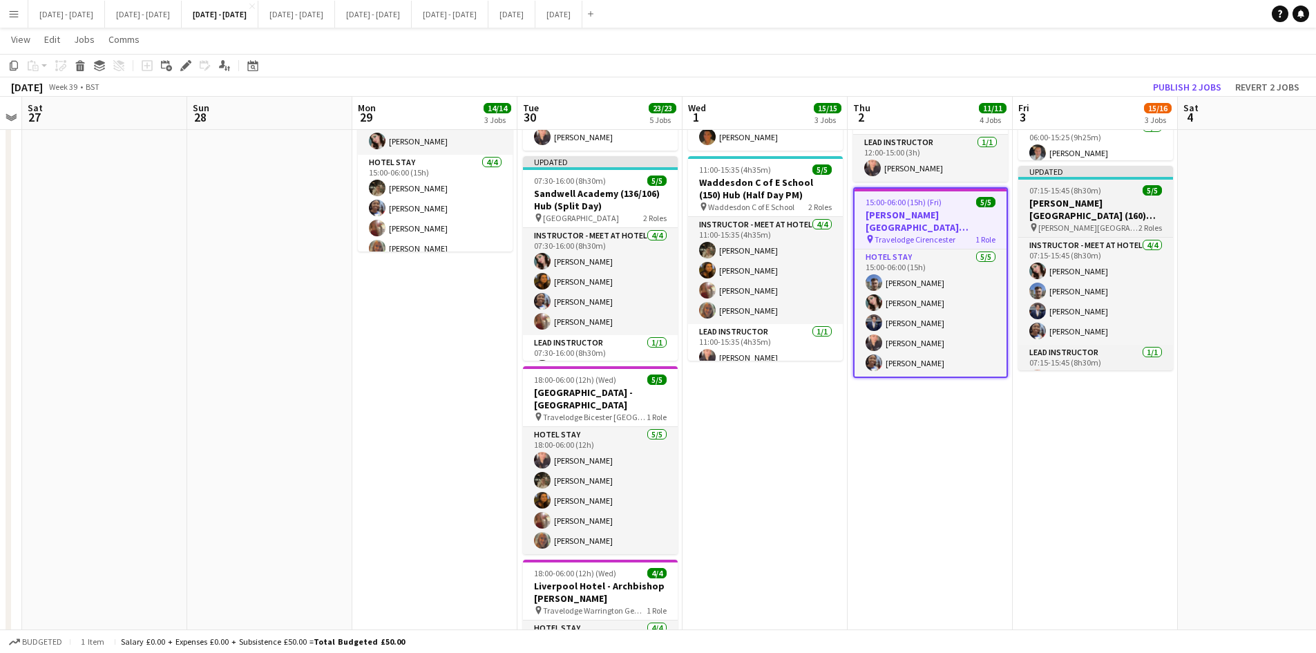
click at [1111, 191] on div "07:15-15:45 (8h30m) 5/5" at bounding box center [1095, 190] width 155 height 10
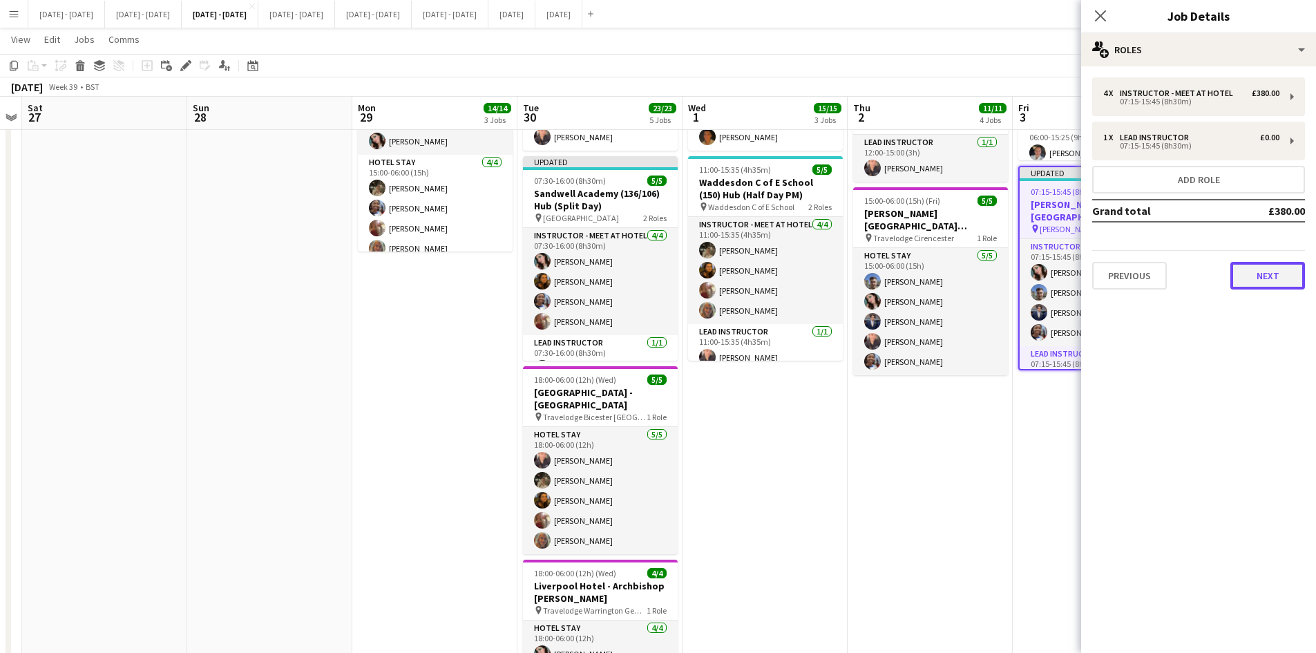
click at [1263, 279] on button "Next" at bounding box center [1267, 276] width 75 height 28
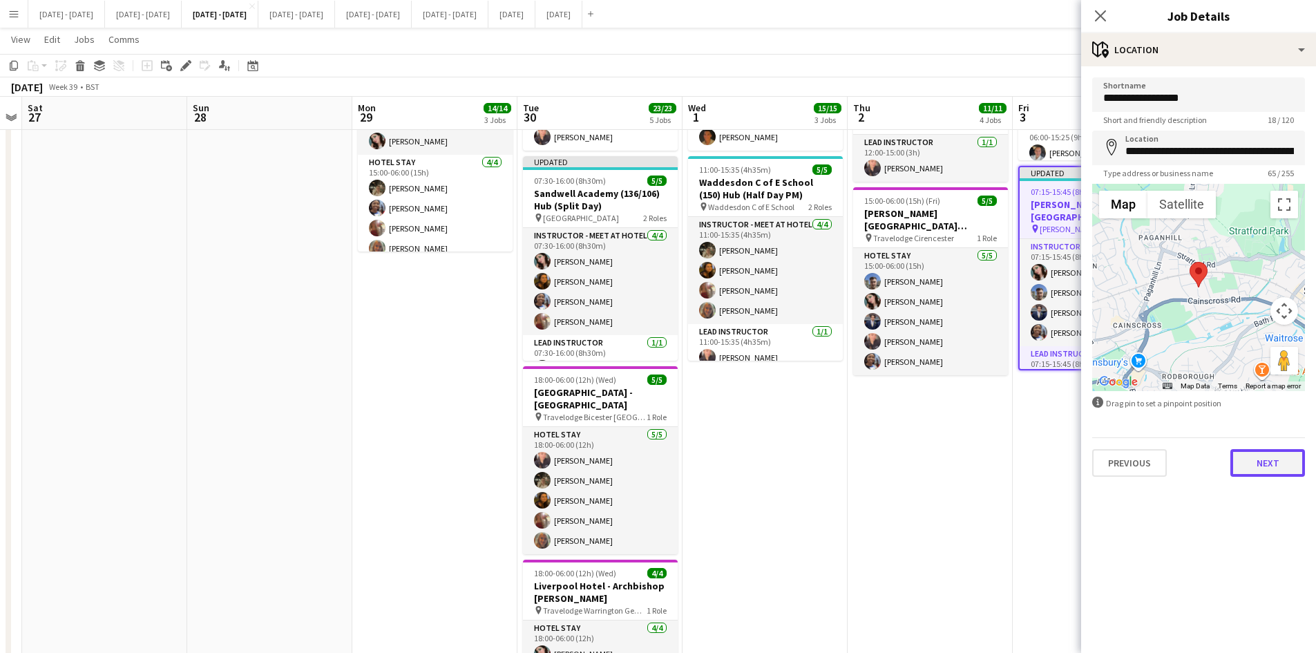
click at [1256, 461] on button "Next" at bounding box center [1267, 463] width 75 height 28
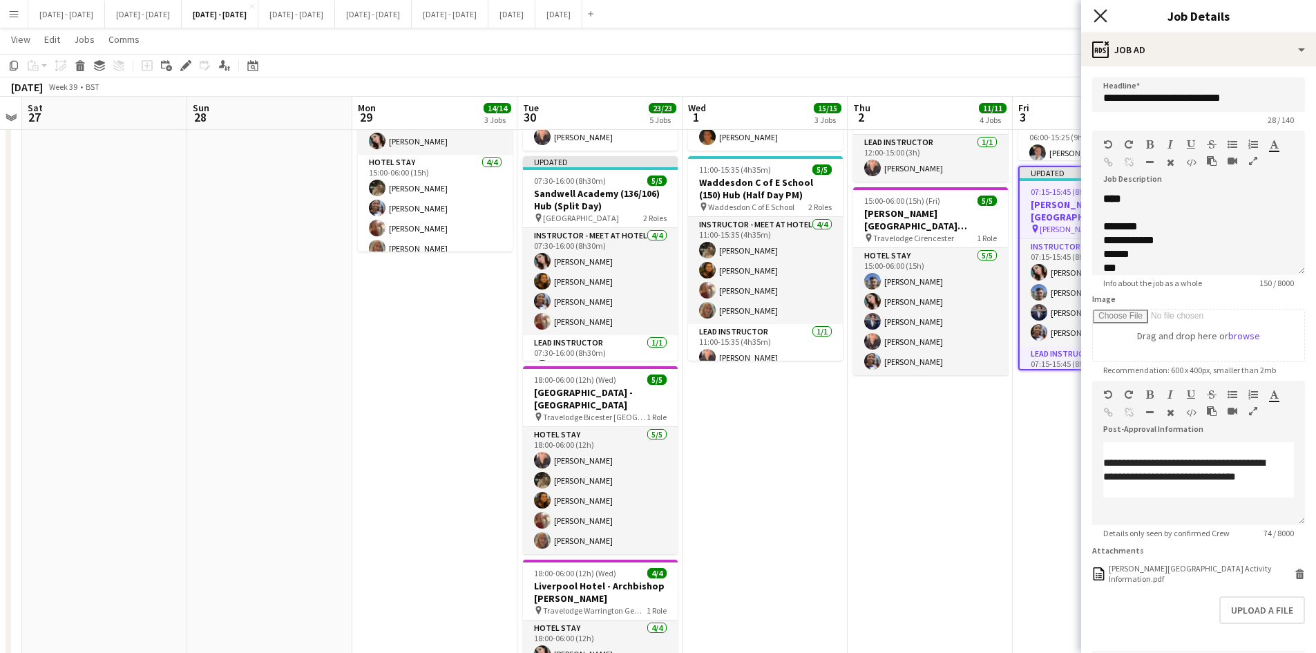
click at [1101, 16] on icon at bounding box center [1099, 15] width 13 height 13
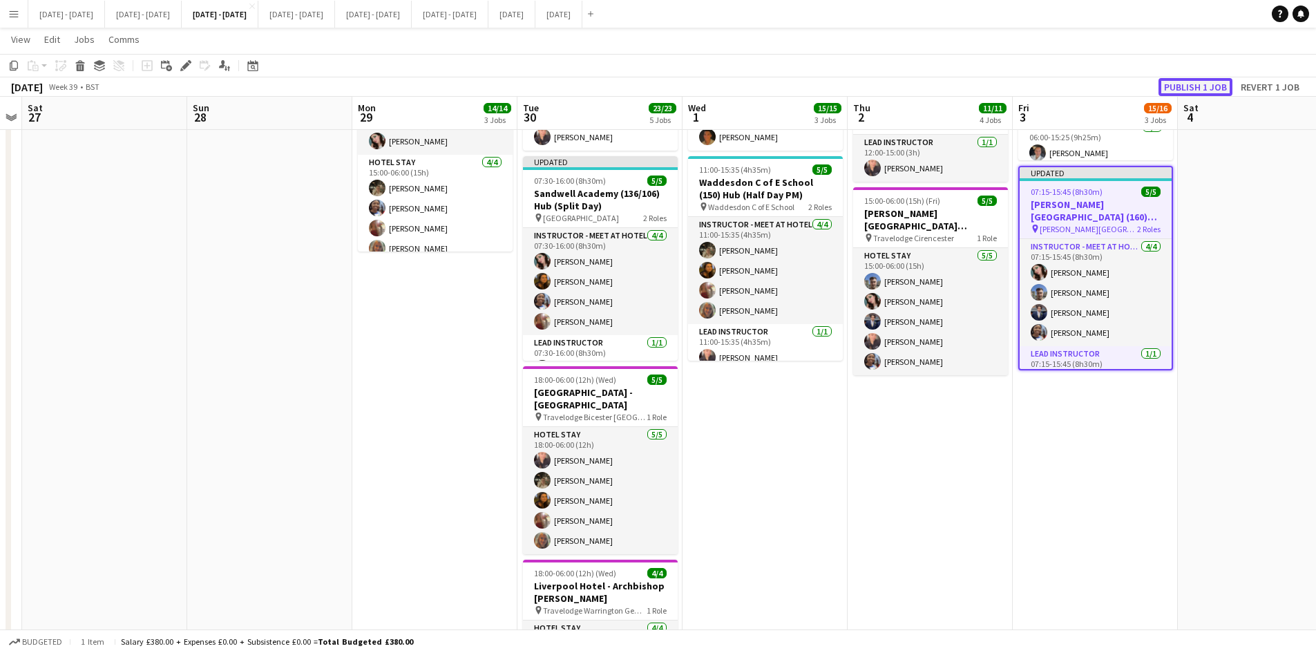
click at [1185, 85] on button "Publish 1 job" at bounding box center [1195, 87] width 74 height 18
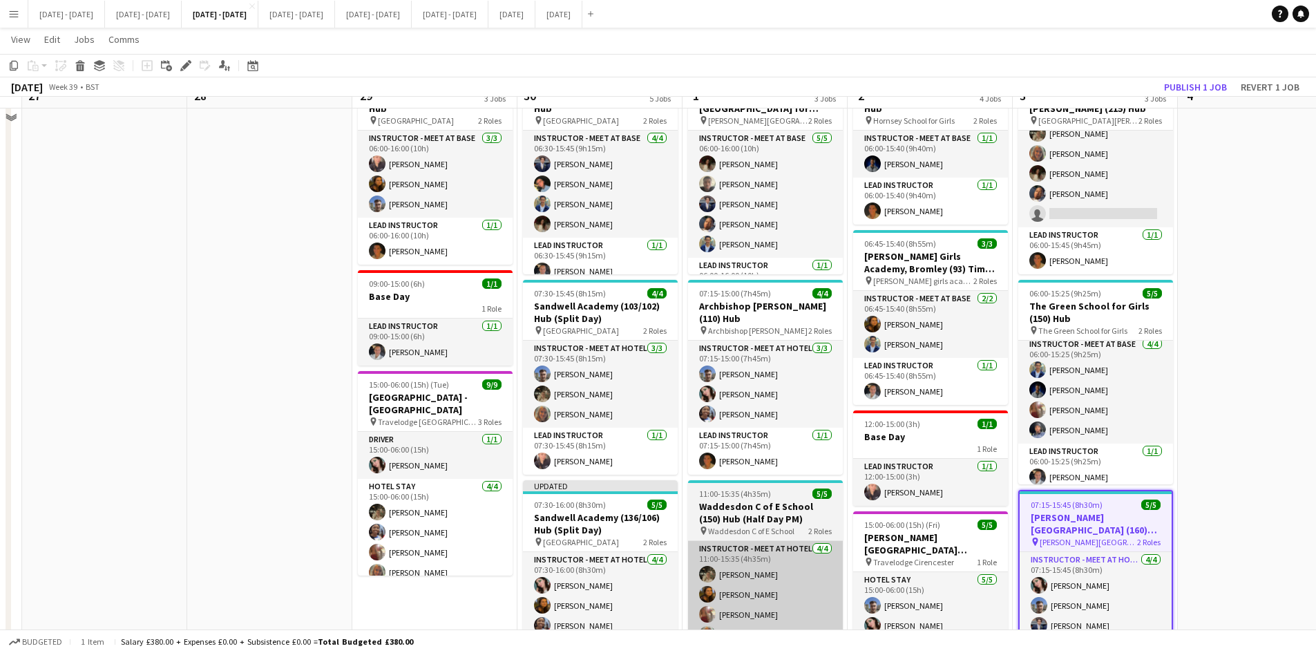
scroll to position [69, 0]
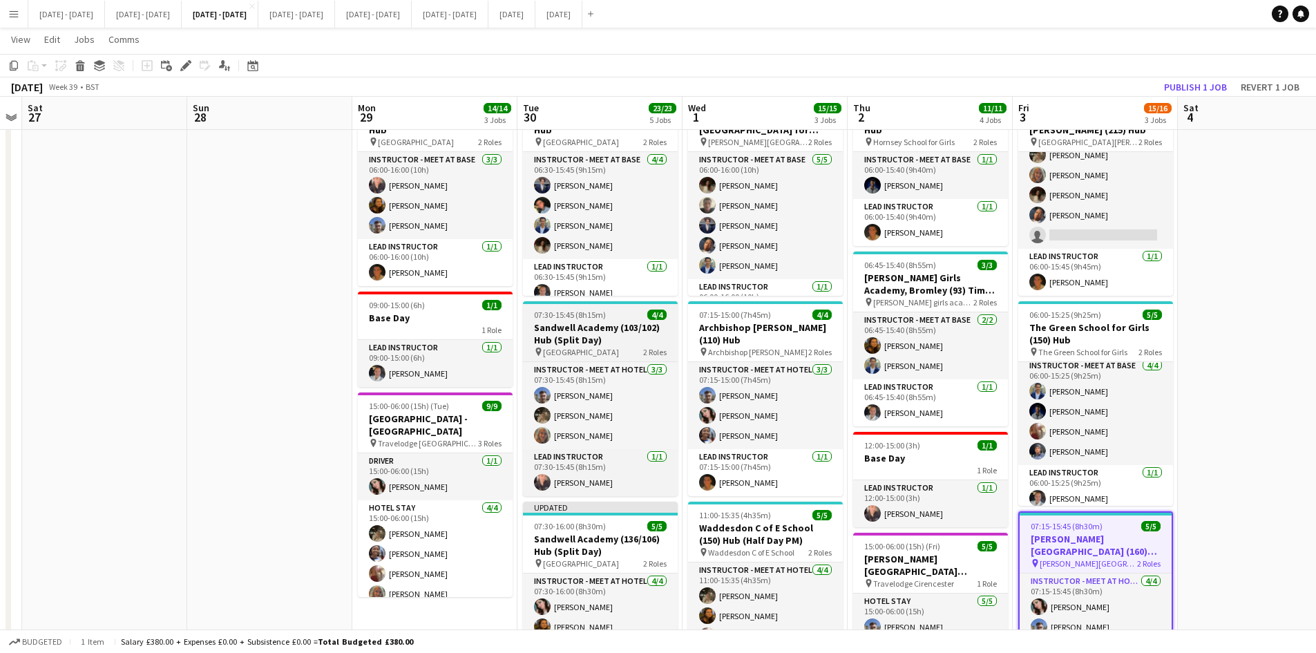
click at [609, 315] on div "07:30-15:45 (8h15m) 4/4" at bounding box center [600, 314] width 155 height 10
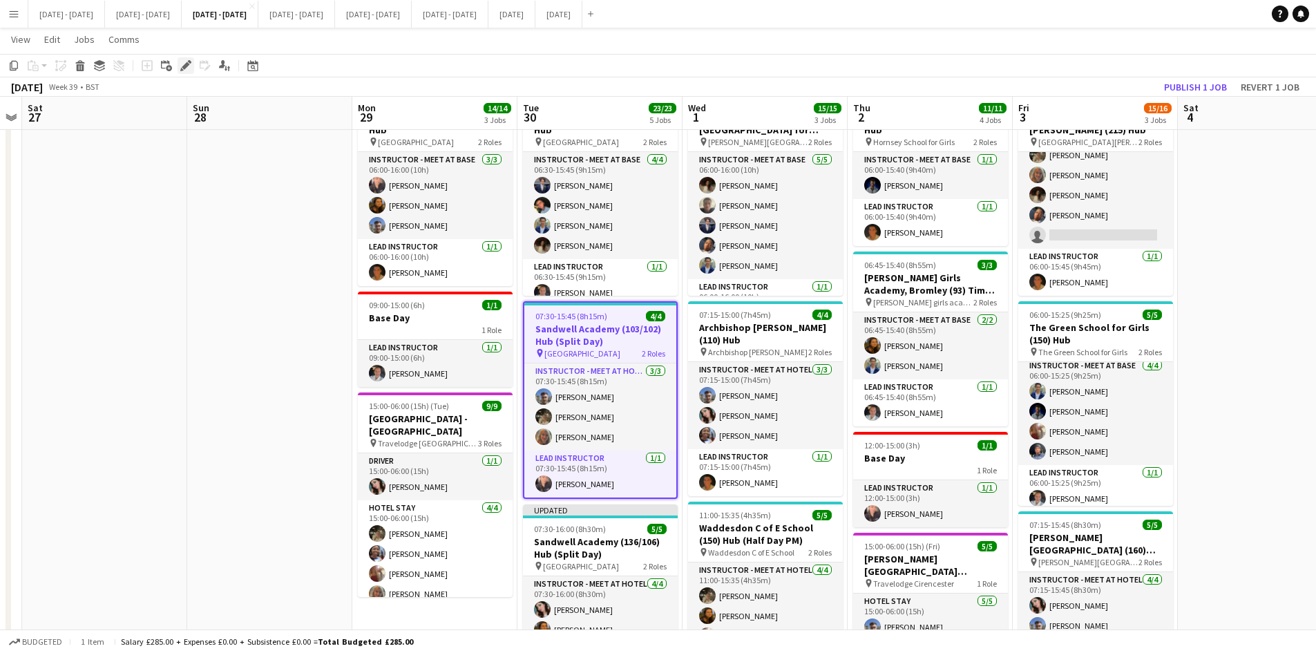
click at [183, 66] on icon at bounding box center [186, 66] width 8 height 8
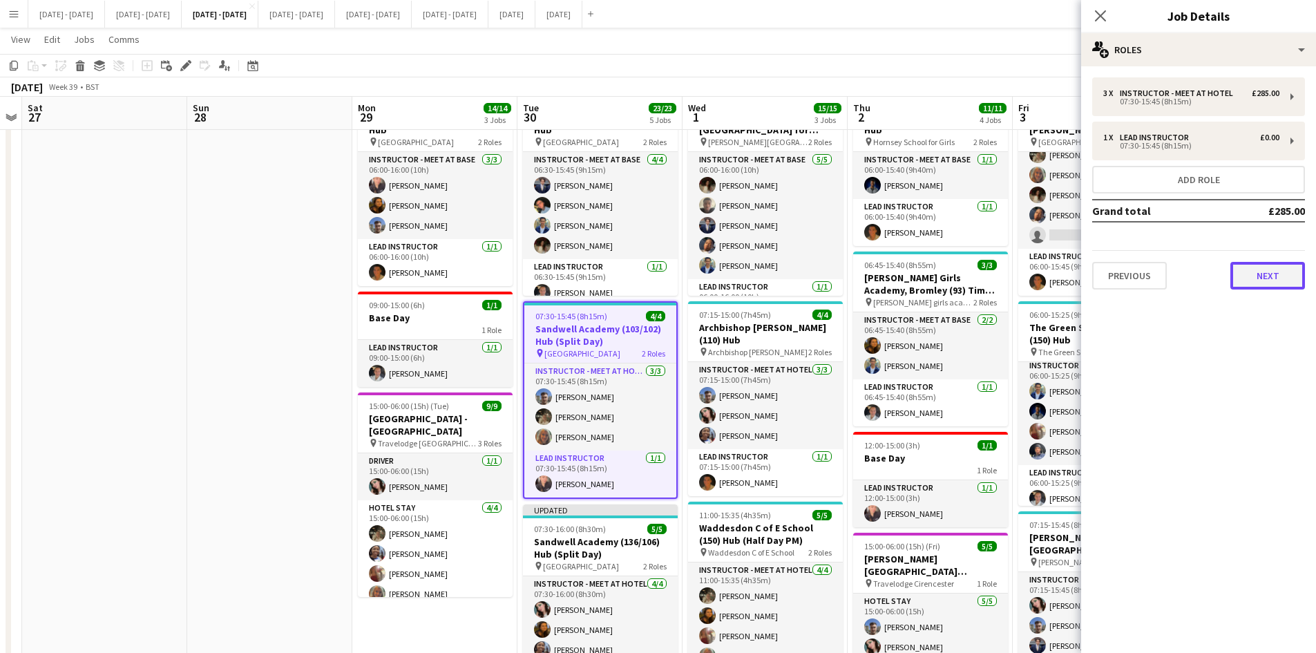
click at [1264, 276] on button "Next" at bounding box center [1267, 276] width 75 height 28
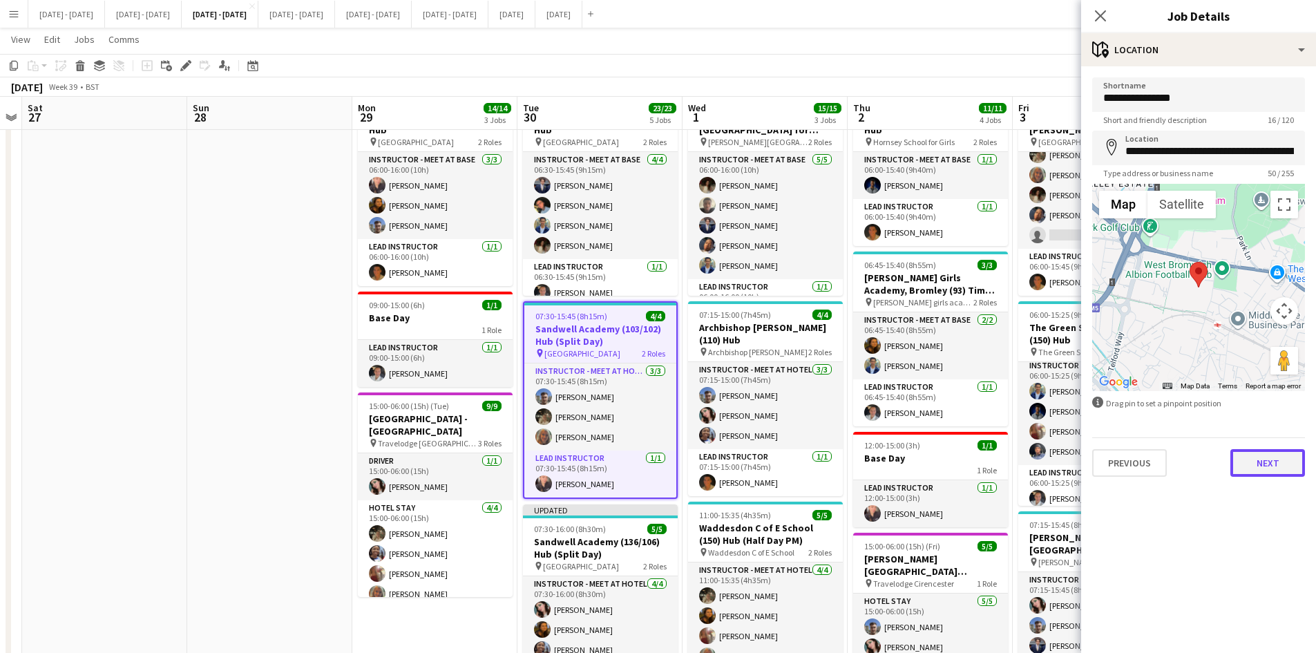
click at [1264, 465] on button "Next" at bounding box center [1267, 463] width 75 height 28
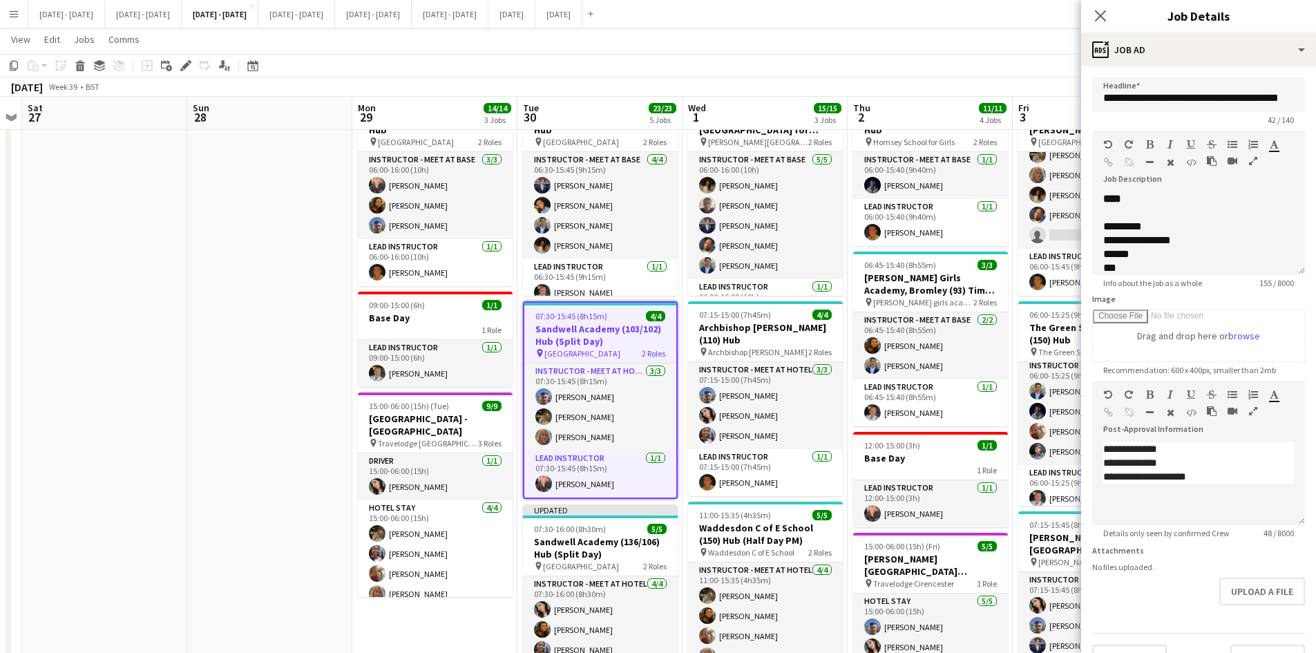
scroll to position [44, 0]
click at [1243, 588] on button "Upload a file" at bounding box center [1262, 591] width 86 height 28
click at [1100, 16] on icon at bounding box center [1099, 15] width 13 height 13
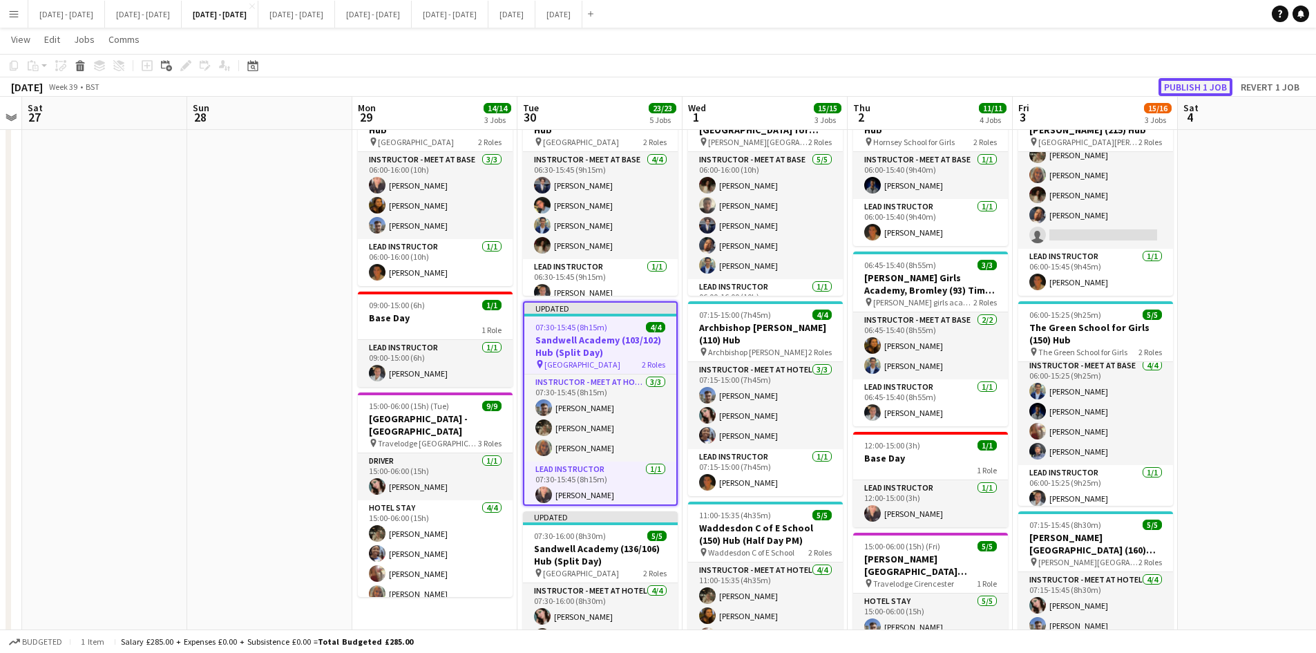
click at [1173, 84] on button "Publish 1 job" at bounding box center [1195, 87] width 74 height 18
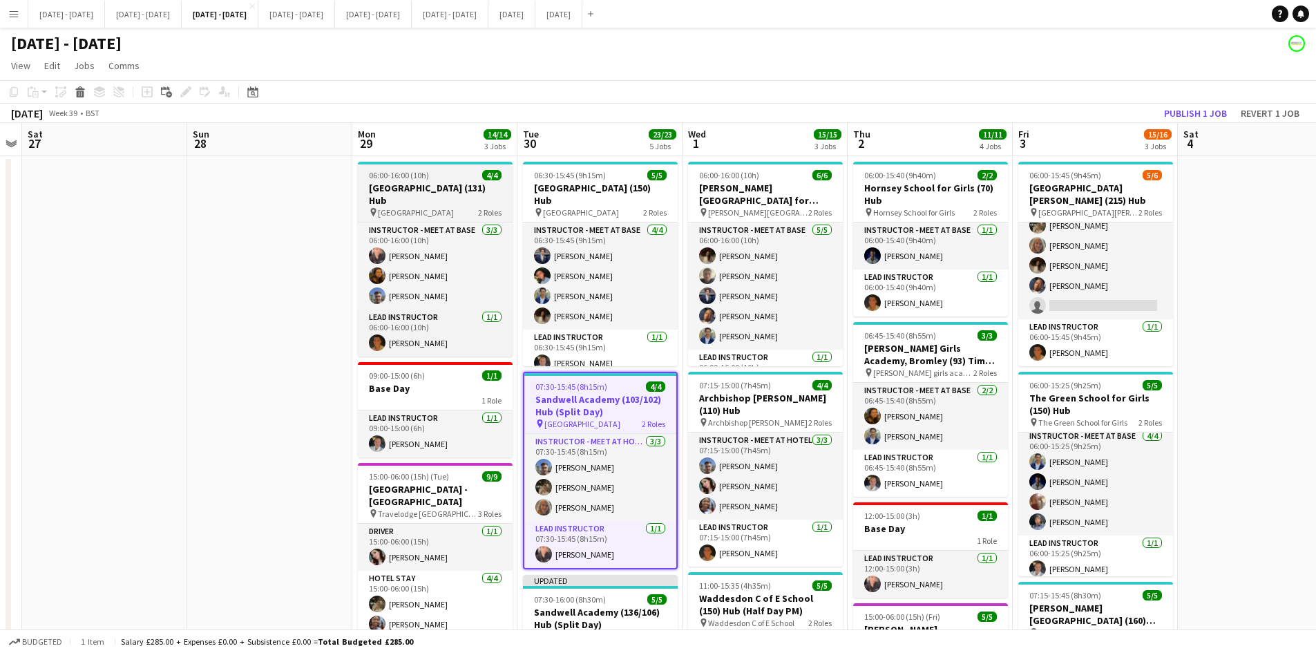
click at [455, 175] on div "06:00-16:00 (10h) 4/4" at bounding box center [435, 175] width 155 height 10
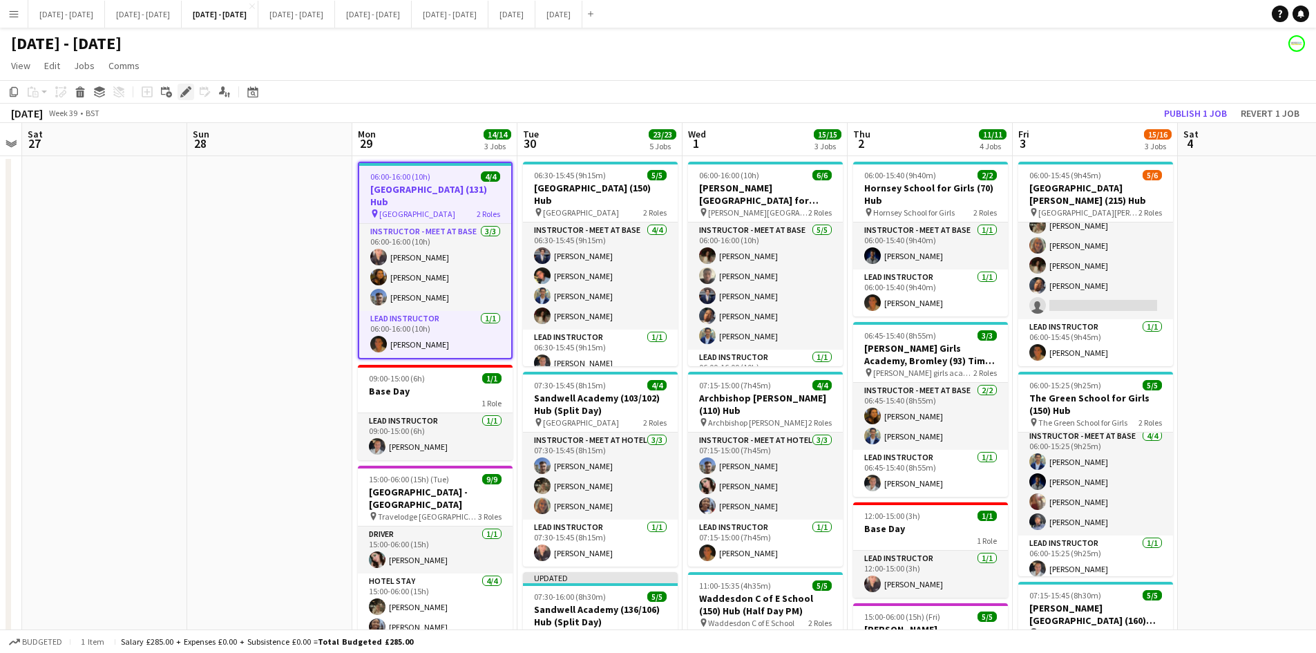
click at [183, 93] on icon at bounding box center [186, 92] width 8 height 8
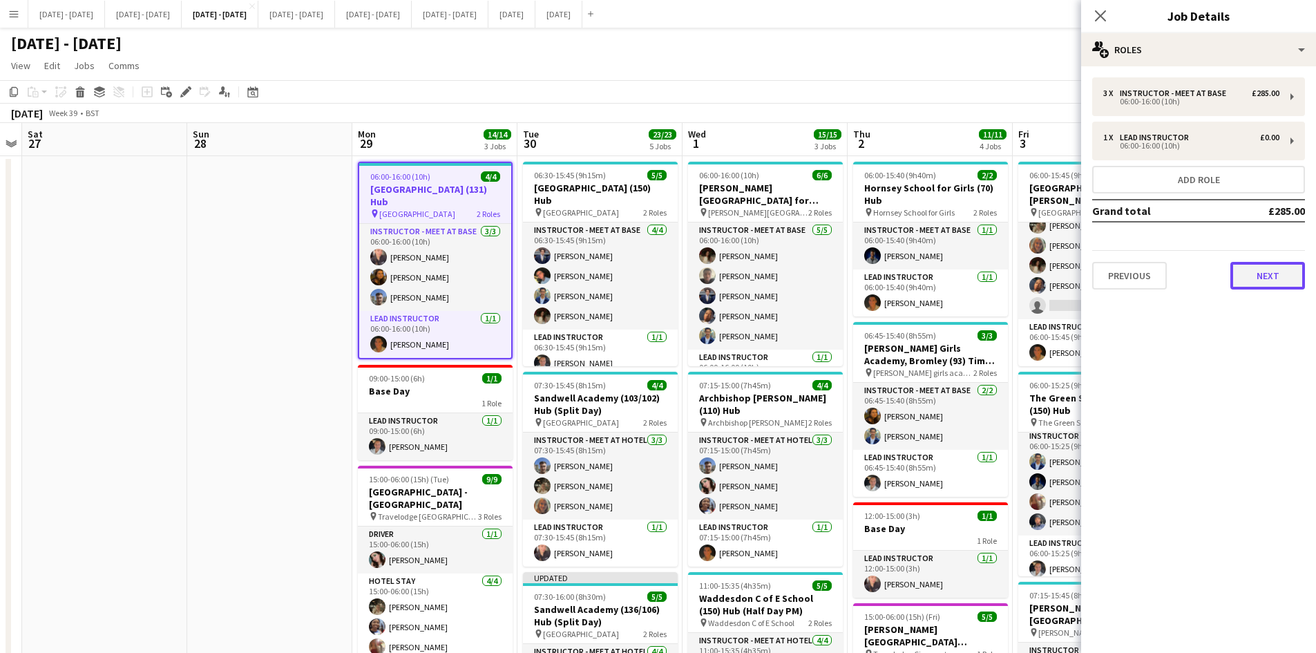
click at [1252, 280] on button "Next" at bounding box center [1267, 276] width 75 height 28
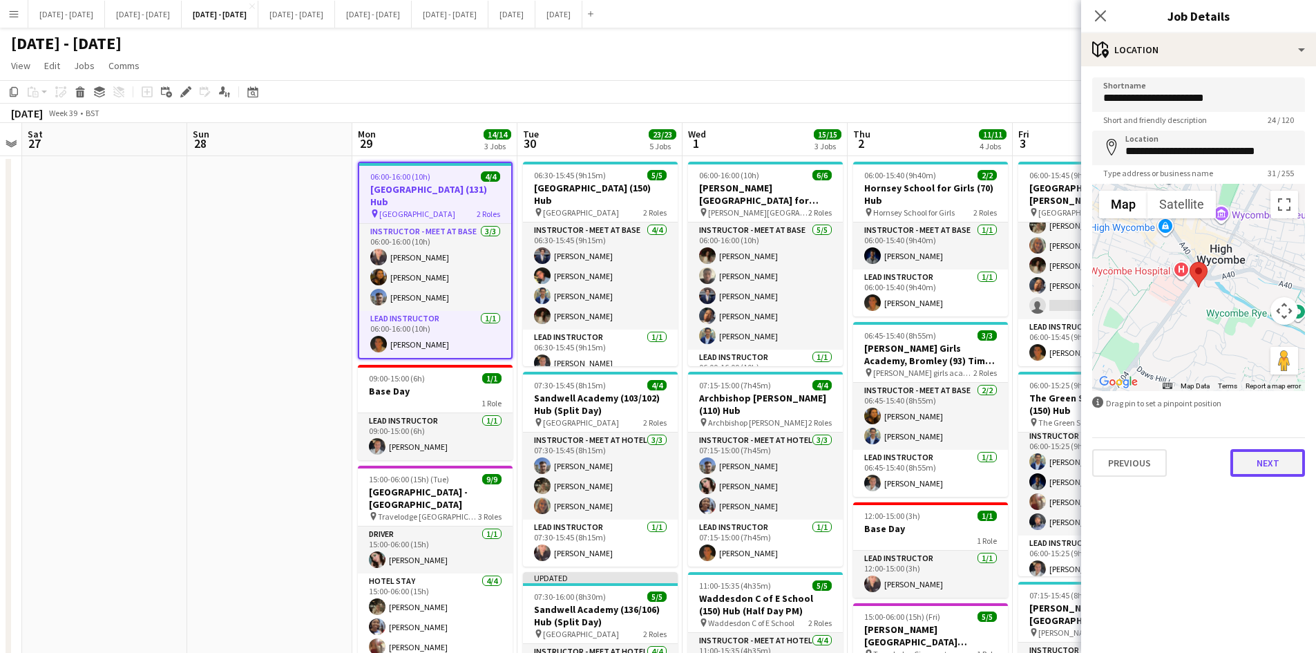
click at [1265, 465] on button "Next" at bounding box center [1267, 463] width 75 height 28
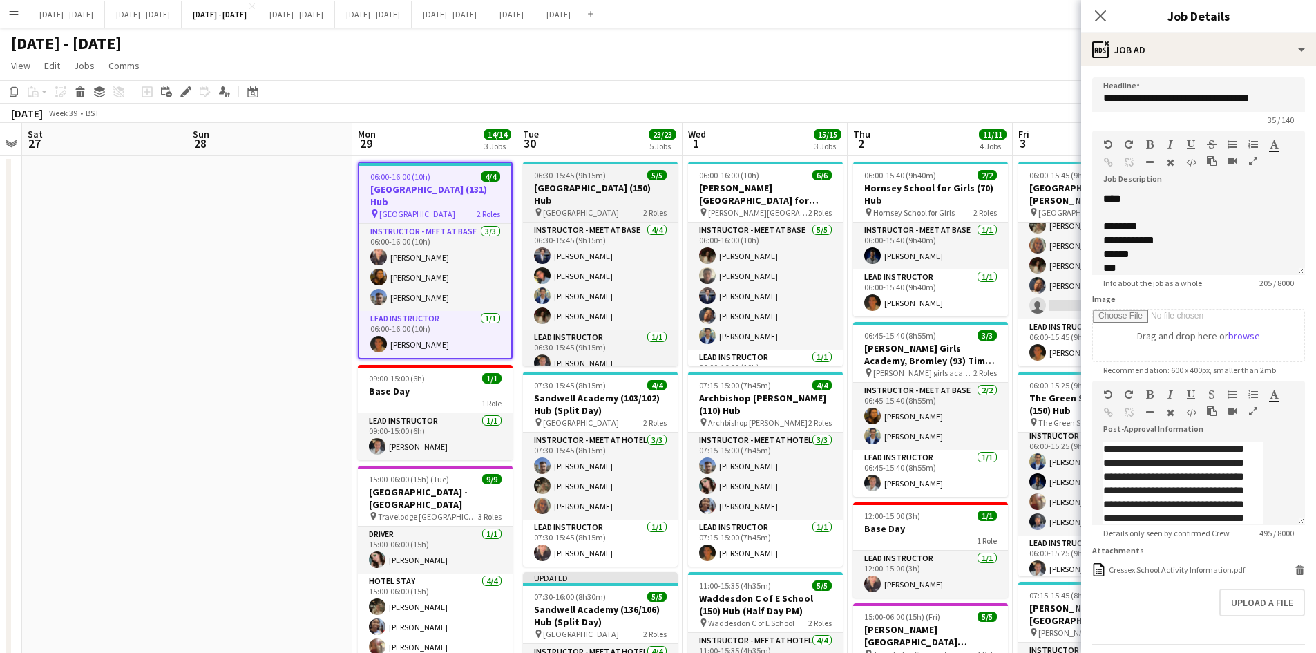
click at [616, 173] on div "06:30-15:45 (9h15m) 5/5" at bounding box center [600, 175] width 155 height 10
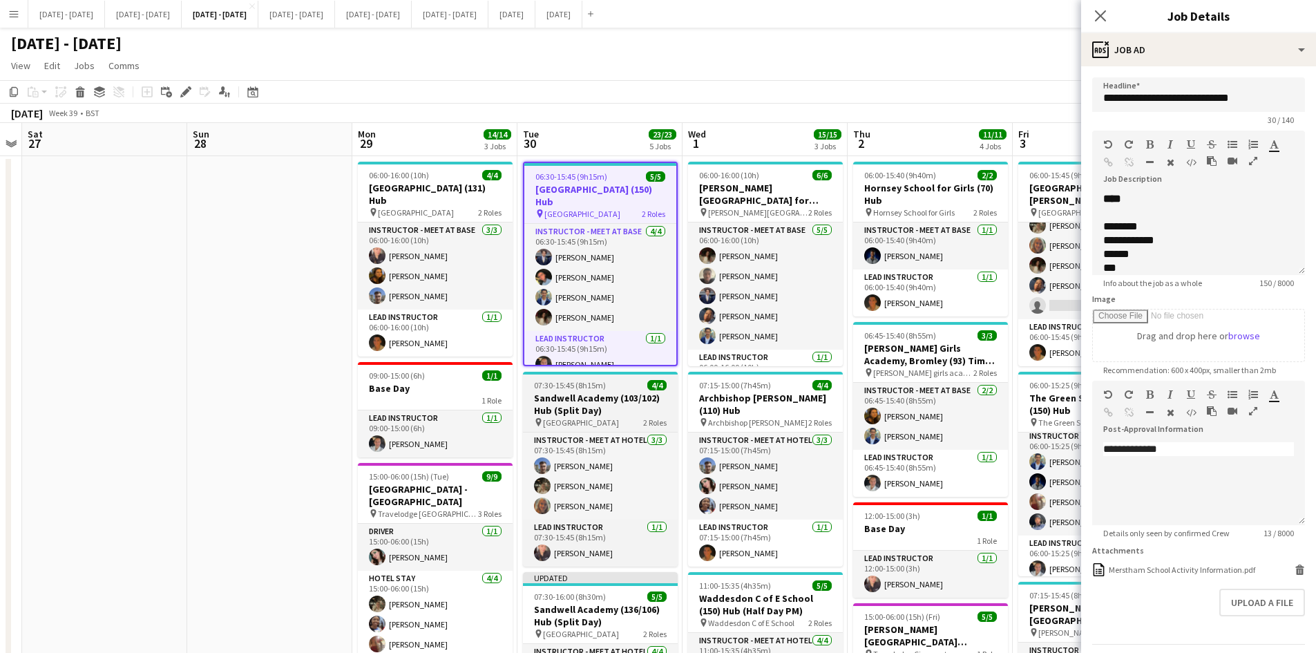
click at [623, 385] on div "07:30-15:45 (8h15m) 4/4" at bounding box center [600, 385] width 155 height 10
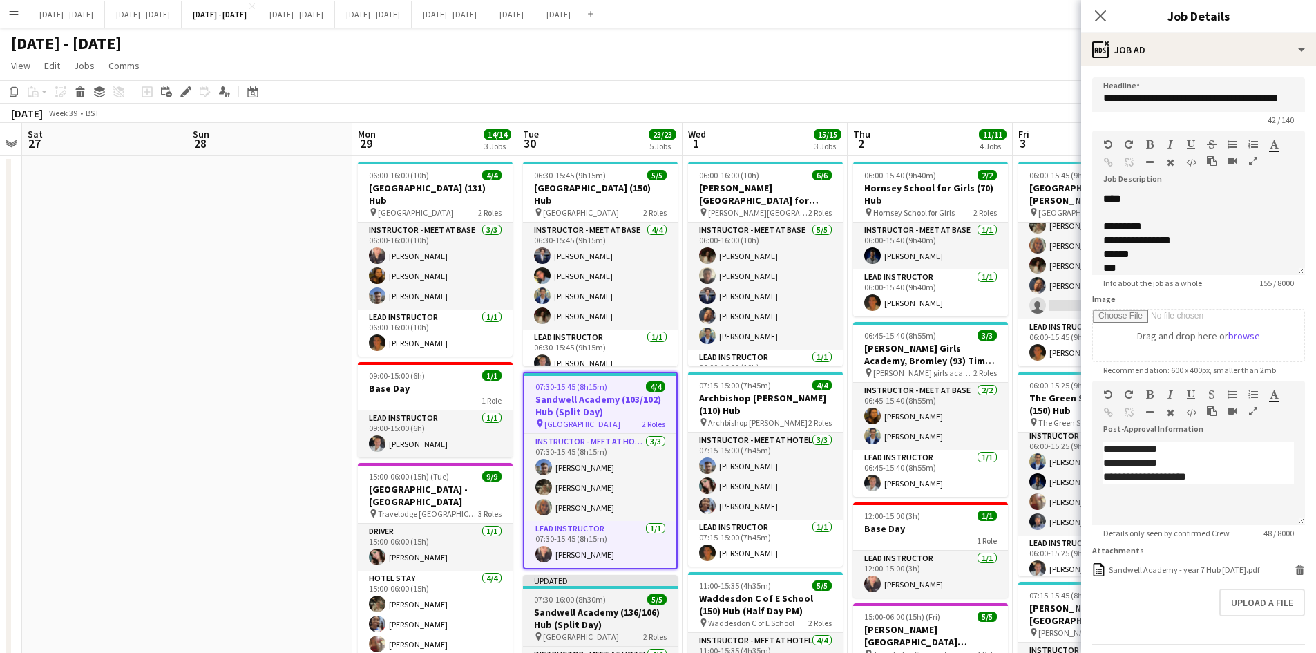
click at [620, 600] on div "07:30-16:00 (8h30m) 5/5" at bounding box center [600, 599] width 155 height 10
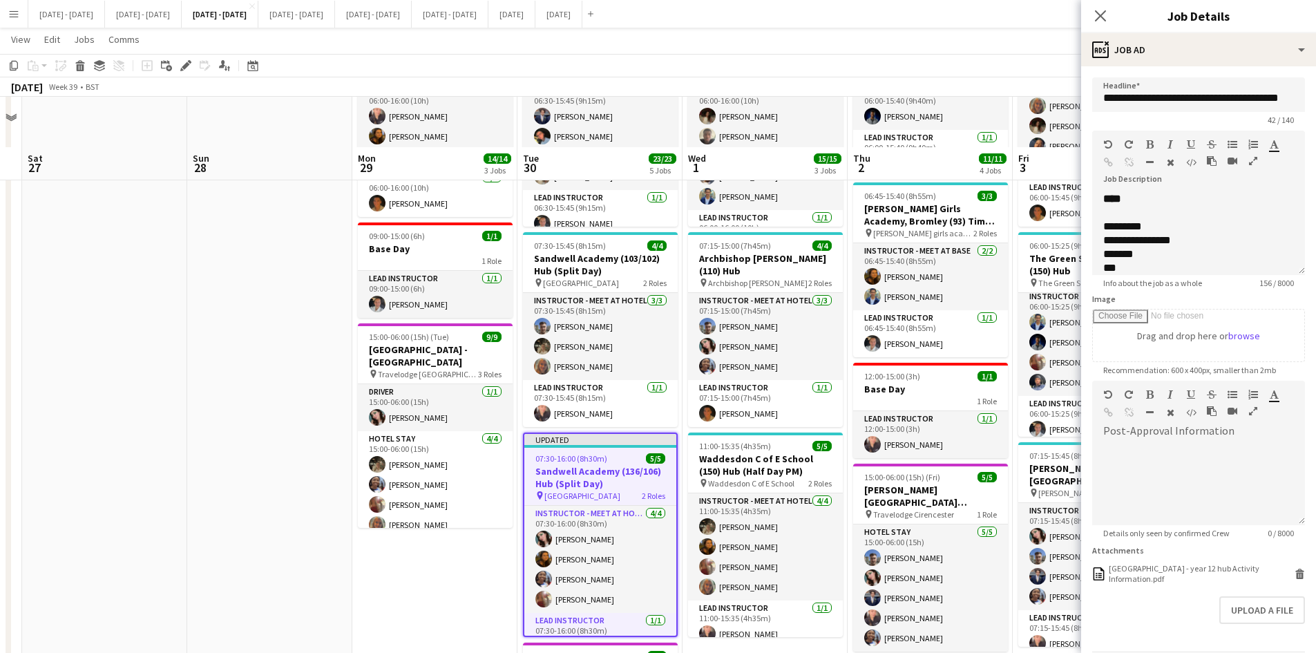
scroll to position [207, 0]
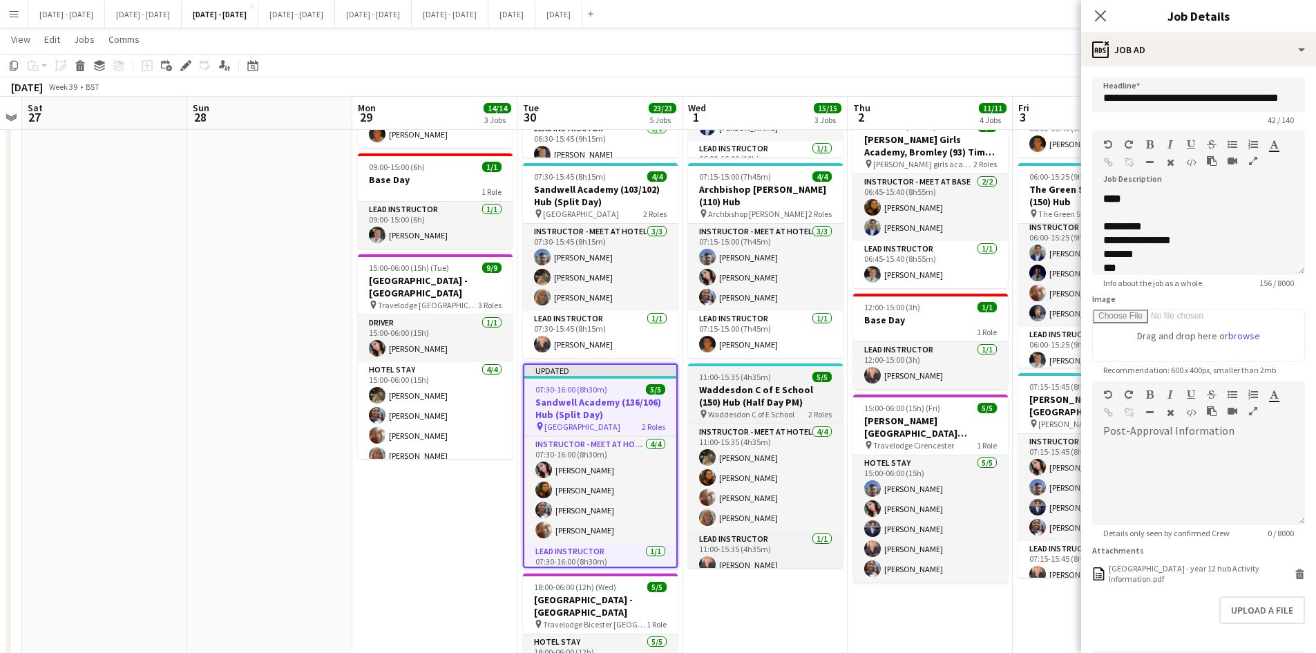
click at [789, 363] on app-job-card "11:00-15:35 (4h35m) 5/5 Waddesdon C of E School (150) Hub (Half Day PM) pin Wad…" at bounding box center [765, 465] width 155 height 204
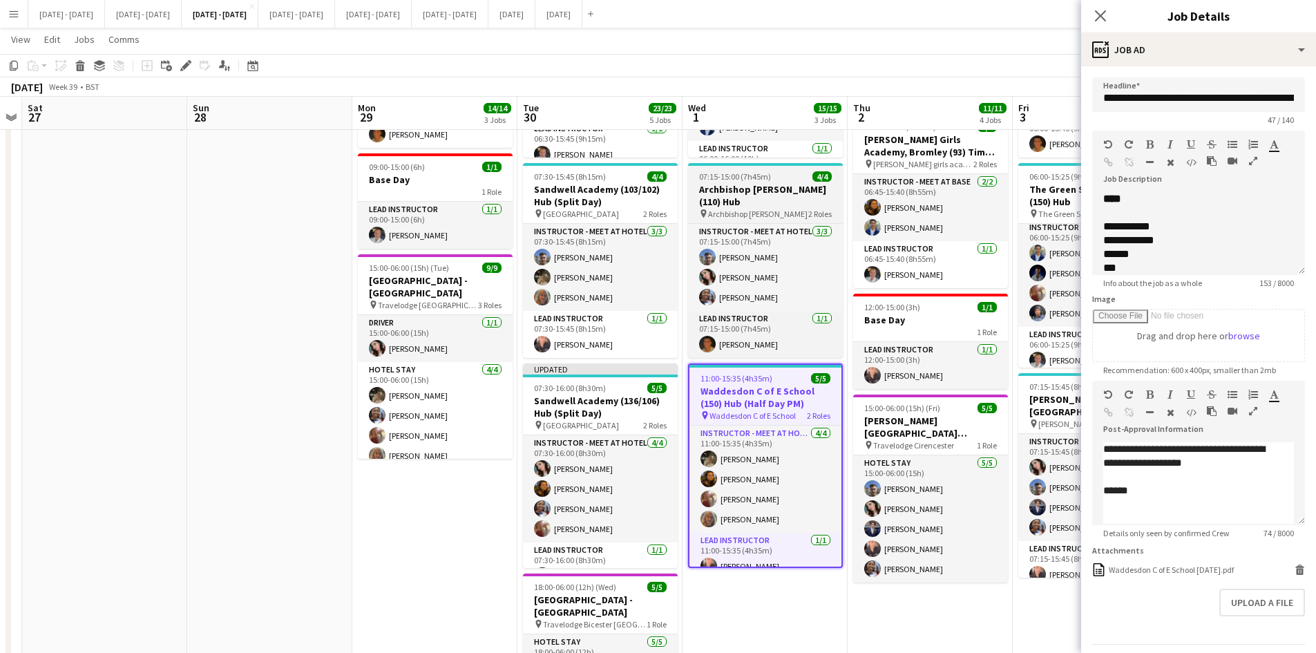
click at [779, 175] on div "07:15-15:00 (7h45m) 4/4" at bounding box center [765, 176] width 155 height 10
type input "**********"
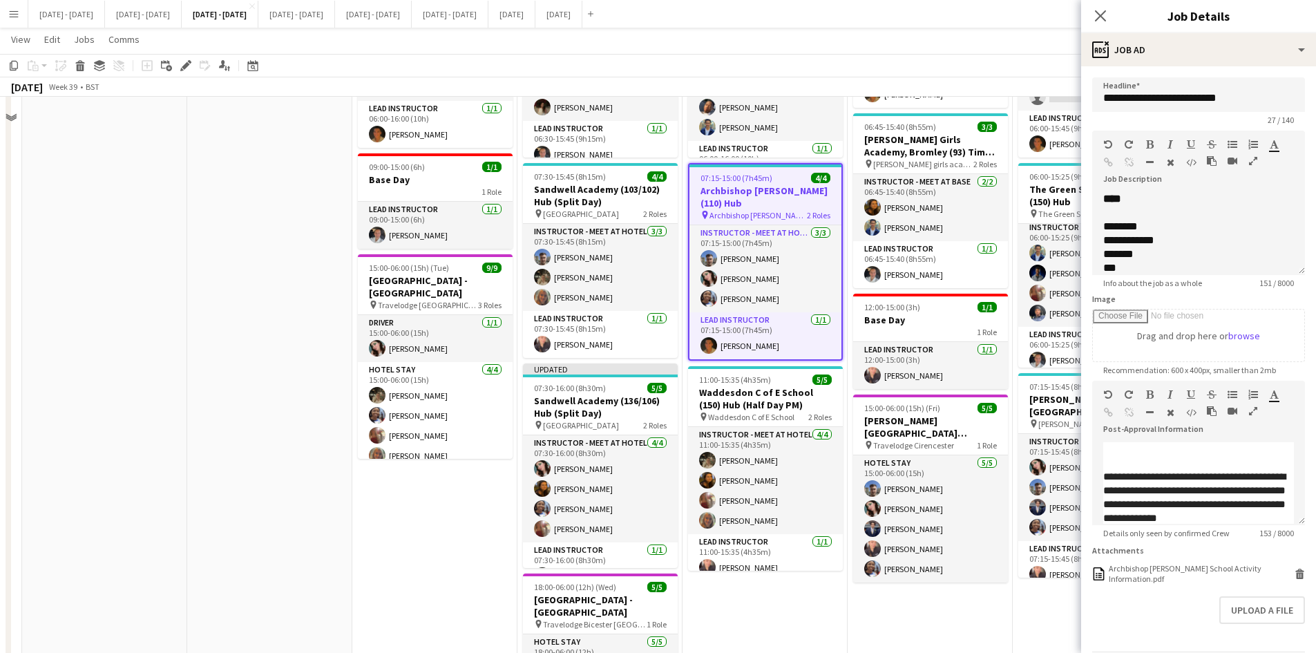
scroll to position [0, 0]
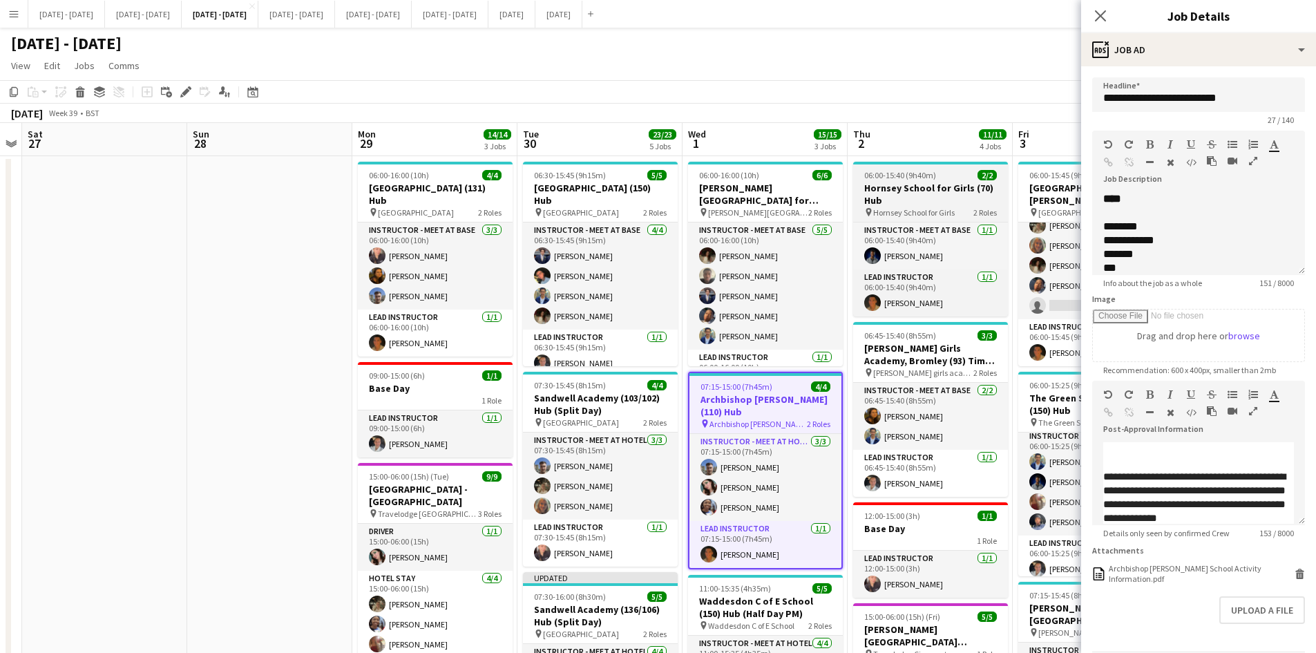
click at [951, 177] on div "06:00-15:40 (9h40m) 2/2" at bounding box center [930, 175] width 155 height 10
type input "**********"
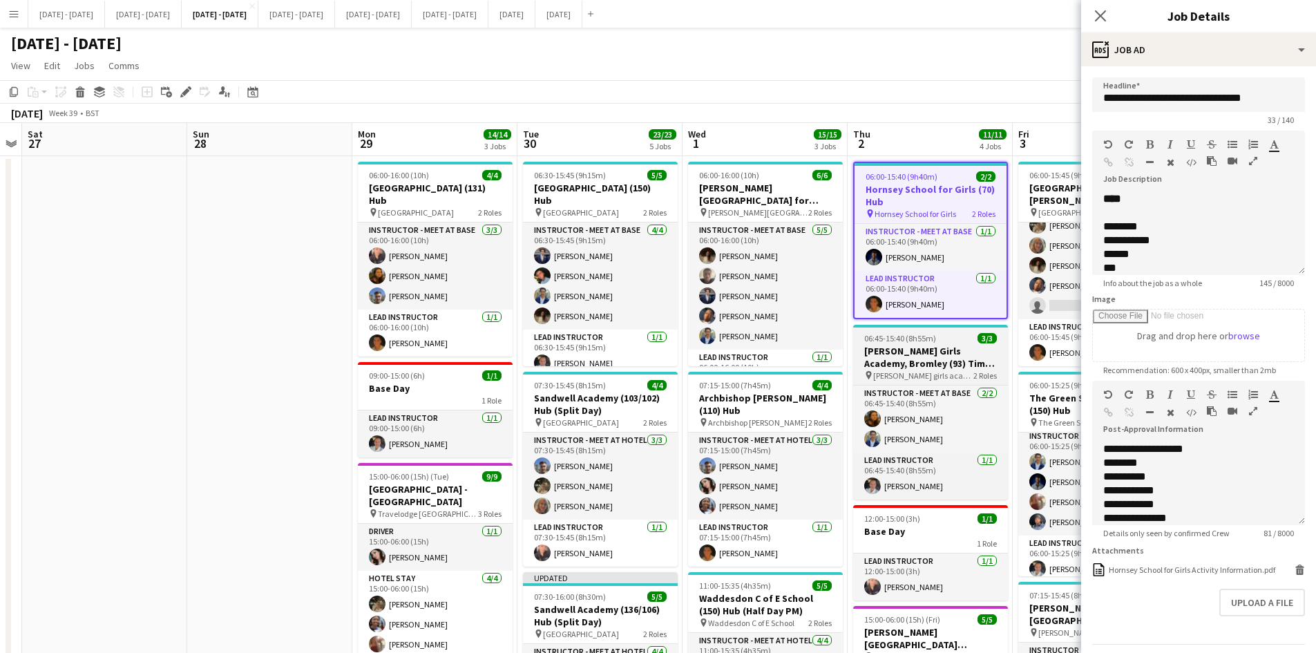
click at [943, 337] on div "06:45-15:40 (8h55m) 3/3" at bounding box center [930, 338] width 155 height 10
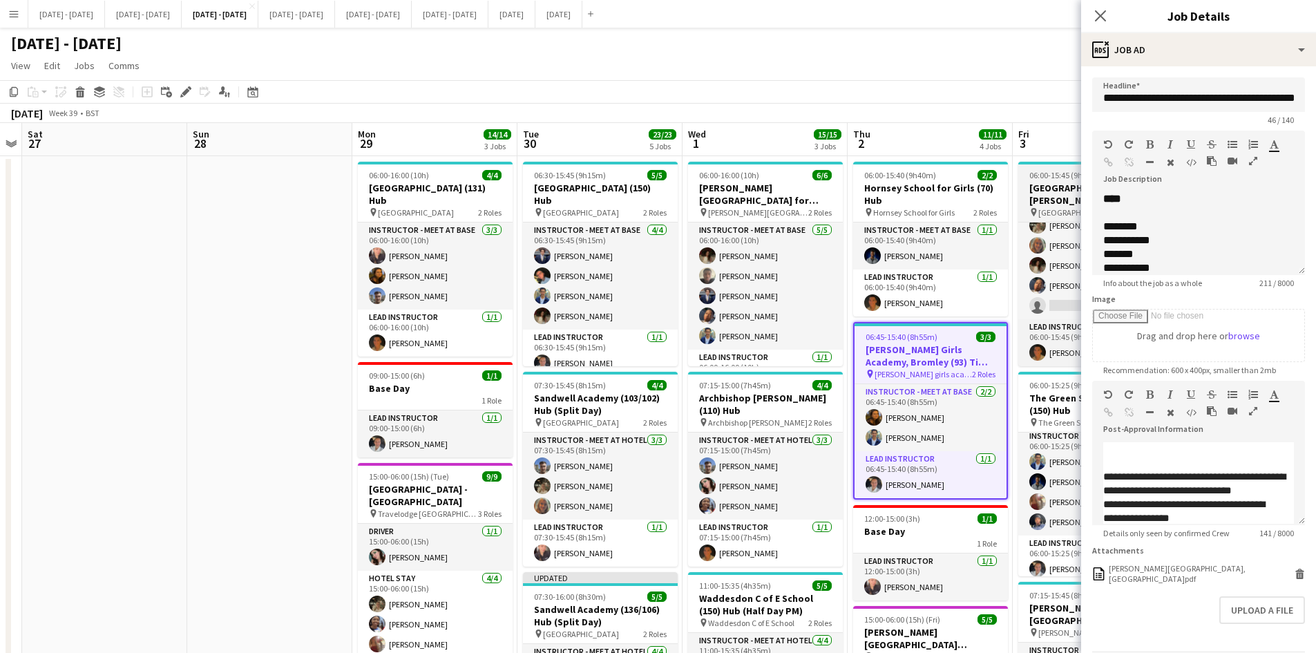
click at [1056, 167] on app-job-card "06:00-15:45 (9h45m) 5/6 [GEOGRAPHIC_DATA][PERSON_NAME] (215) Hub pin [GEOGRAPHI…" at bounding box center [1095, 264] width 155 height 204
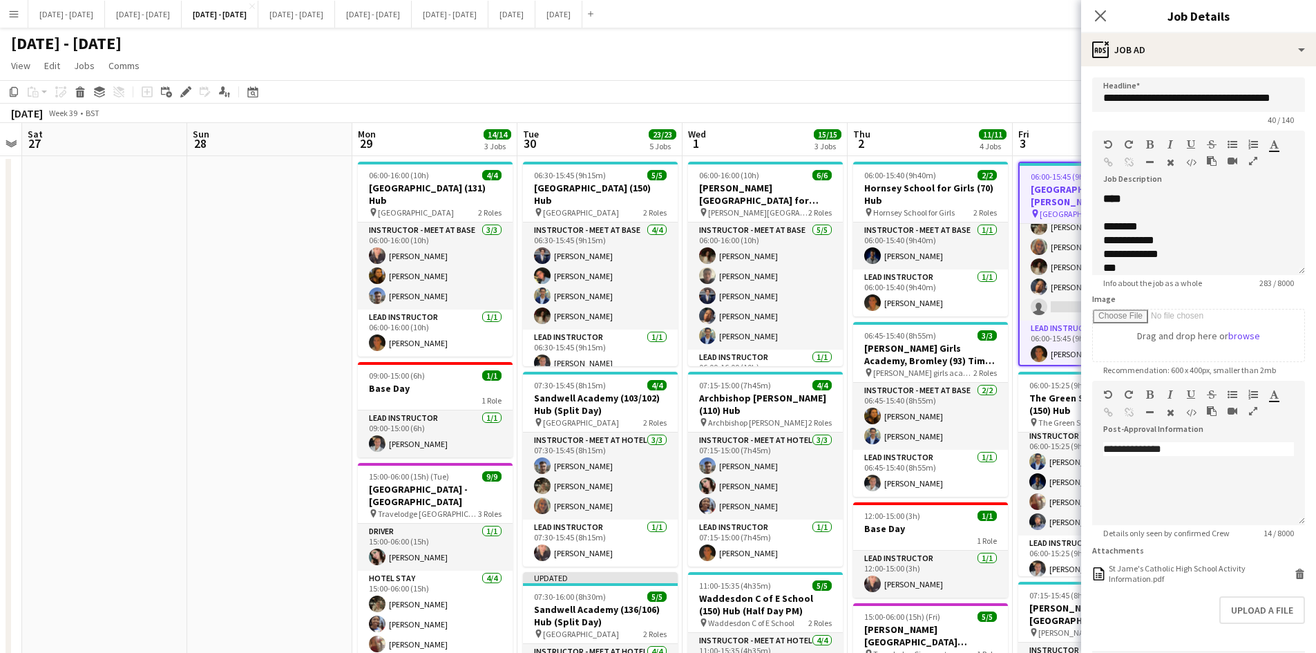
scroll to position [33, 0]
click at [1059, 379] on app-job-card "06:00-15:25 (9h25m) 5/5 The Green School for Girls (150) Hub pin The Green Scho…" at bounding box center [1095, 474] width 155 height 204
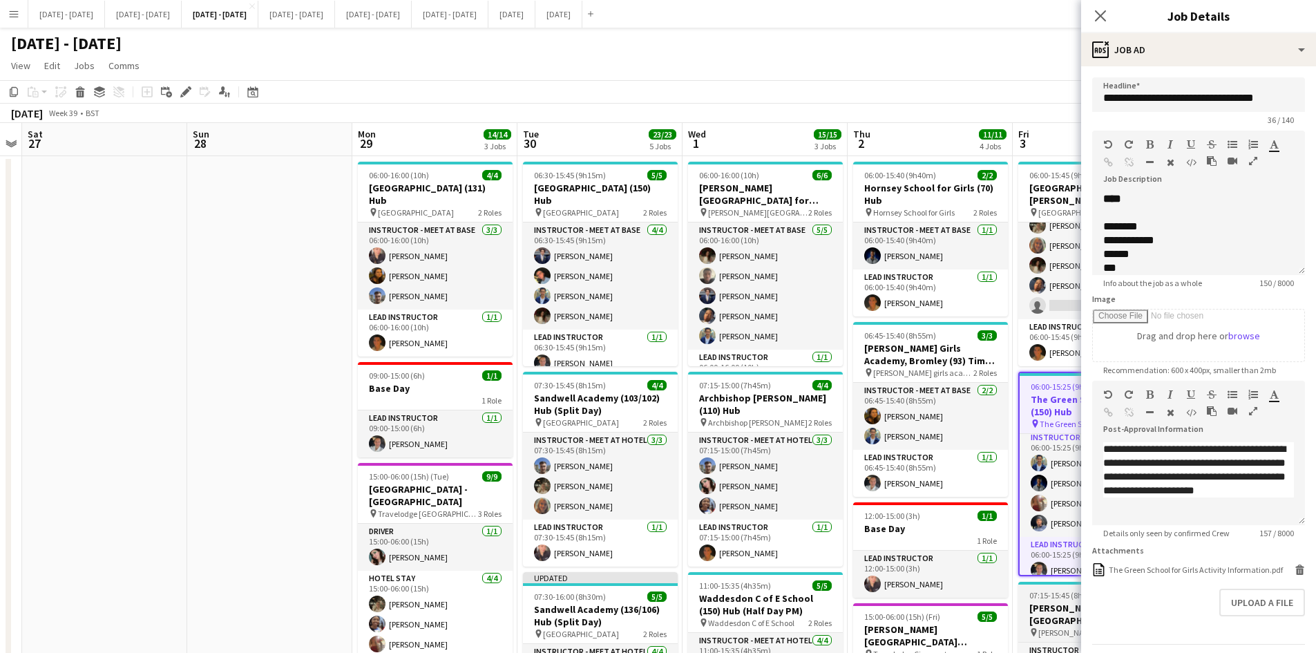
click at [1057, 590] on span "07:15-15:45 (8h30m)" at bounding box center [1065, 595] width 72 height 10
type input "**********"
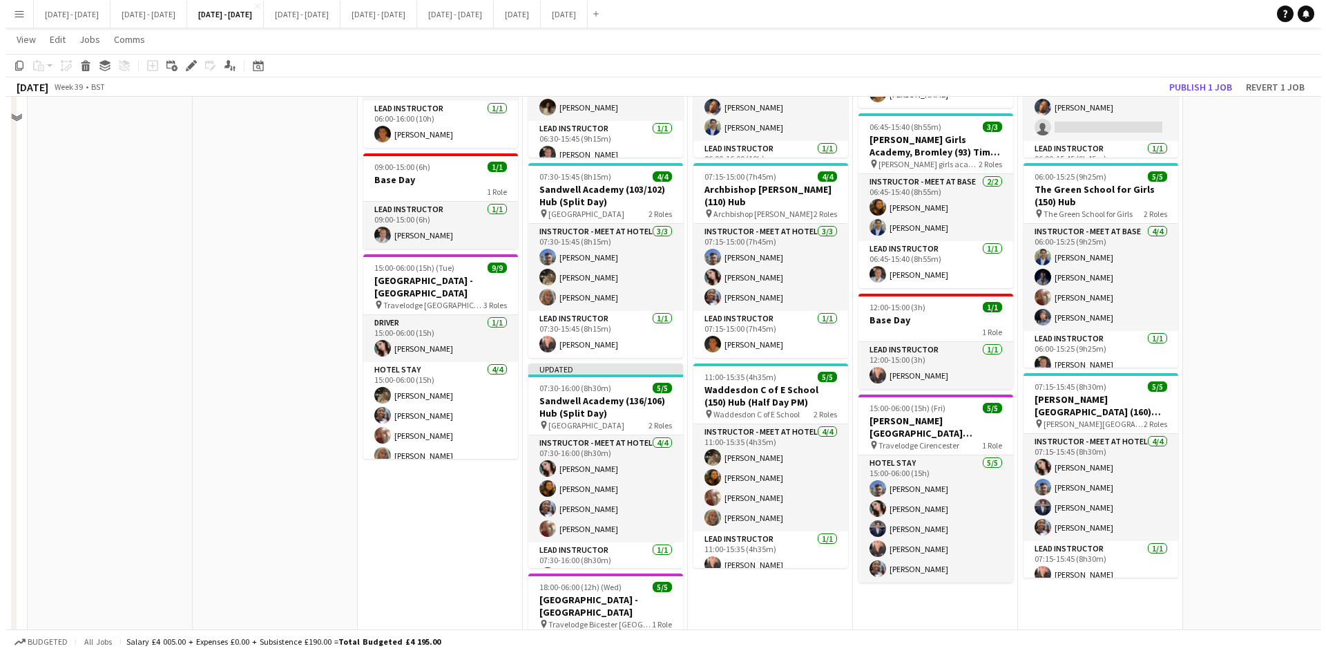
scroll to position [0, 0]
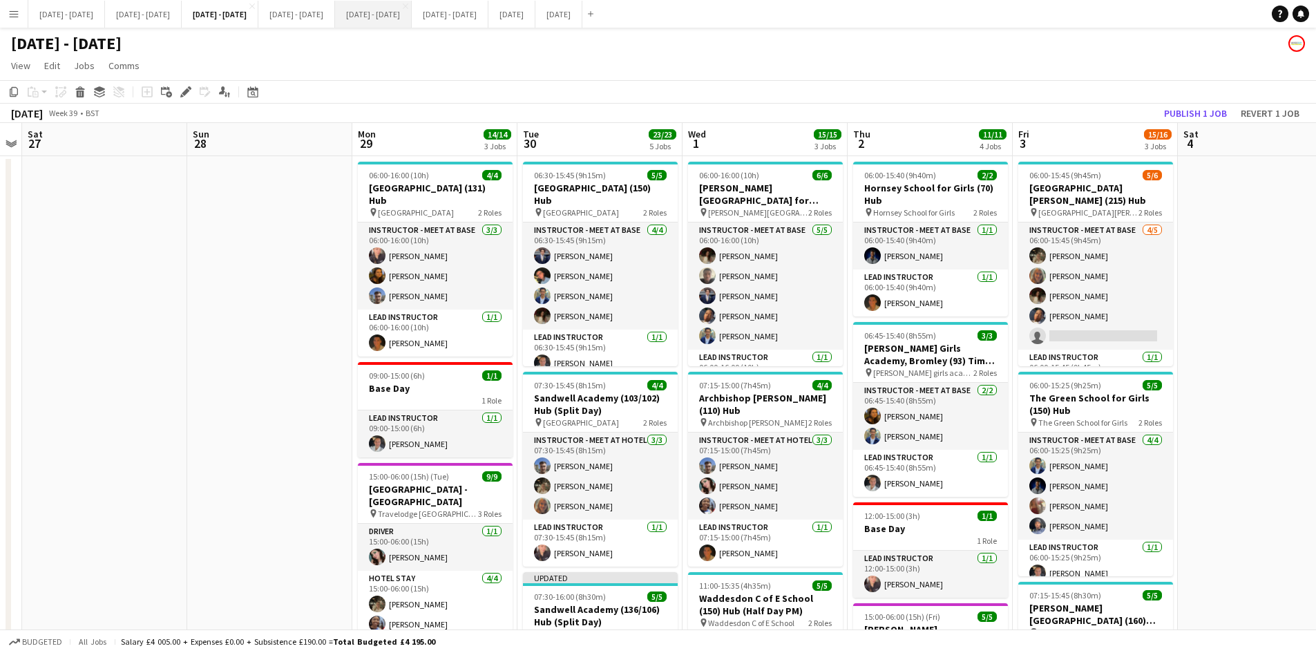
click at [412, 15] on button "[DATE] - [DATE] Close" at bounding box center [373, 14] width 77 height 27
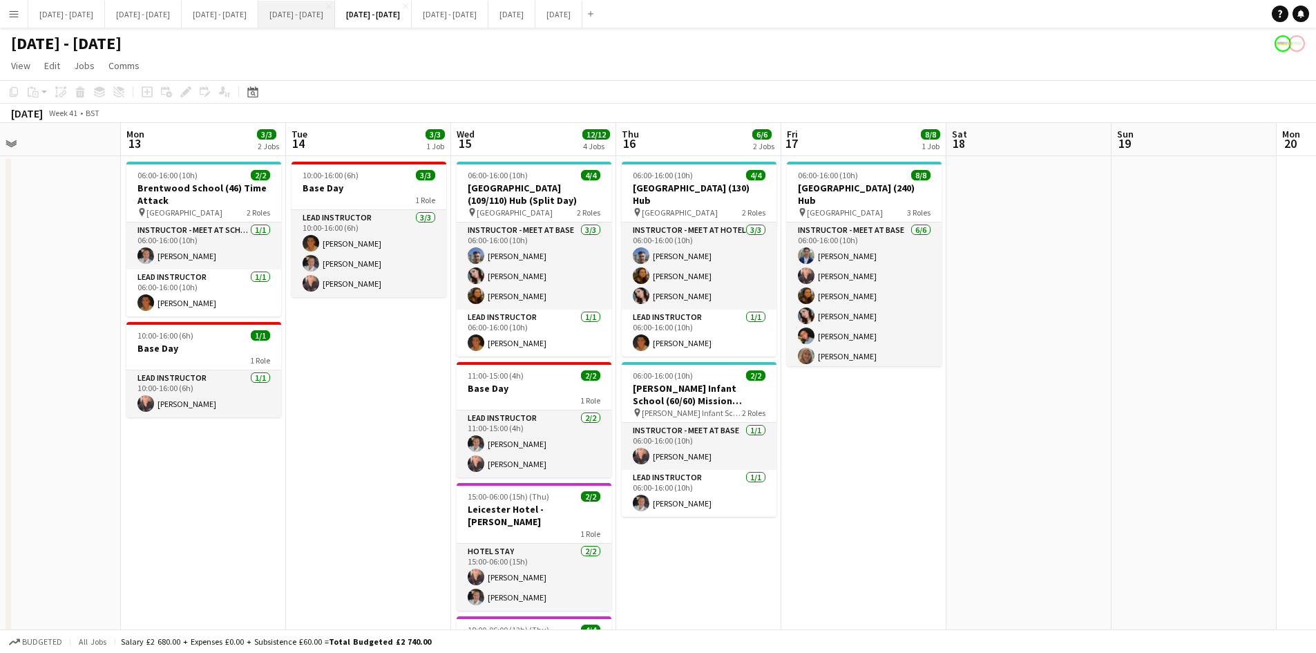
click at [335, 12] on button "[DATE] - [DATE] Close" at bounding box center [296, 14] width 77 height 27
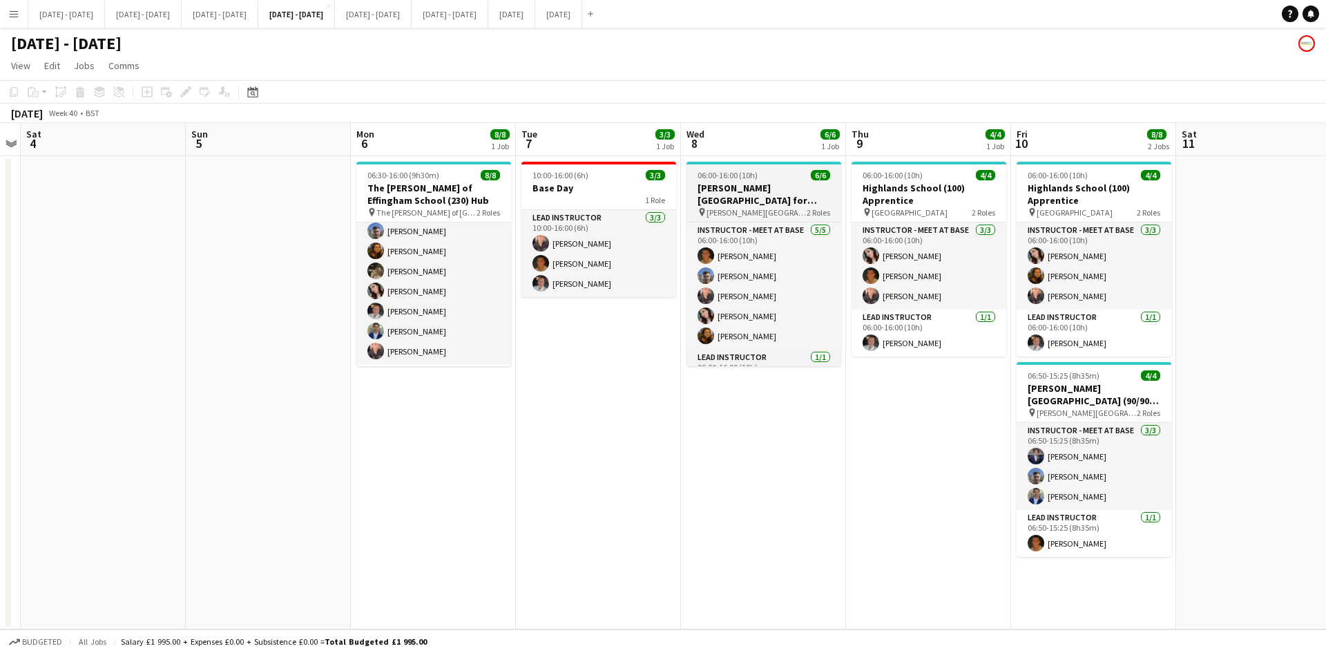
scroll to position [30, 0]
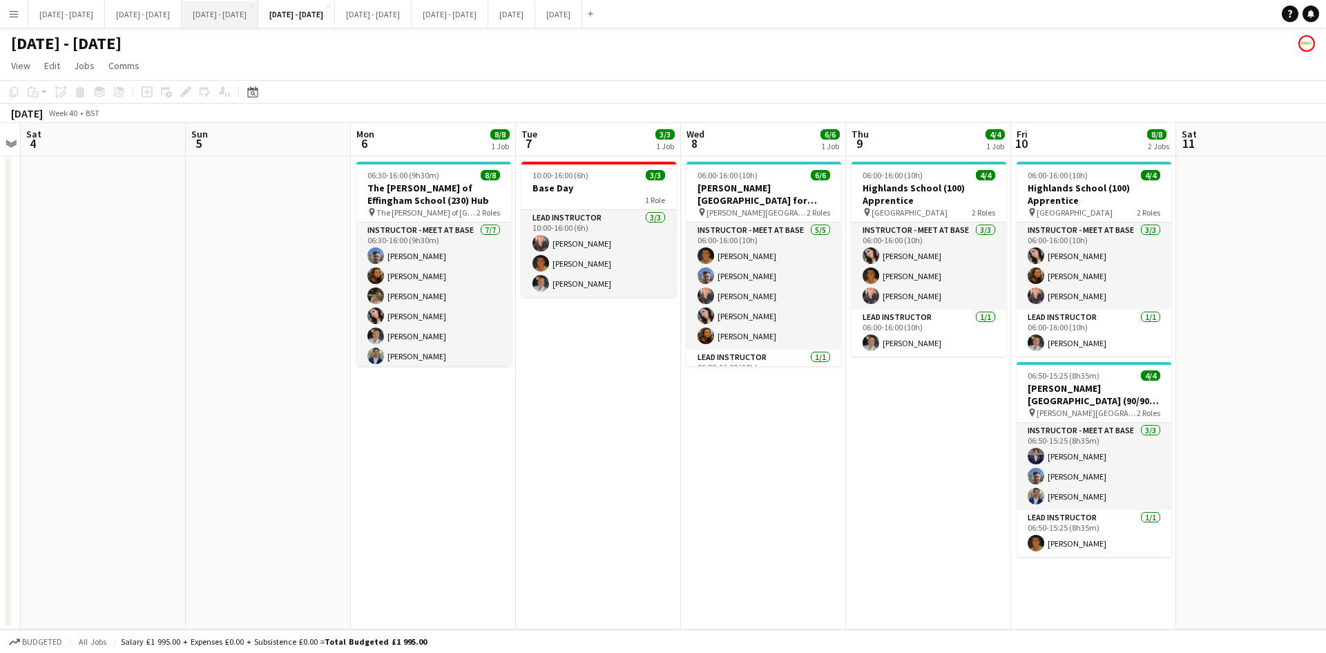
click at [252, 8] on button "[DATE] - [DATE] Close" at bounding box center [220, 14] width 77 height 27
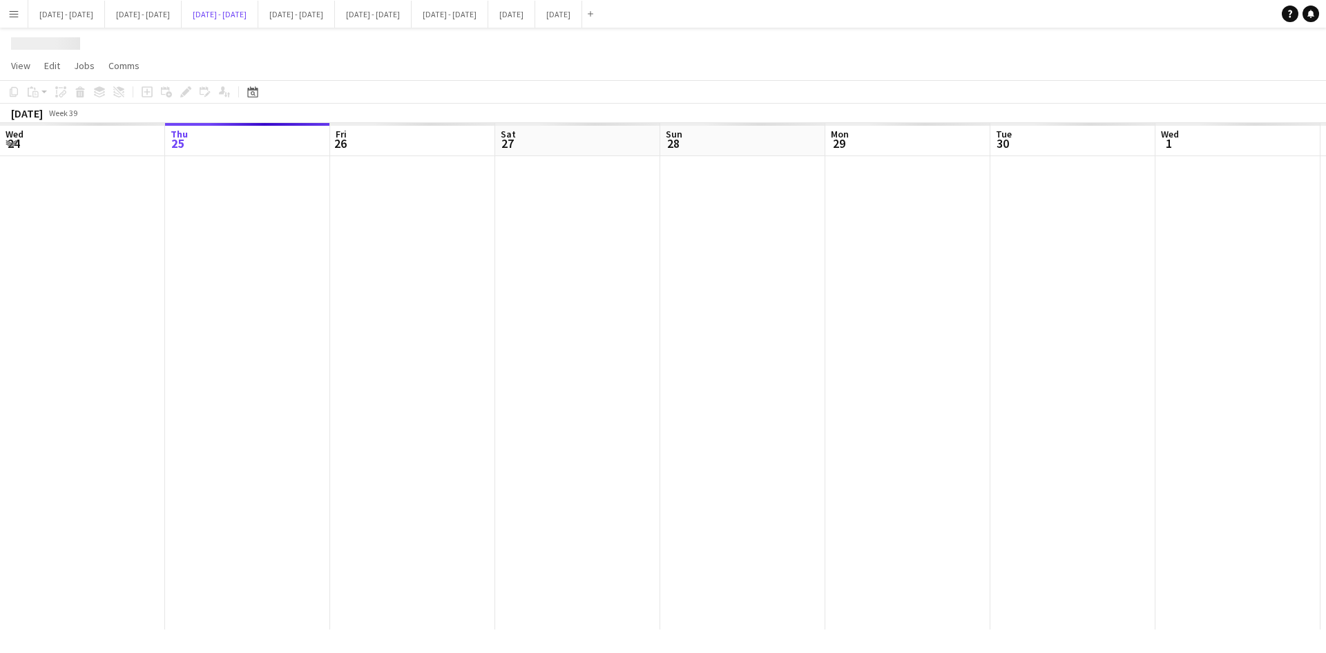
scroll to position [0, 473]
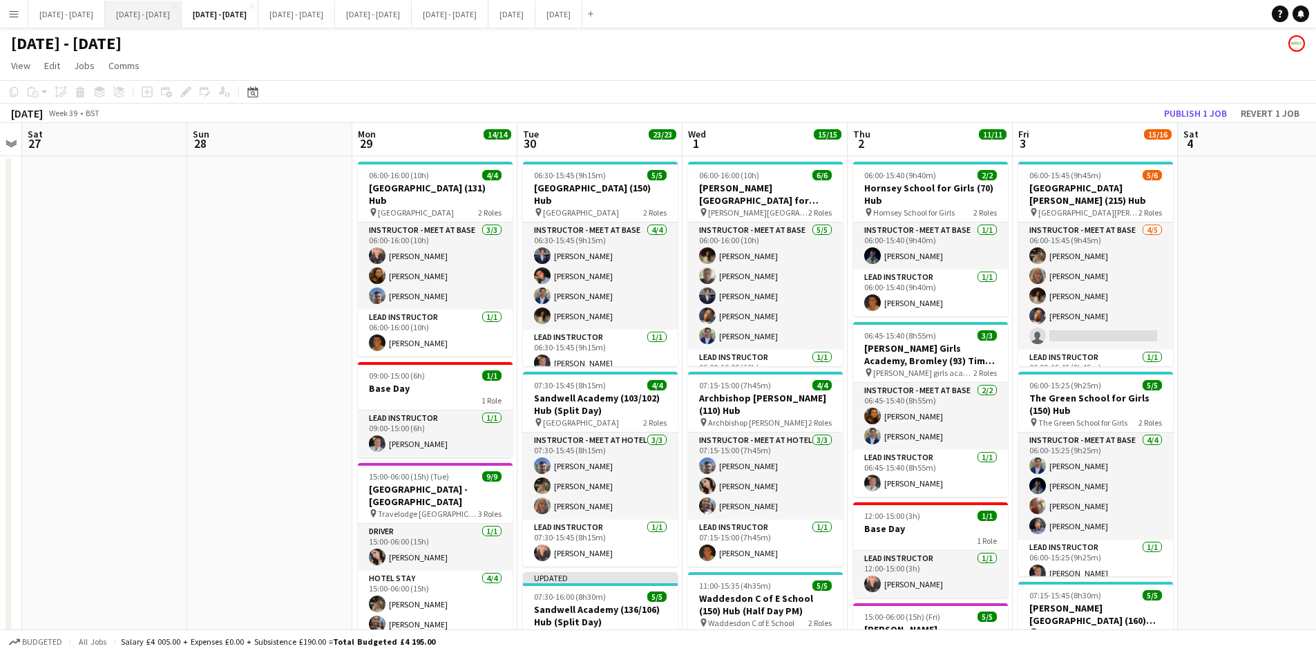
click at [170, 10] on button "[DATE] - [DATE] Close" at bounding box center [143, 14] width 77 height 27
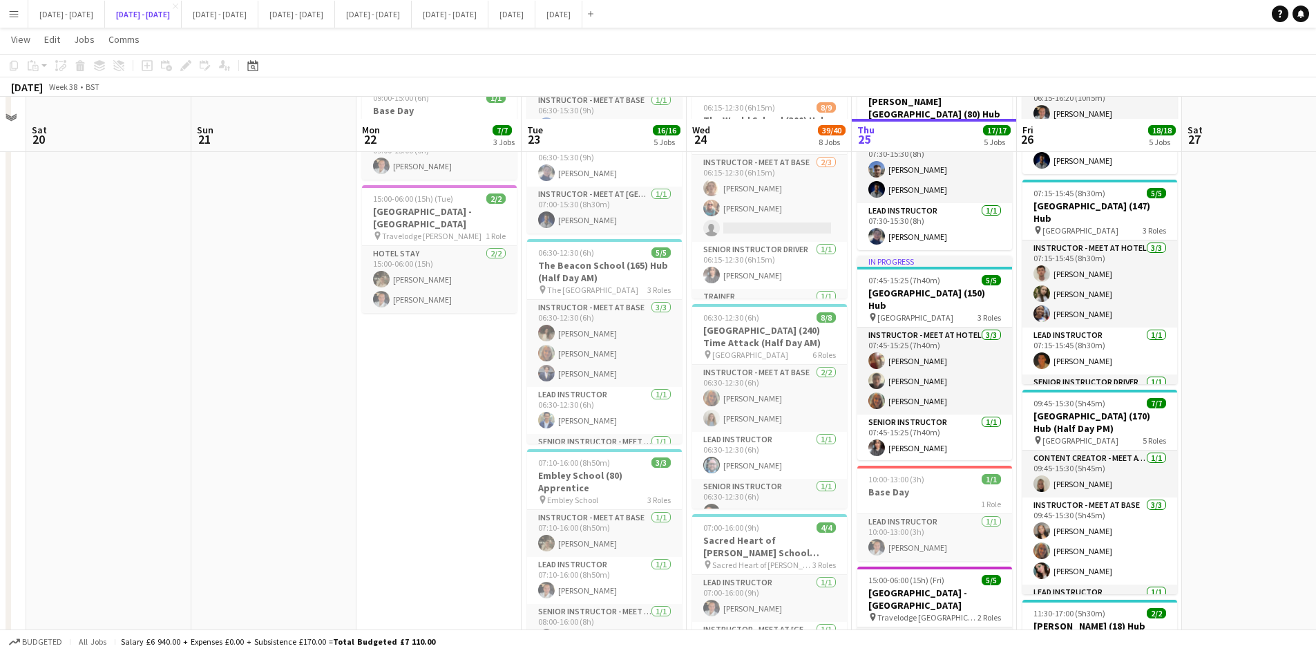
scroll to position [414, 0]
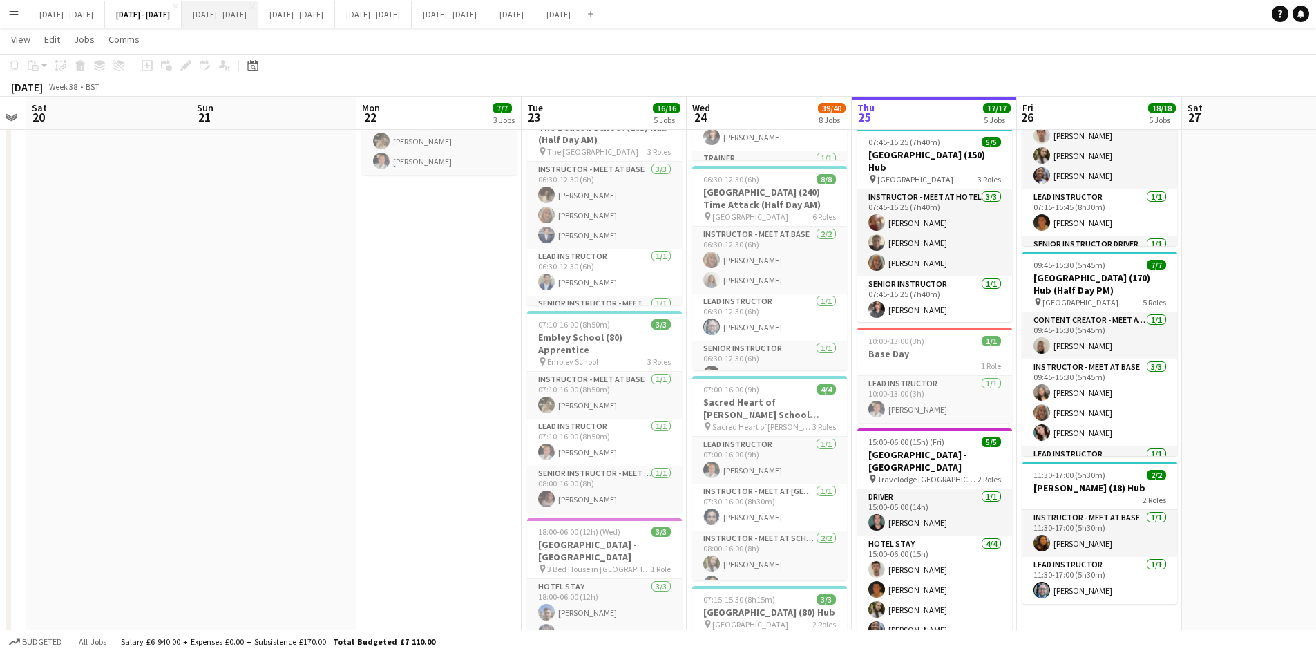
click at [257, 16] on button "[DATE] - [DATE] Close" at bounding box center [220, 14] width 77 height 27
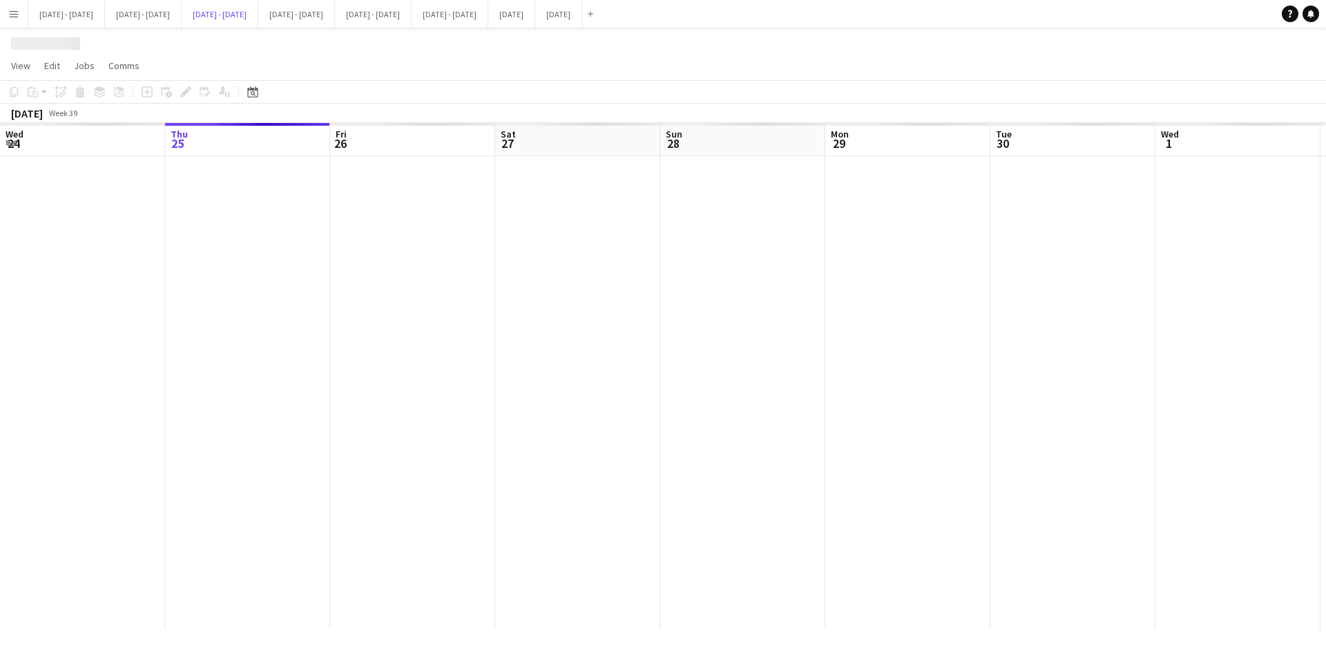
scroll to position [0, 473]
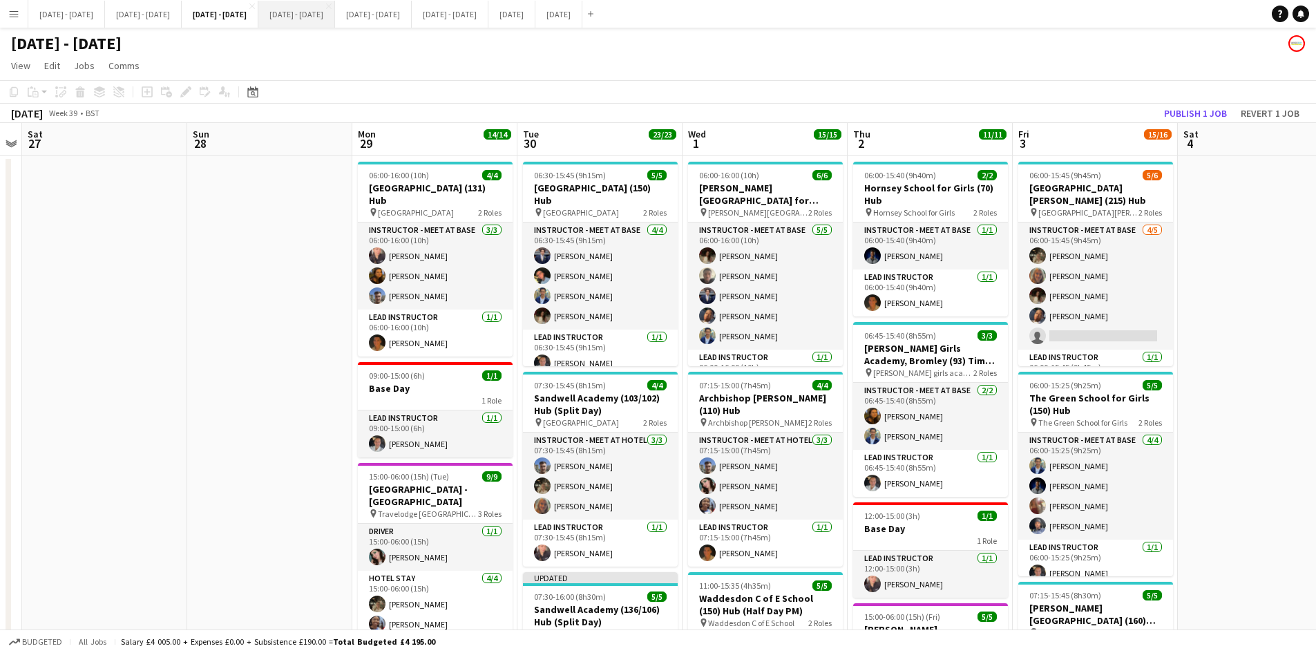
click at [335, 15] on button "[DATE] - [DATE] Close" at bounding box center [296, 14] width 77 height 27
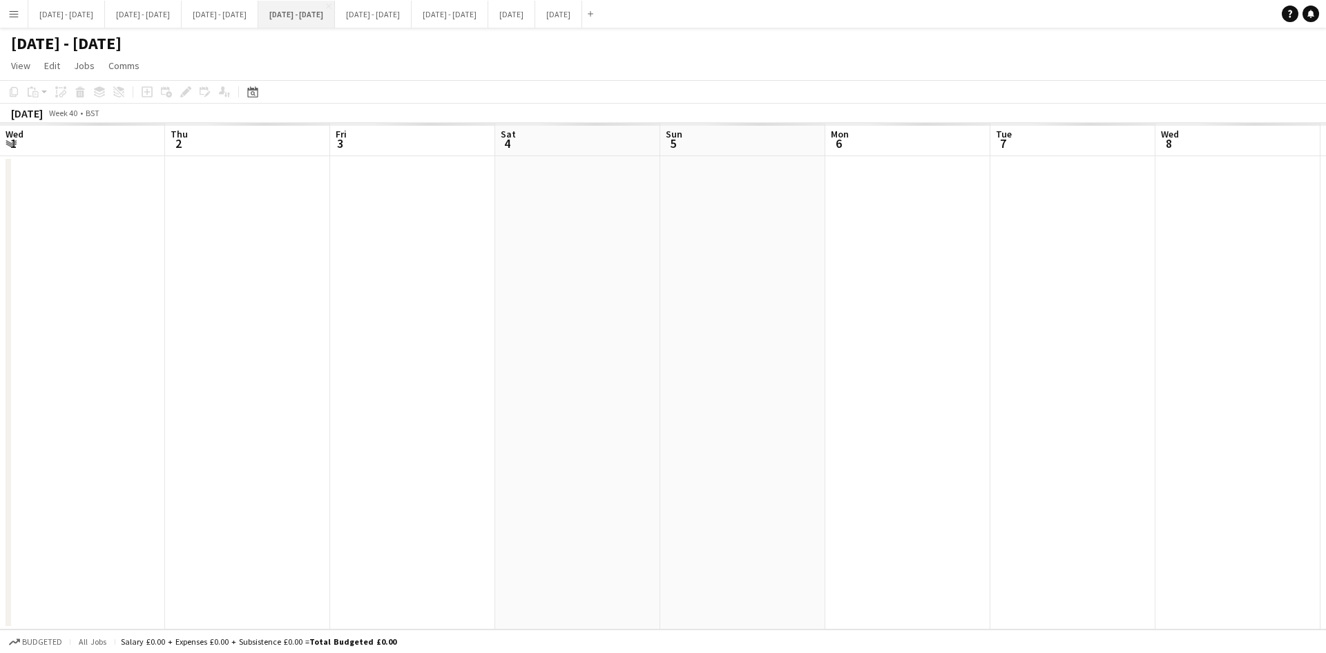
scroll to position [0, 475]
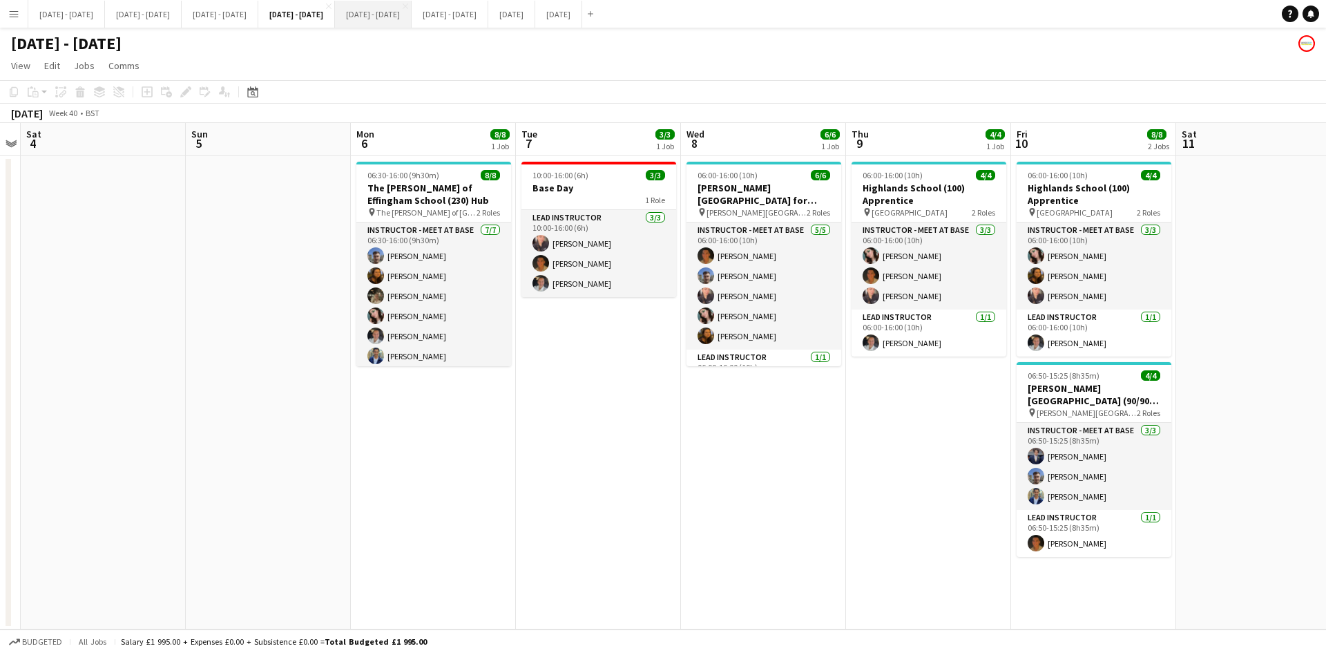
click at [412, 16] on button "[DATE] - [DATE] Close" at bounding box center [373, 14] width 77 height 27
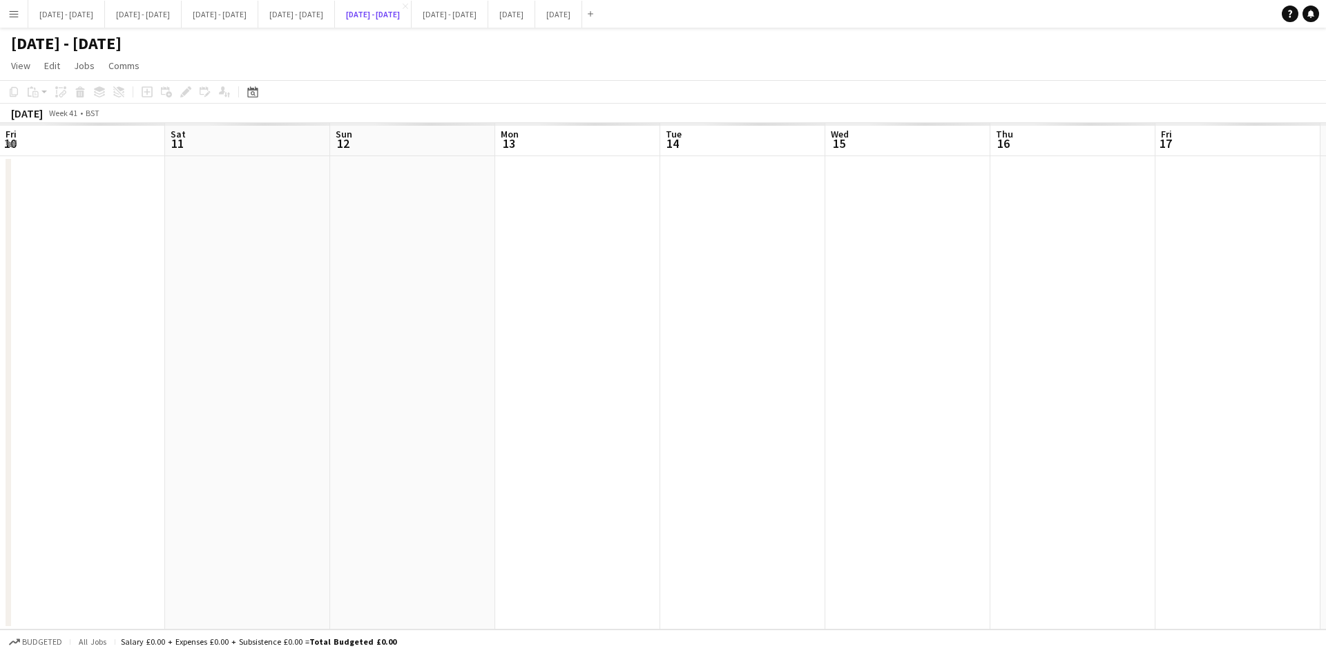
scroll to position [0, 374]
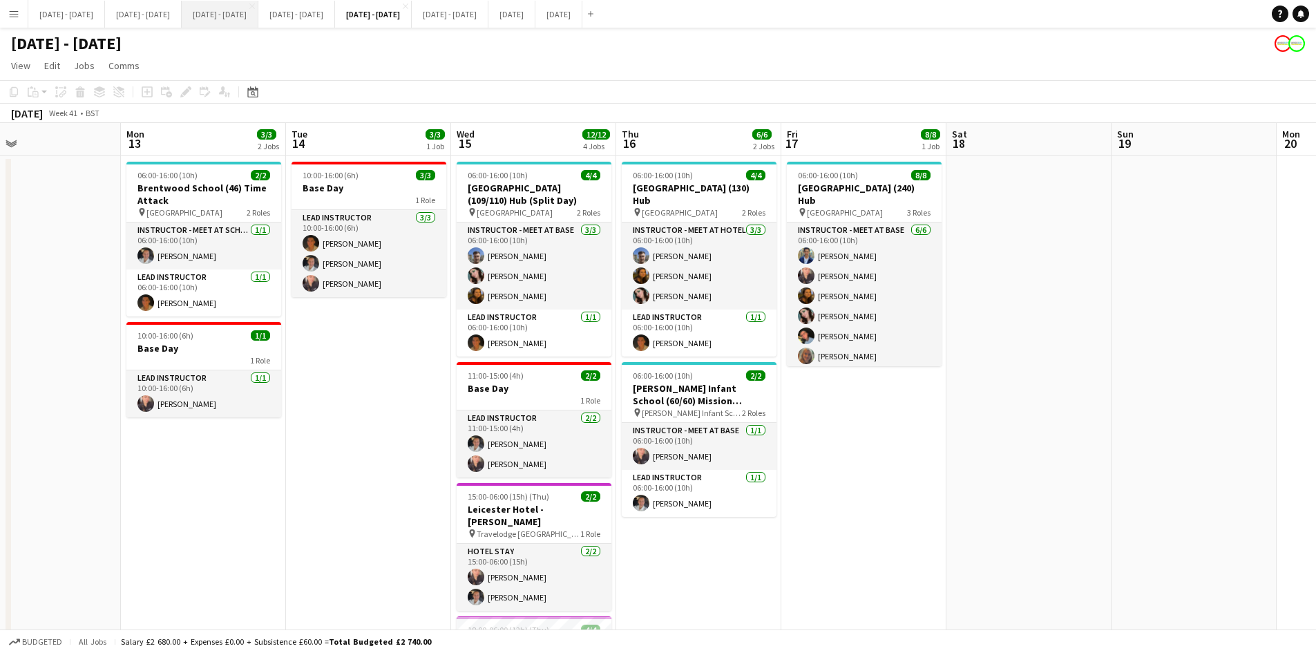
click at [258, 13] on button "[DATE] - [DATE] Close" at bounding box center [220, 14] width 77 height 27
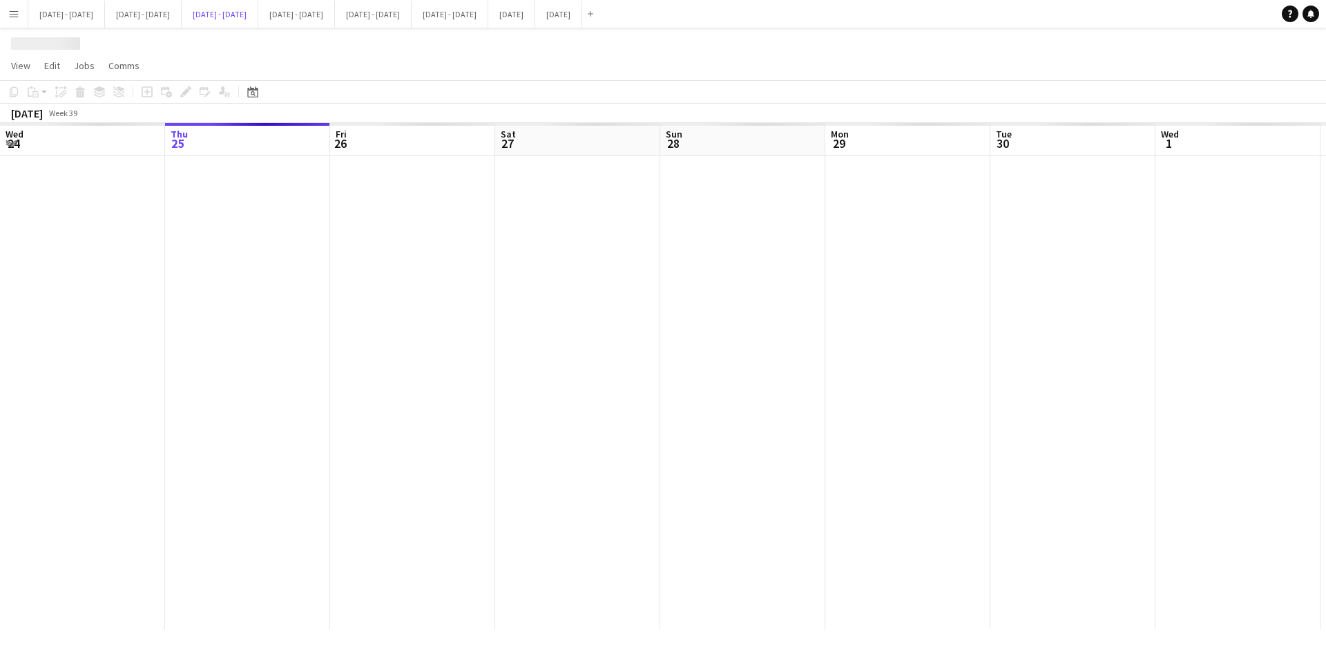
scroll to position [0, 473]
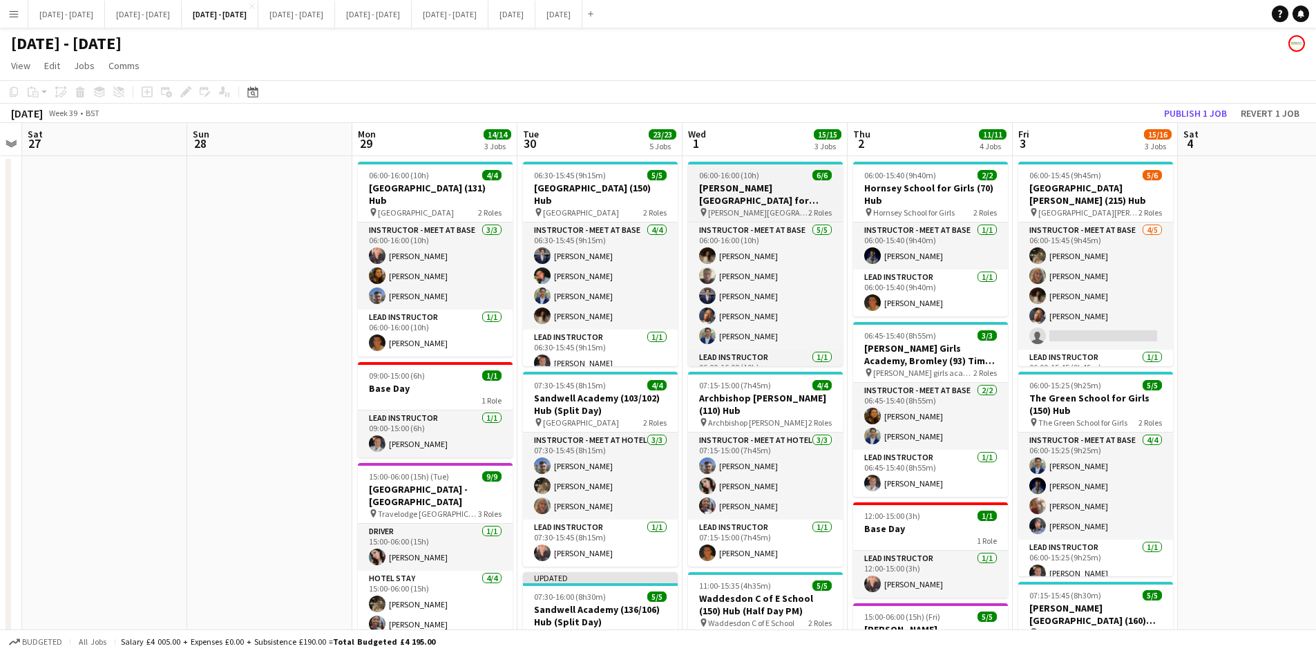
click at [771, 172] on div "06:00-16:00 (10h) 6/6" at bounding box center [765, 175] width 155 height 10
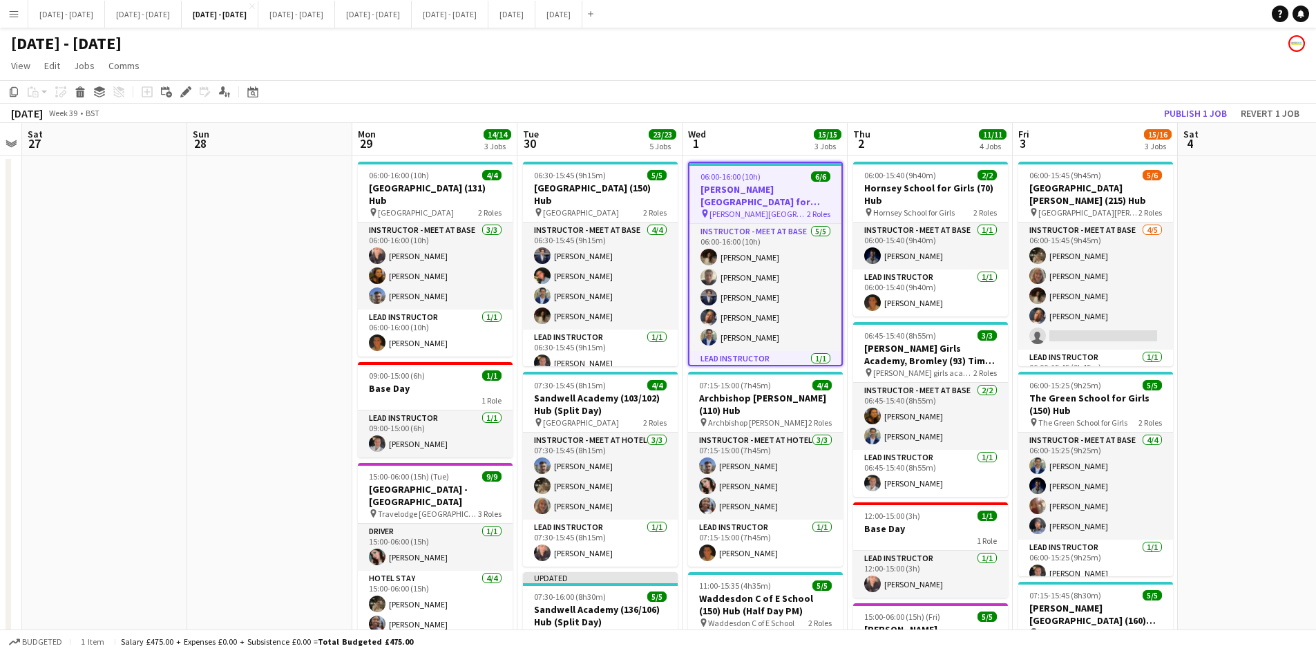
click at [771, 172] on div "06:00-16:00 (10h) 6/6" at bounding box center [765, 176] width 152 height 10
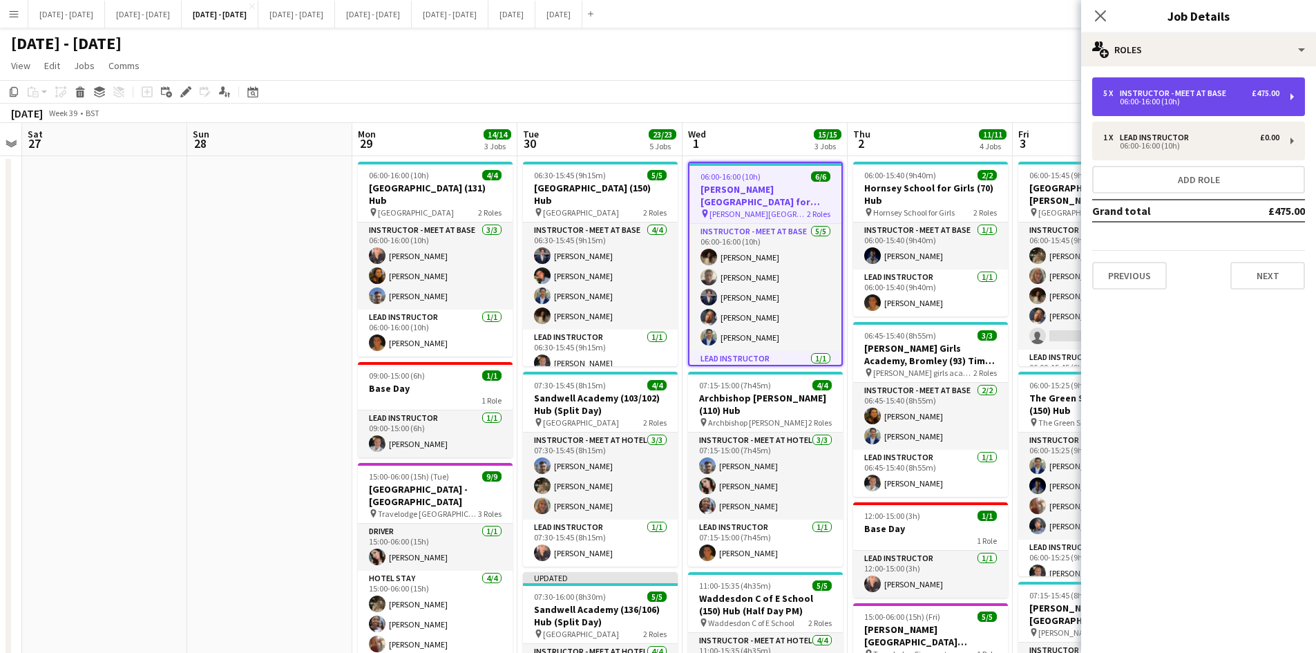
click at [1158, 98] on div "06:00-16:00 (10h)" at bounding box center [1191, 101] width 176 height 7
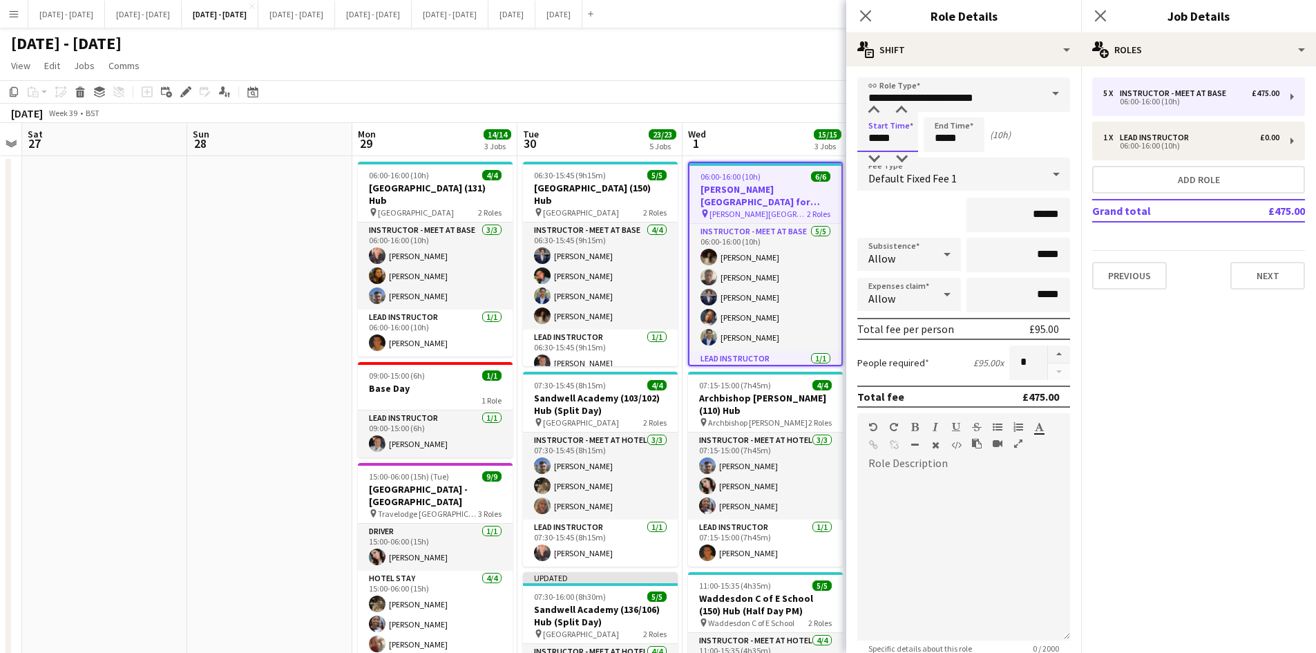
drag, startPoint x: 891, startPoint y: 137, endPoint x: 863, endPoint y: 144, distance: 29.1
click at [863, 144] on input "*****" at bounding box center [887, 134] width 61 height 35
type input "*****"
click at [861, 13] on icon "Close pop-in" at bounding box center [865, 15] width 13 height 13
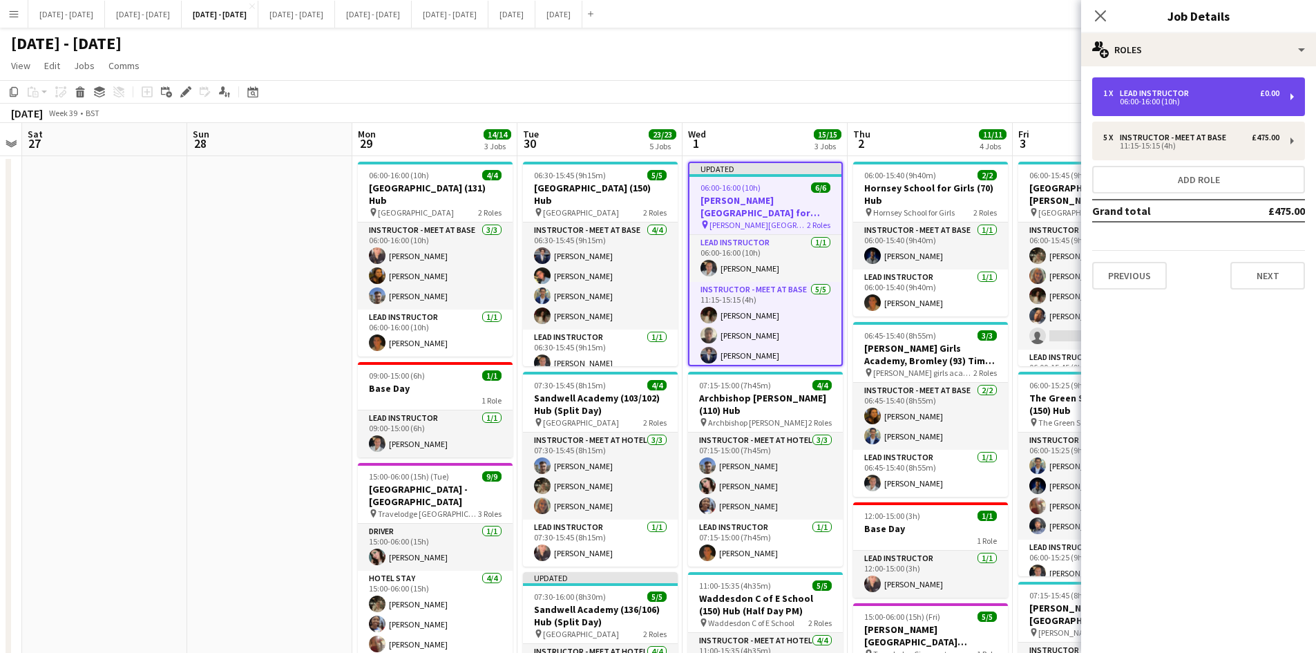
click at [1128, 95] on div "Lead Instructor" at bounding box center [1157, 93] width 75 height 10
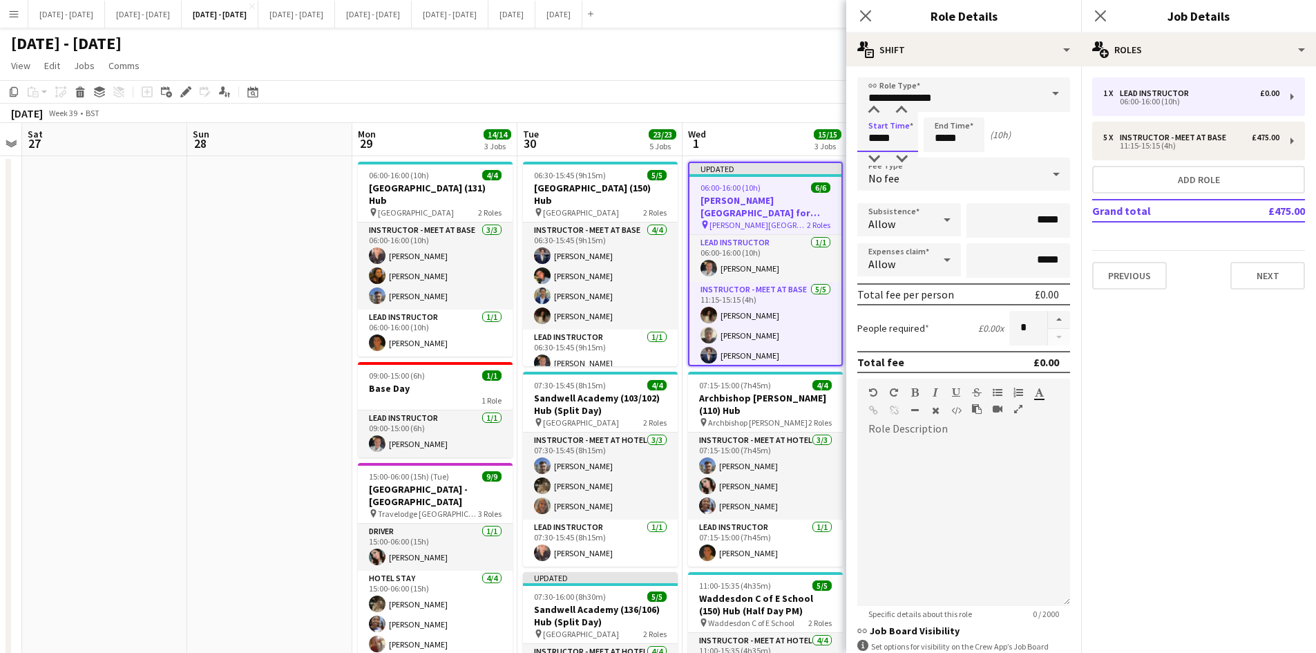
drag, startPoint x: 891, startPoint y: 139, endPoint x: 856, endPoint y: 146, distance: 36.0
click at [856, 146] on form "**********" at bounding box center [963, 419] width 235 height 685
type input "*****"
click at [864, 12] on icon "Close pop-in" at bounding box center [865, 15] width 13 height 13
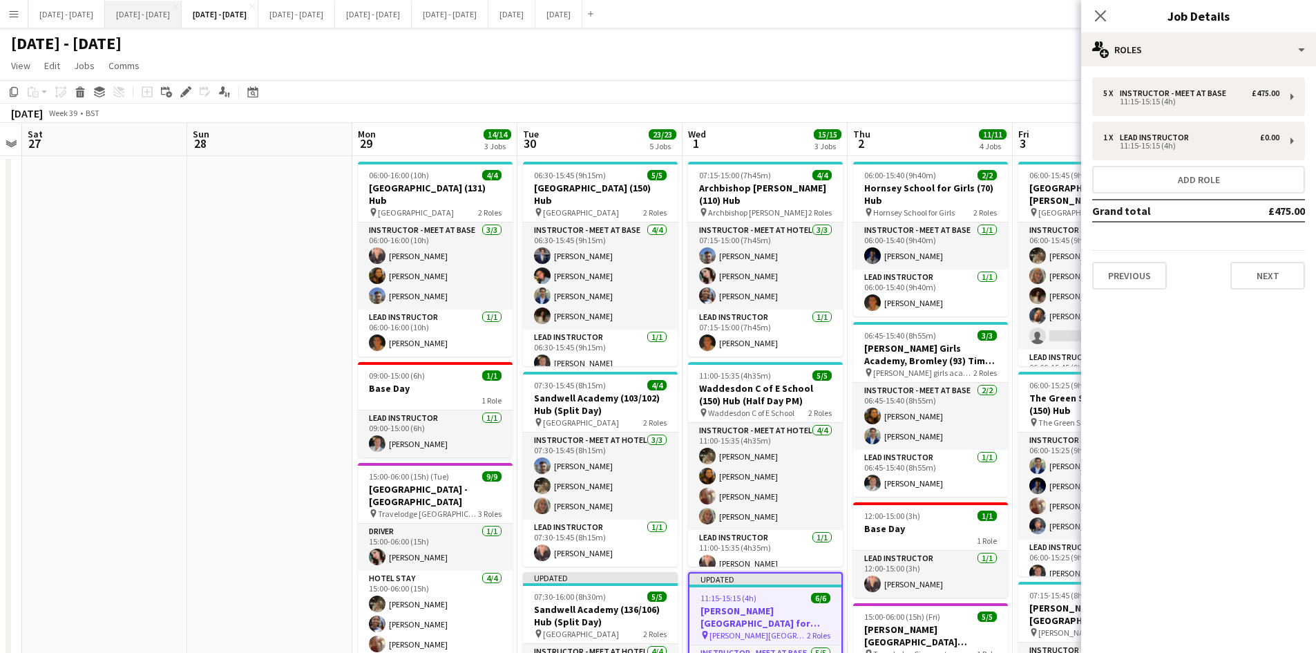
click at [165, 12] on button "[DATE] - [DATE] Close" at bounding box center [143, 14] width 77 height 27
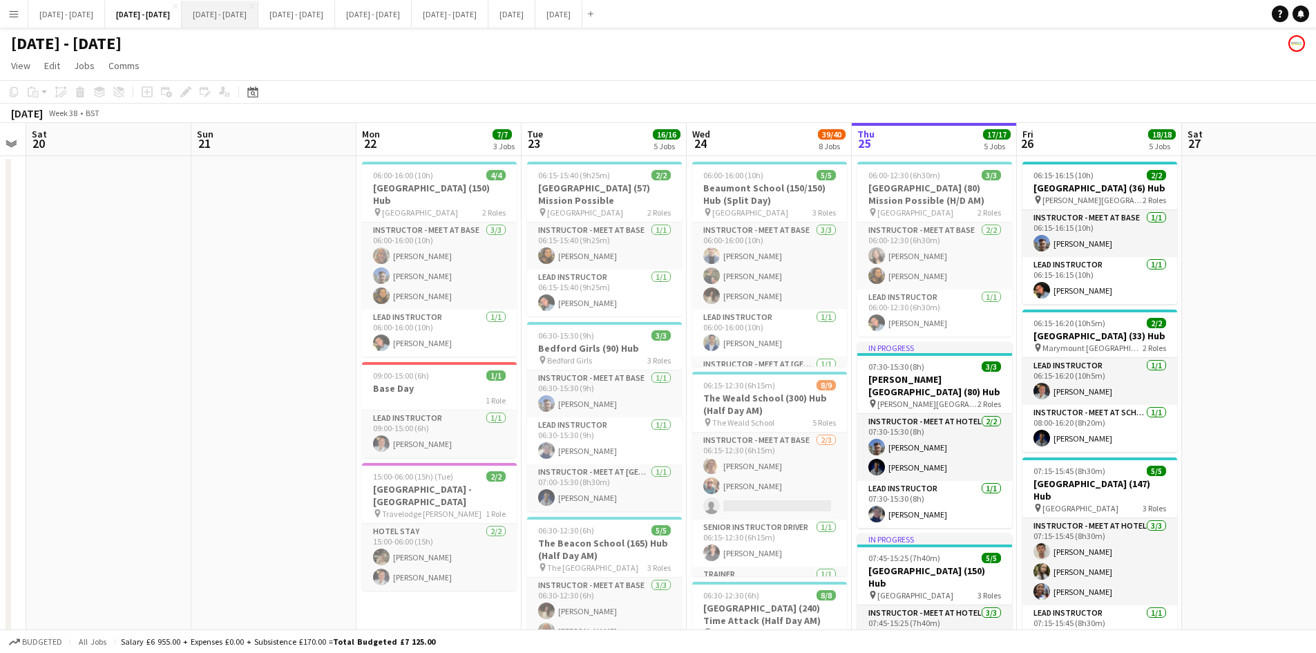
click at [242, 15] on button "[DATE] - [DATE] Close" at bounding box center [220, 14] width 77 height 27
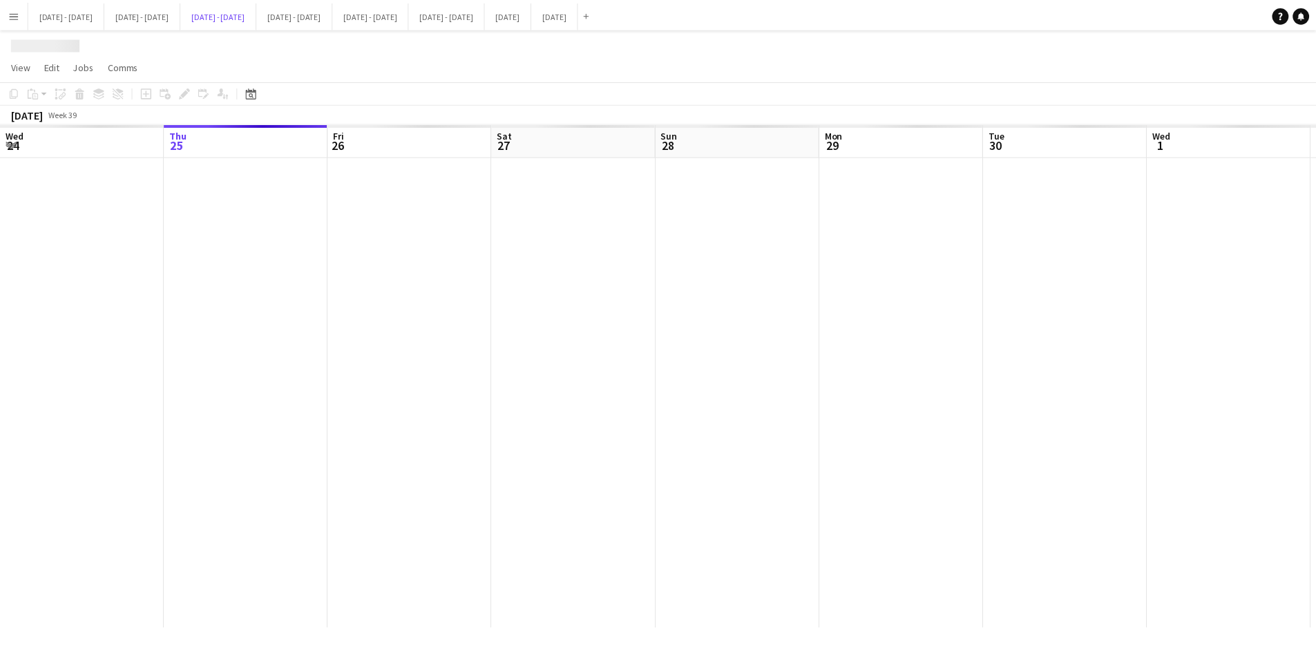
scroll to position [0, 473]
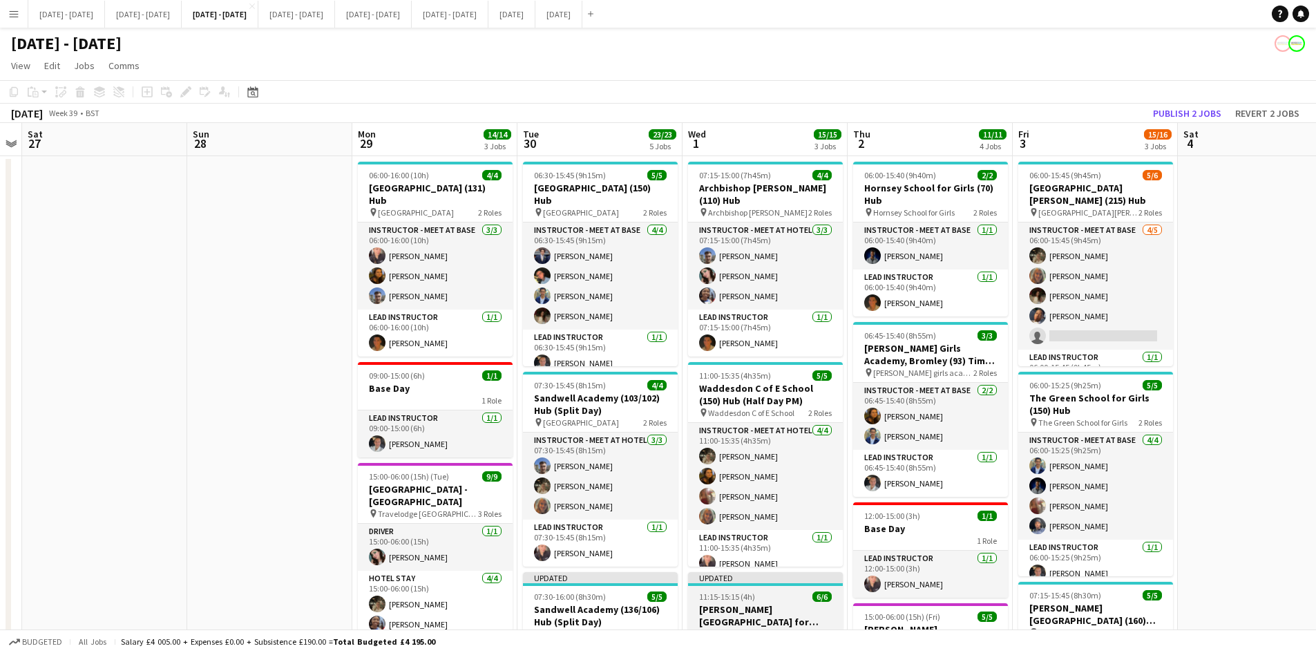
click at [776, 591] on div "11:15-15:15 (4h) 6/6" at bounding box center [765, 596] width 155 height 10
click at [776, 593] on div "11:15-15:15 (4h) 6/6" at bounding box center [765, 598] width 152 height 10
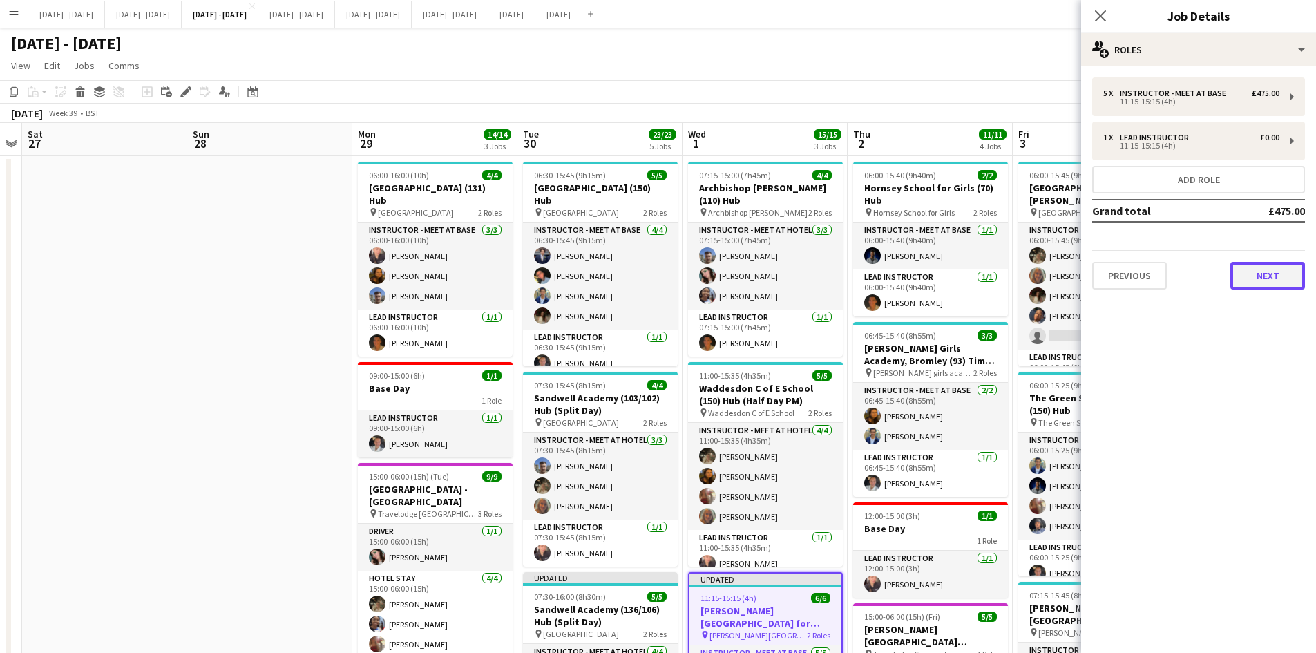
click at [1263, 274] on button "Next" at bounding box center [1267, 276] width 75 height 28
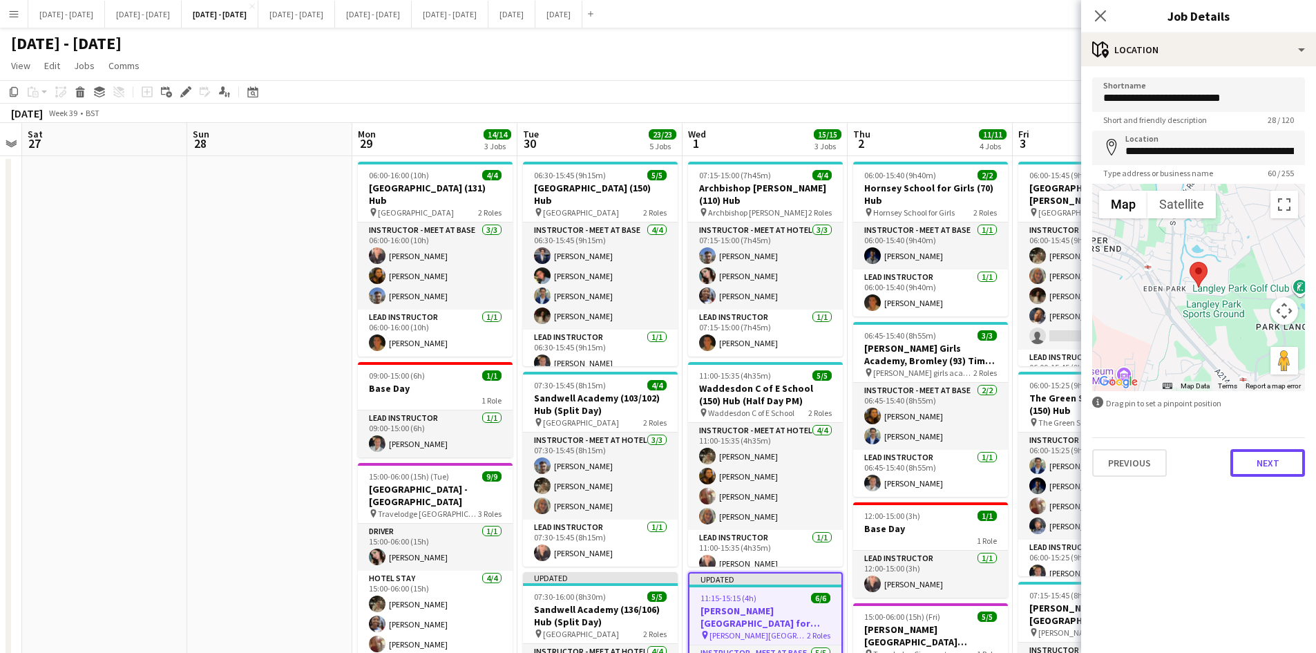
click at [1269, 454] on button "Next" at bounding box center [1267, 463] width 75 height 28
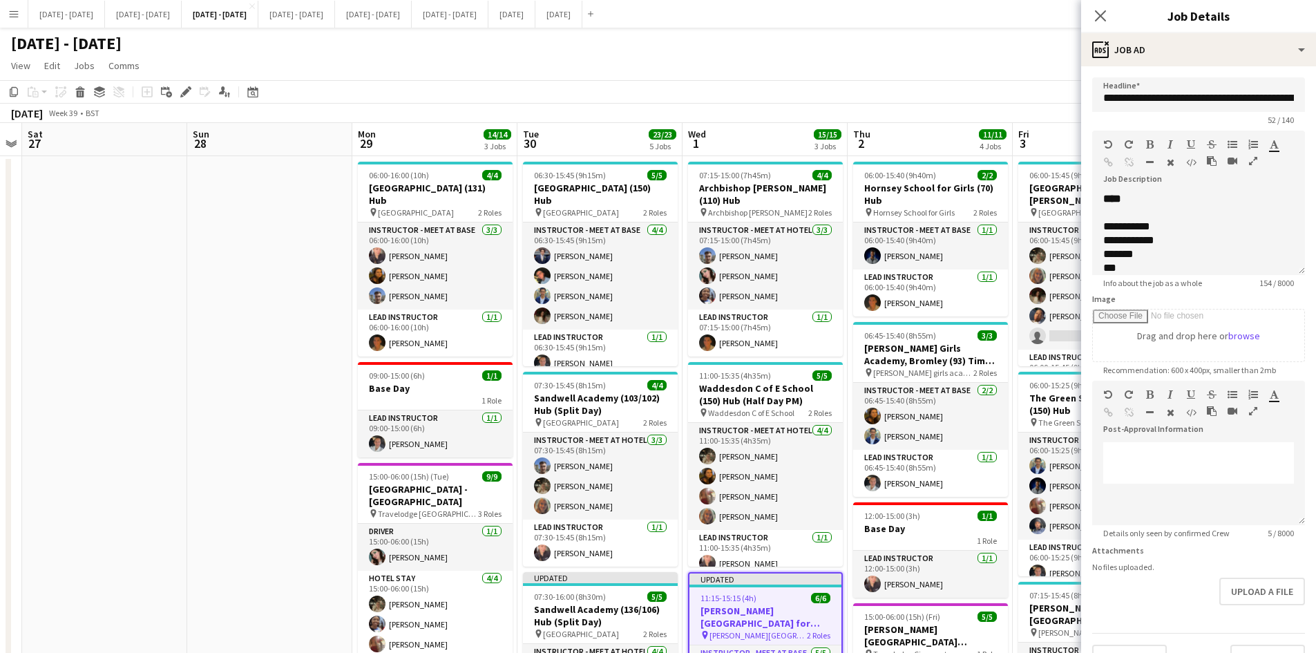
scroll to position [44, 0]
click at [1221, 591] on button "Upload a file" at bounding box center [1262, 591] width 86 height 28
click at [1100, 16] on icon at bounding box center [1099, 15] width 13 height 13
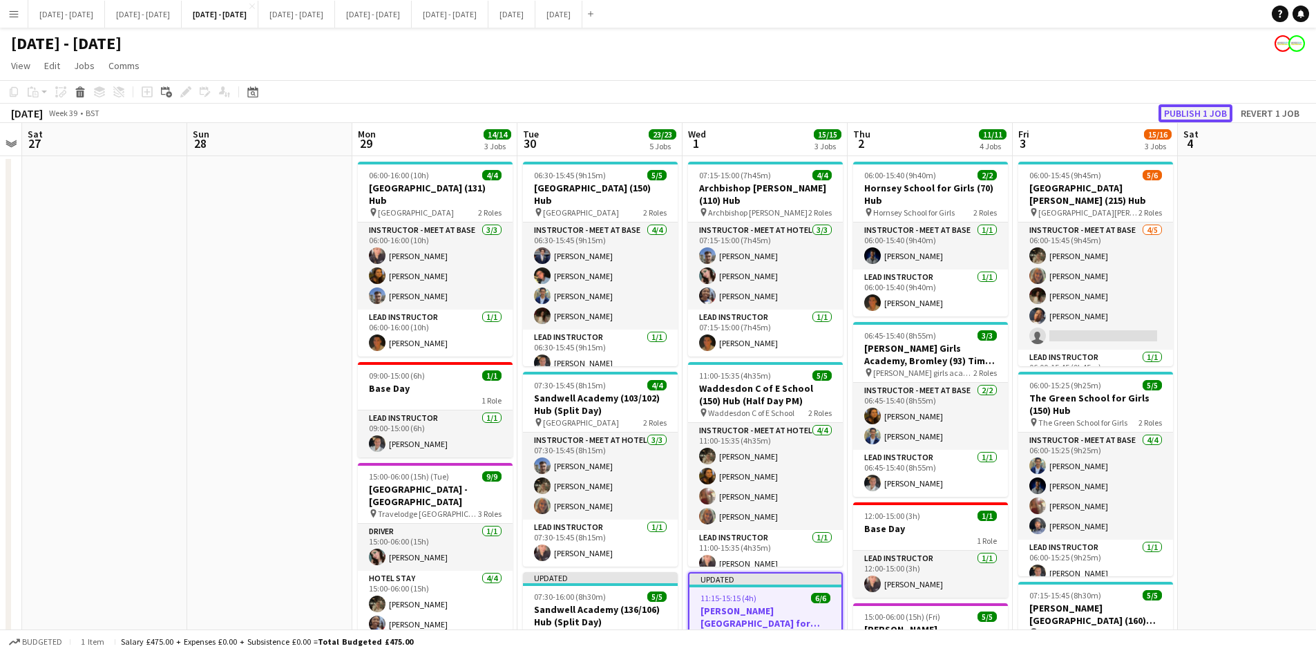
click at [1176, 112] on button "Publish 1 job" at bounding box center [1195, 113] width 74 height 18
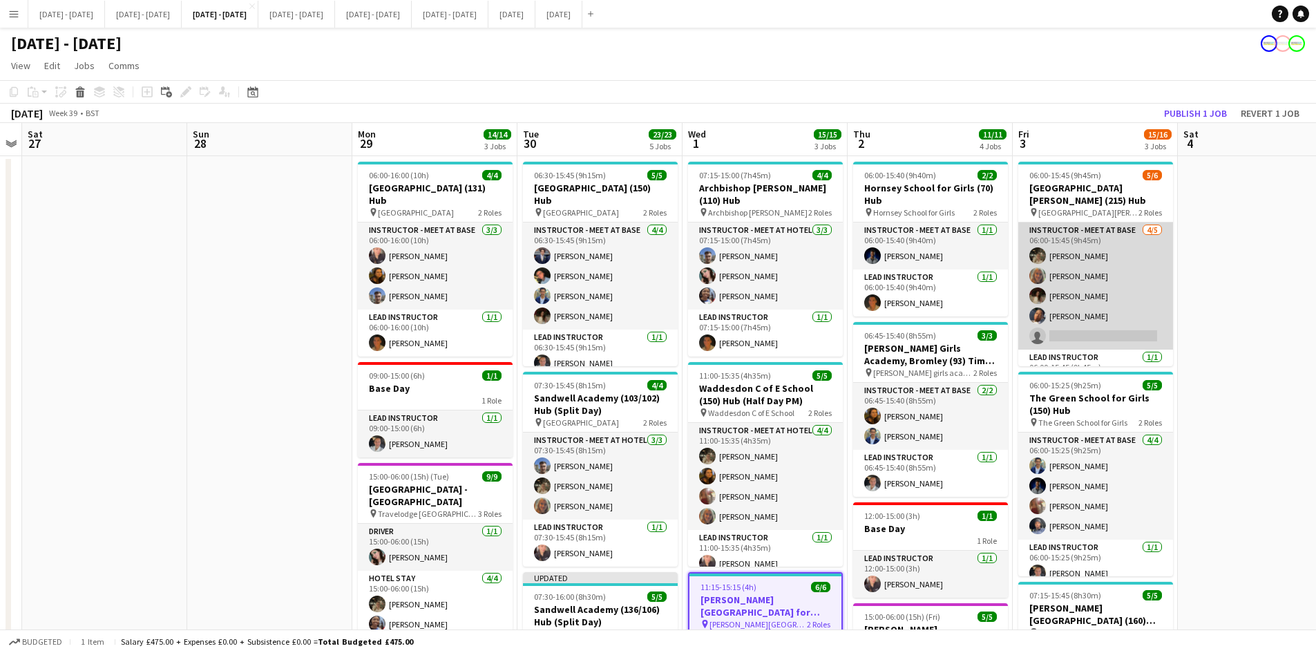
click at [1112, 332] on app-card-role "Instructor - Meet at Base [DATE] 06:00-15:45 (9h45m) [PERSON_NAME] [PERSON_NAME…" at bounding box center [1095, 285] width 155 height 127
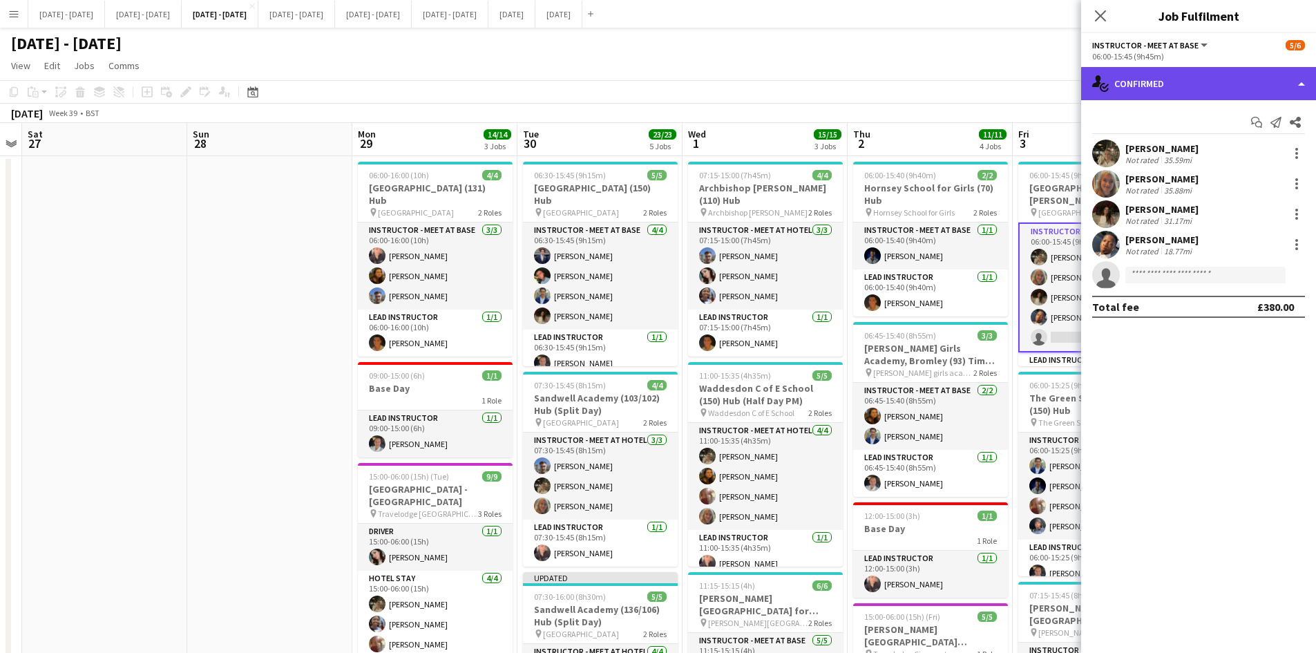
click at [1229, 81] on div "single-neutral-actions-check-2 Confirmed" at bounding box center [1198, 83] width 235 height 33
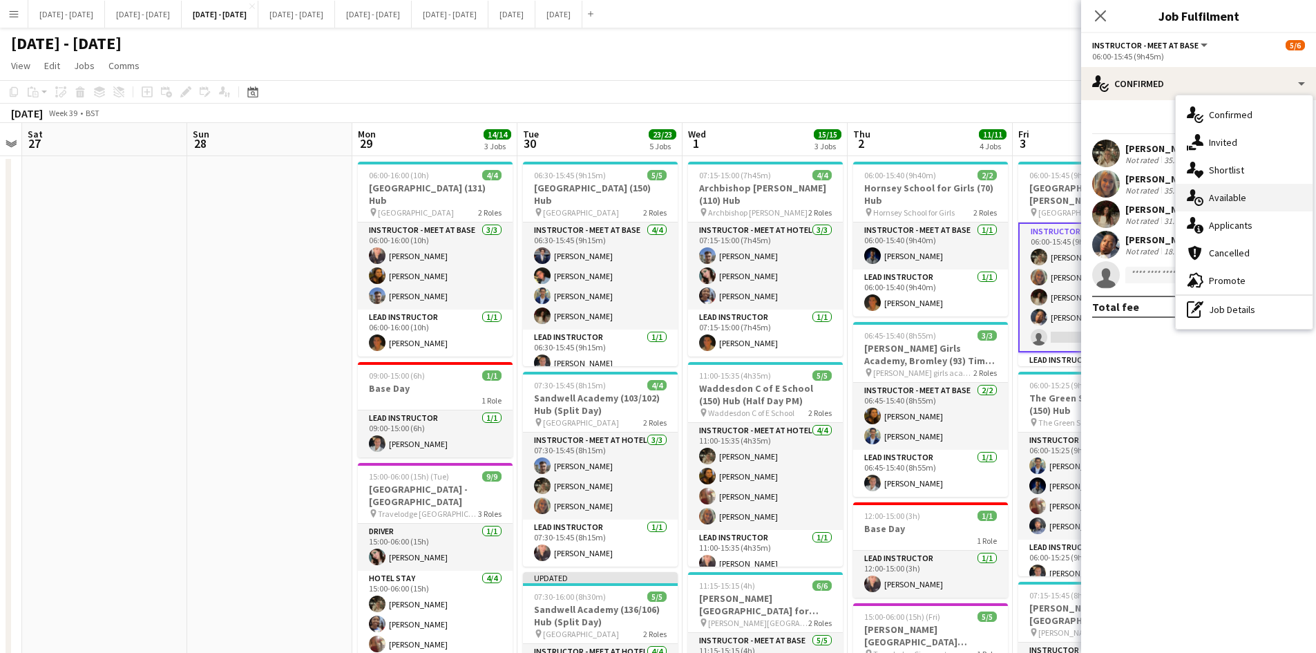
click at [1236, 200] on span "Available" at bounding box center [1227, 197] width 37 height 12
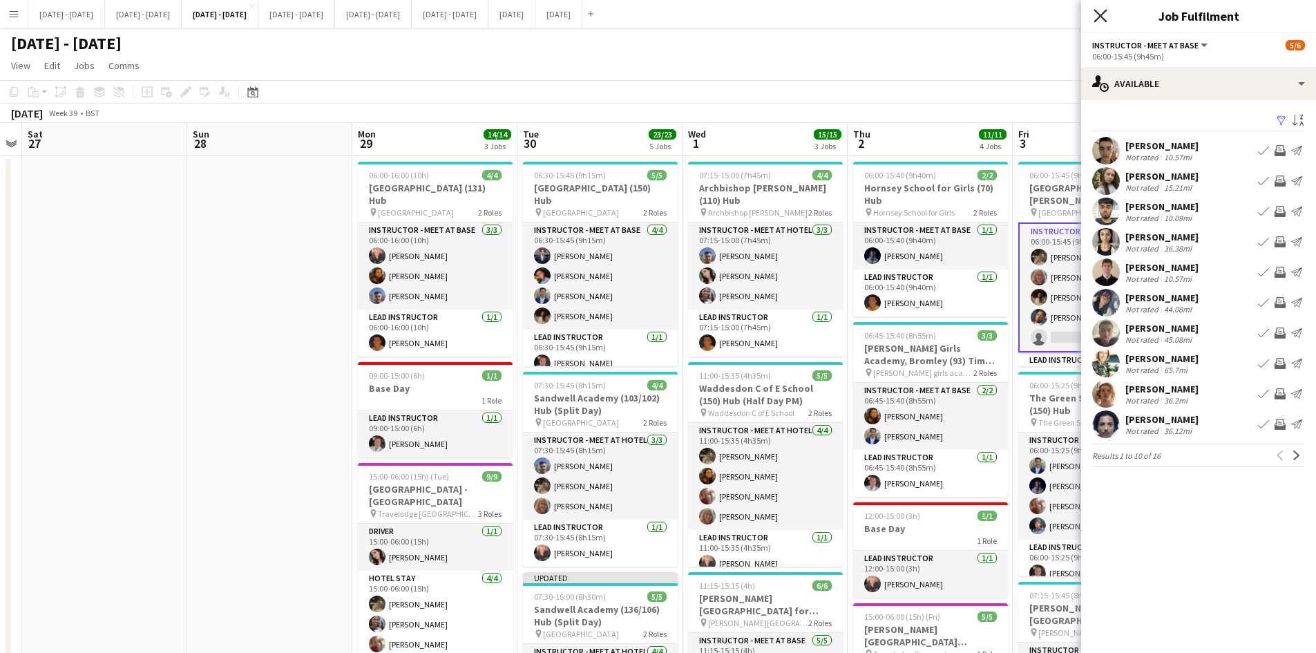
click at [1100, 17] on icon at bounding box center [1099, 15] width 13 height 13
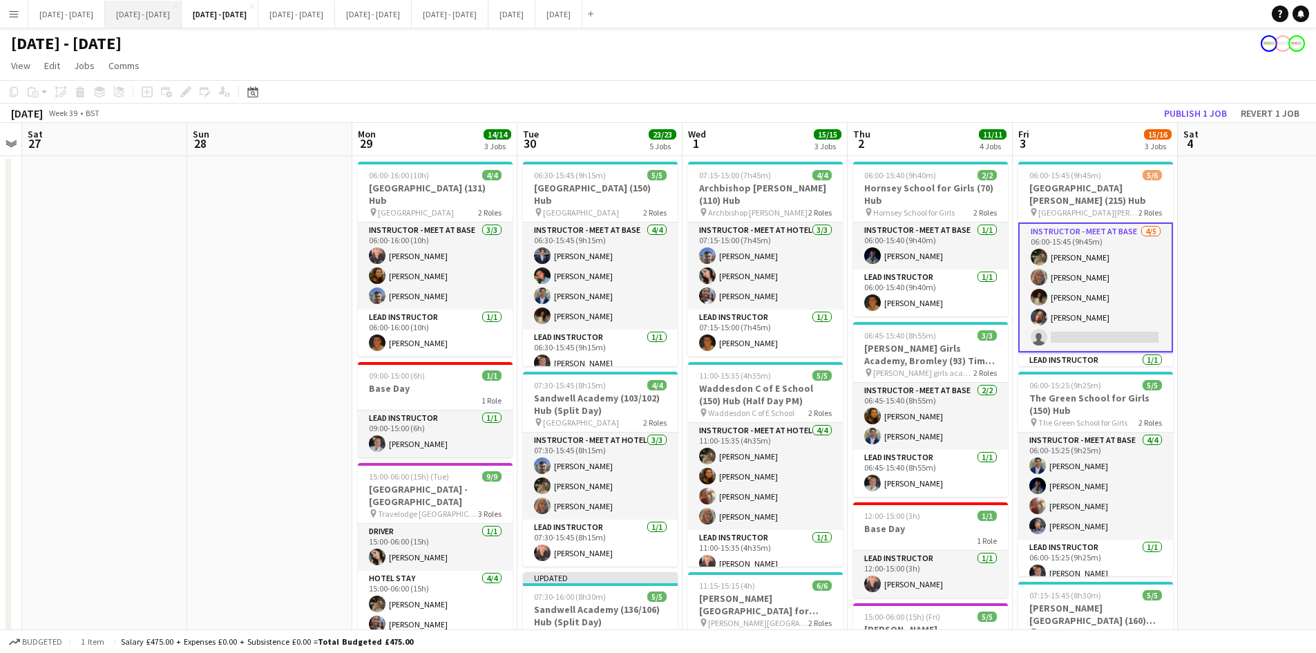
click at [182, 10] on button "[DATE] - [DATE] Close" at bounding box center [143, 14] width 77 height 27
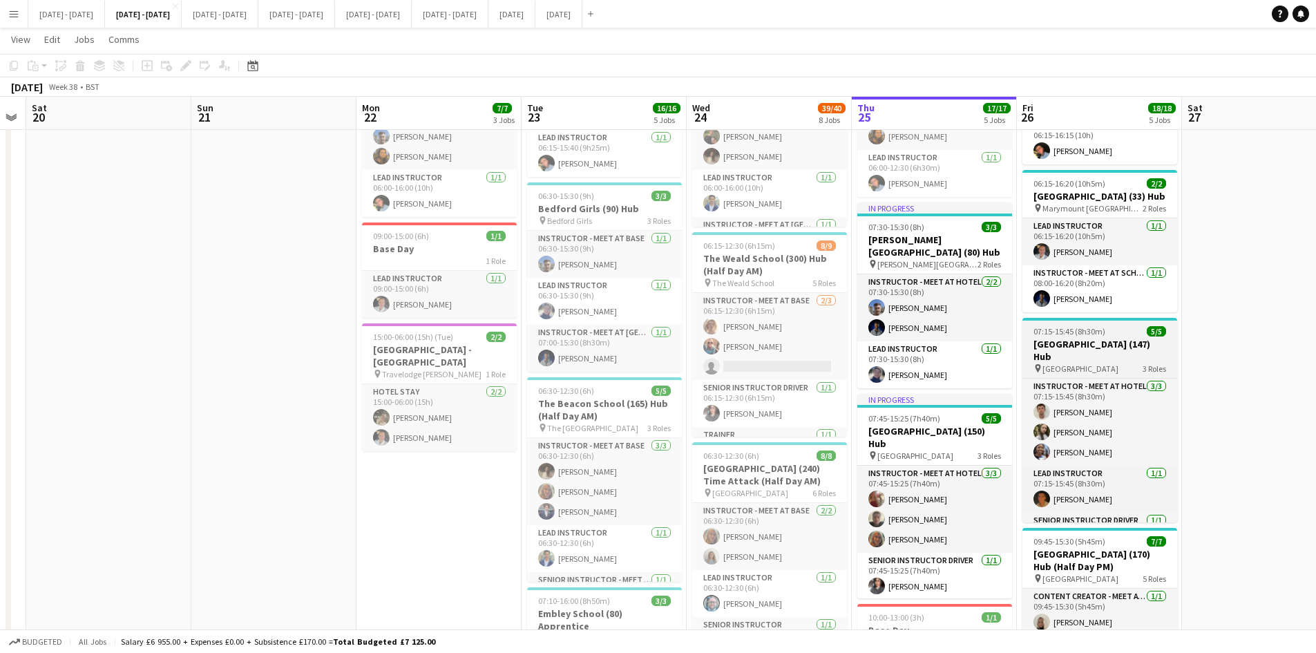
click at [1122, 350] on app-job-card "07:15-15:45 (8h30m) 5/5 [GEOGRAPHIC_DATA] (147) Hub pin Malton School 3 Roles I…" at bounding box center [1099, 420] width 155 height 204
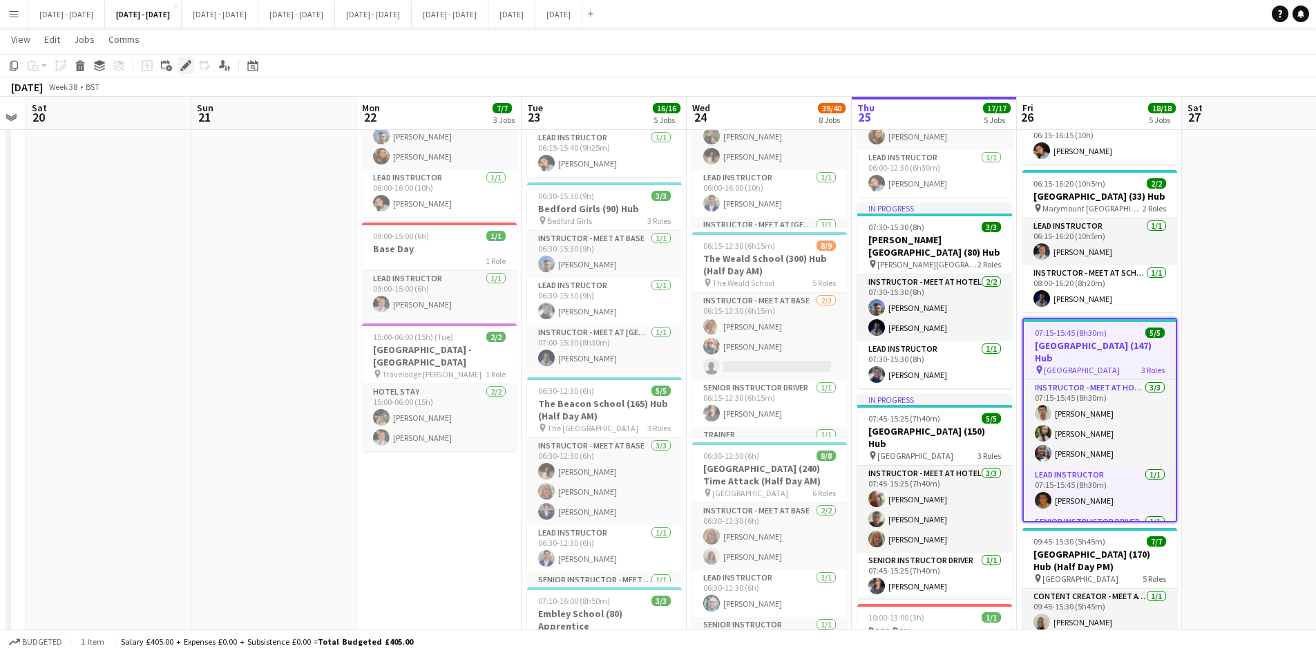
click at [185, 64] on icon at bounding box center [186, 66] width 8 height 8
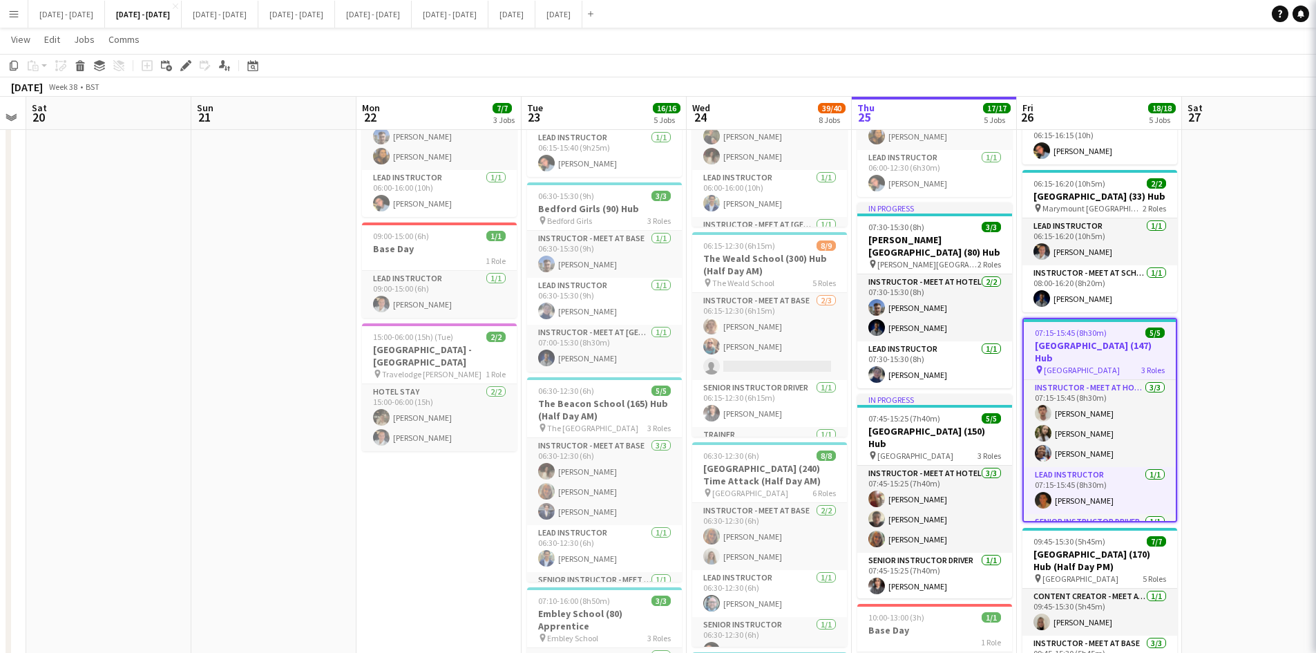
type input "**********"
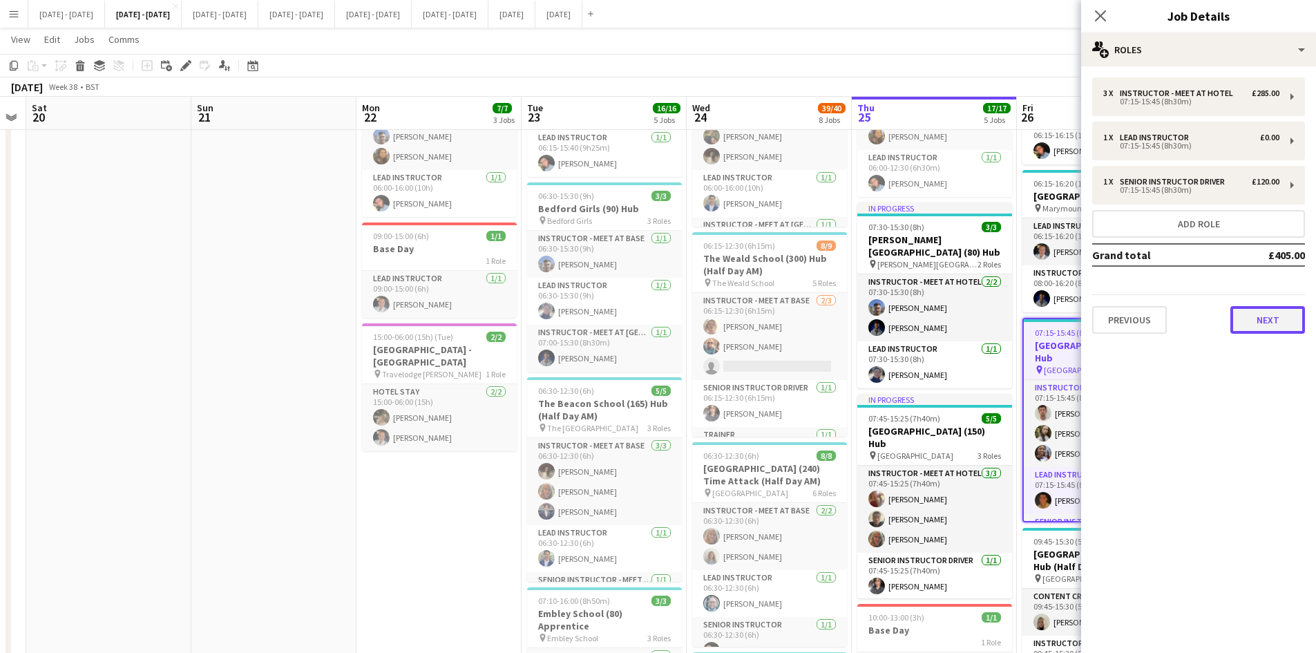
click at [1274, 322] on button "Next" at bounding box center [1267, 320] width 75 height 28
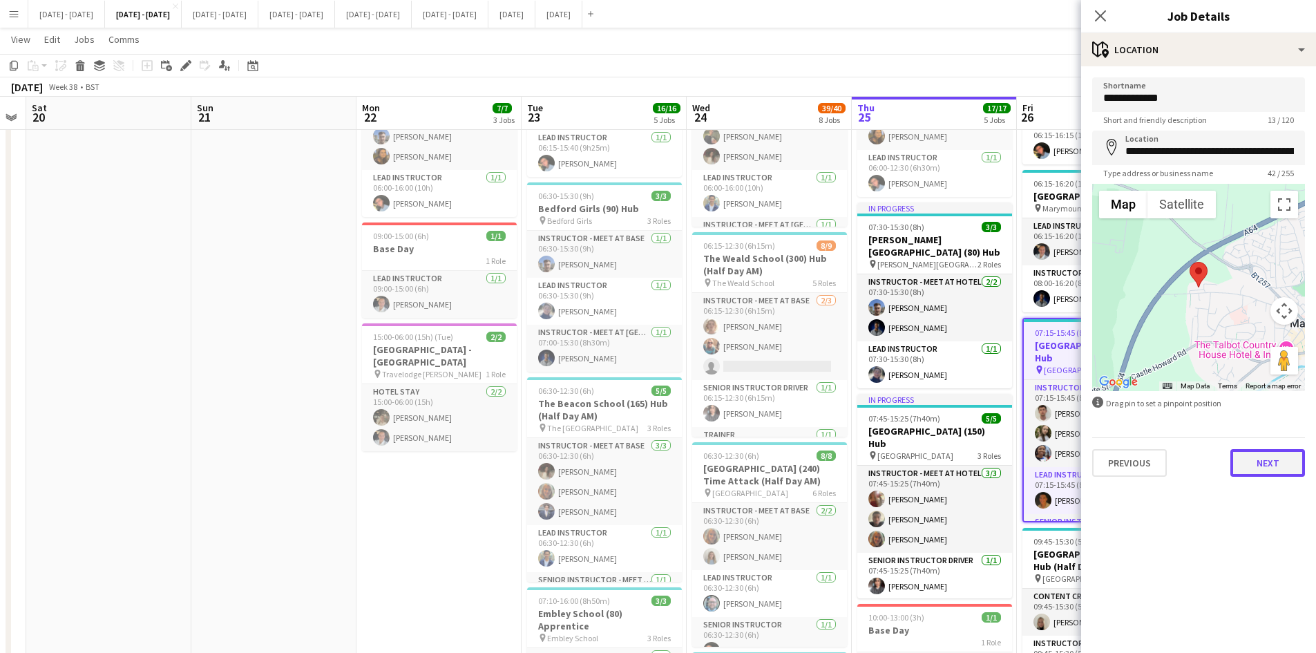
click at [1271, 466] on button "Next" at bounding box center [1267, 463] width 75 height 28
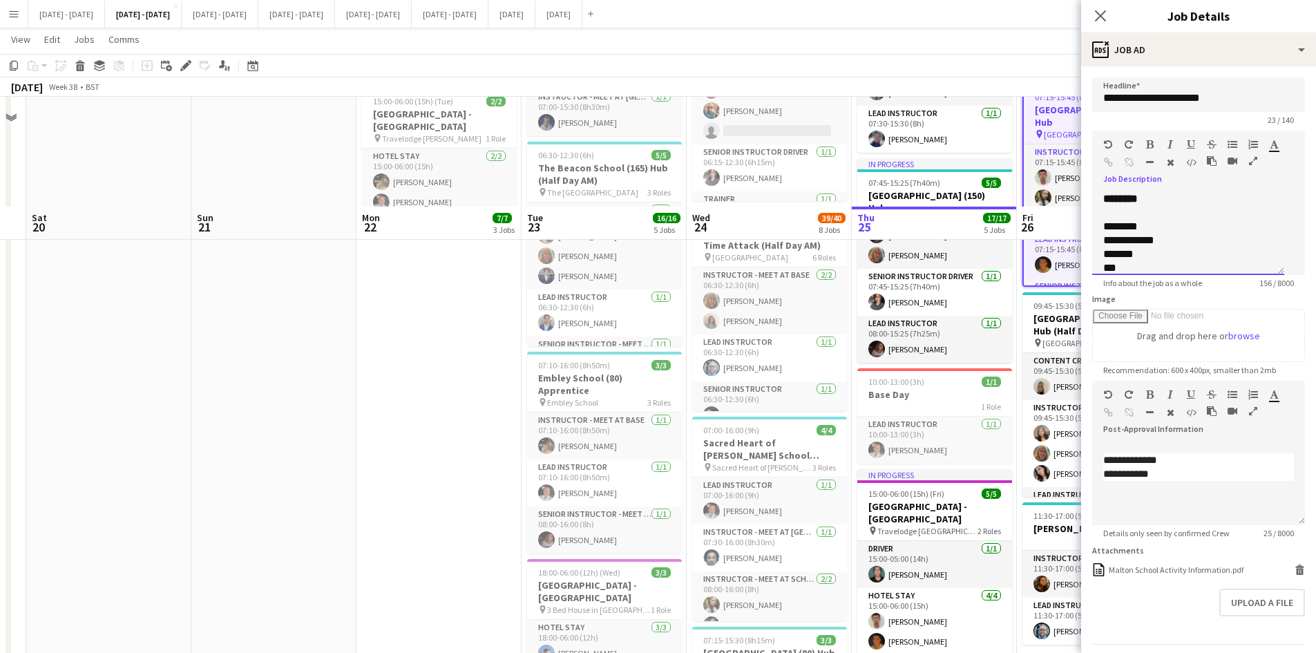
scroll to position [483, 0]
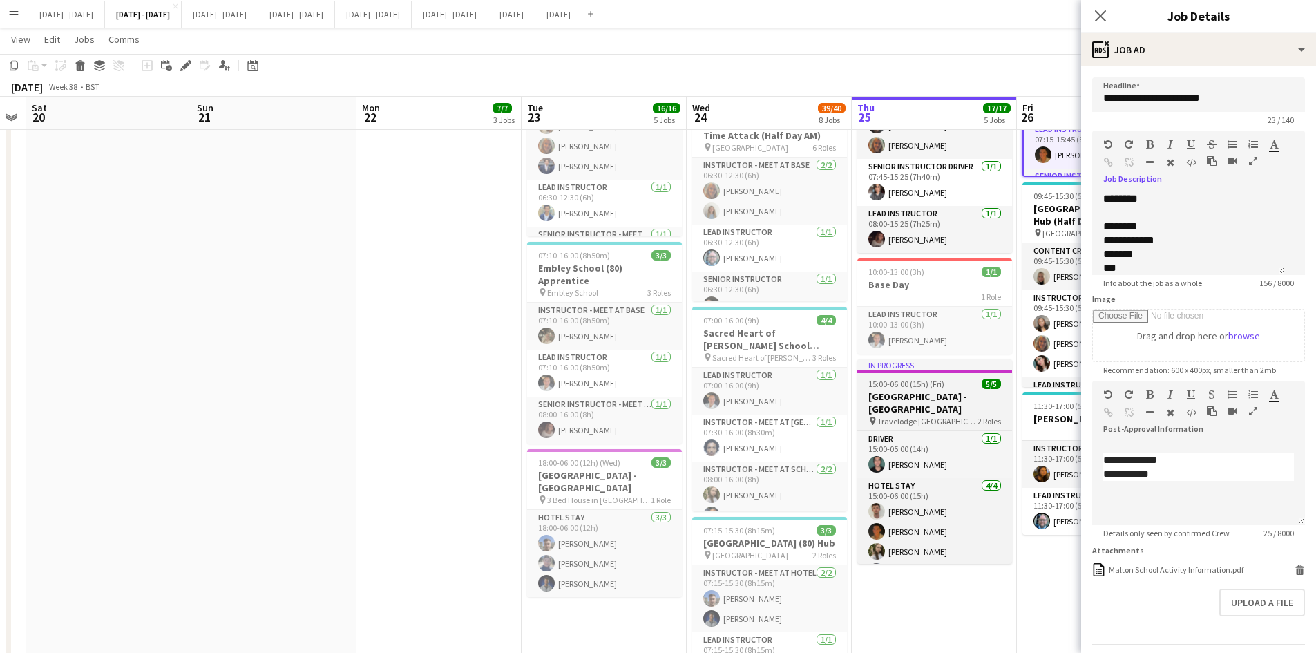
click at [959, 379] on div "15:00-06:00 (15h) (Fri) 5/5" at bounding box center [934, 384] width 155 height 10
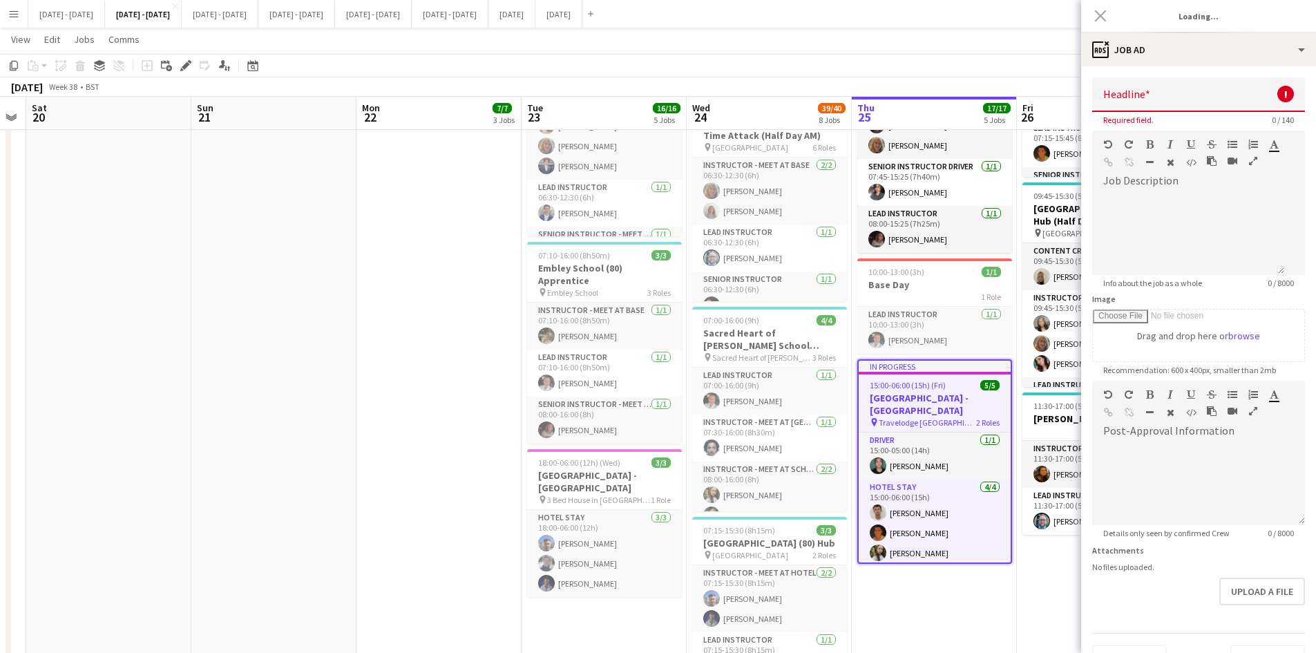
type input "**********"
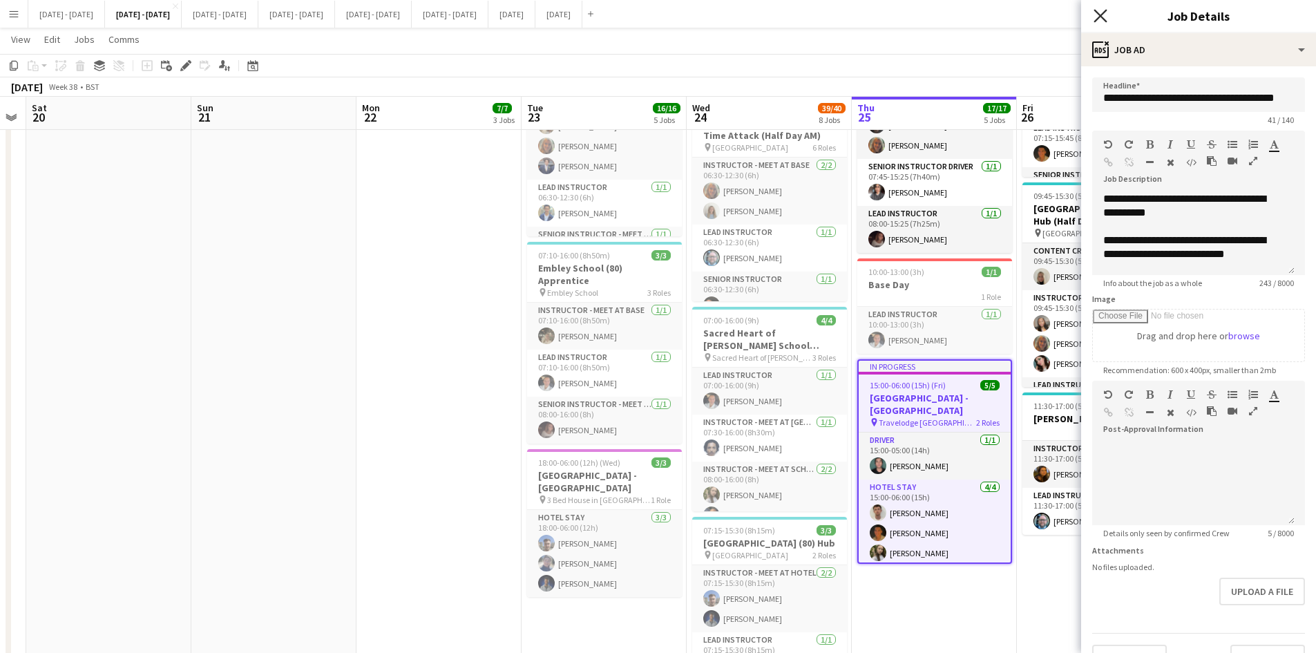
click at [1100, 14] on icon "Close pop-in" at bounding box center [1099, 15] width 13 height 13
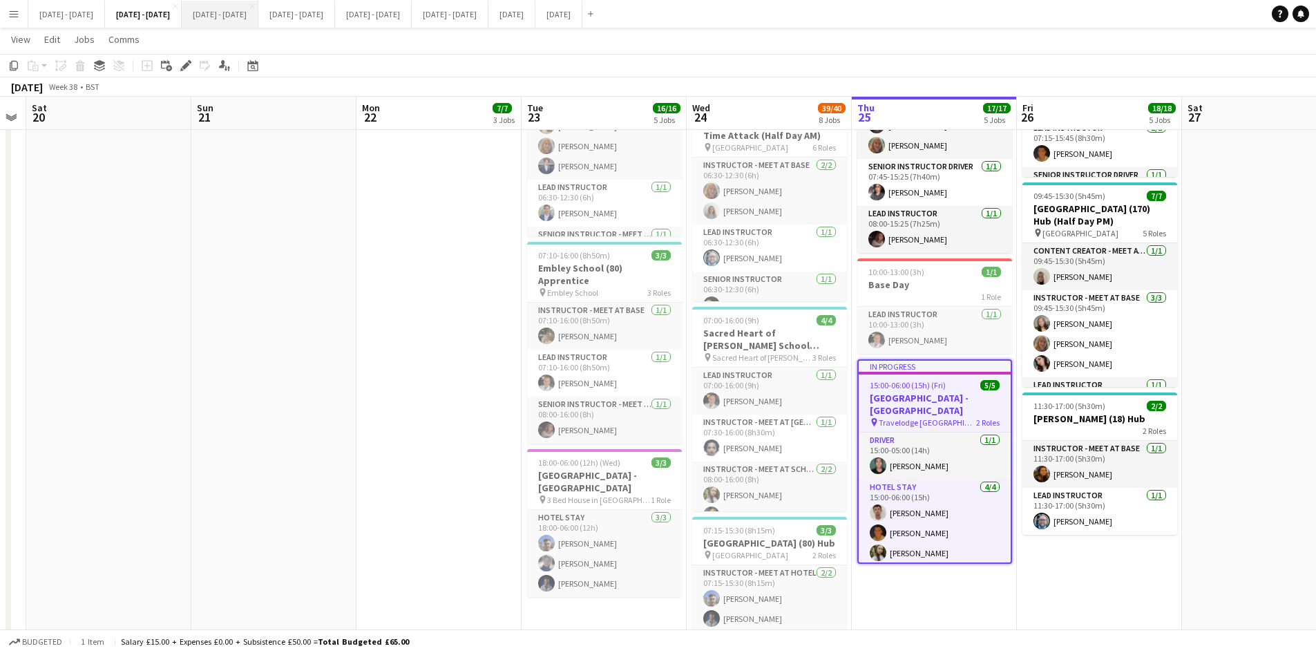
click at [248, 10] on button "[DATE] - [DATE] Close" at bounding box center [220, 14] width 77 height 27
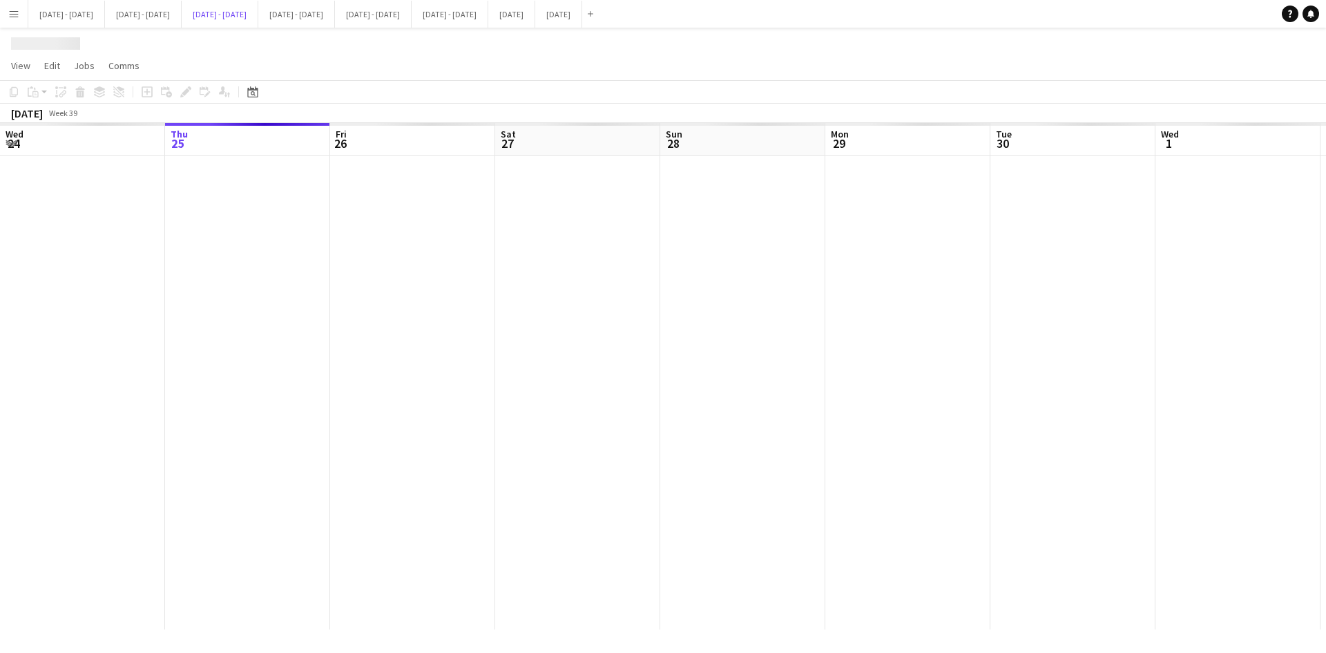
scroll to position [0, 473]
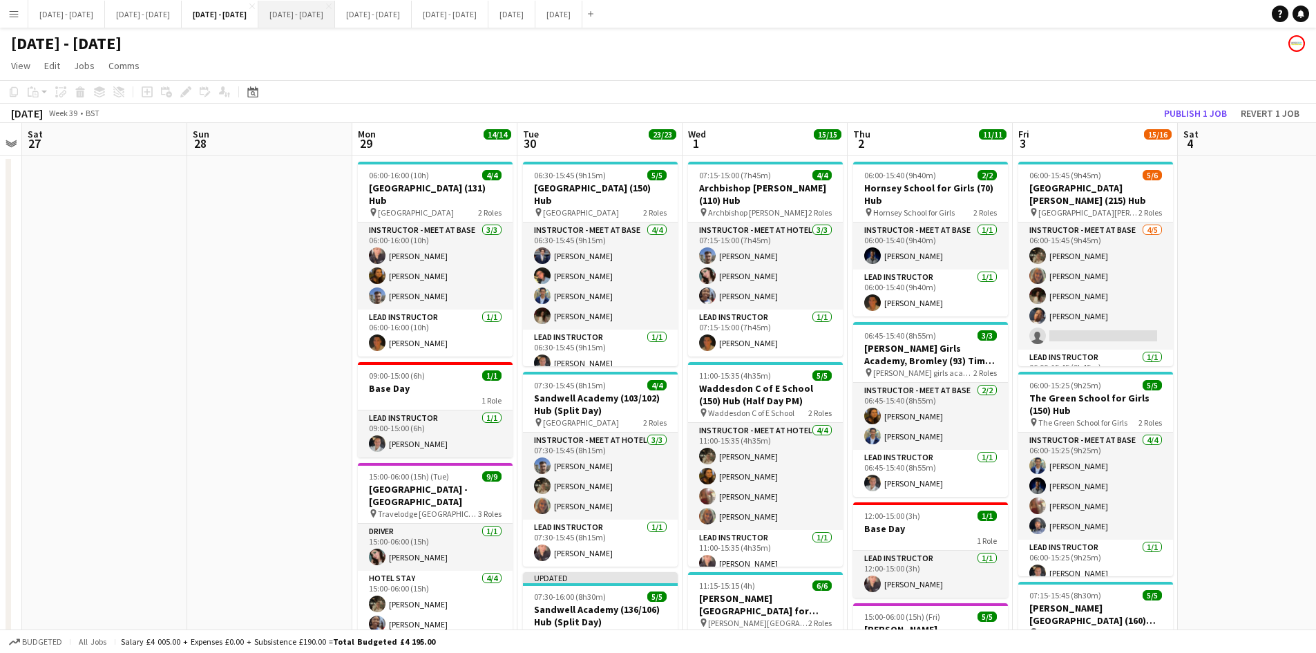
click at [335, 13] on button "[DATE] - [DATE] Close" at bounding box center [296, 14] width 77 height 27
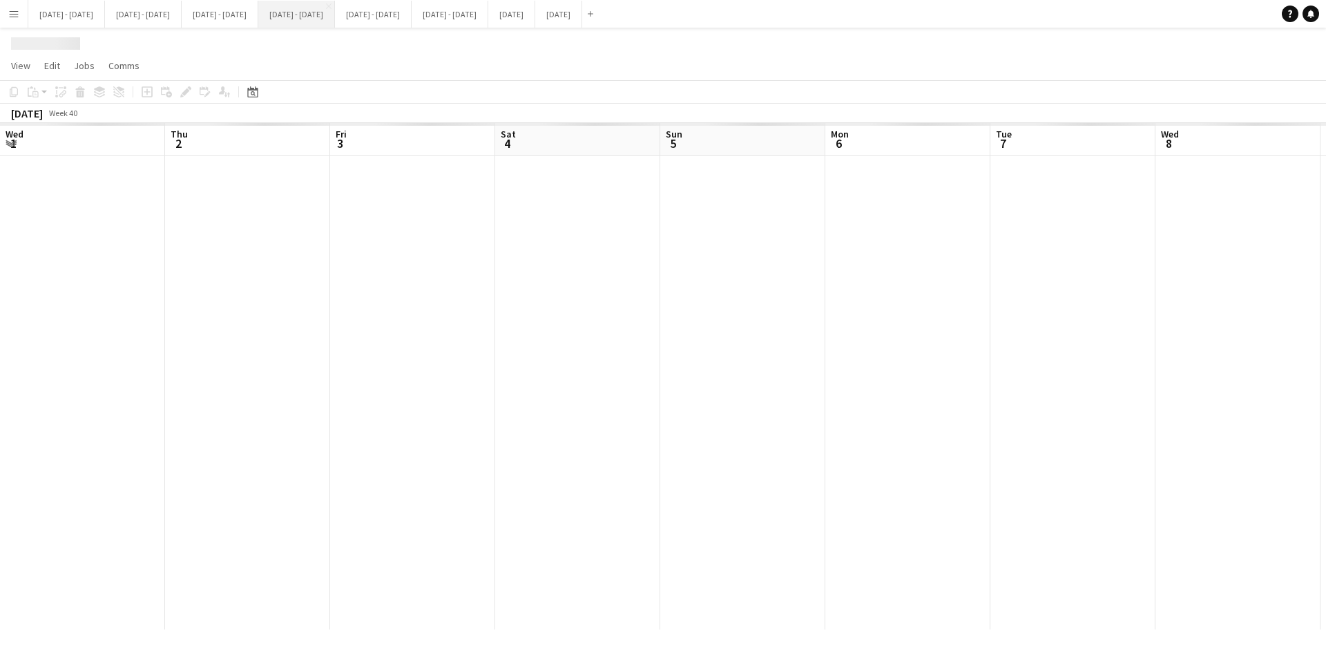
scroll to position [0, 475]
